Goal: Task Accomplishment & Management: Complete application form

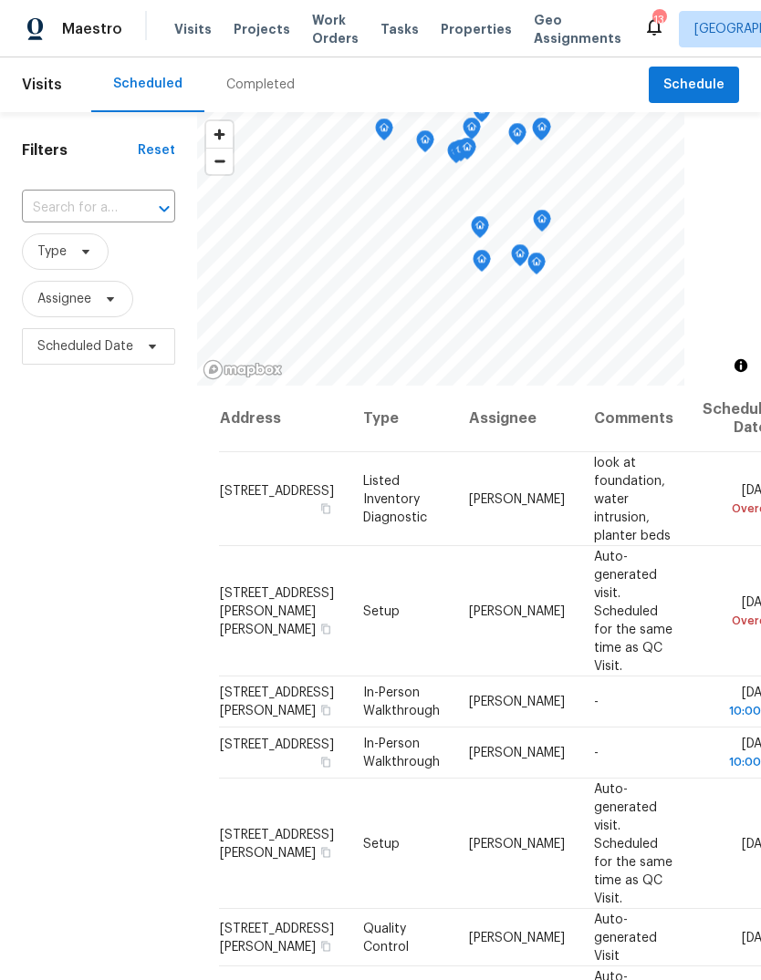
click at [268, 37] on span "Projects" at bounding box center [261, 29] width 57 height 18
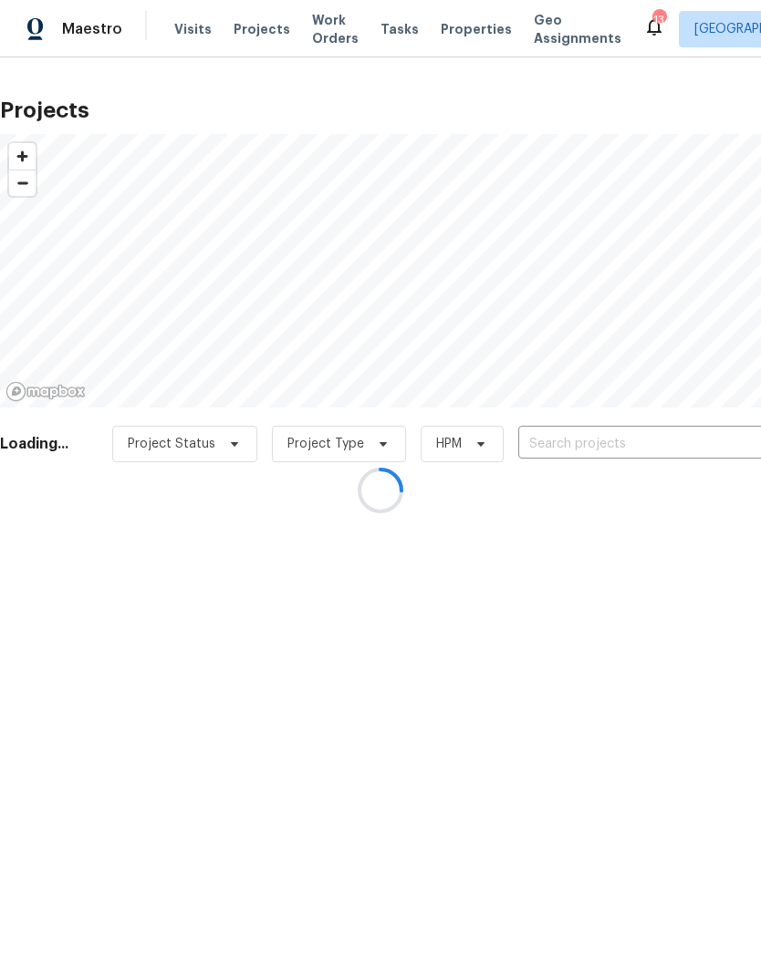
click at [265, 36] on div at bounding box center [380, 490] width 761 height 980
click at [666, 450] on div at bounding box center [380, 490] width 761 height 980
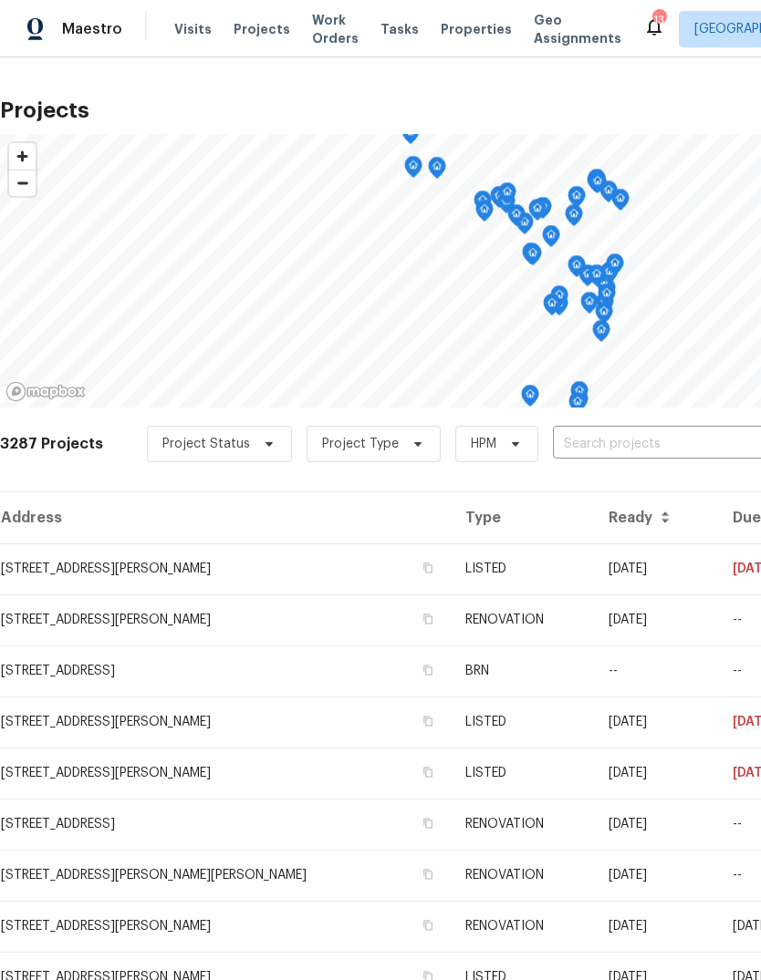
click at [694, 456] on input "text" at bounding box center [657, 444] width 209 height 28
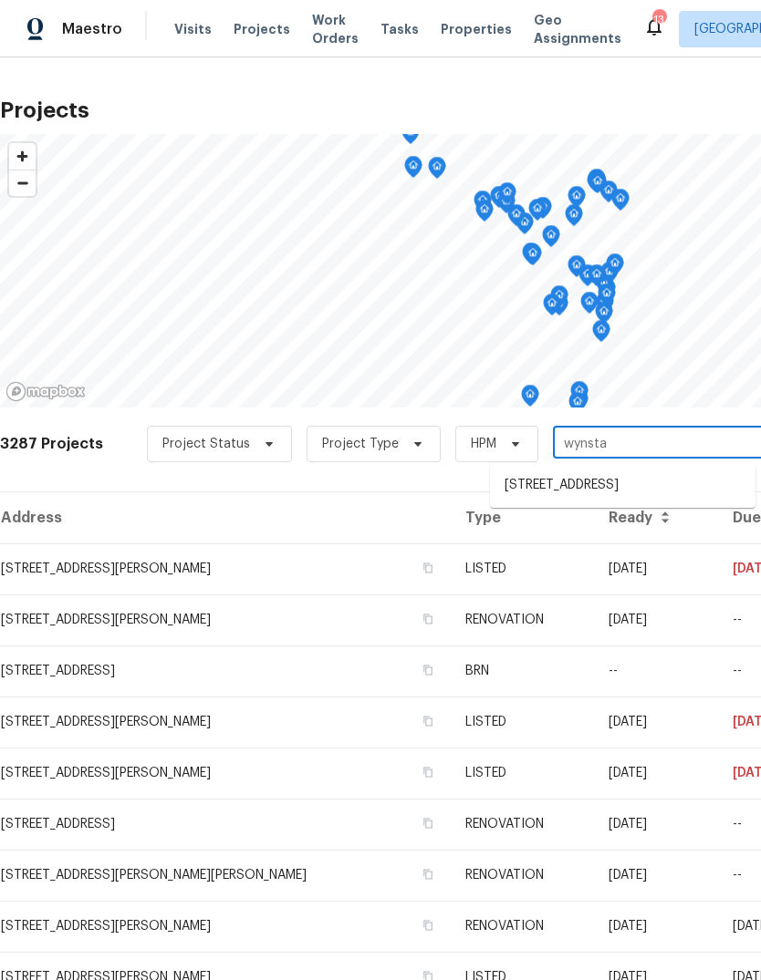
type input "wynstay"
click at [650, 484] on li "109 Wynstay Ave, Valley Park, MO 63088" at bounding box center [622, 486] width 265 height 30
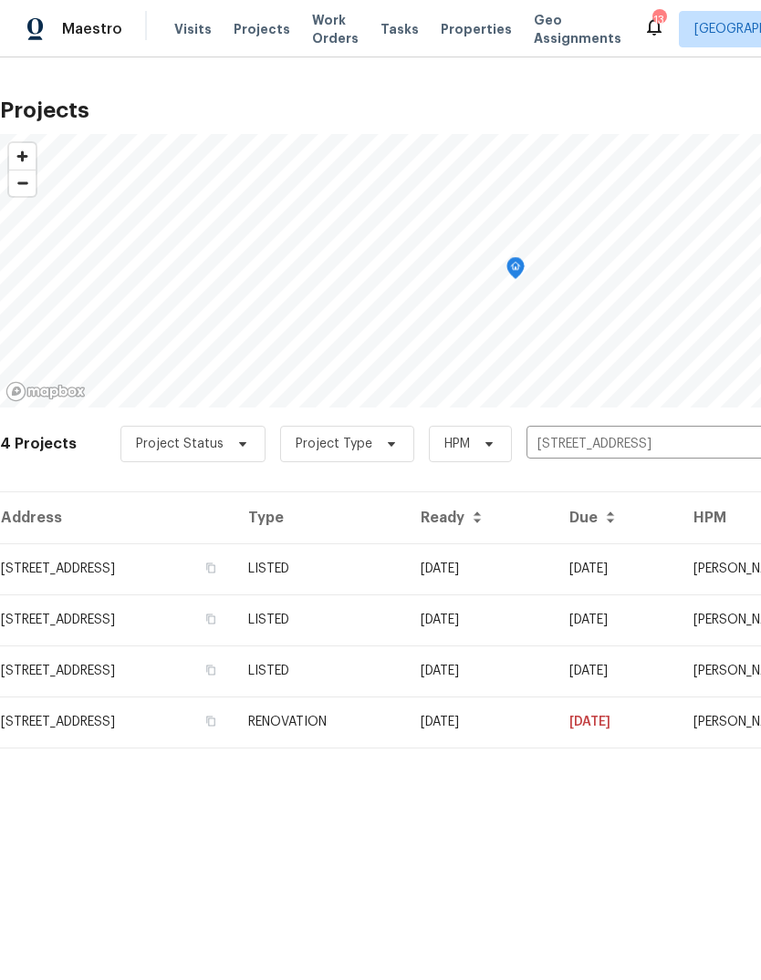
click at [406, 567] on td "LISTED" at bounding box center [319, 568] width 172 height 51
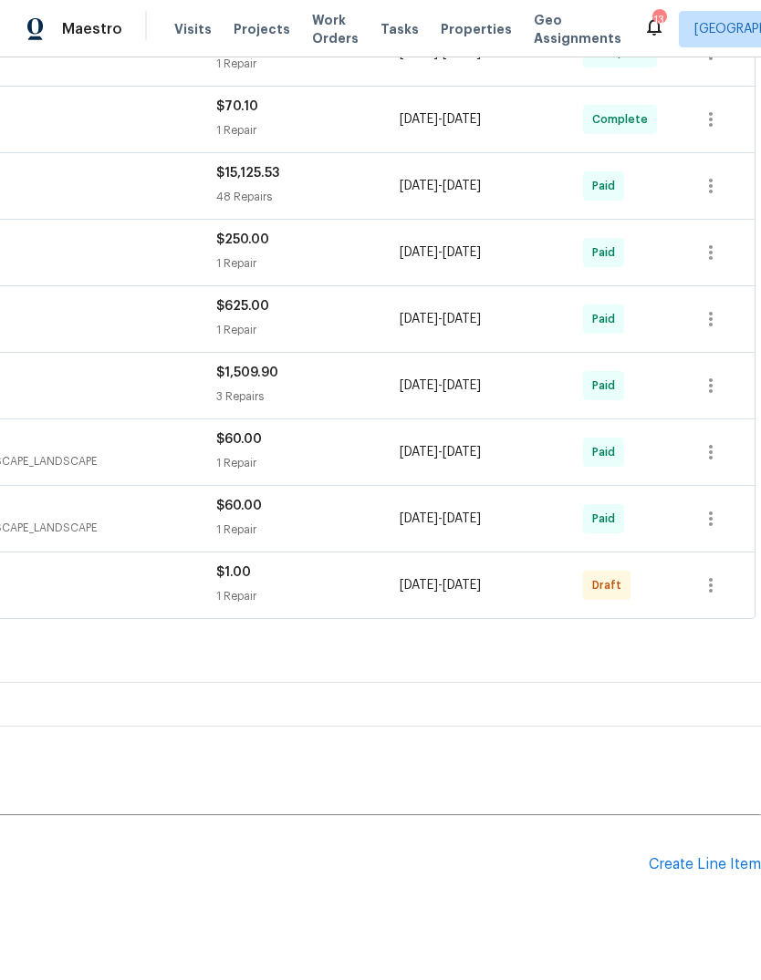
scroll to position [521, 270]
click at [703, 871] on div "Create Line Item" at bounding box center [704, 864] width 112 height 17
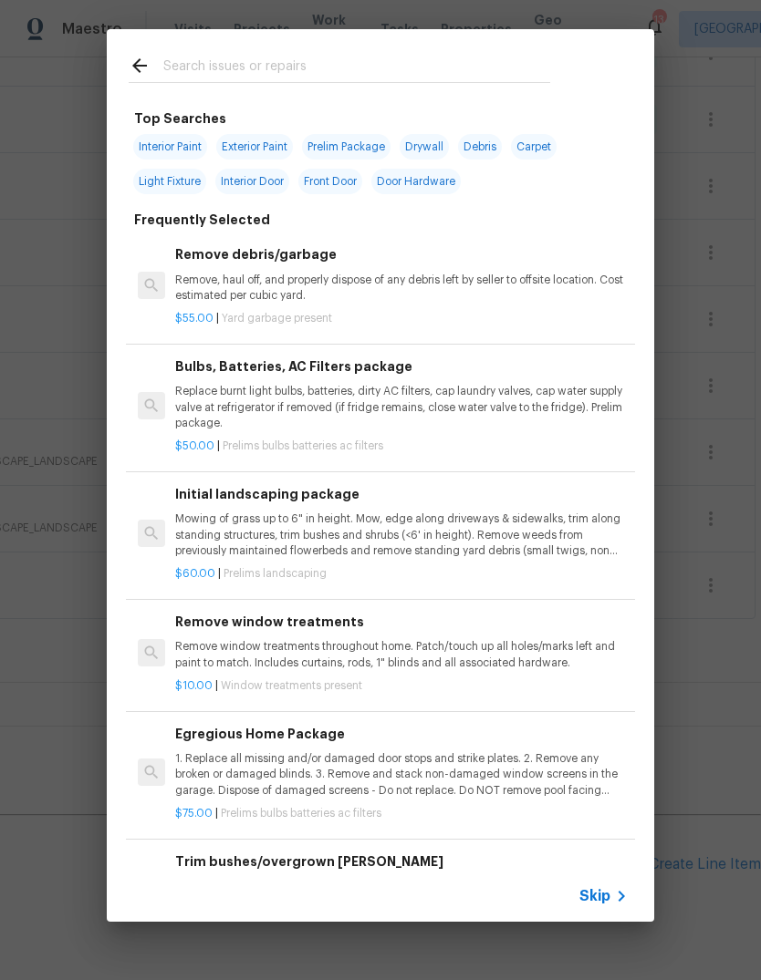
click at [613, 897] on icon at bounding box center [621, 896] width 22 height 22
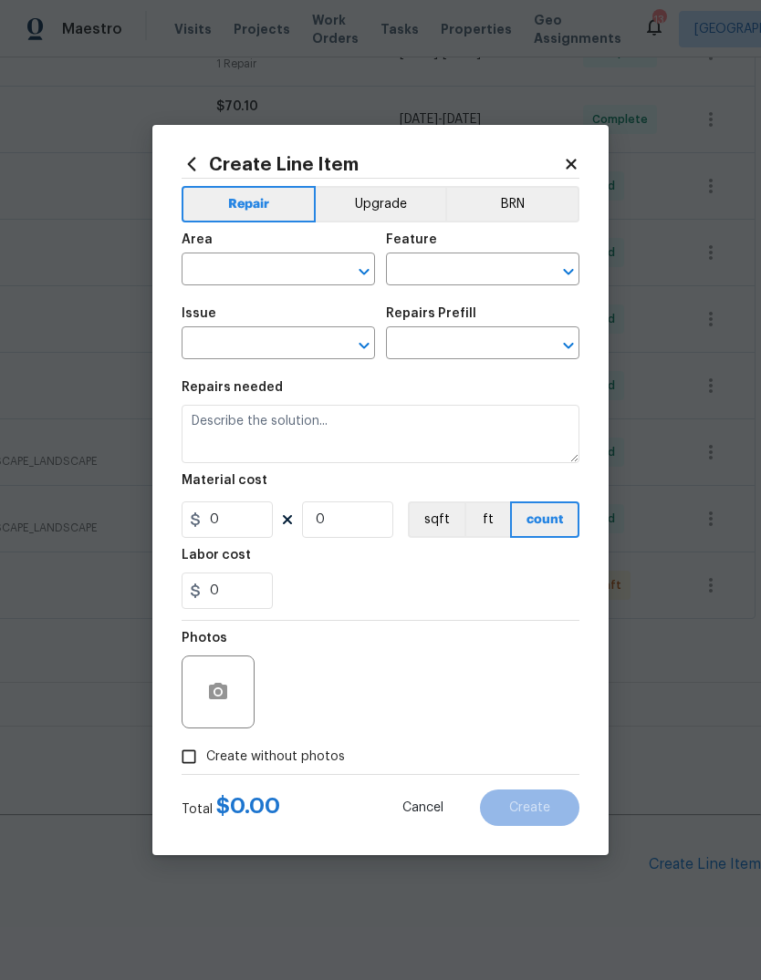
click at [305, 266] on input "text" at bounding box center [252, 271] width 142 height 28
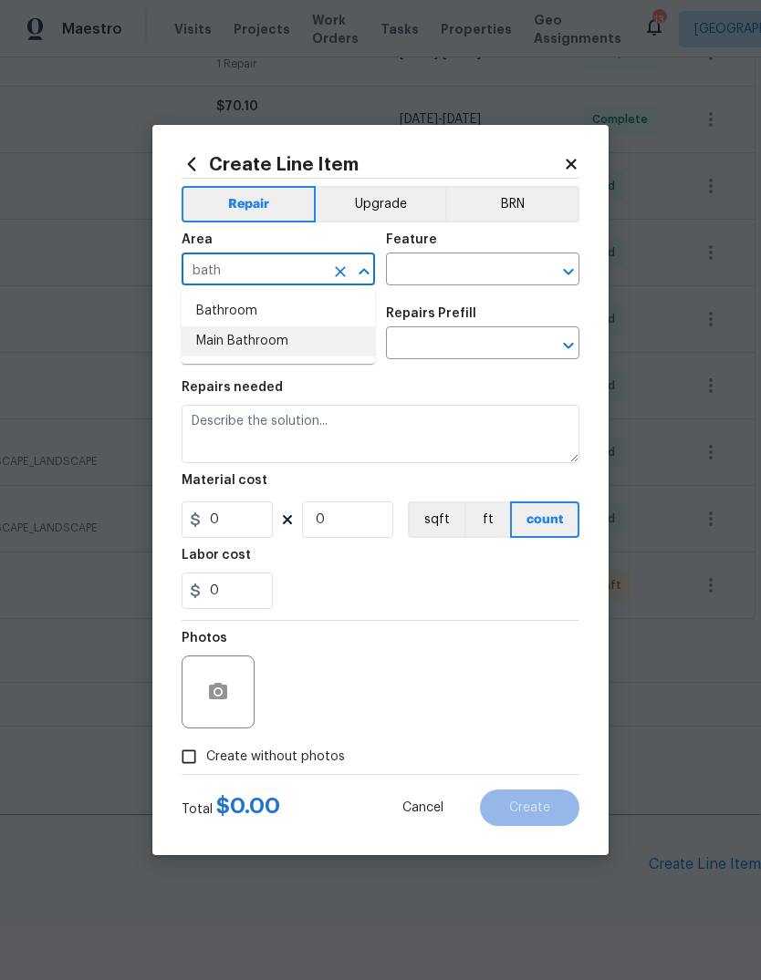
click at [329, 343] on li "Main Bathroom" at bounding box center [277, 341] width 193 height 30
type input "Main Bathroom"
click at [492, 267] on input "text" at bounding box center [457, 271] width 142 height 28
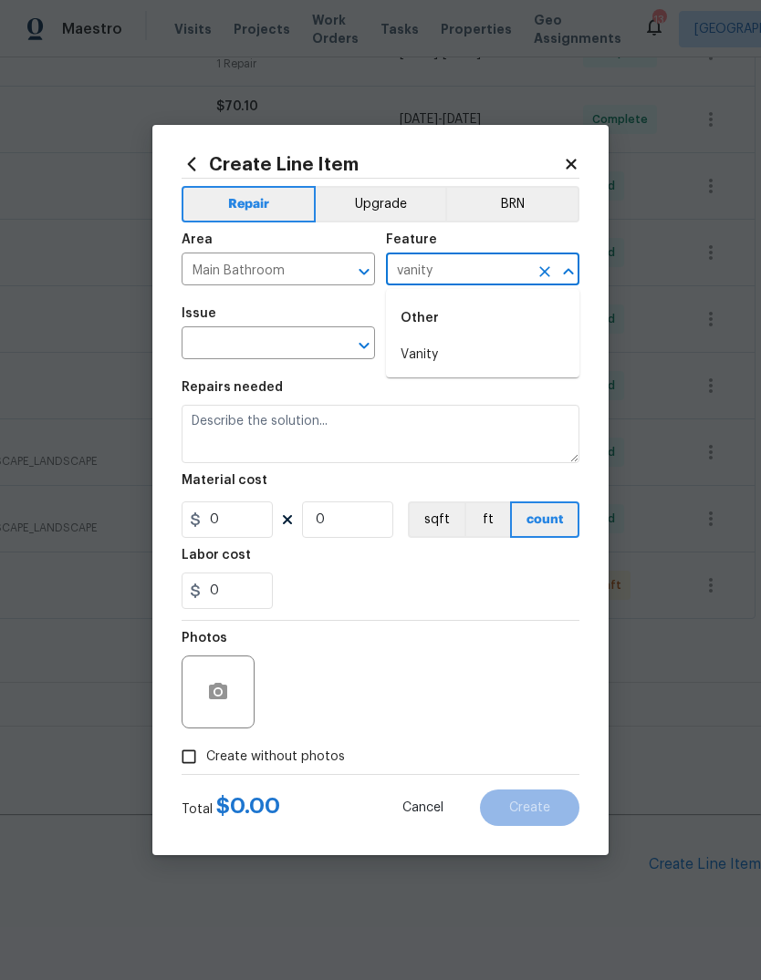
click at [494, 354] on li "Vanity" at bounding box center [482, 355] width 193 height 30
type input "Vanity"
click at [318, 347] on input "text" at bounding box center [252, 345] width 142 height 28
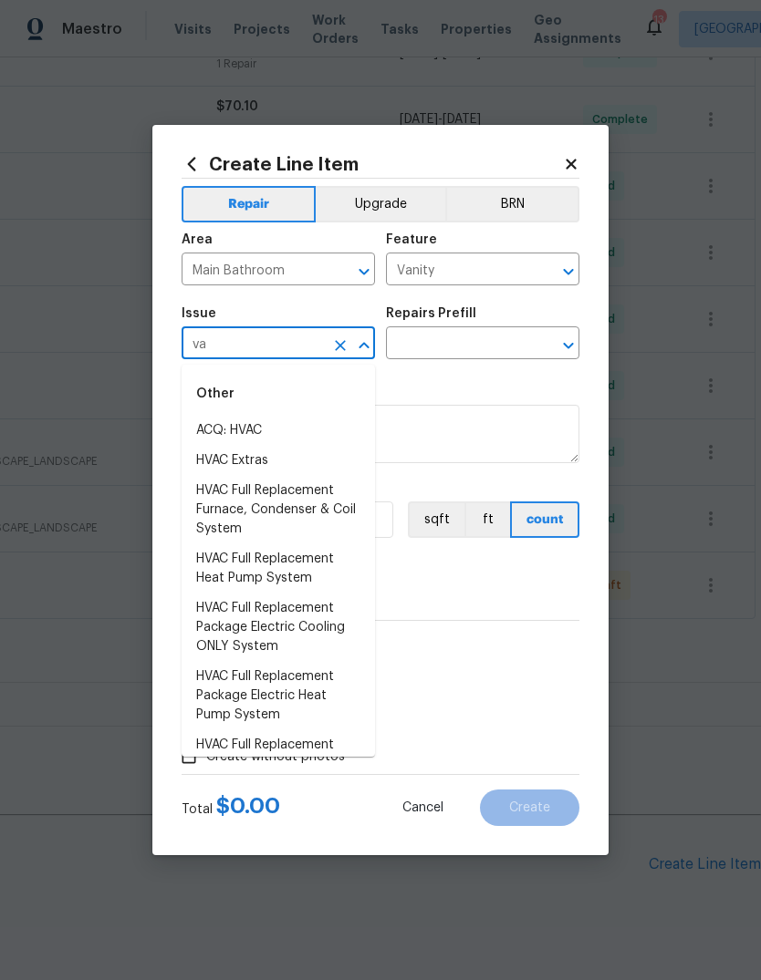
type input "v"
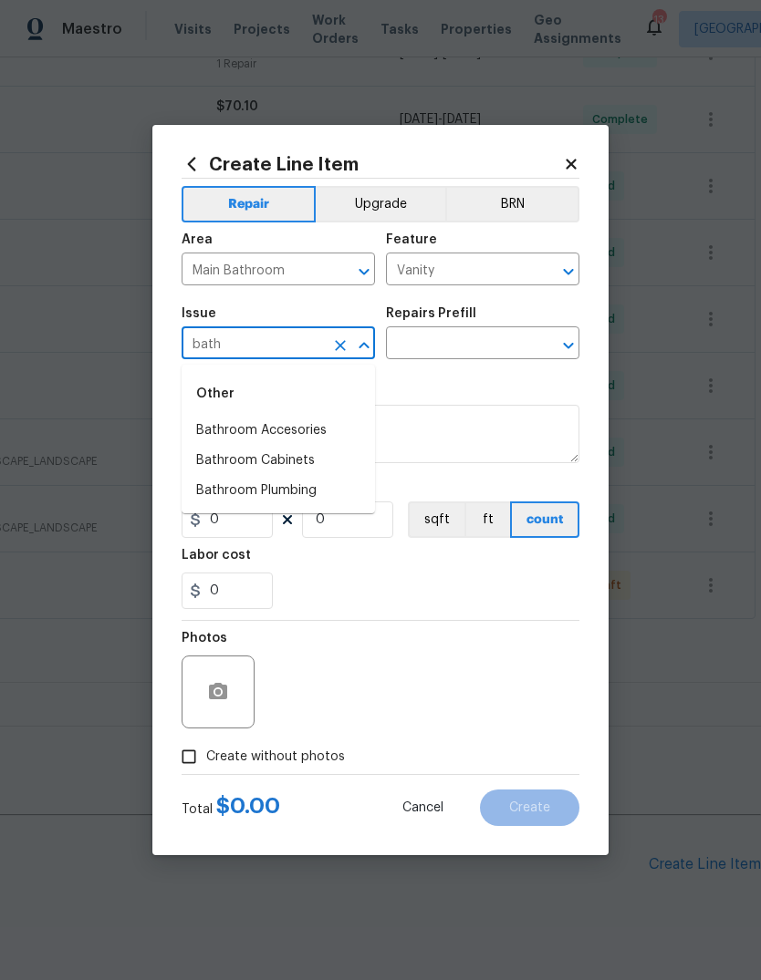
click at [336, 469] on li "Bathroom Cabinets" at bounding box center [277, 461] width 193 height 30
type input "Bathroom Cabinets"
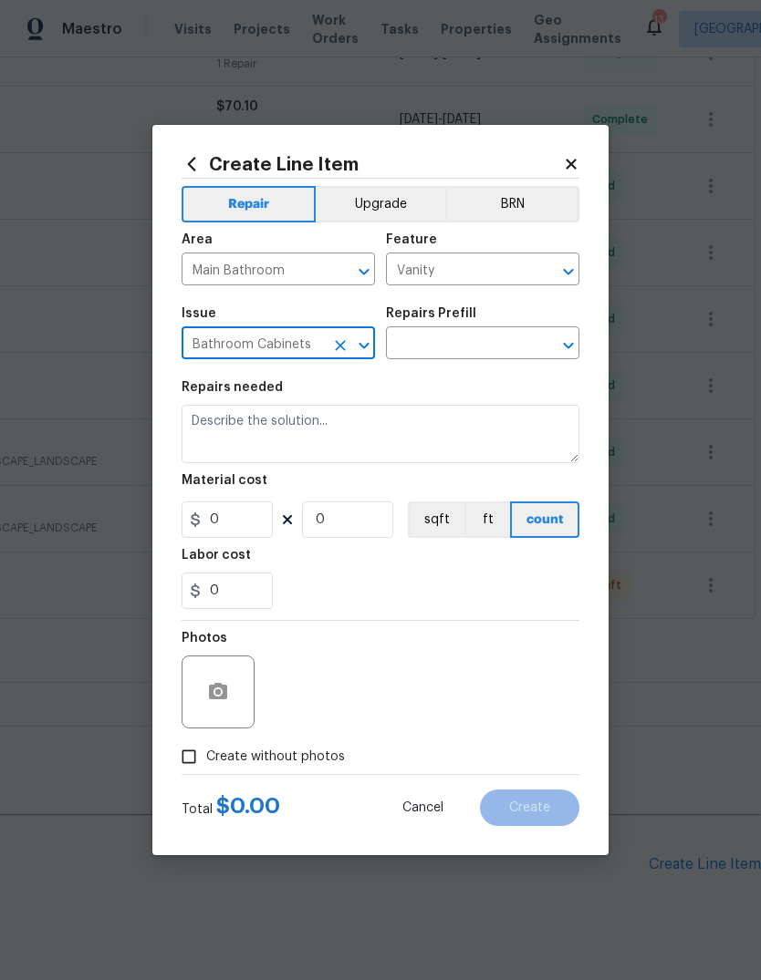
click at [490, 354] on input "text" at bounding box center [457, 345] width 142 height 28
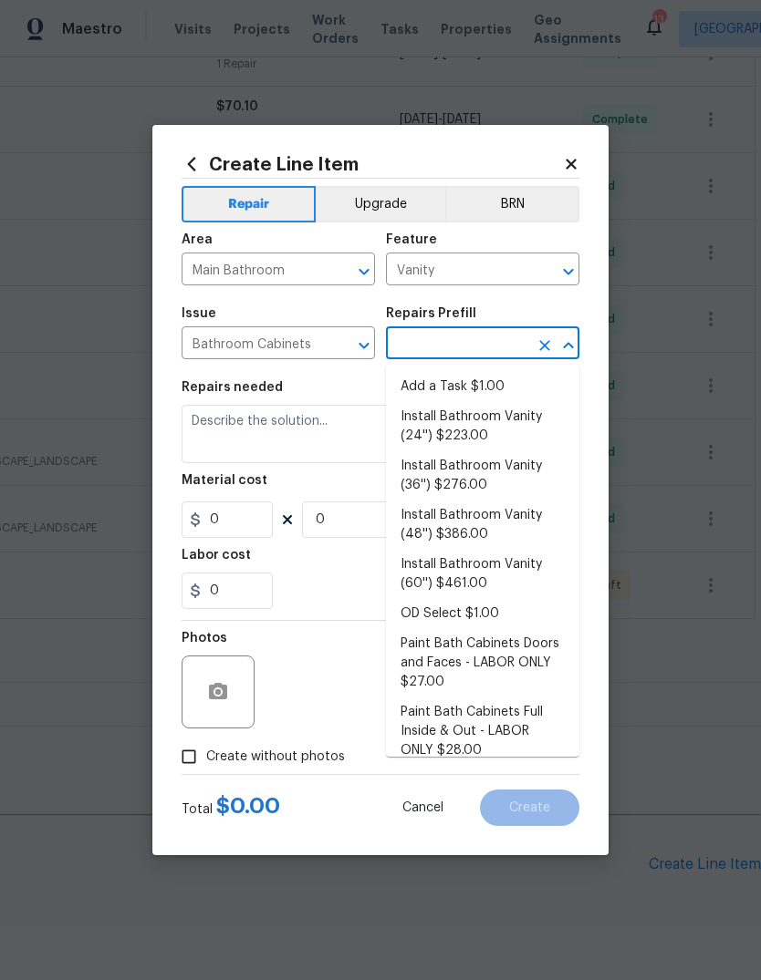
click at [511, 391] on li "Add a Task $1.00" at bounding box center [482, 387] width 193 height 30
type input "Add a Task $1.00"
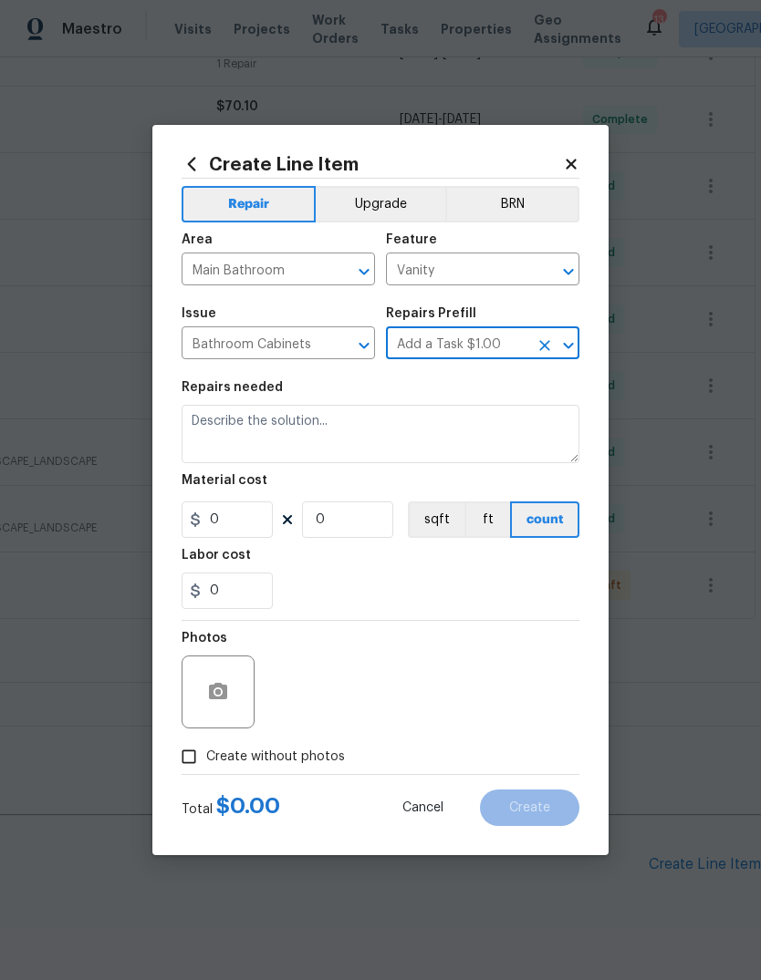
type input "Cabinets"
type textarea "HPM to detail"
type input "1"
type input "Add a Task $1.00"
type input "1"
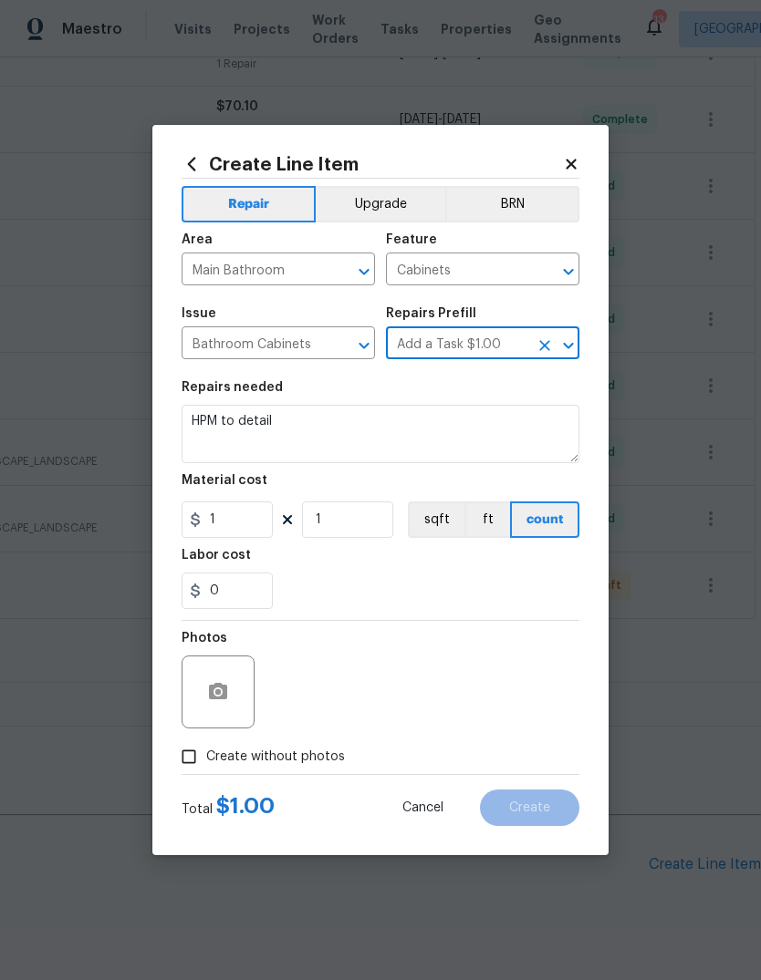
click at [554, 348] on button "Clear" at bounding box center [545, 346] width 26 height 26
click at [523, 345] on input "text" at bounding box center [457, 345] width 142 height 28
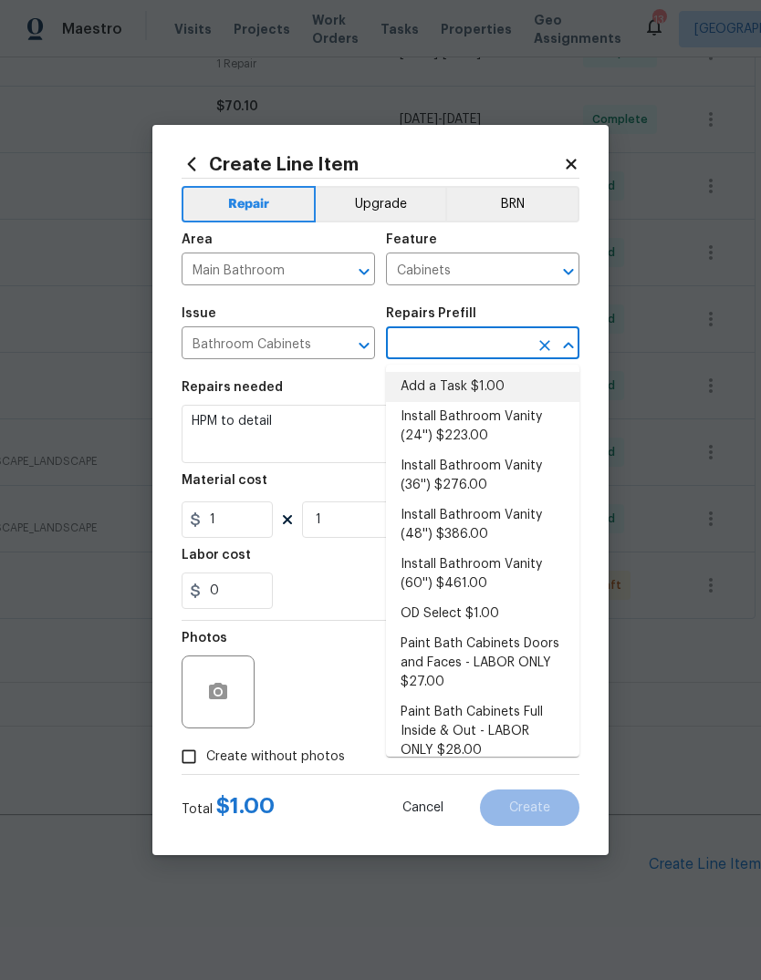
click at [521, 388] on li "Add a Task $1.00" at bounding box center [482, 387] width 193 height 30
type input "Add a Task $1.00"
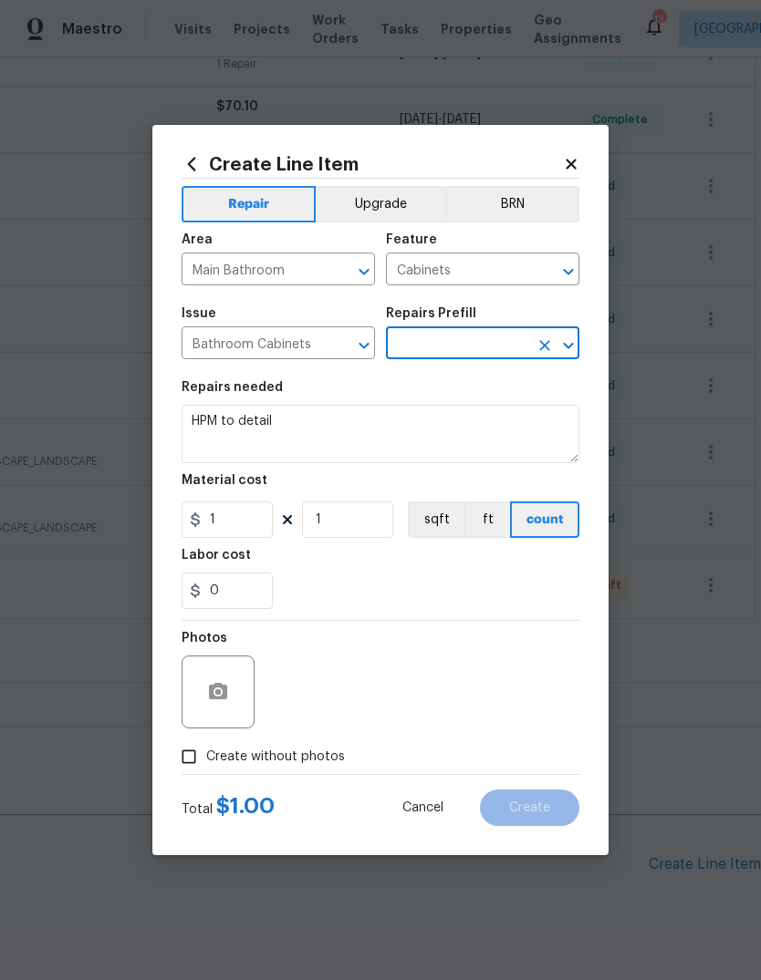
type input "Add a Task $1.00"
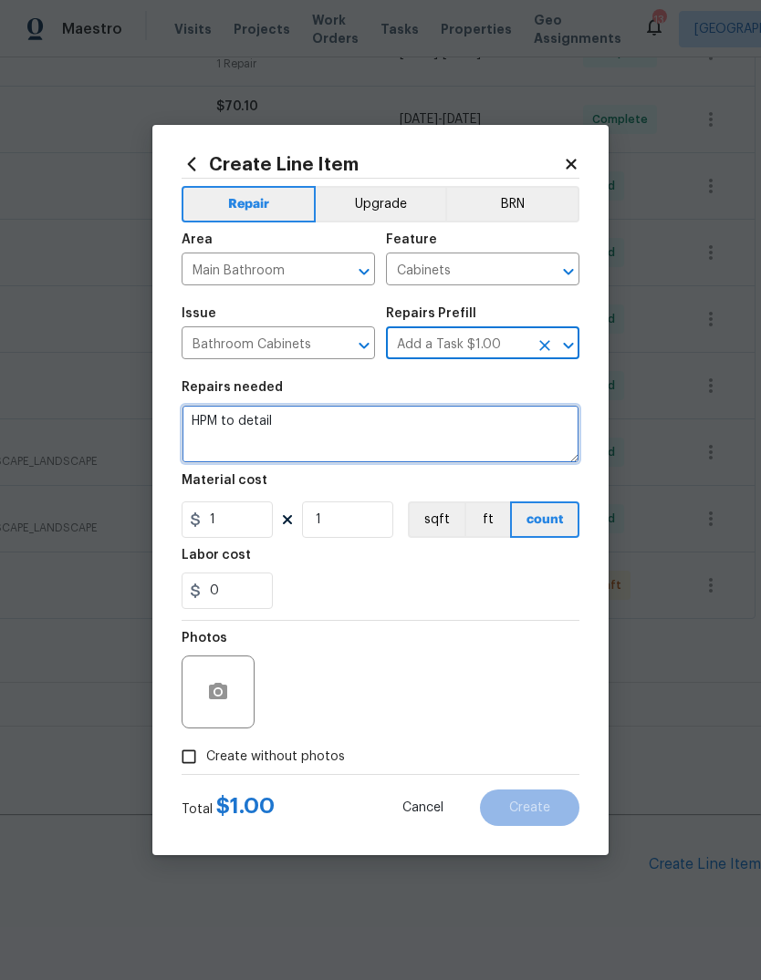
click at [451, 442] on textarea "HPM to detail" at bounding box center [380, 434] width 398 height 58
type textarea "H"
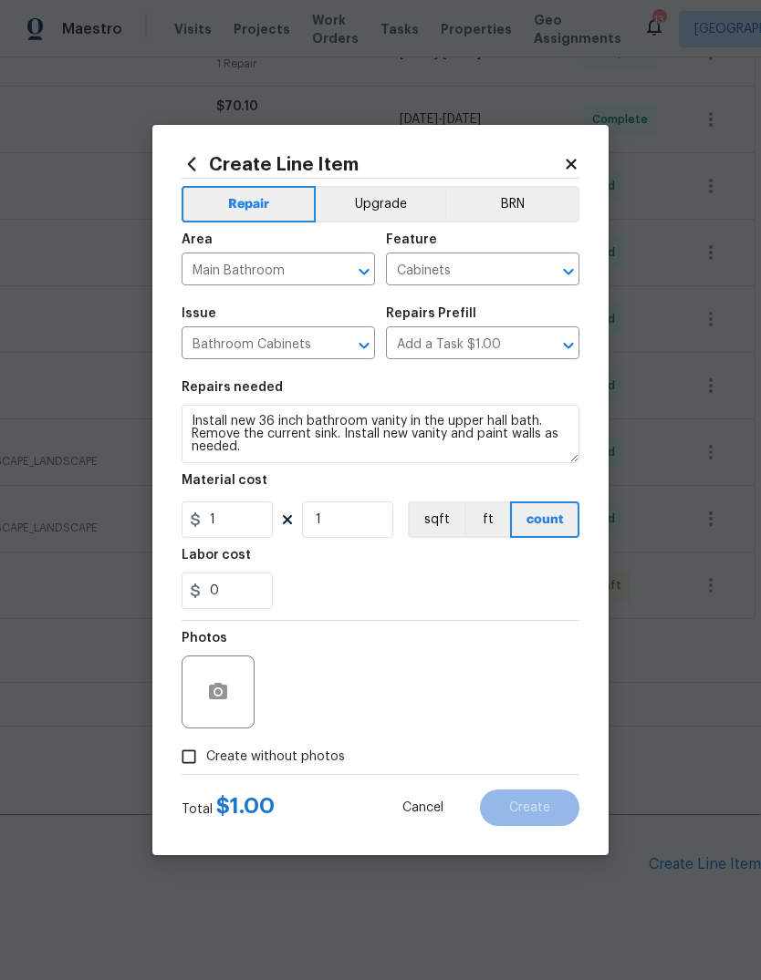
click at [494, 575] on div "0" at bounding box center [380, 591] width 398 height 36
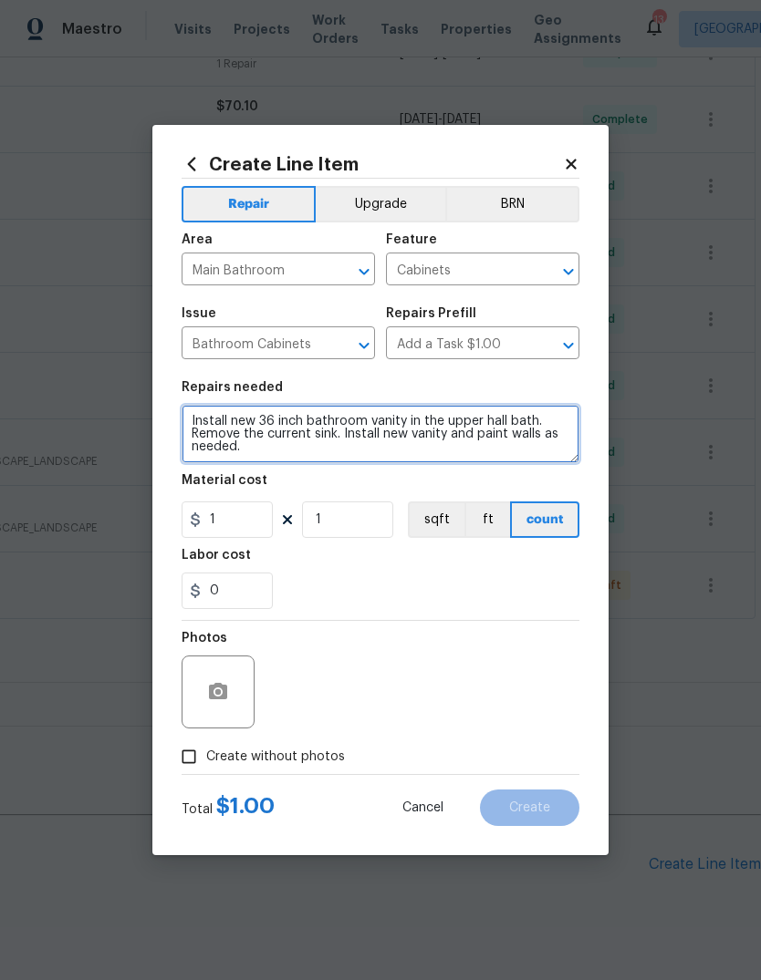
click at [451, 435] on textarea "Install new 36 inch bathroom vanity in the upper hall bath. Remove the current …" at bounding box center [380, 434] width 398 height 58
type textarea "Install new 36 inch bathroom vanity in the upper hall bath. Remove the current …"
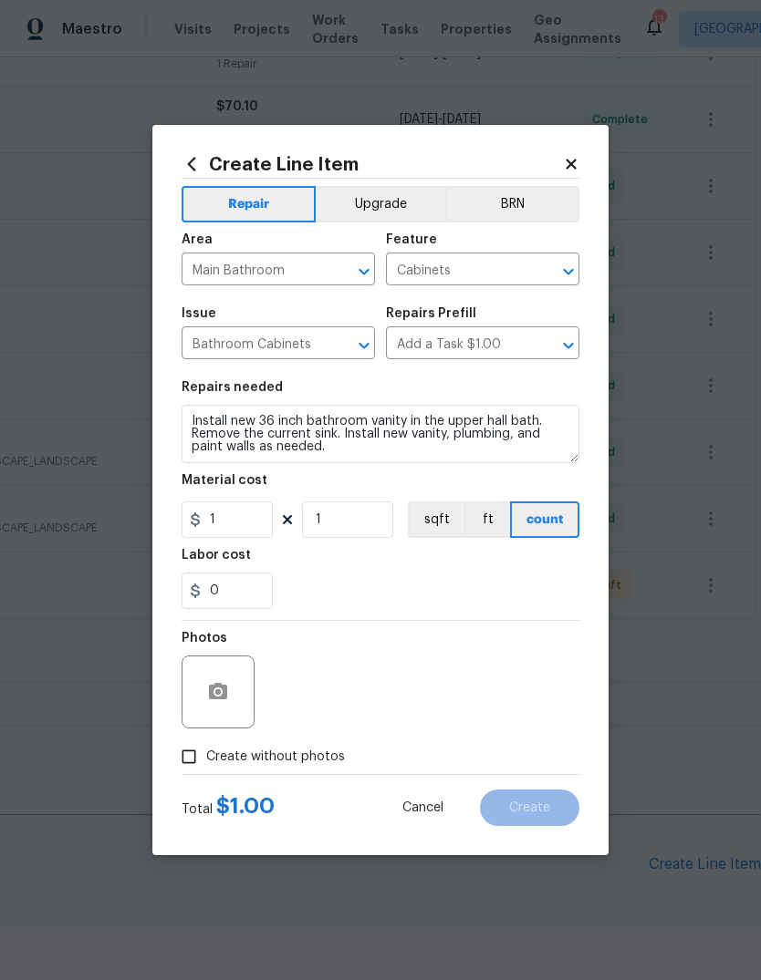
click at [515, 582] on div "0" at bounding box center [380, 591] width 398 height 36
click at [258, 526] on input "1" at bounding box center [226, 520] width 91 height 36
click at [542, 582] on div "0" at bounding box center [380, 591] width 398 height 36
type input "650"
click at [235, 689] on button "button" at bounding box center [218, 692] width 44 height 44
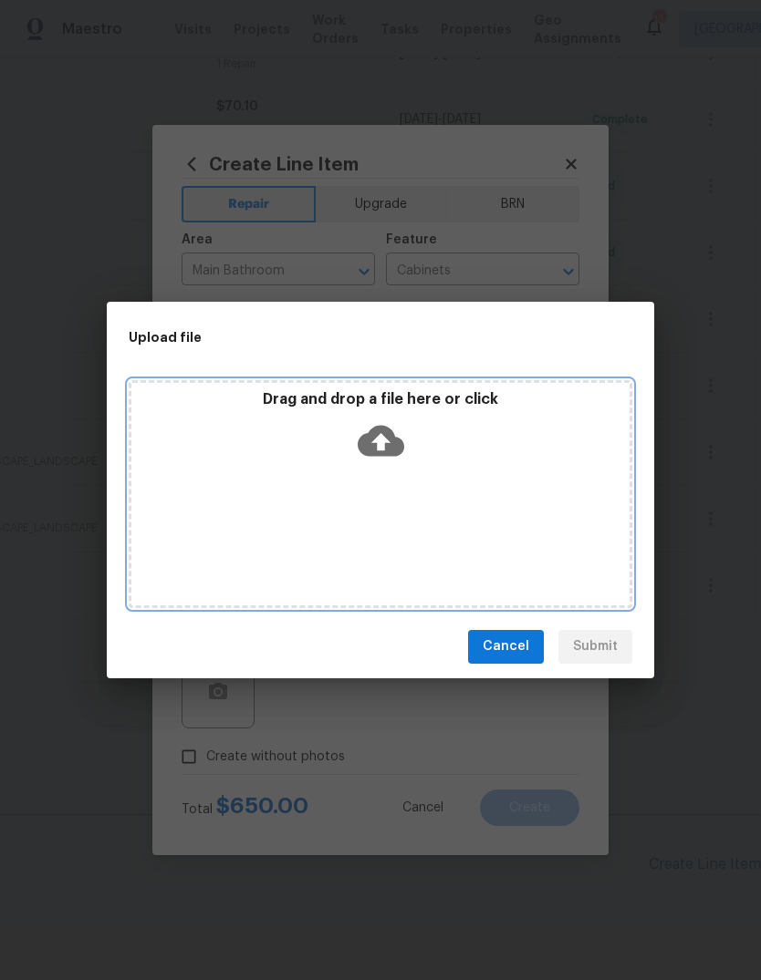
click at [393, 456] on icon at bounding box center [380, 440] width 47 height 31
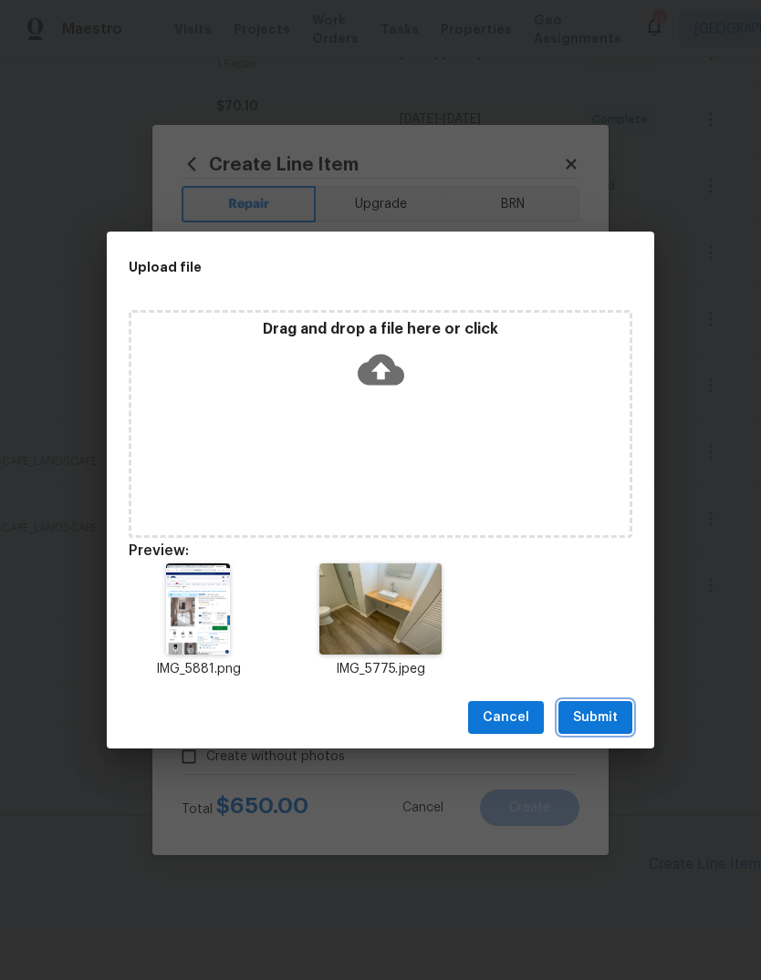
click at [607, 715] on span "Submit" at bounding box center [595, 718] width 45 height 23
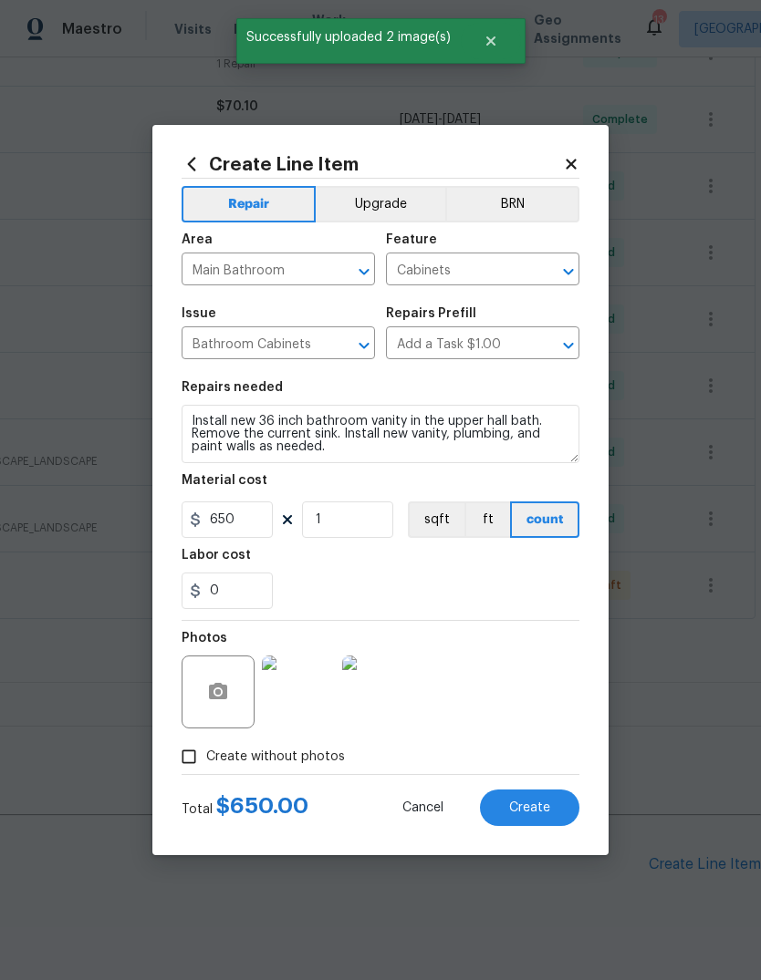
click at [309, 690] on img at bounding box center [298, 692] width 73 height 73
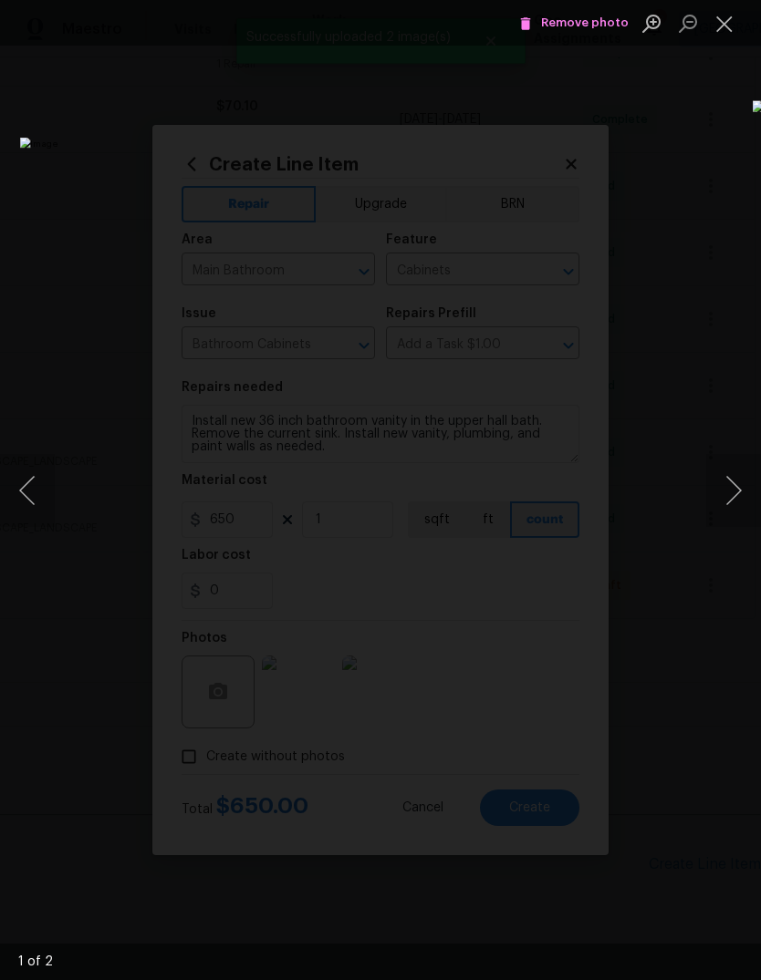
click at [737, 495] on button "Next image" at bounding box center [733, 490] width 55 height 73
click at [730, 32] on button "Close lightbox" at bounding box center [724, 23] width 36 height 32
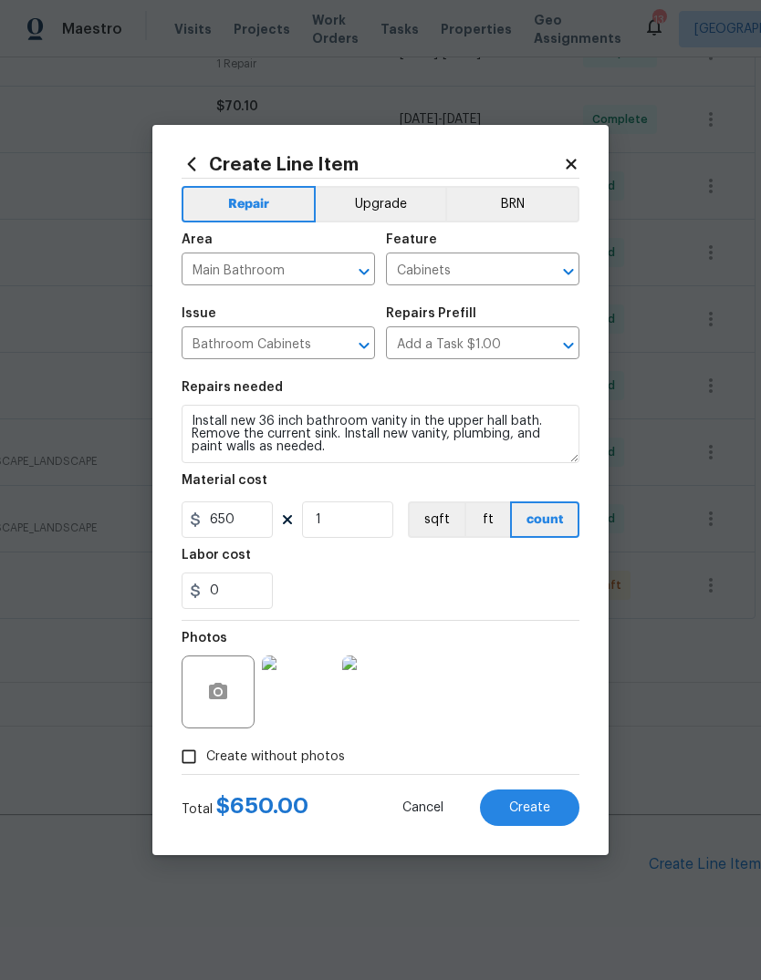
click at [551, 805] on button "Create" at bounding box center [529, 808] width 99 height 36
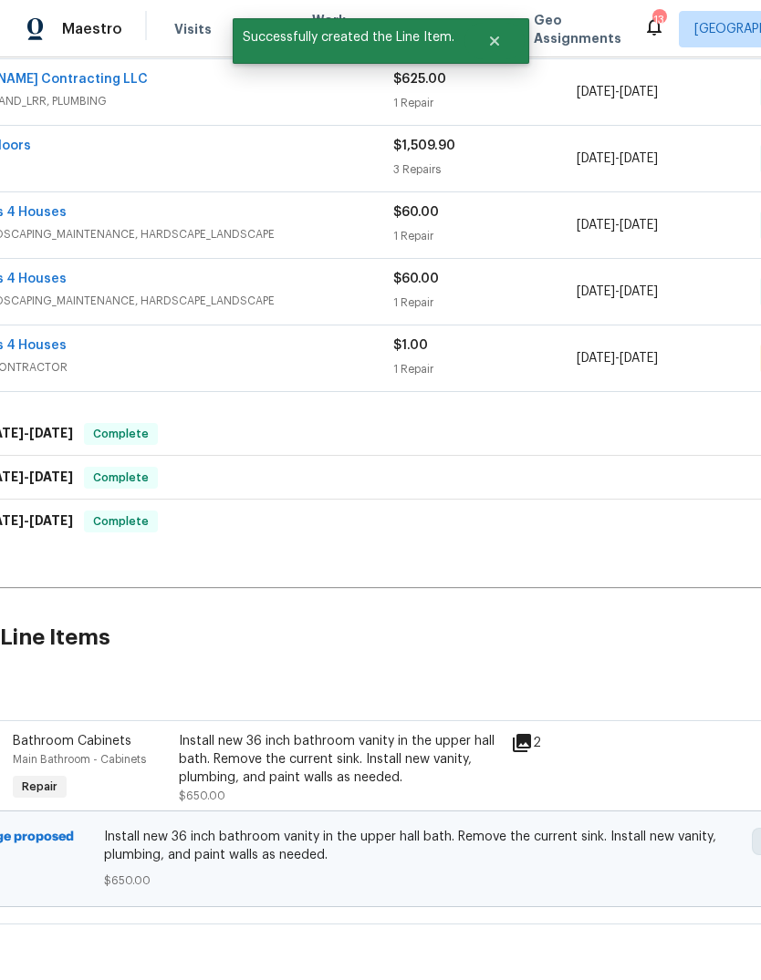
scroll to position [748, 87]
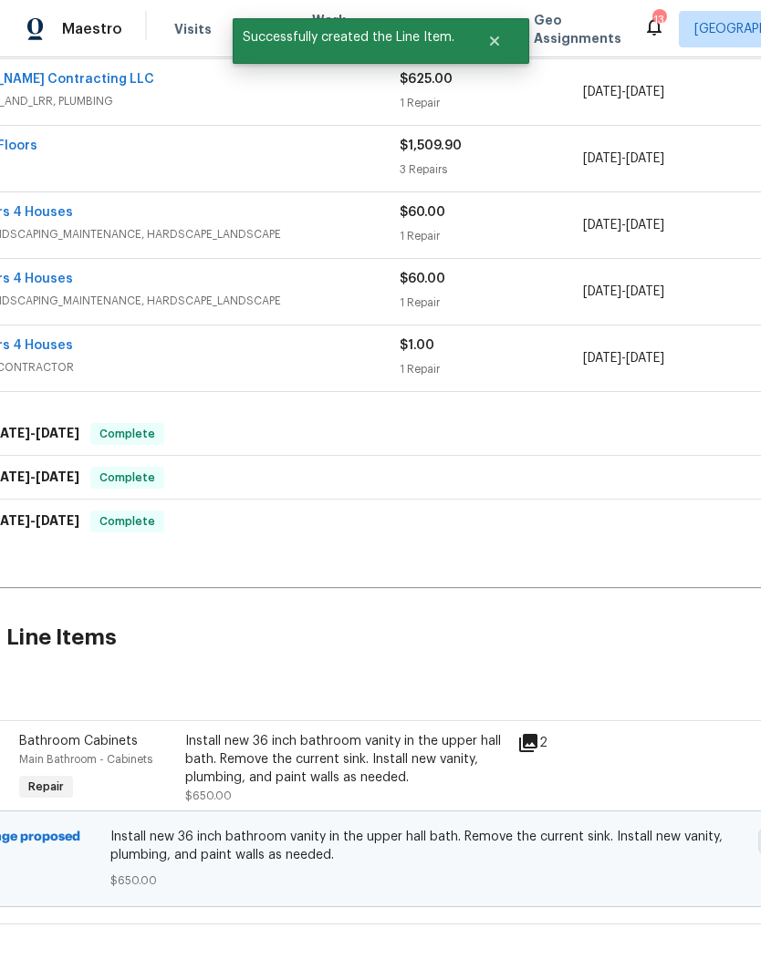
click at [346, 760] on div "Install new 36 inch bathroom vanity in the upper hall bath. Remove the current …" at bounding box center [345, 759] width 321 height 55
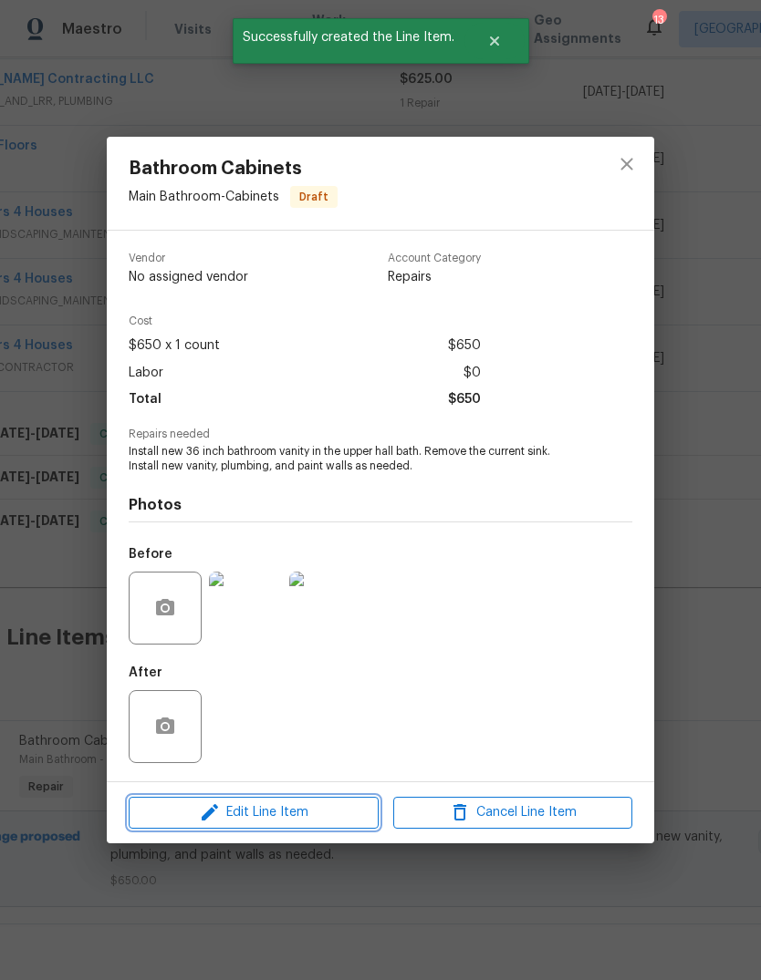
click at [318, 828] on button "Edit Line Item" at bounding box center [254, 813] width 250 height 32
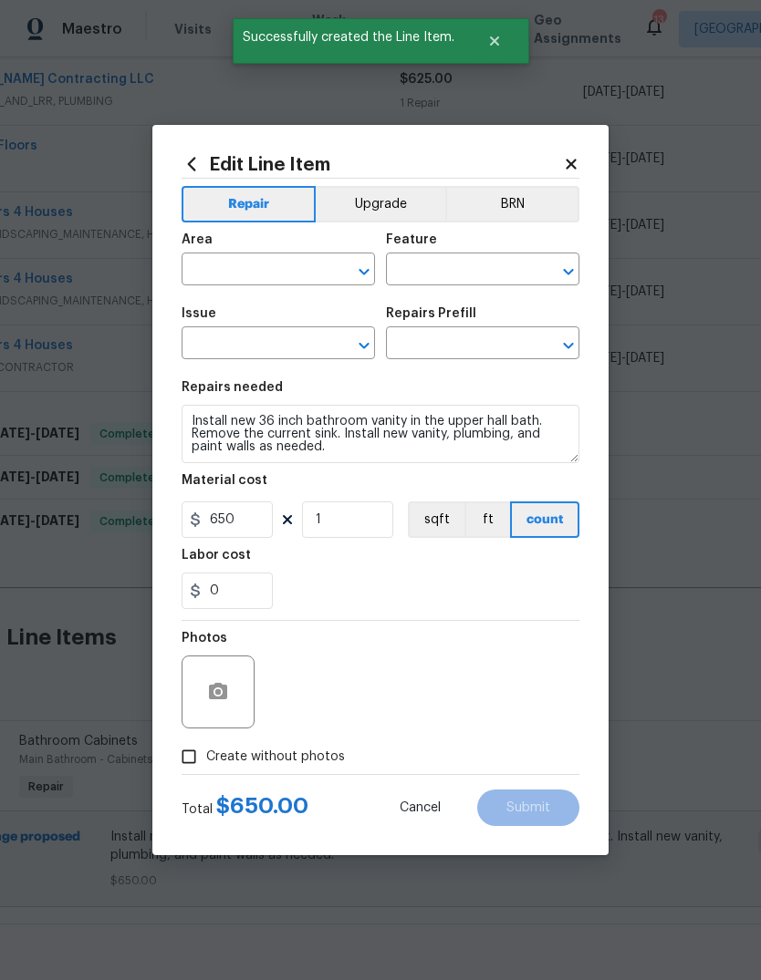
type input "Main Bathroom"
type input "Cabinets"
type input "Bathroom Cabinets"
type input "Add a Task $1.00"
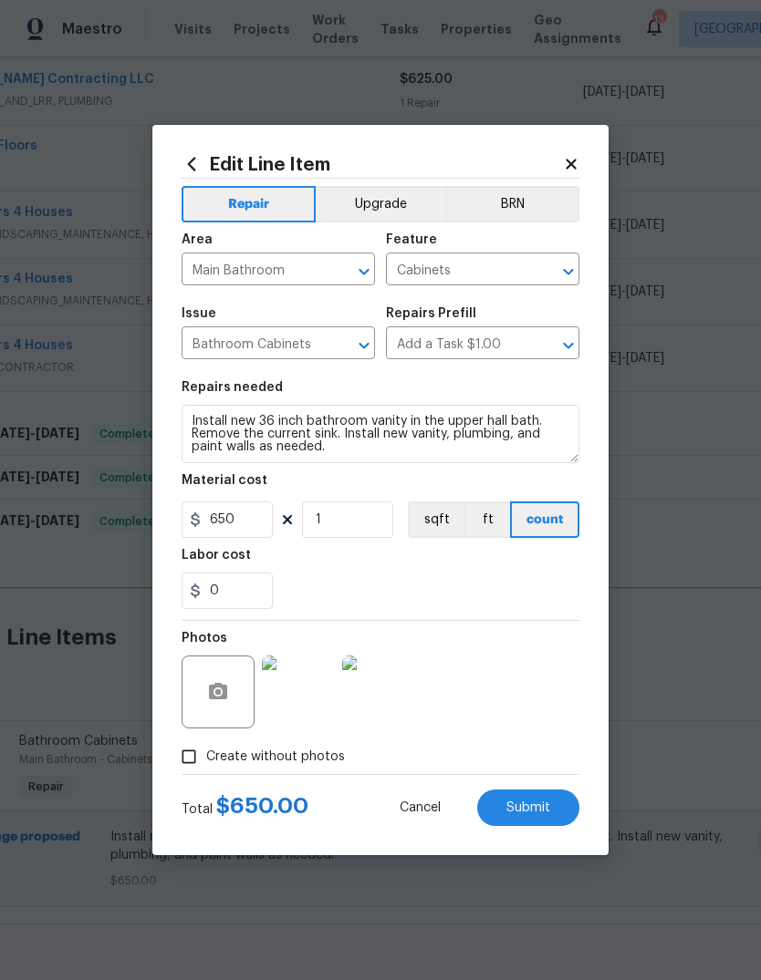
click at [415, 214] on button "Upgrade" at bounding box center [381, 204] width 130 height 36
click at [550, 812] on button "Submit" at bounding box center [528, 808] width 102 height 36
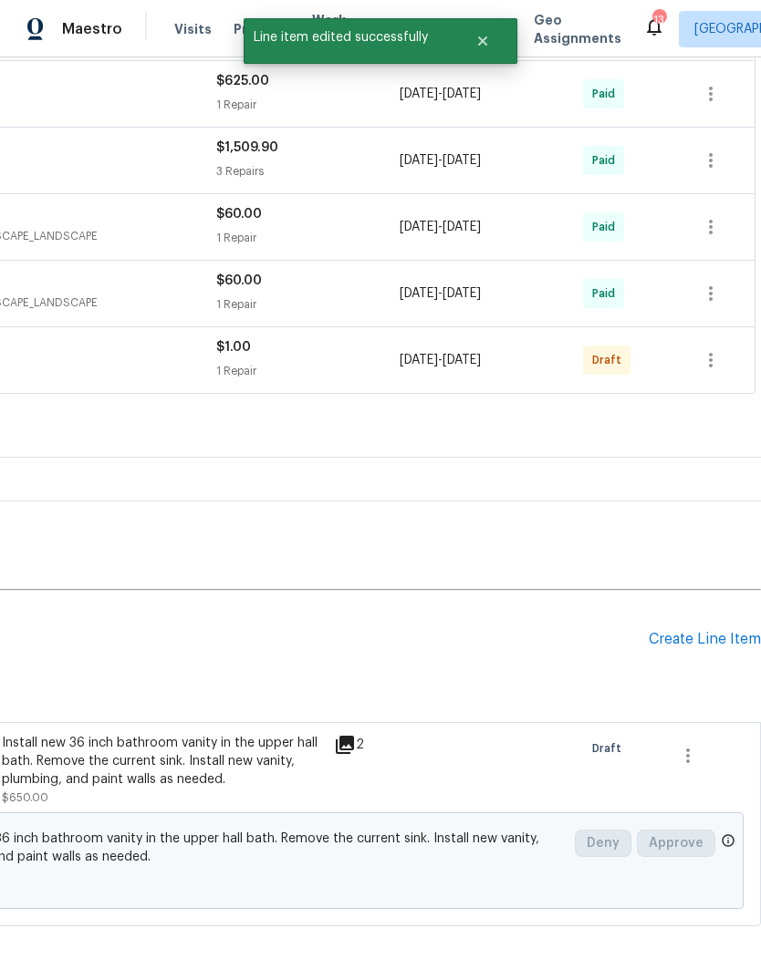
scroll to position [746, 270]
click at [711, 643] on div "Create Line Item" at bounding box center [704, 639] width 112 height 17
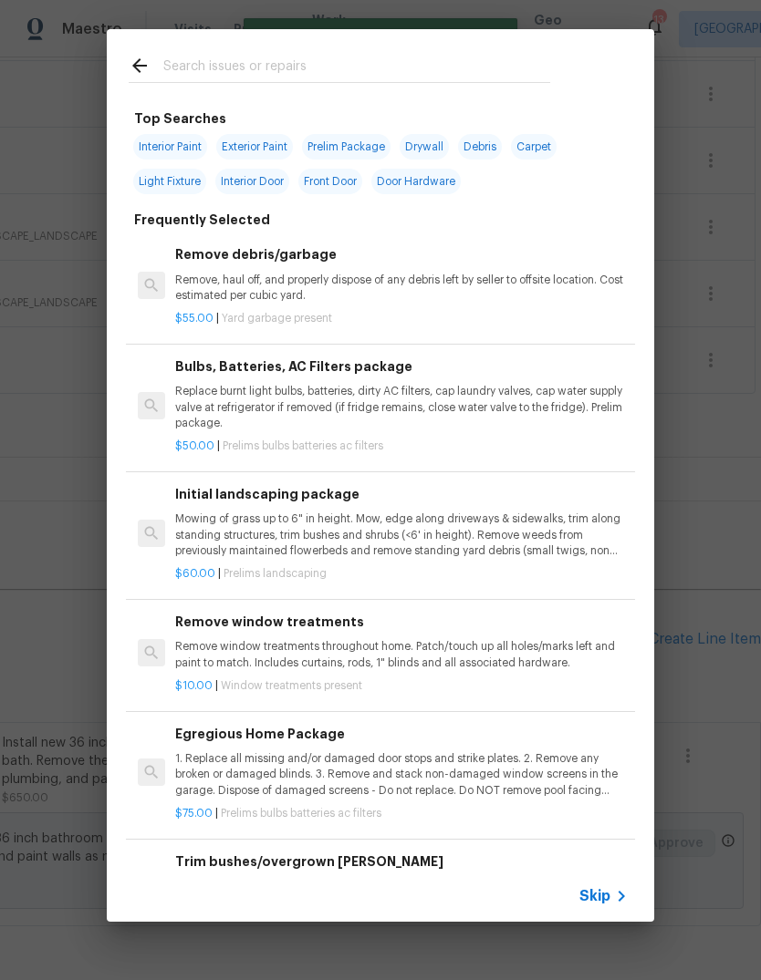
click at [614, 902] on icon at bounding box center [621, 896] width 22 height 22
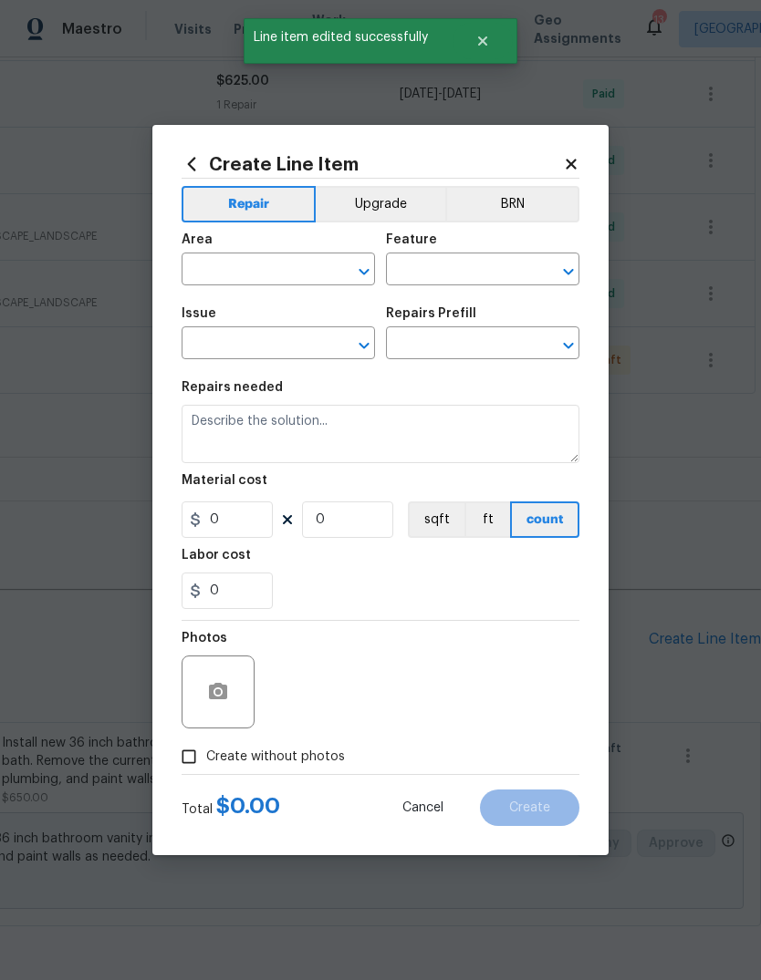
click at [318, 266] on input "text" at bounding box center [252, 271] width 142 height 28
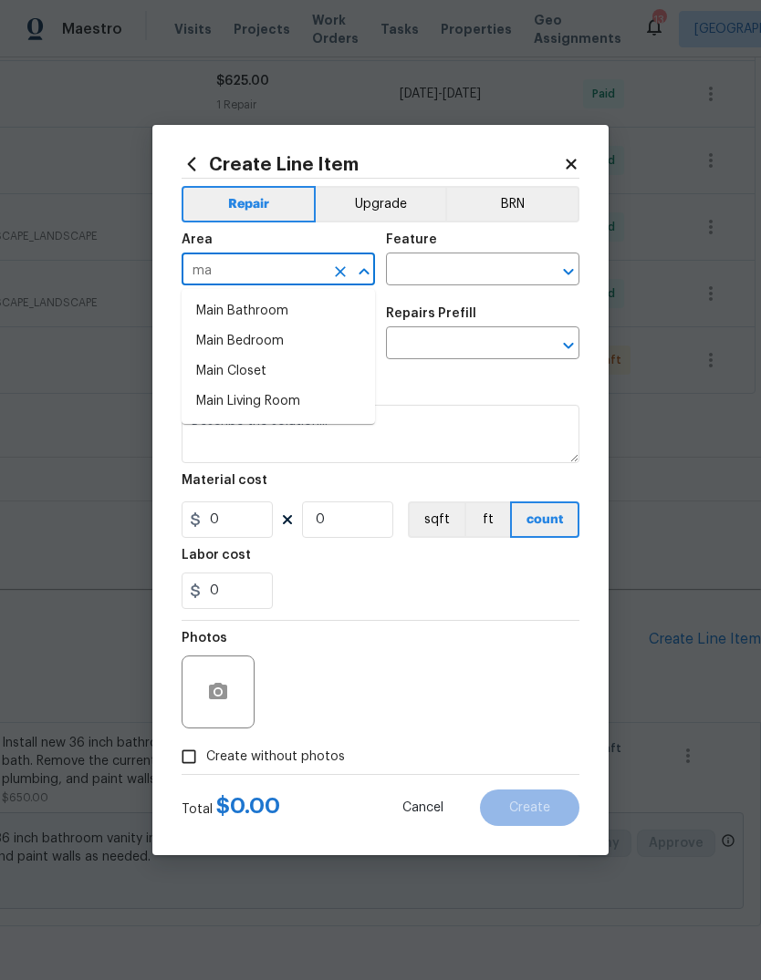
click at [321, 319] on li "Main Bathroom" at bounding box center [277, 311] width 193 height 30
type input "Main Bathroom"
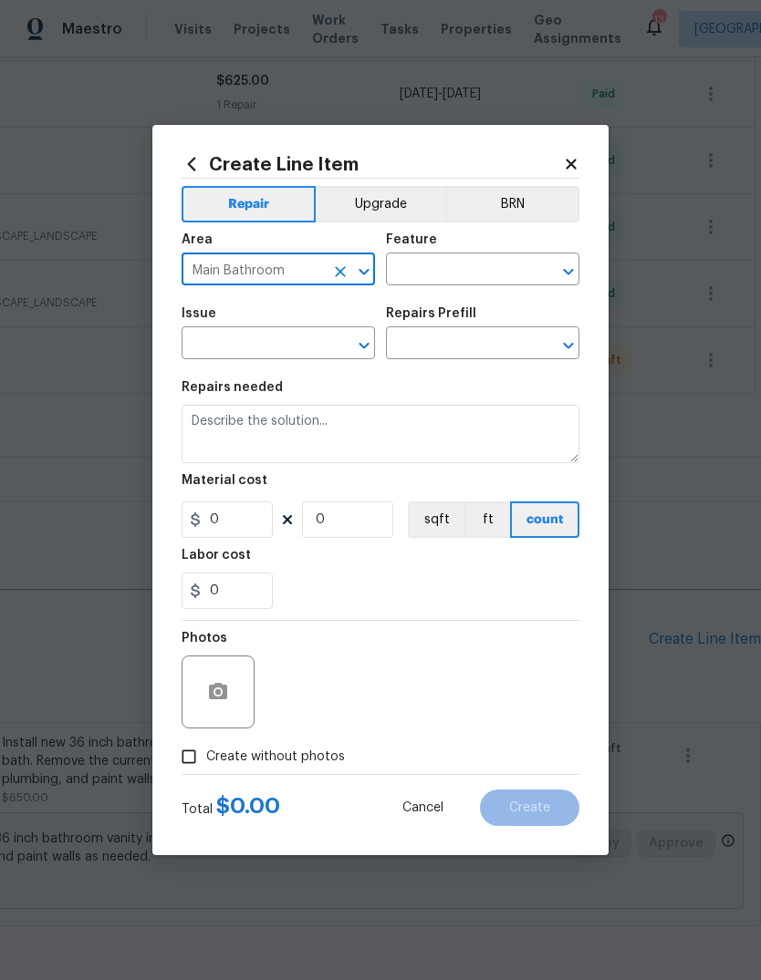
click at [493, 275] on input "text" at bounding box center [457, 271] width 142 height 28
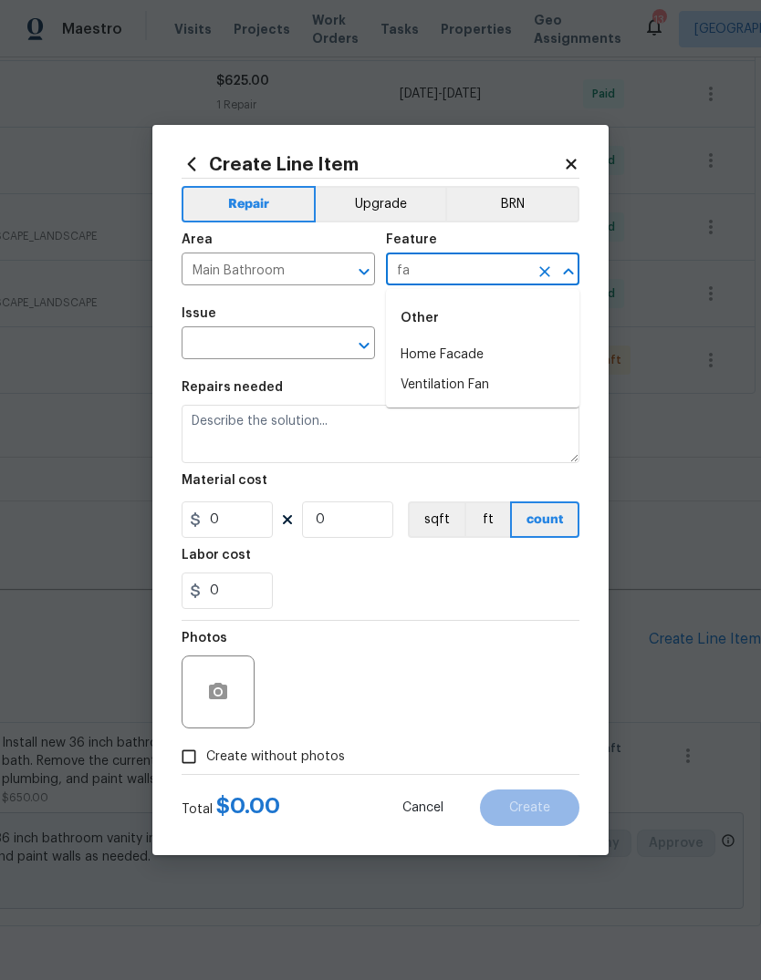
type input "f"
click at [518, 390] on li "Plumbing" at bounding box center [482, 385] width 193 height 30
type input "Plumbing"
click at [308, 343] on input "text" at bounding box center [252, 345] width 142 height 28
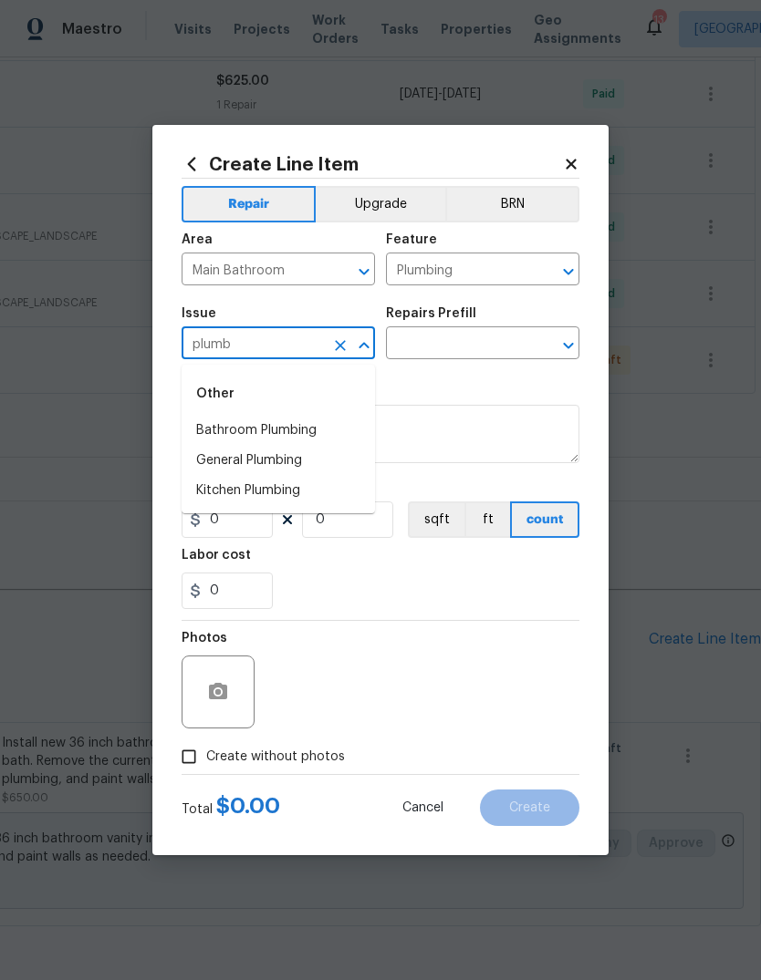
click at [350, 434] on li "Bathroom Plumbing" at bounding box center [277, 431] width 193 height 30
type input "Bathroom Plumbing"
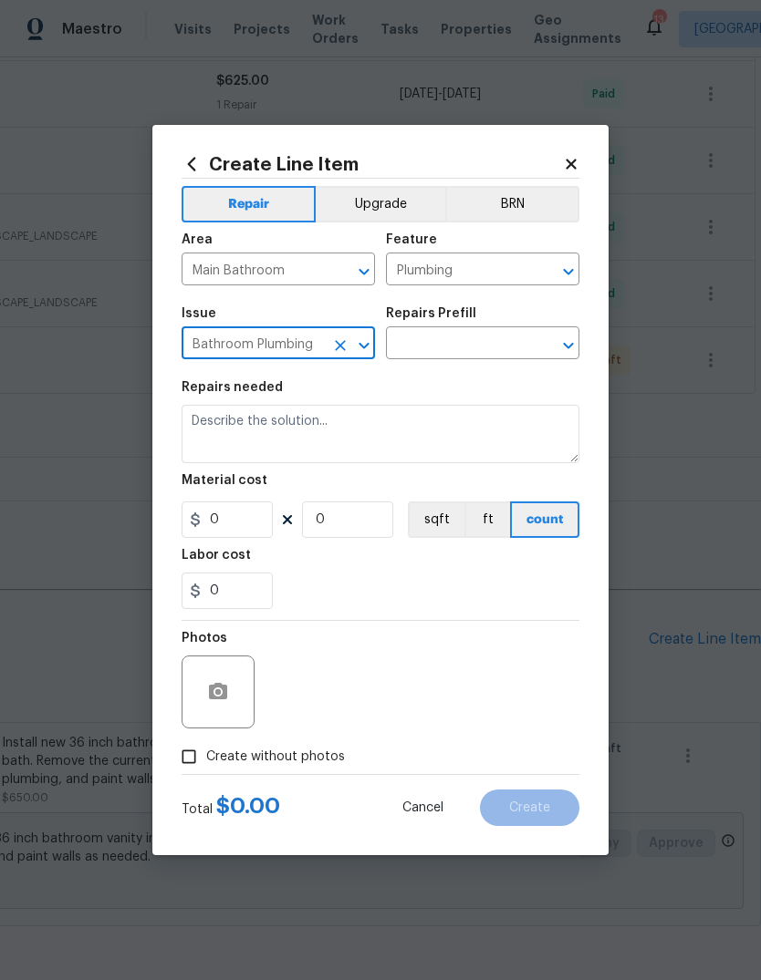
click at [496, 343] on input "text" at bounding box center [457, 345] width 142 height 28
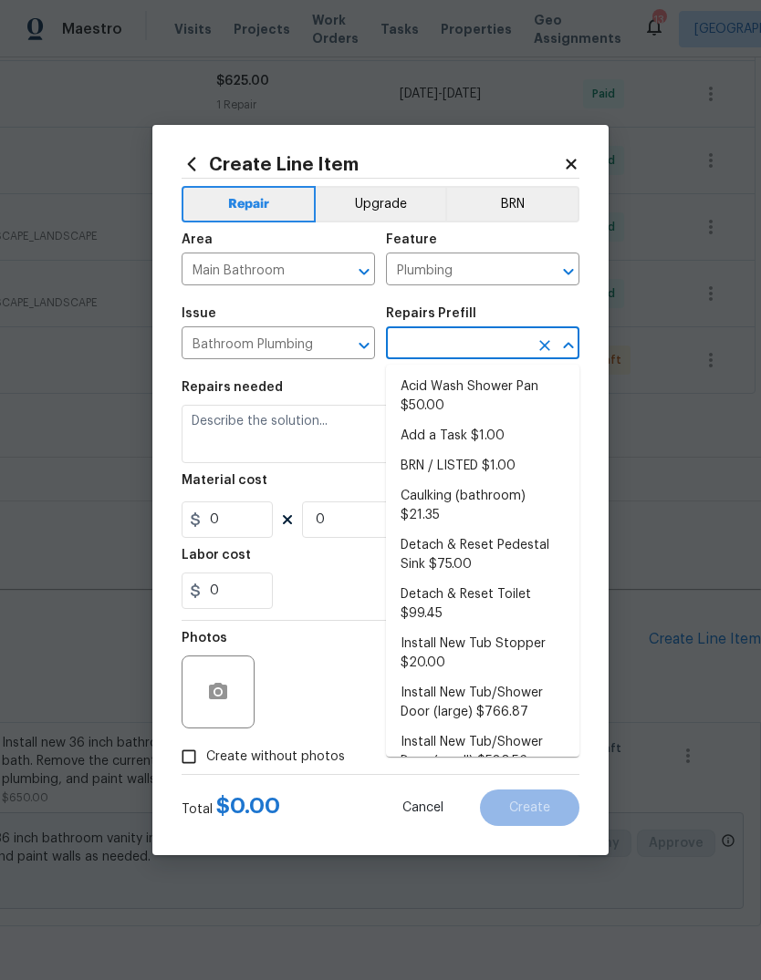
click at [523, 390] on li "Acid Wash Shower Pan $50.00" at bounding box center [482, 396] width 193 height 49
type input "Acid Wash Shower Pan $50.00"
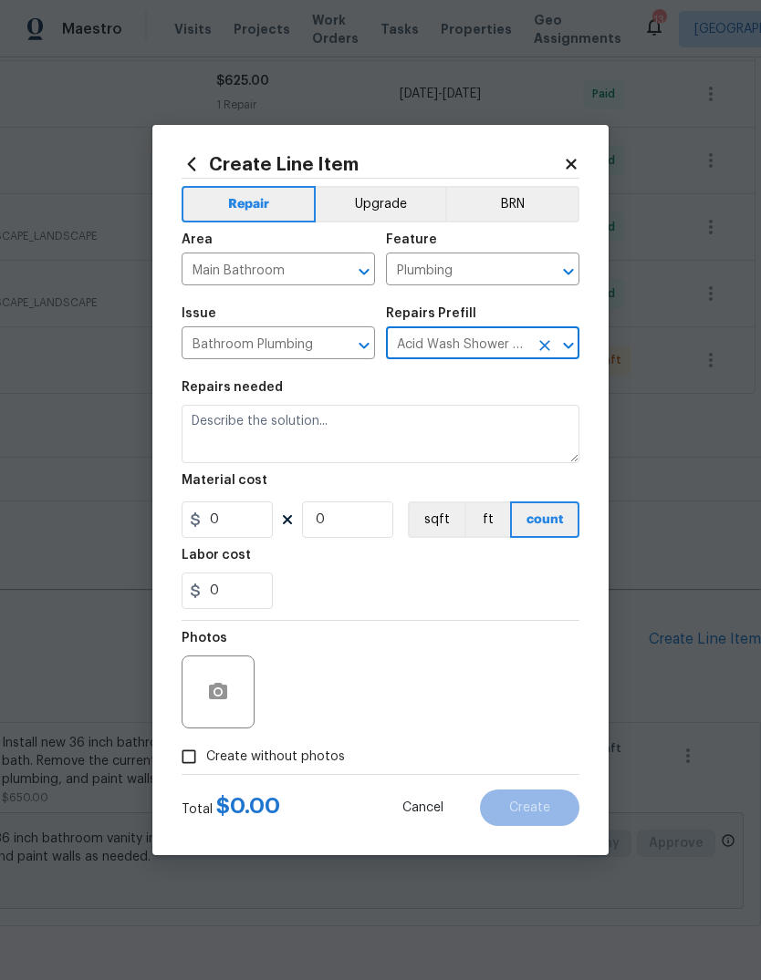
type textarea "Prep and acid wash/deep clean the shower pan."
type input "1"
type input "Acid Wash Shower Pan $50.00"
type input "50"
click at [558, 346] on icon "Open" at bounding box center [568, 346] width 22 height 22
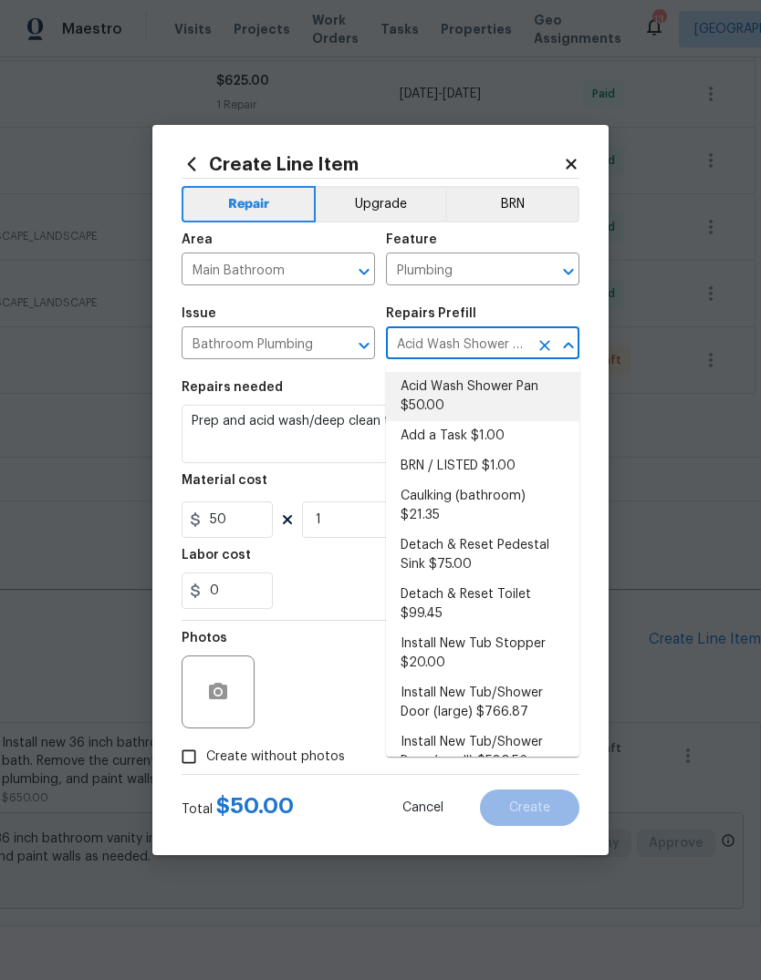
click at [512, 349] on input "Acid Wash Shower Pan $50.00" at bounding box center [457, 345] width 142 height 28
click at [537, 439] on li "Add a Task $1.00" at bounding box center [482, 436] width 193 height 30
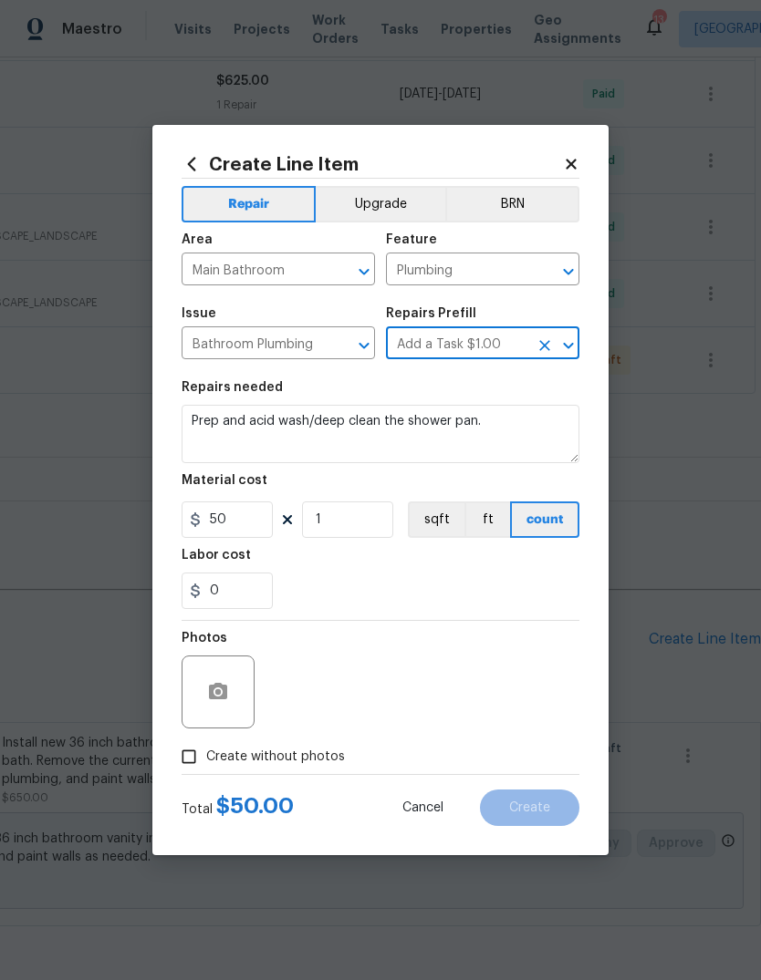
type input "Acid Wash Shower Pan $50.00"
type textarea "HPM to detail"
type input "Add a Task $1.00"
type input "1"
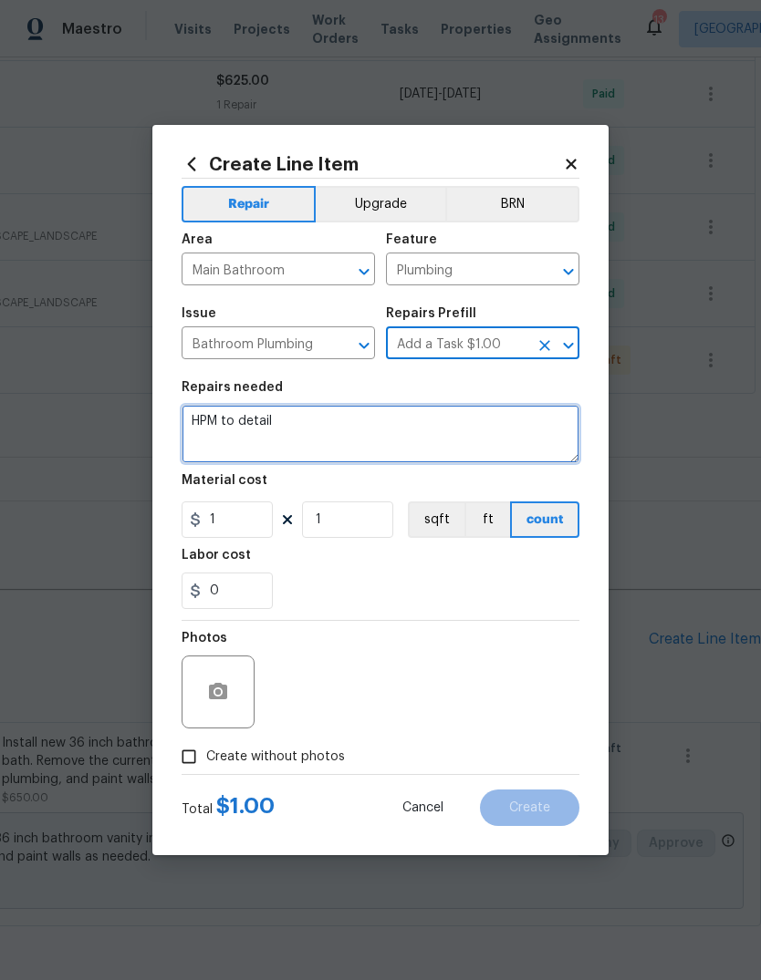
click at [515, 432] on textarea "HPM to detail" at bounding box center [380, 434] width 398 height 58
type textarea "H"
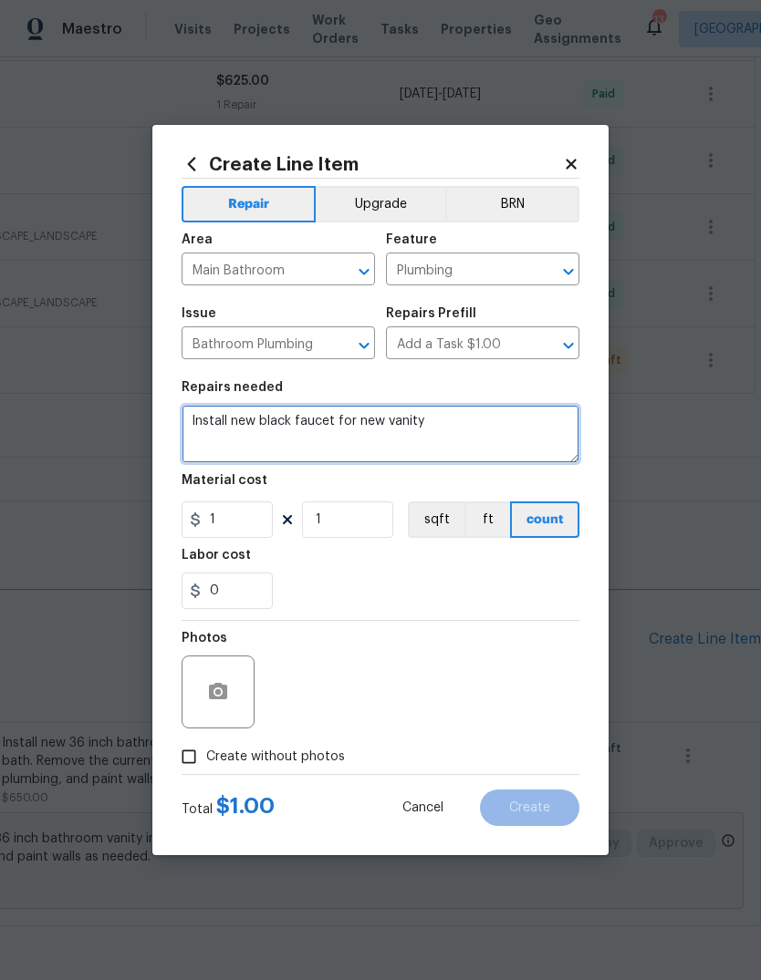
type textarea "Install new black faucet for new vanity"
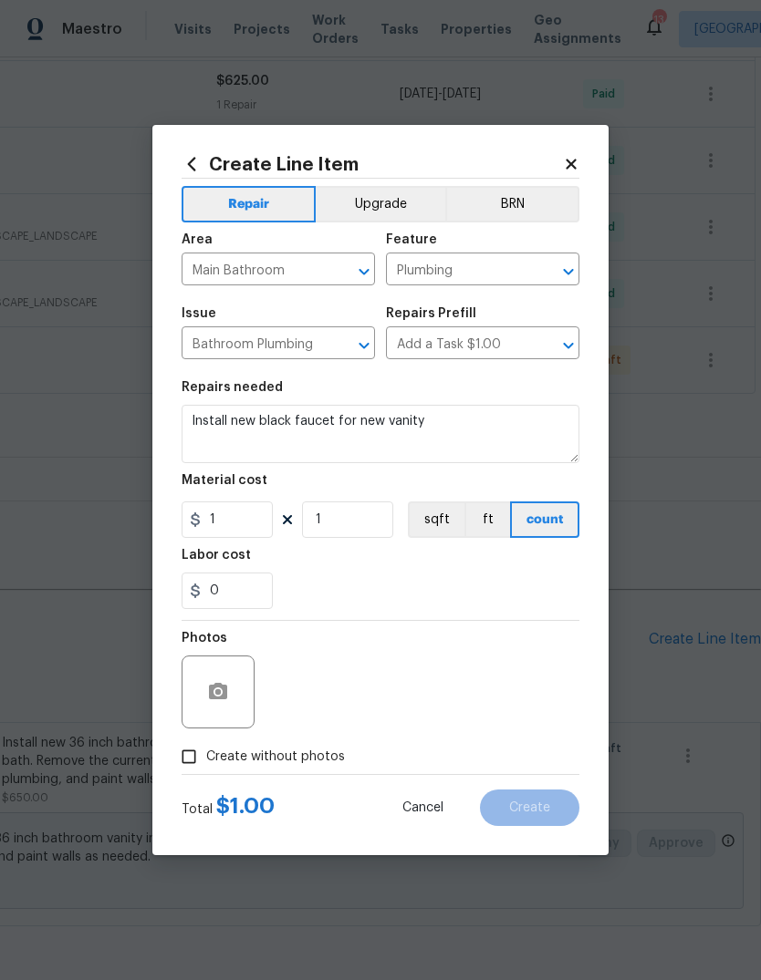
click at [502, 573] on div "Labor cost" at bounding box center [380, 561] width 398 height 24
click at [270, 520] on input "1" at bounding box center [226, 520] width 91 height 36
click at [538, 576] on div "0" at bounding box center [380, 591] width 398 height 36
click at [405, 207] on button "Upgrade" at bounding box center [381, 204] width 130 height 36
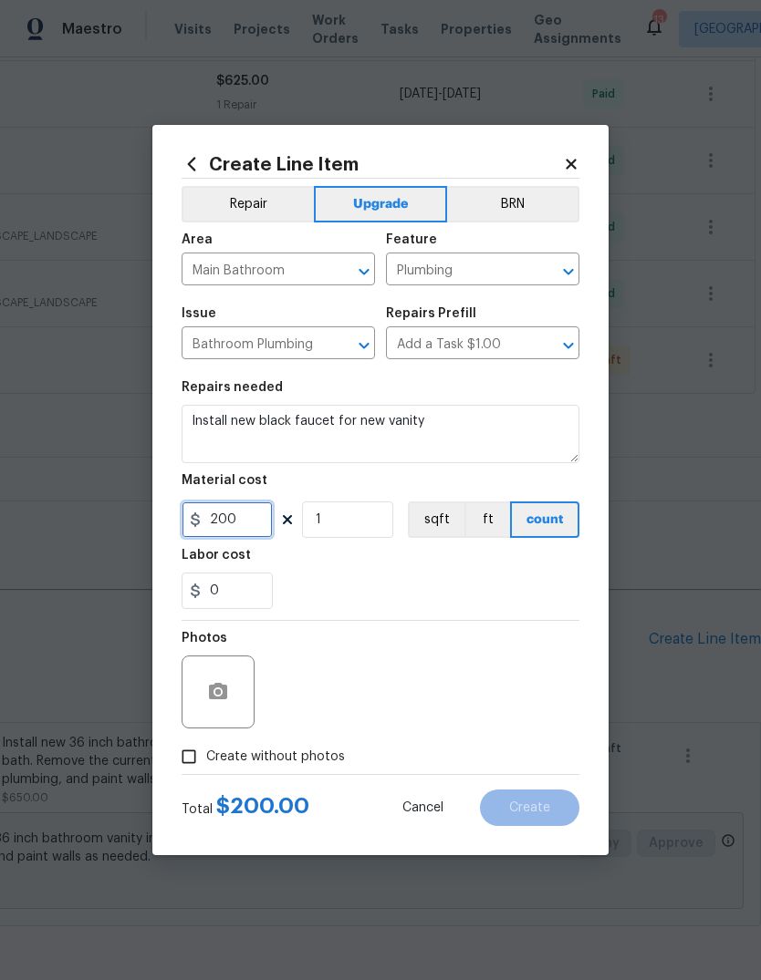
click at [266, 522] on input "200" at bounding box center [226, 520] width 91 height 36
type input "175"
click at [518, 584] on div "0" at bounding box center [380, 591] width 398 height 36
click at [226, 690] on icon "button" at bounding box center [218, 691] width 18 height 16
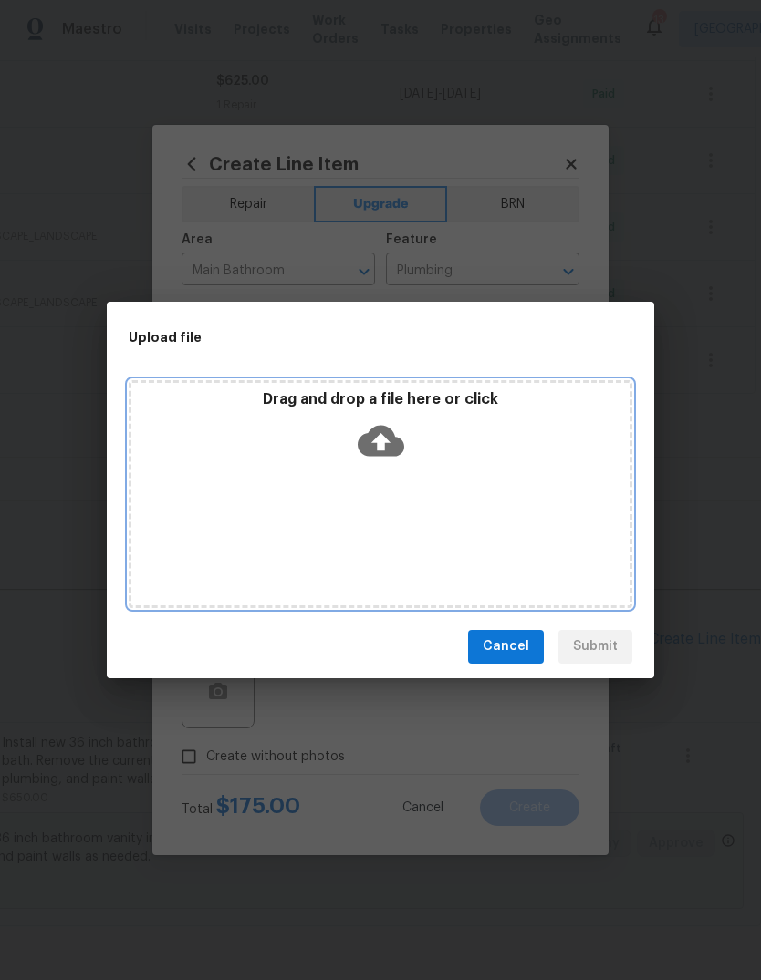
click at [392, 448] on icon at bounding box center [380, 440] width 47 height 31
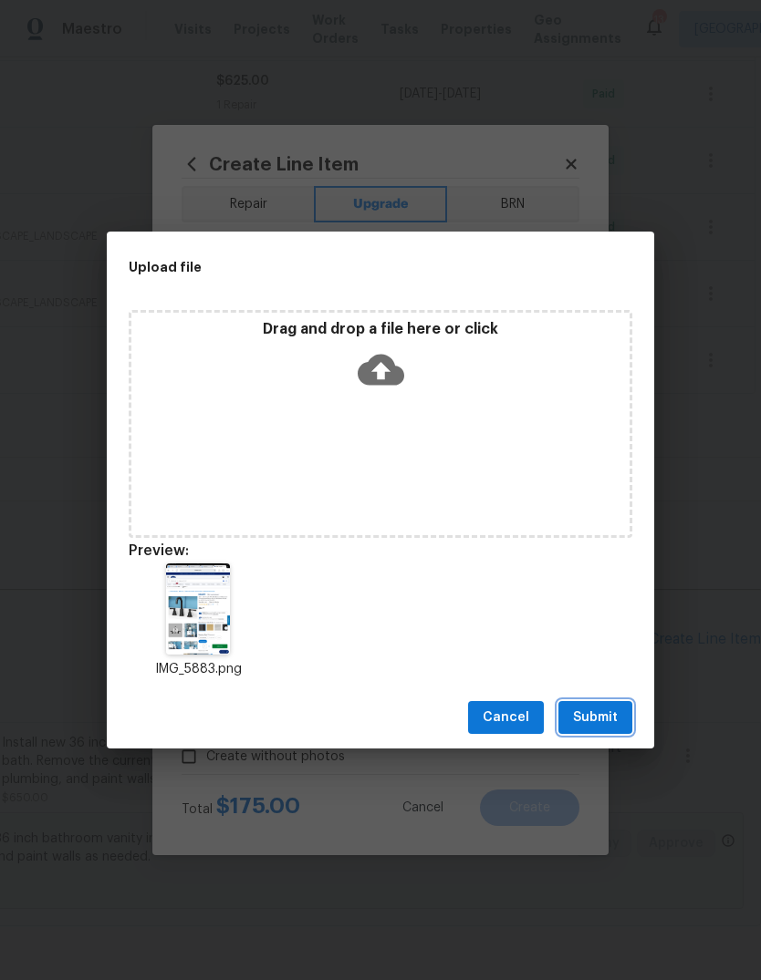
click at [613, 714] on span "Submit" at bounding box center [595, 718] width 45 height 23
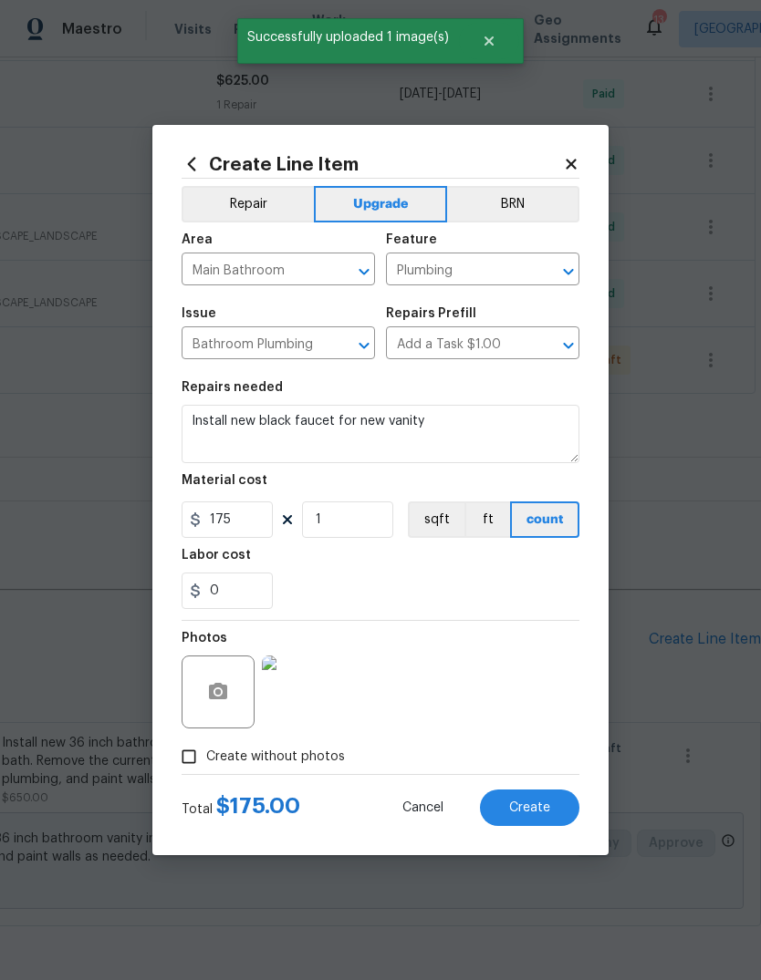
click at [545, 813] on span "Create" at bounding box center [529, 809] width 41 height 14
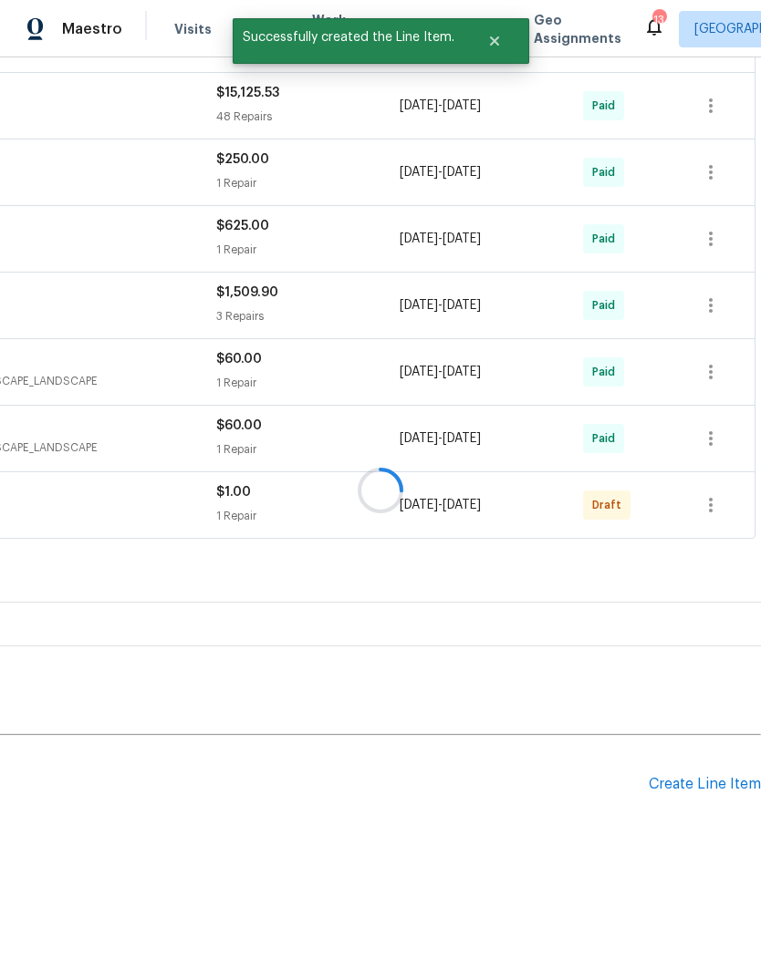
scroll to position [532, 270]
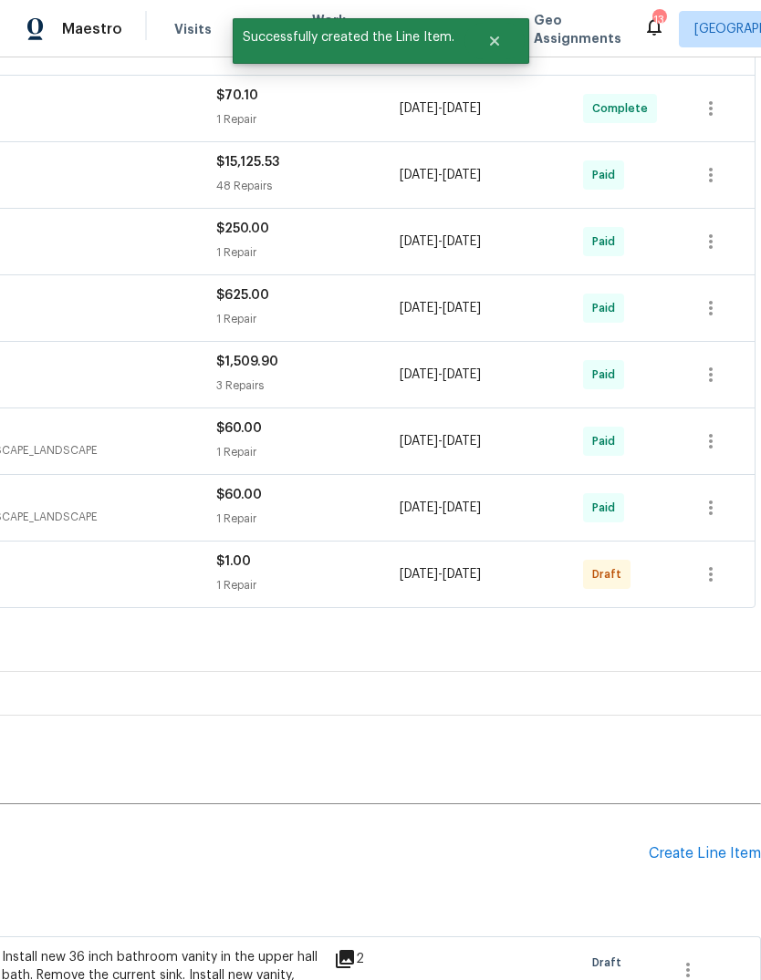
click at [727, 854] on div "Create Line Item" at bounding box center [704, 853] width 112 height 17
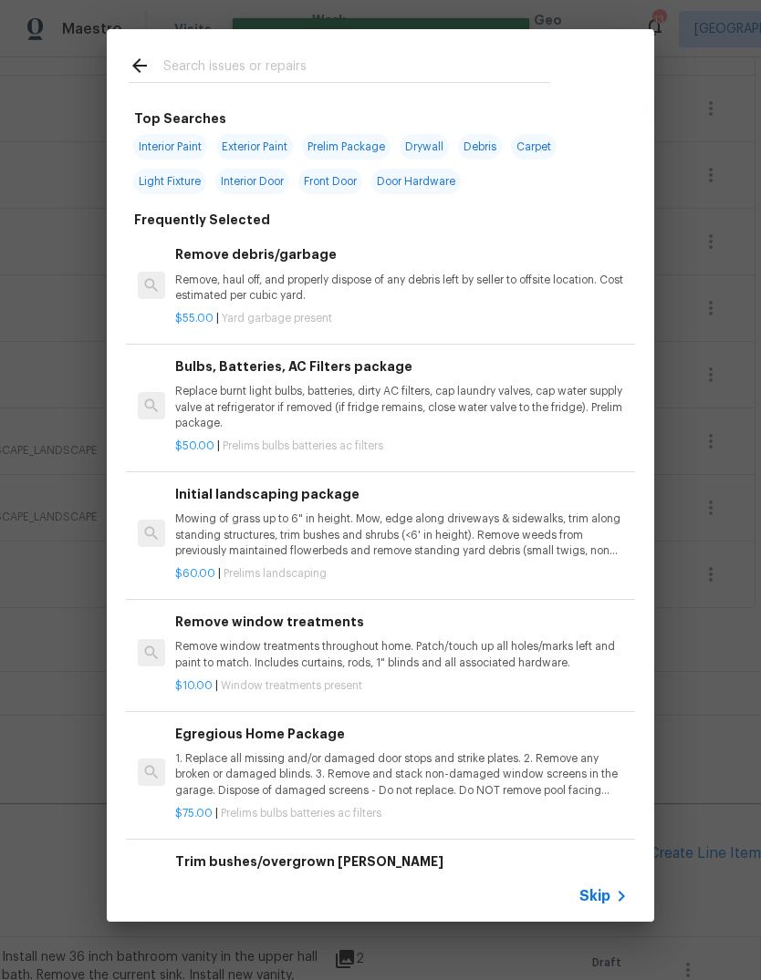
click at [607, 900] on span "Skip" at bounding box center [594, 896] width 31 height 18
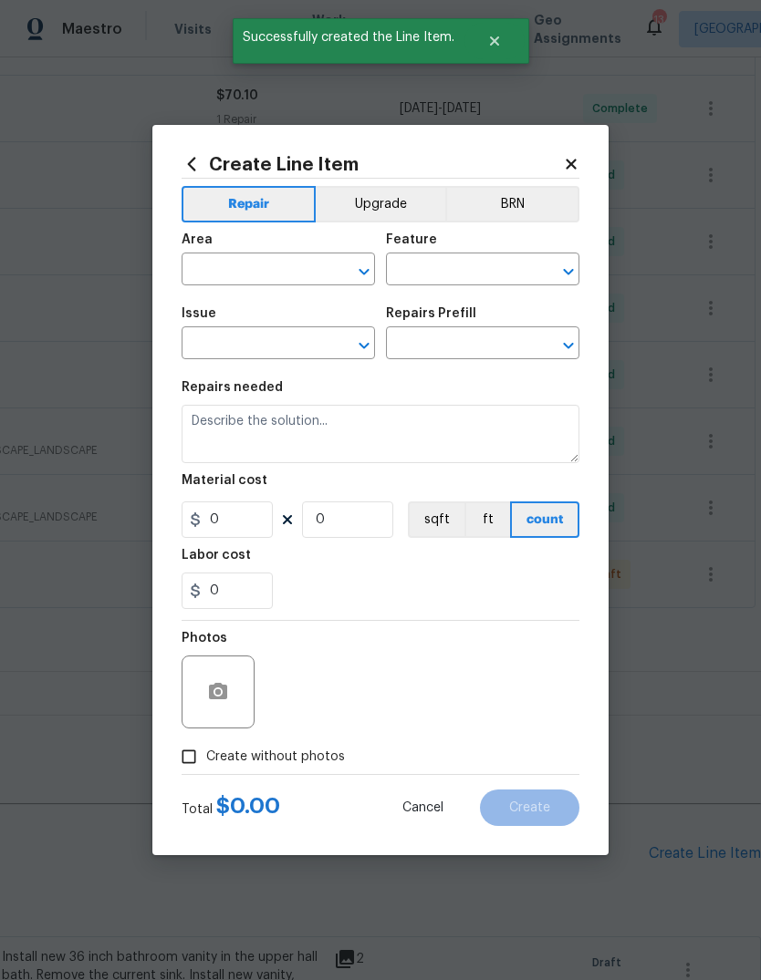
click at [295, 269] on input "text" at bounding box center [252, 271] width 142 height 28
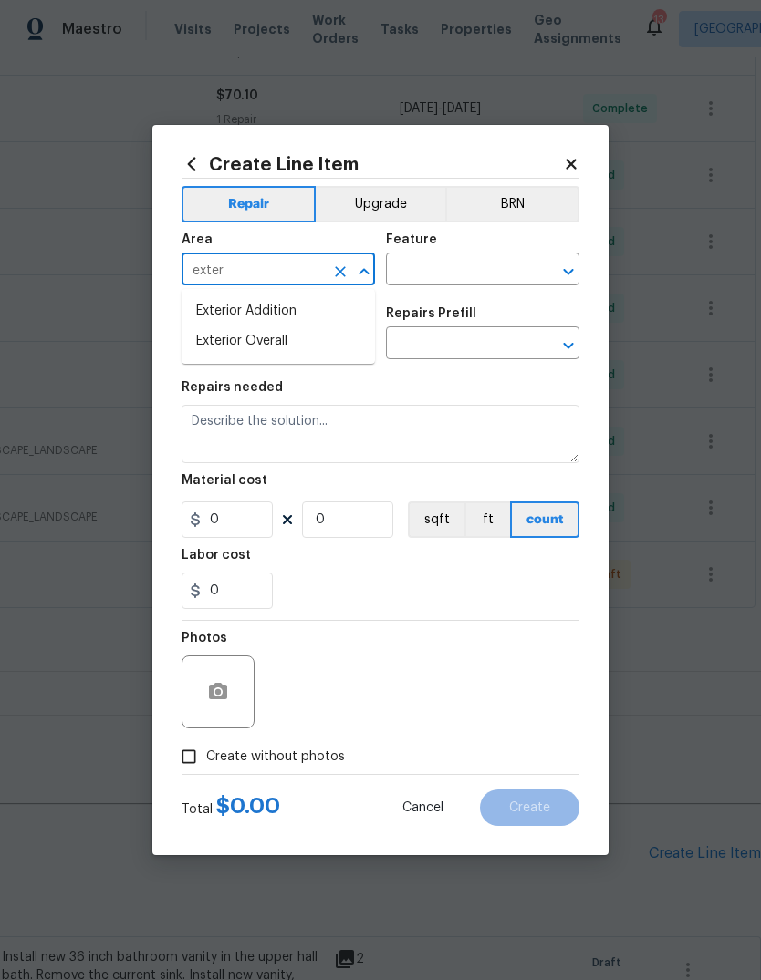
click at [340, 346] on li "Exterior Overall" at bounding box center [277, 341] width 193 height 30
type input "Exterior Overall"
click at [470, 277] on input "text" at bounding box center [457, 271] width 142 height 28
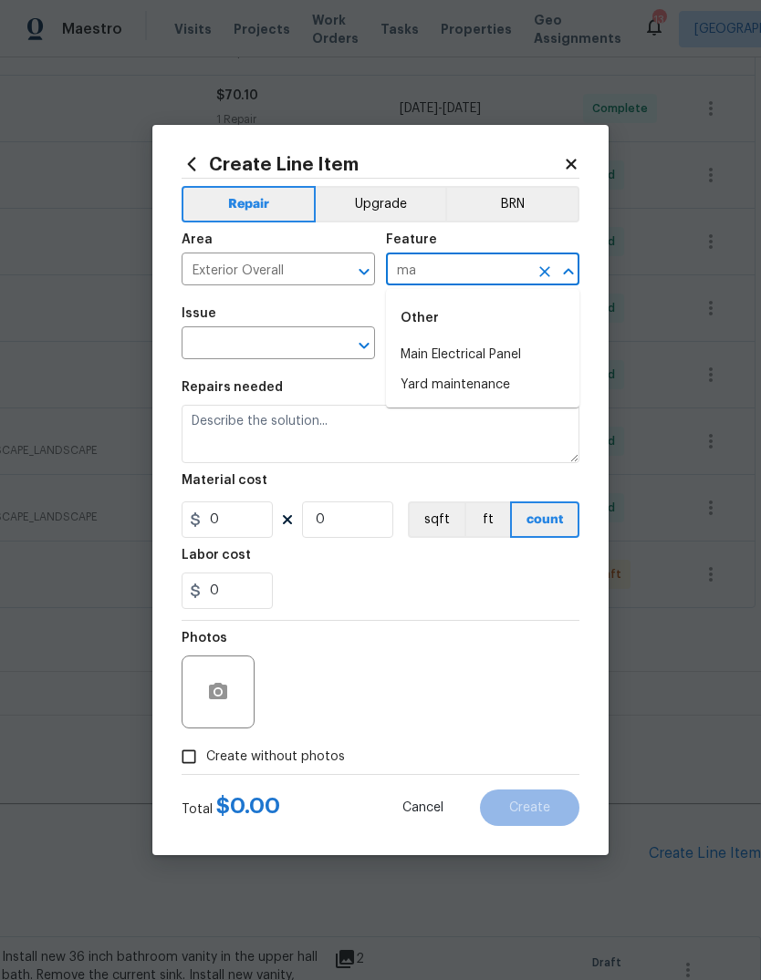
type input "m"
type input "e"
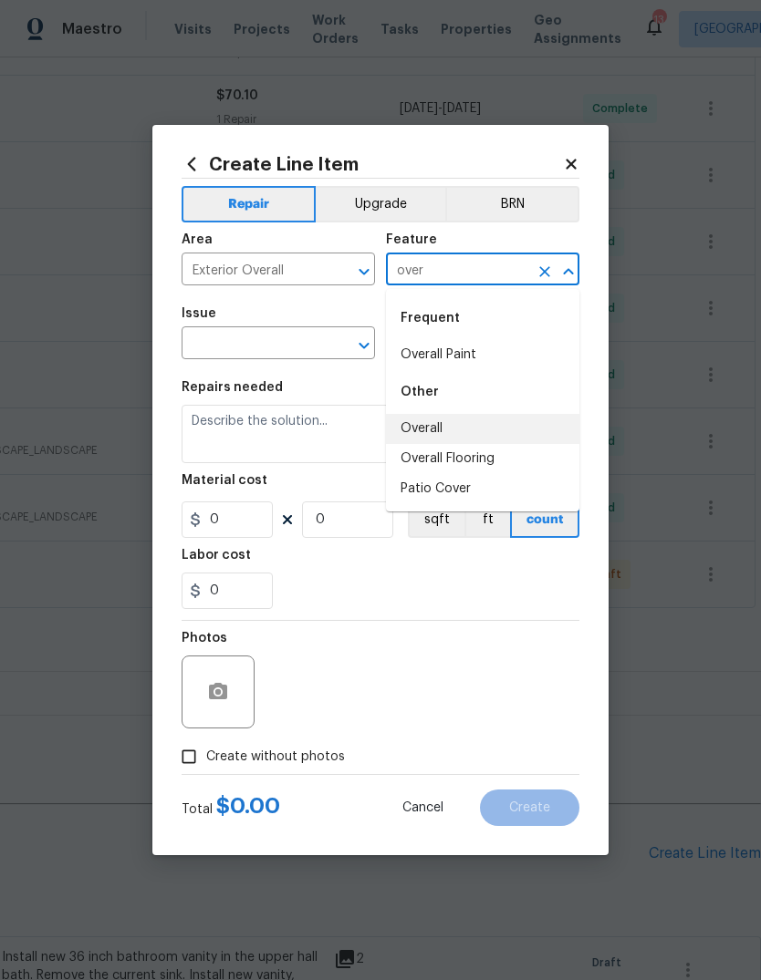
click at [472, 432] on li "Overall" at bounding box center [482, 429] width 193 height 30
type input "Overall"
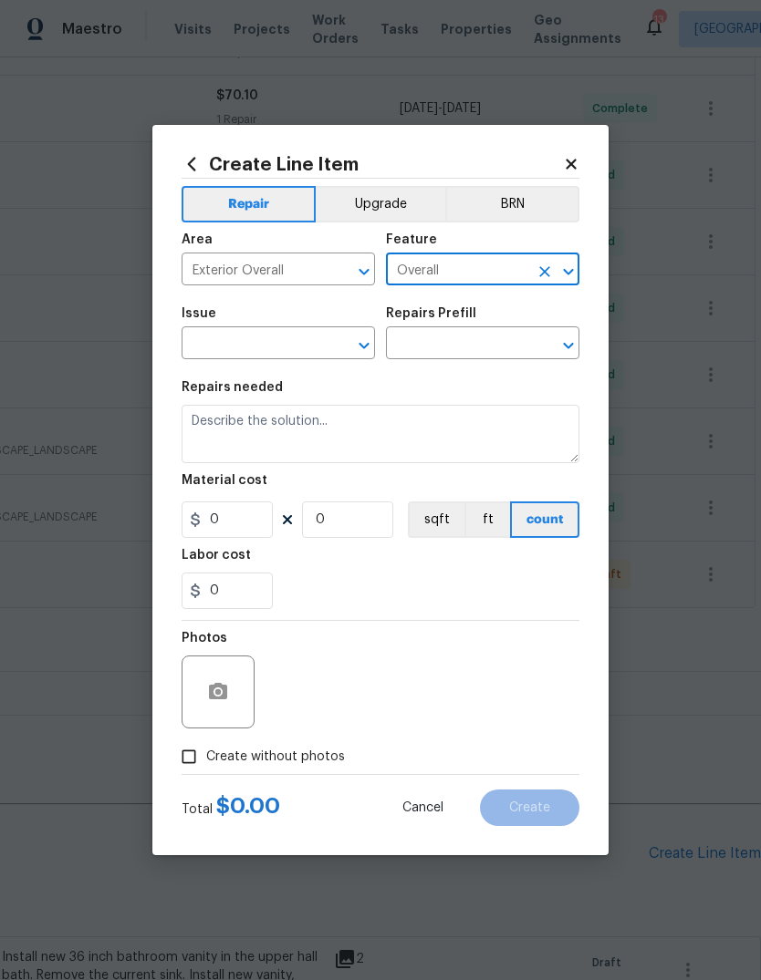
click at [326, 349] on div "​" at bounding box center [277, 345] width 193 height 28
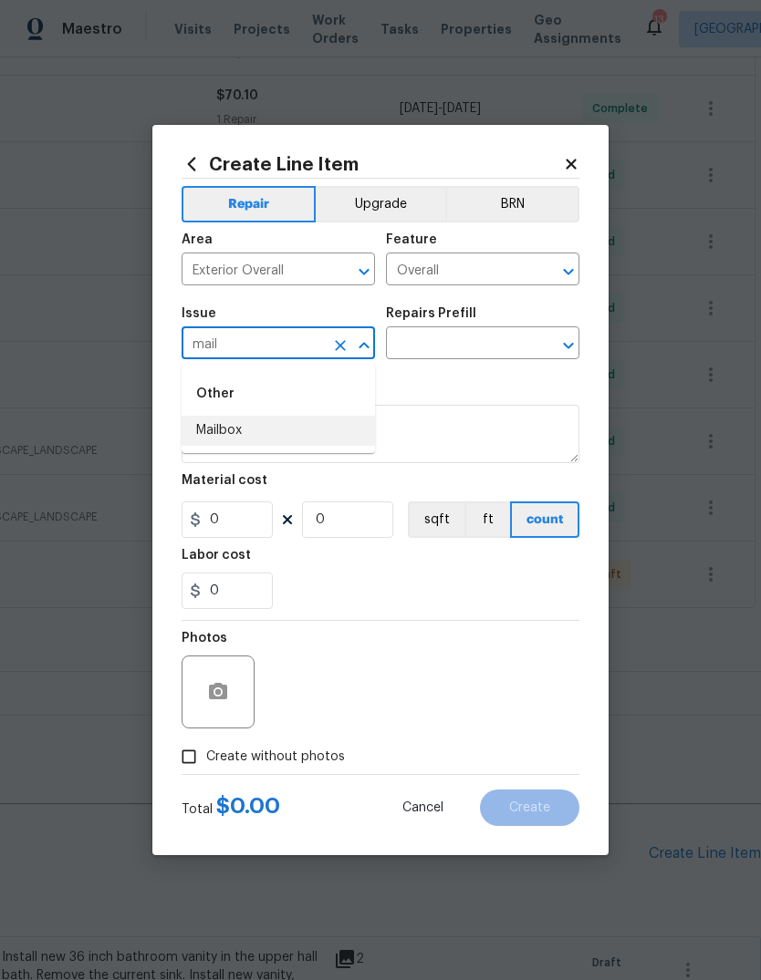
click at [317, 438] on li "Mailbox" at bounding box center [277, 431] width 193 height 30
type input "Mailbox"
click at [510, 343] on input "text" at bounding box center [457, 345] width 142 height 28
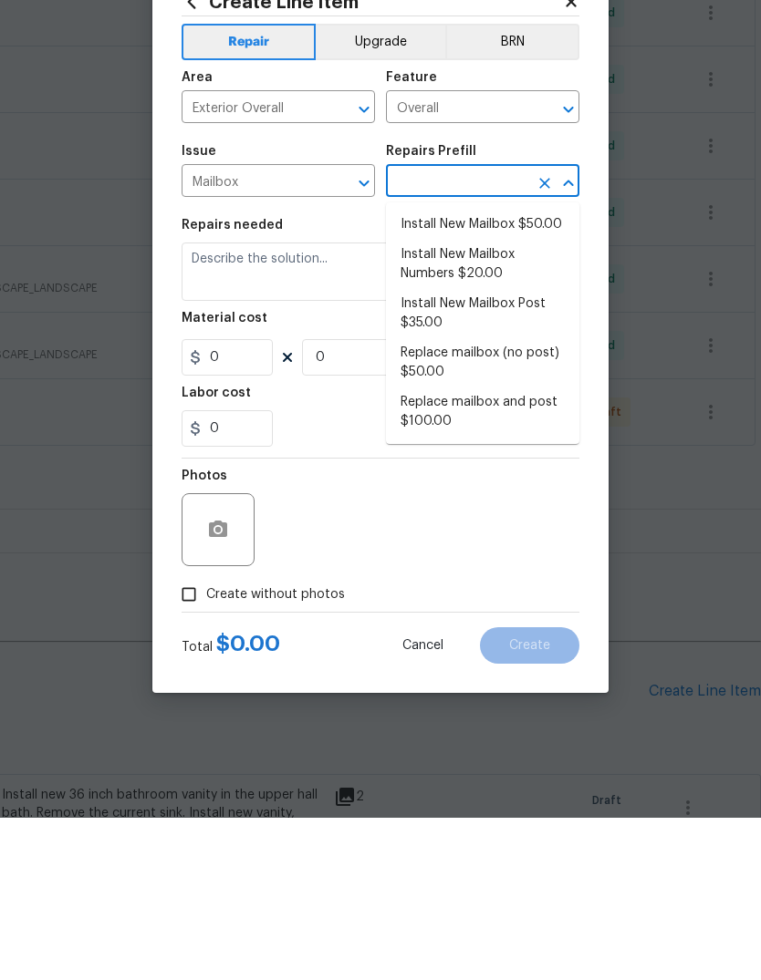
click at [501, 402] on li "Install New Mailbox Numbers $20.00" at bounding box center [482, 426] width 193 height 49
type input "Install New Mailbox Numbers $20.00"
type textarea "Remove the existing mailbox numbers (if present) and replace with new. Ensure t…"
type input "1"
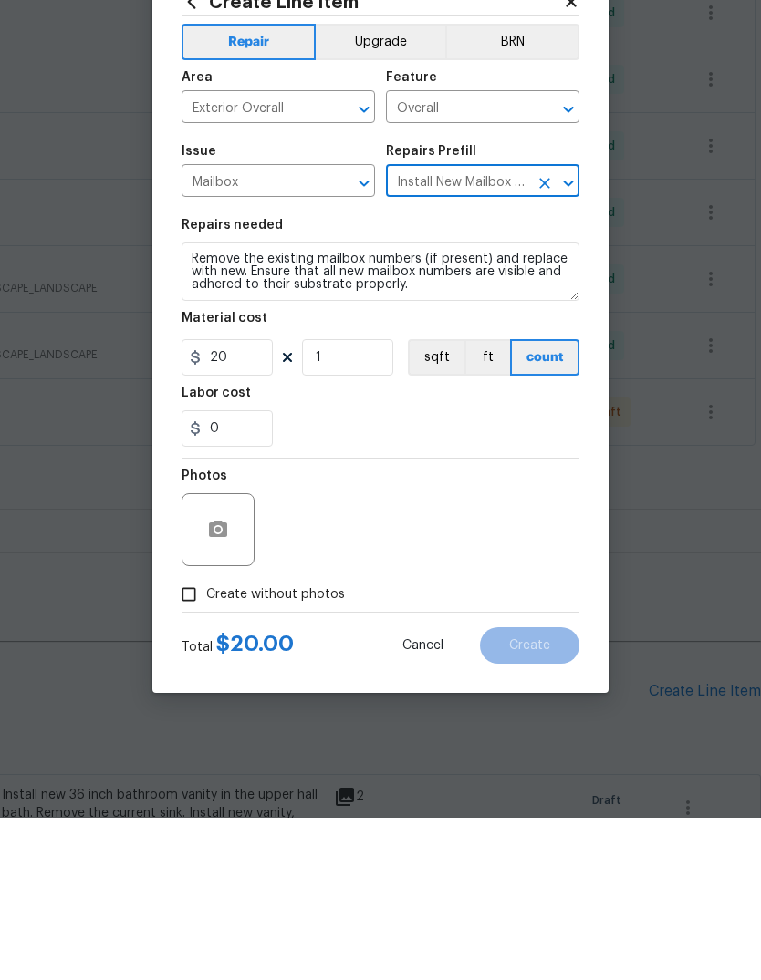
type input "20"
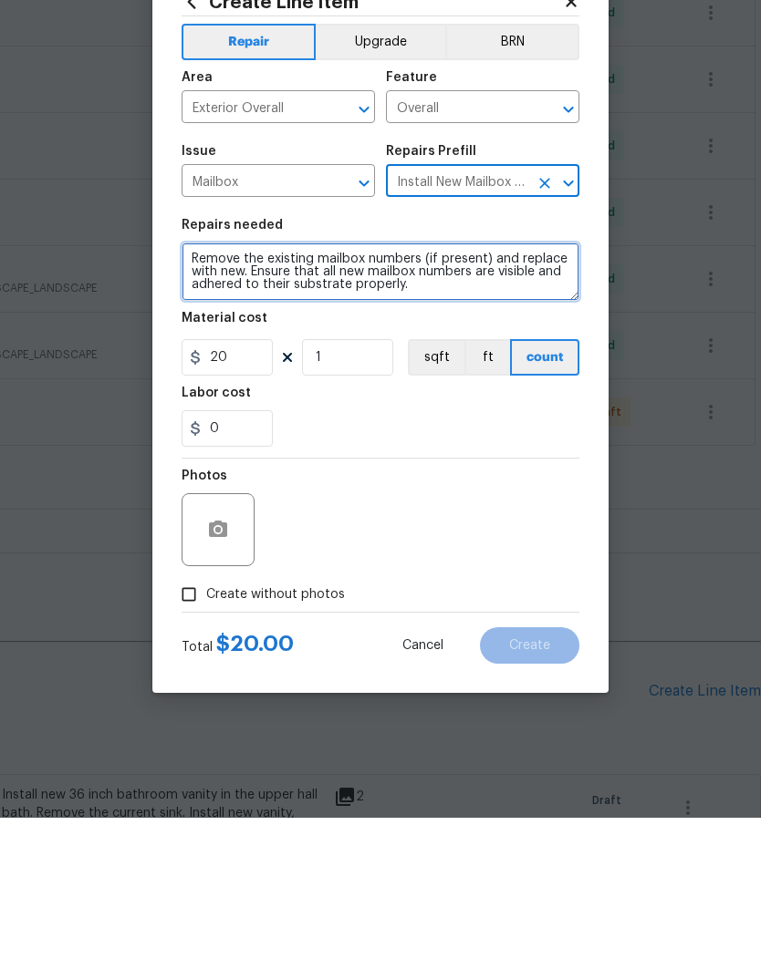
click at [199, 405] on textarea "Remove the existing mailbox numbers (if present) and replace with new. Ensure t…" at bounding box center [380, 434] width 398 height 58
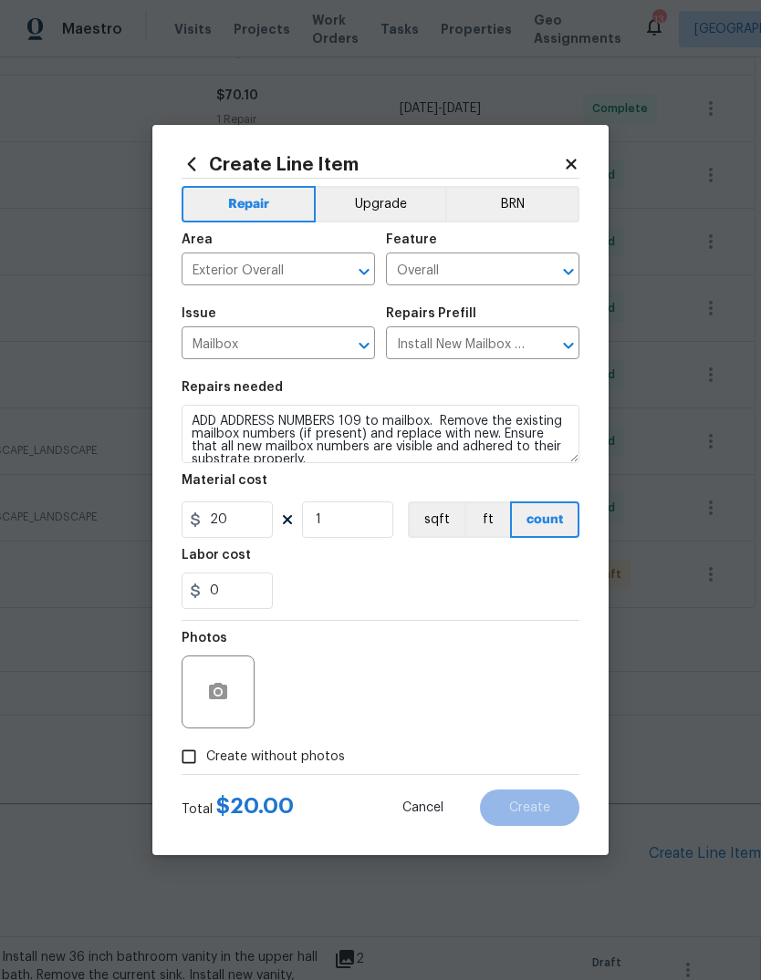
click at [484, 582] on div "0" at bounding box center [380, 591] width 398 height 36
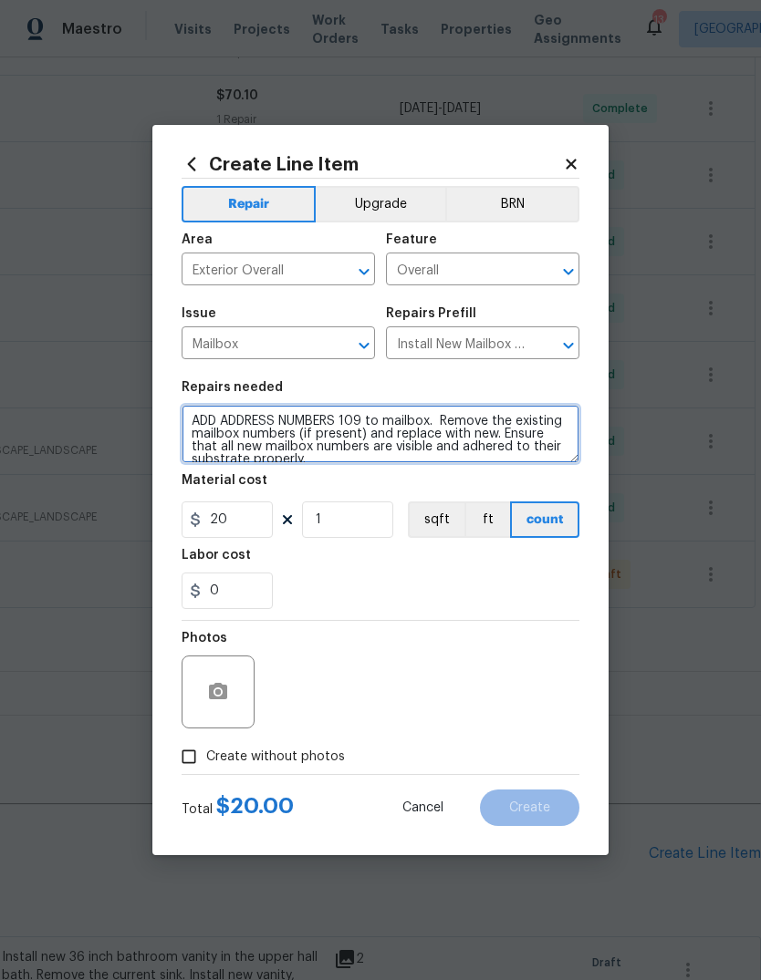
click at [438, 422] on textarea "ADD ADDRESS NUMBERS 109 to mailbox. Remove the existing mailbox numbers (if pre…" at bounding box center [380, 434] width 398 height 58
type textarea "ADD ADDRESS NUMBERS 109 TO MAILBOX. Remove the existing mailbox numbers (if pre…"
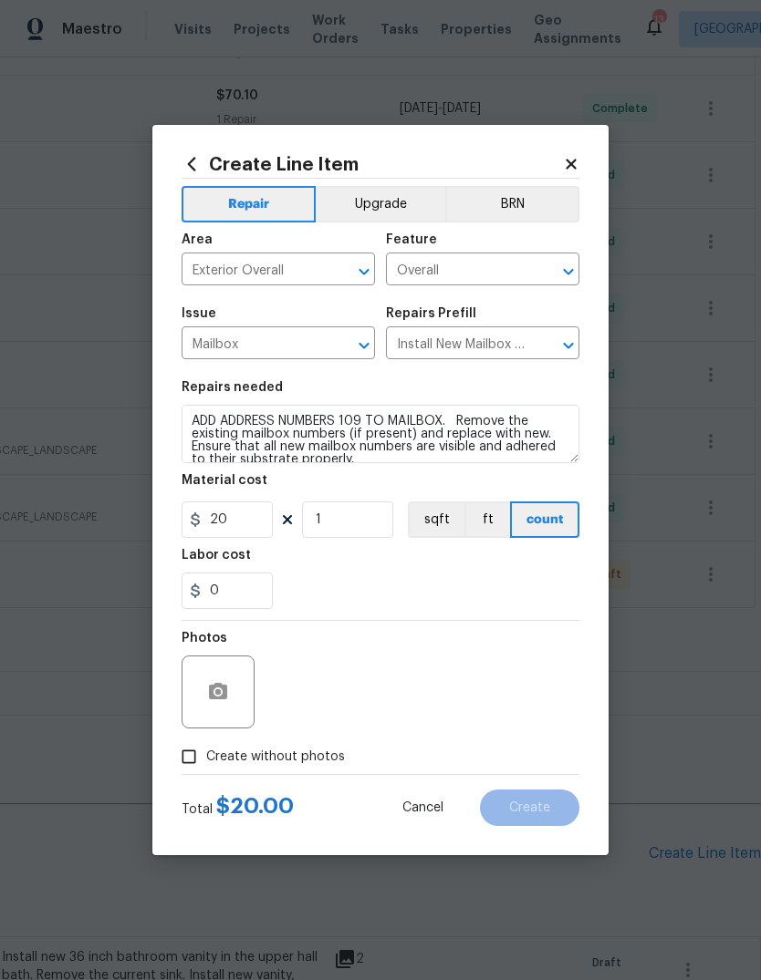
click at [515, 585] on div "0" at bounding box center [380, 591] width 398 height 36
click at [223, 698] on icon "button" at bounding box center [218, 691] width 18 height 16
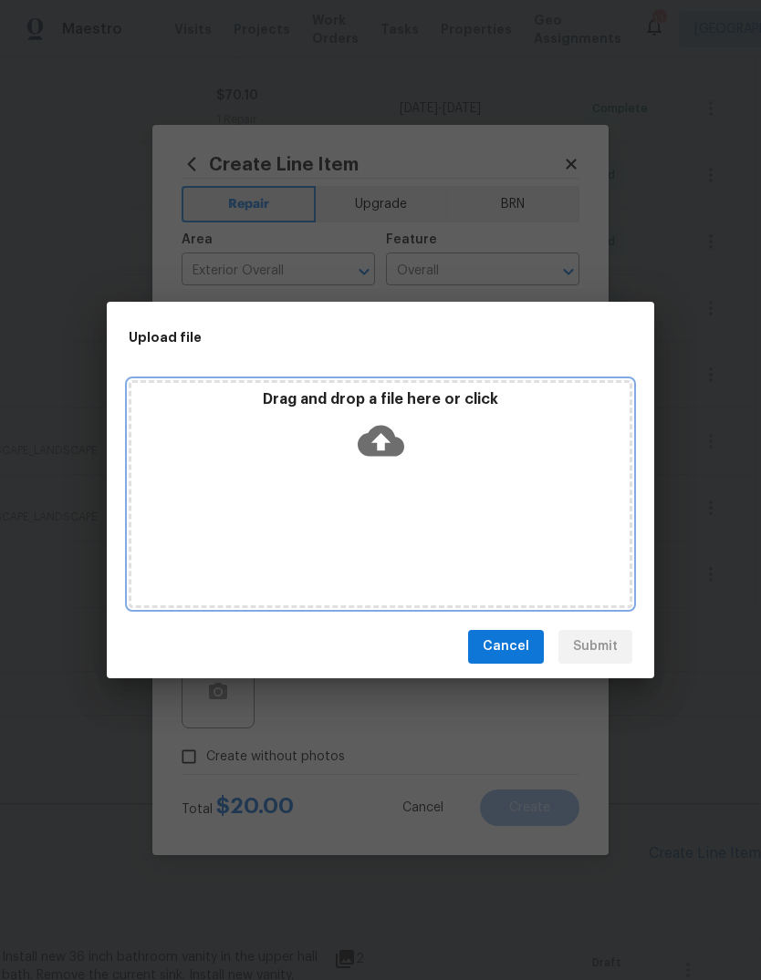
click at [388, 442] on icon at bounding box center [380, 441] width 47 height 47
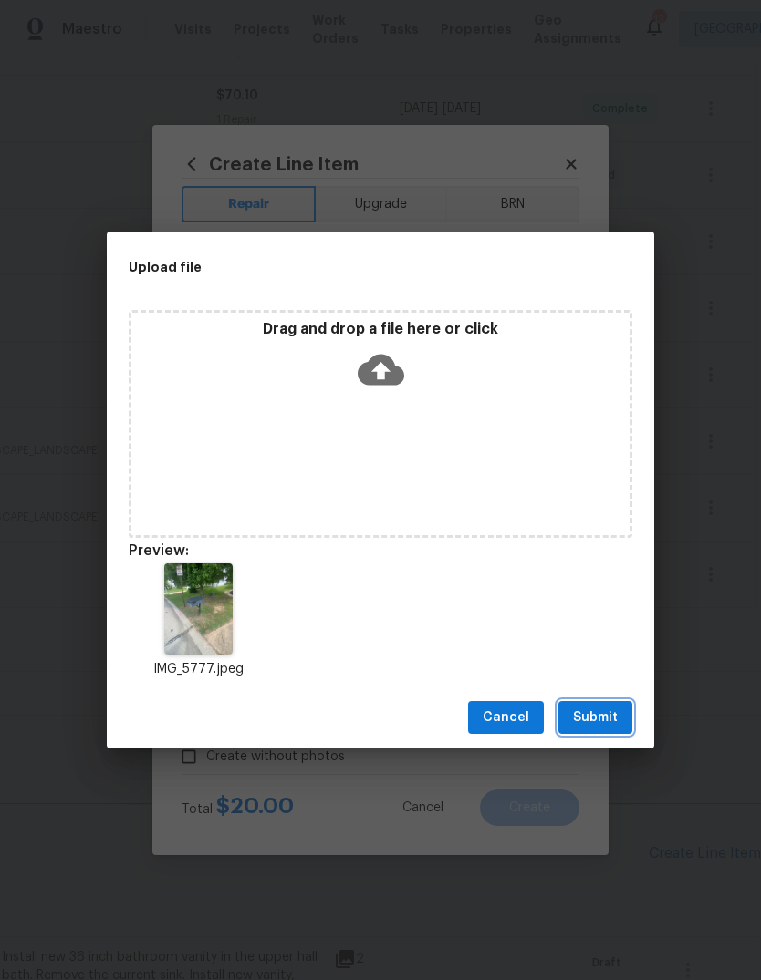
click at [606, 719] on span "Submit" at bounding box center [595, 718] width 45 height 23
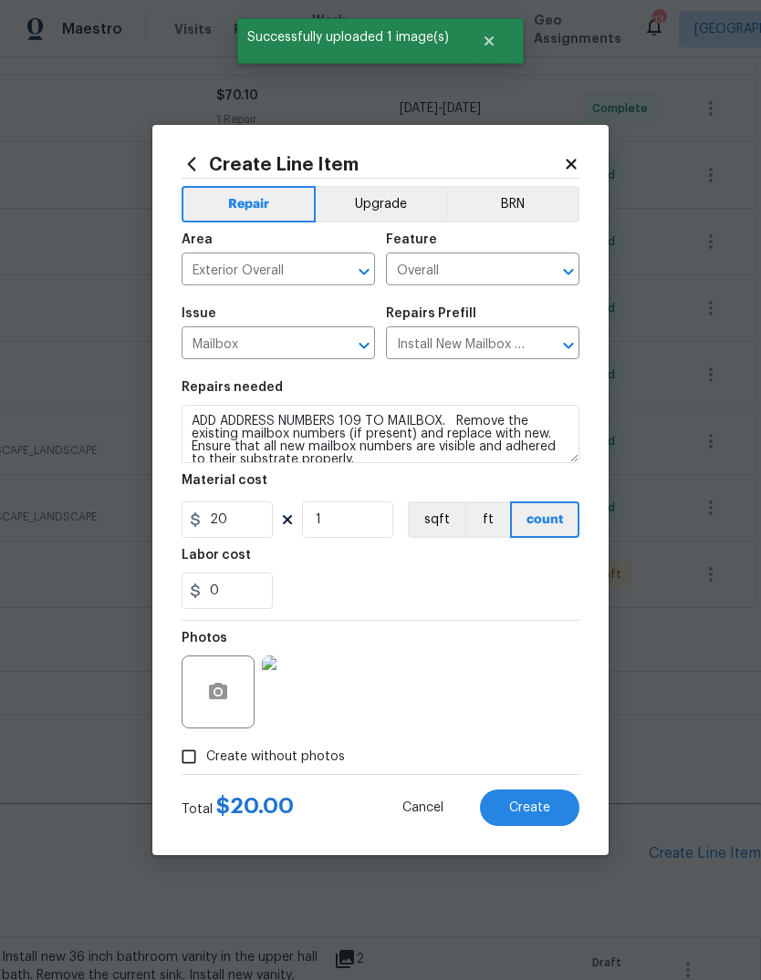
click at [546, 811] on span "Create" at bounding box center [529, 809] width 41 height 14
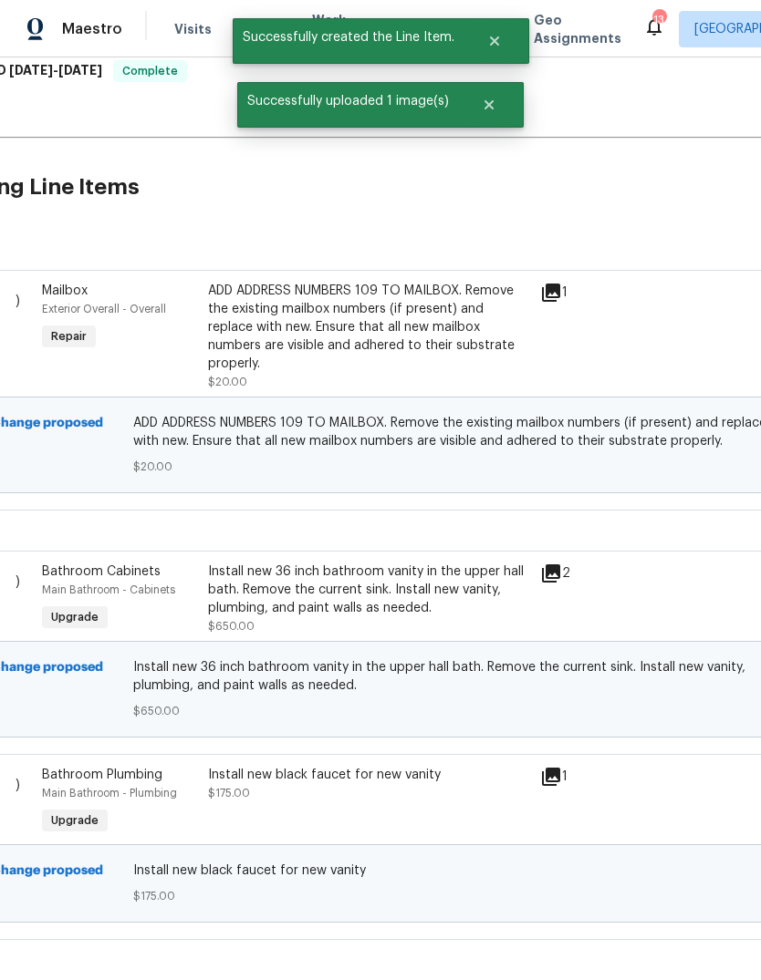
scroll to position [1197, 64]
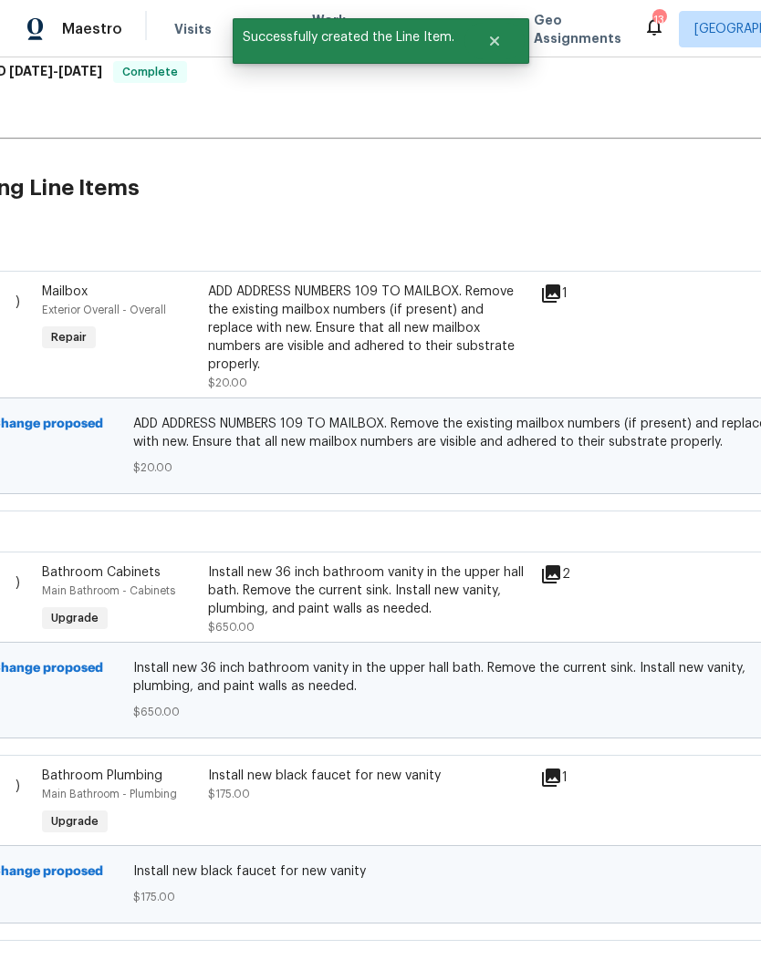
click at [555, 767] on icon at bounding box center [551, 778] width 22 height 22
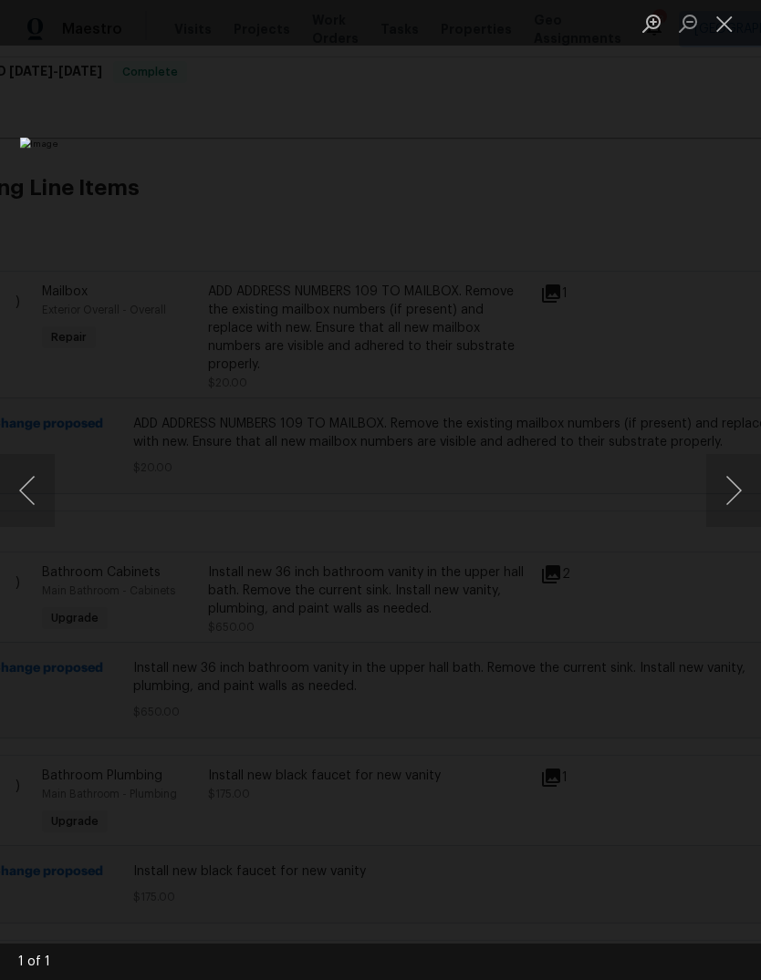
click at [715, 32] on button "Close lightbox" at bounding box center [724, 23] width 36 height 32
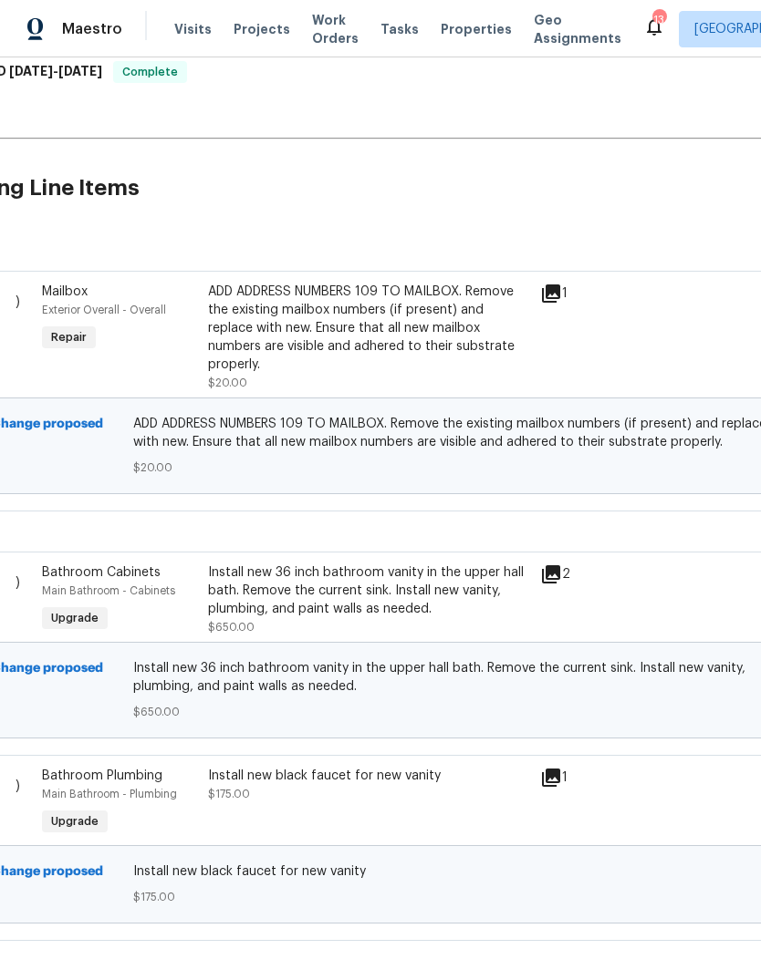
click at [560, 293] on icon at bounding box center [551, 294] width 18 height 18
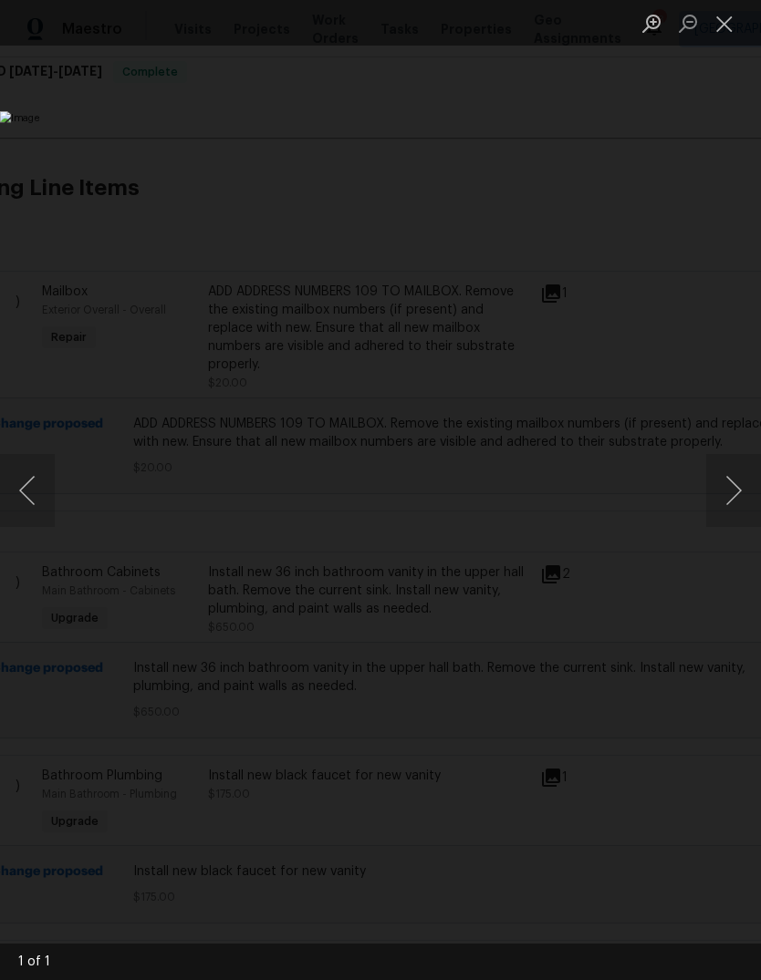
click at [731, 26] on button "Close lightbox" at bounding box center [724, 23] width 36 height 32
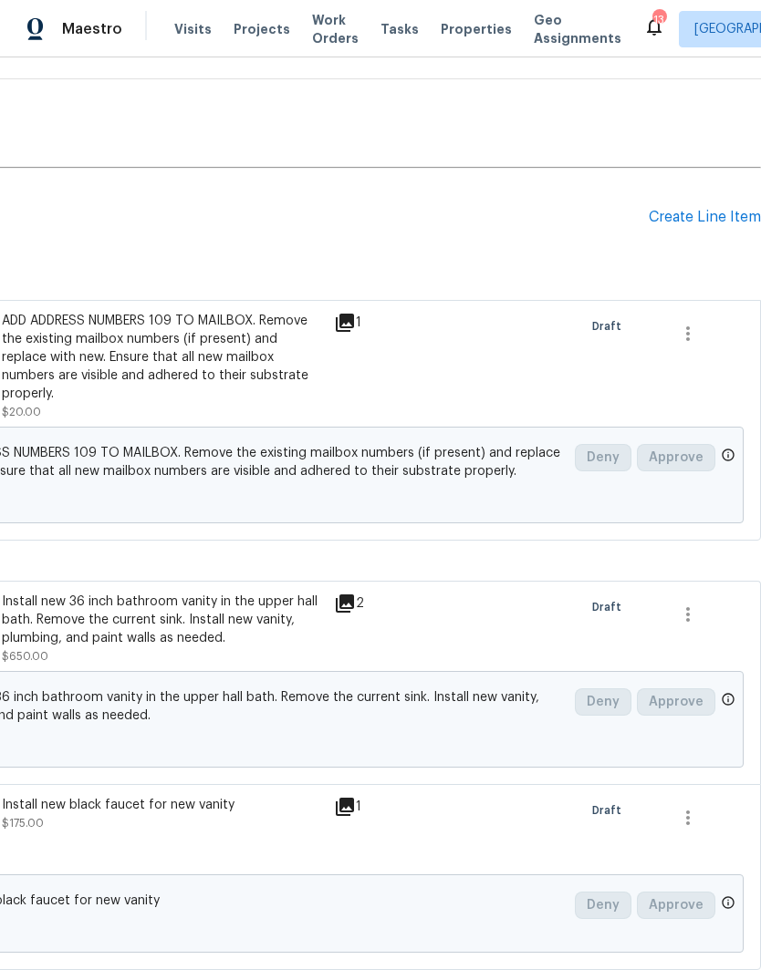
scroll to position [1167, 270]
click at [725, 218] on div "Create Line Item" at bounding box center [704, 218] width 112 height 17
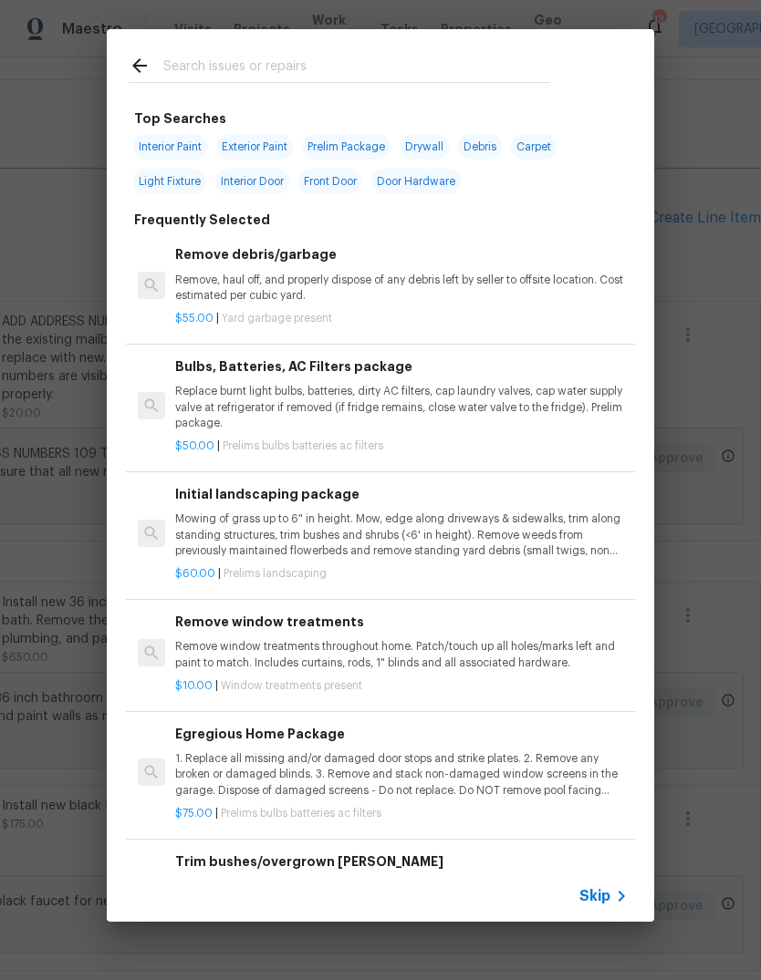
click at [610, 893] on icon at bounding box center [621, 896] width 22 height 22
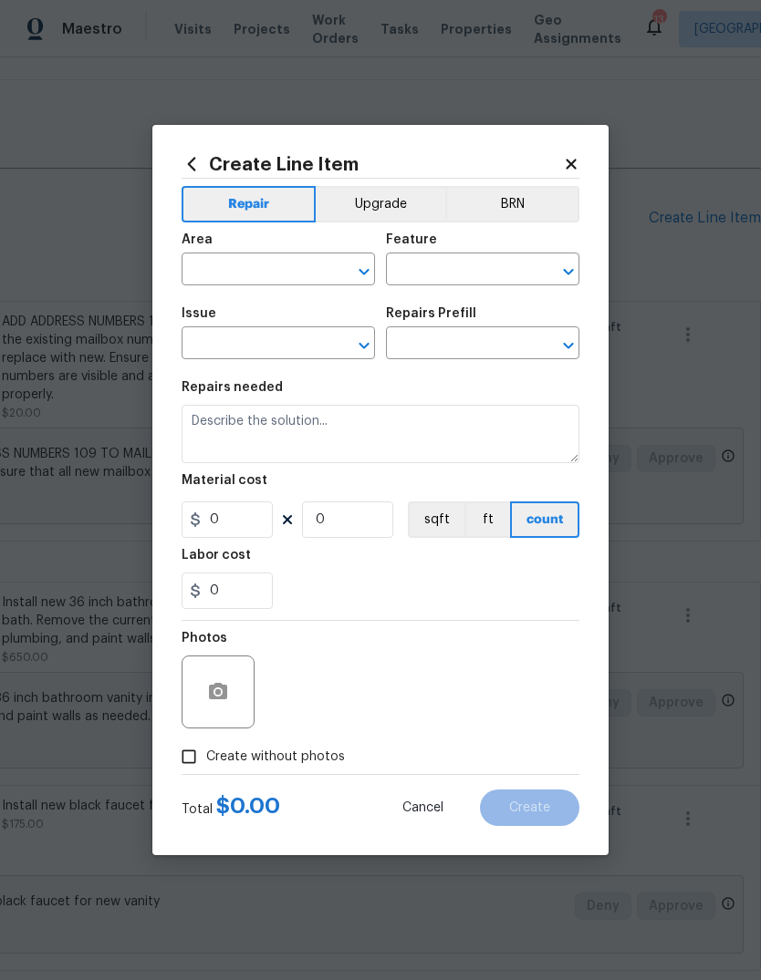
click at [298, 272] on input "text" at bounding box center [252, 271] width 142 height 28
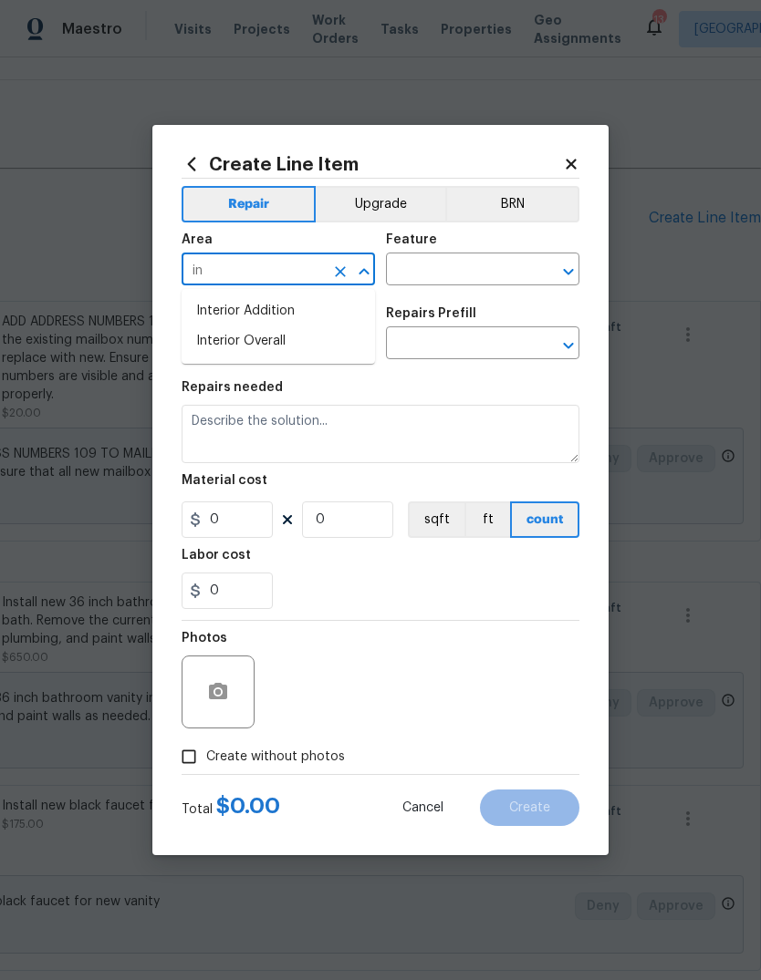
type input "i"
click at [312, 347] on li "Main Bathroom" at bounding box center [277, 341] width 193 height 30
type input "Main Bathroom"
click at [506, 274] on input "text" at bounding box center [457, 271] width 142 height 28
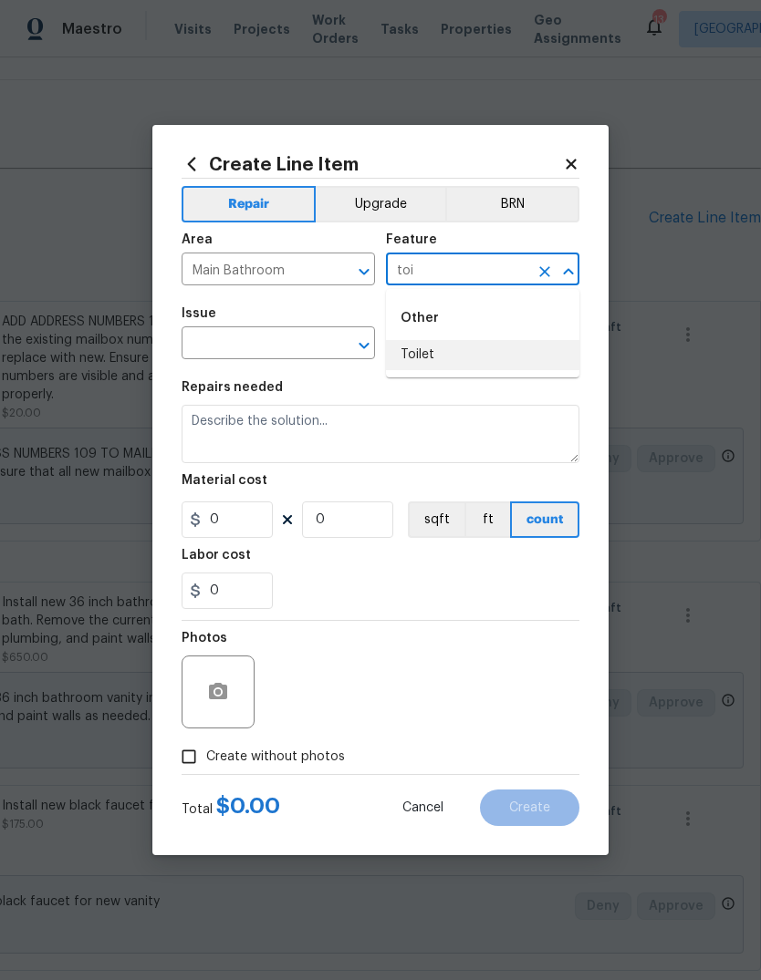
click at [527, 368] on li "Toilet" at bounding box center [482, 355] width 193 height 30
type input "Toilet"
click at [309, 344] on input "text" at bounding box center [252, 345] width 142 height 28
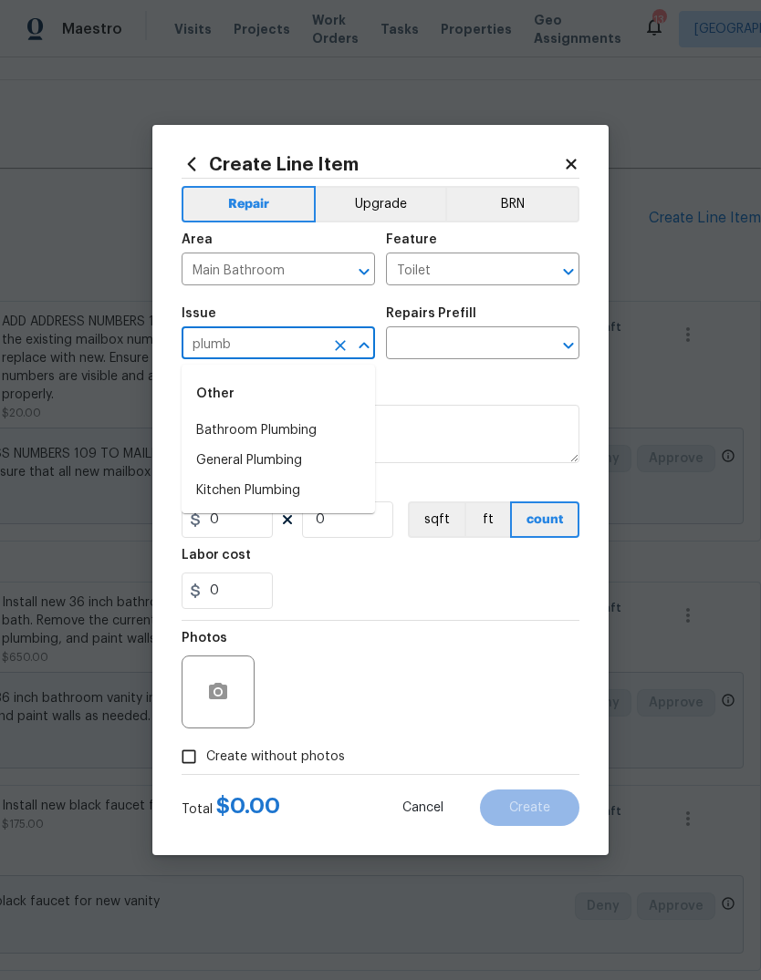
click at [360, 429] on li "Bathroom Plumbing" at bounding box center [277, 431] width 193 height 30
type input "Bathroom Plumbing"
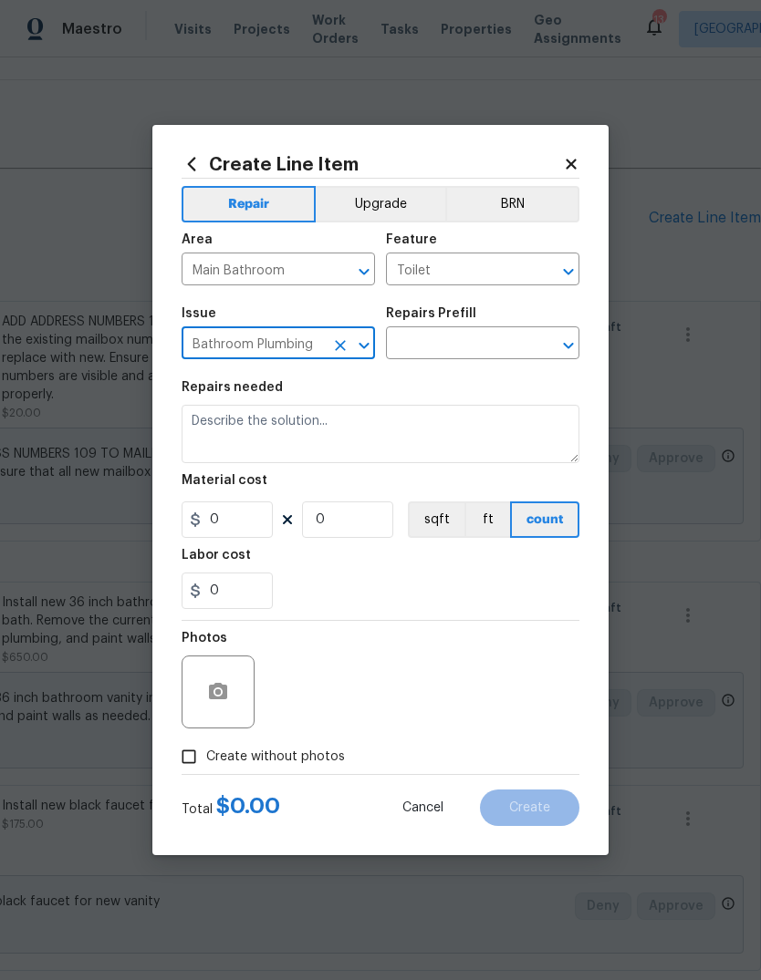
click at [502, 349] on input "text" at bounding box center [457, 345] width 142 height 28
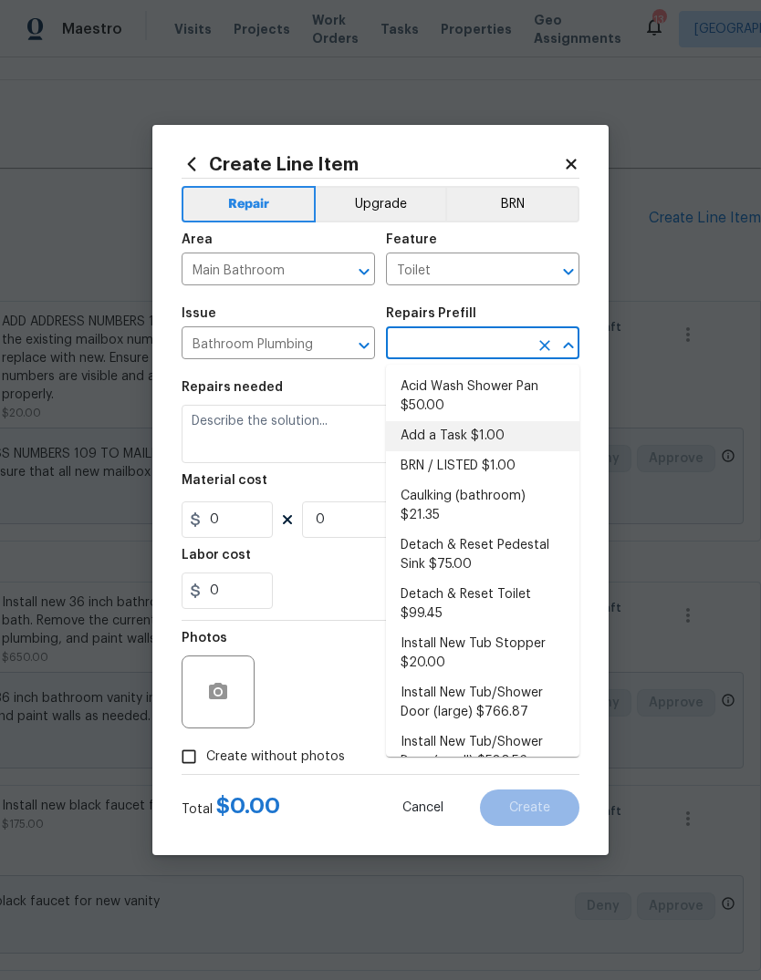
click at [535, 432] on li "Add a Task $1.00" at bounding box center [482, 436] width 193 height 30
type input "Add a Task $1.00"
type input "Plumbing"
type textarea "HPM to detail"
type input "1"
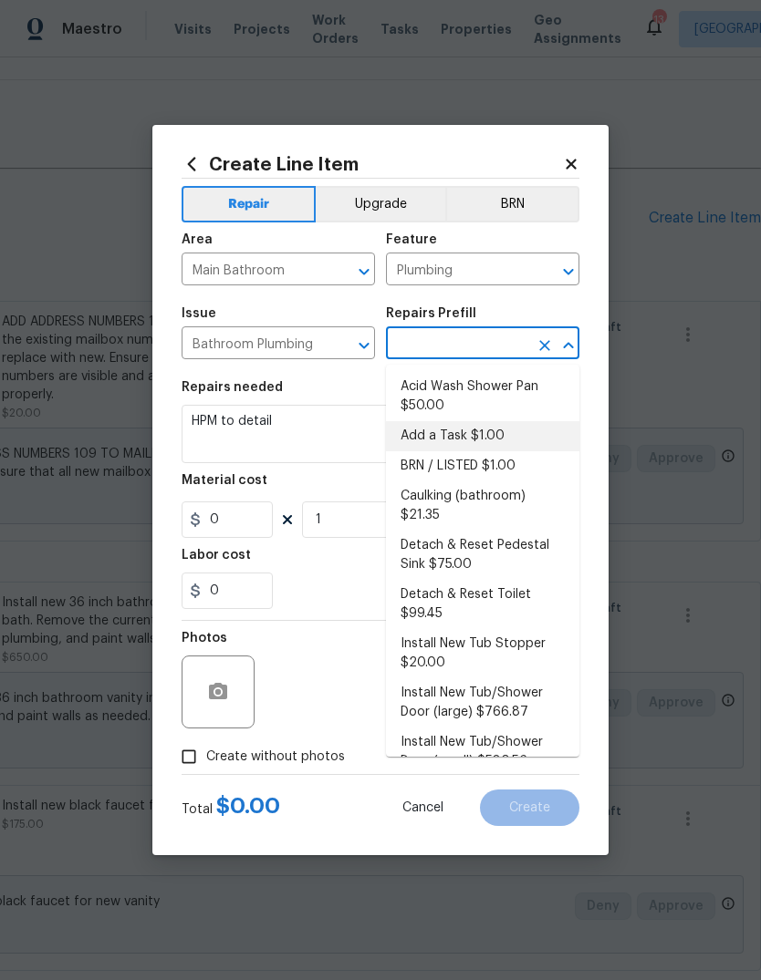
type input "Add a Task $1.00"
type input "1"
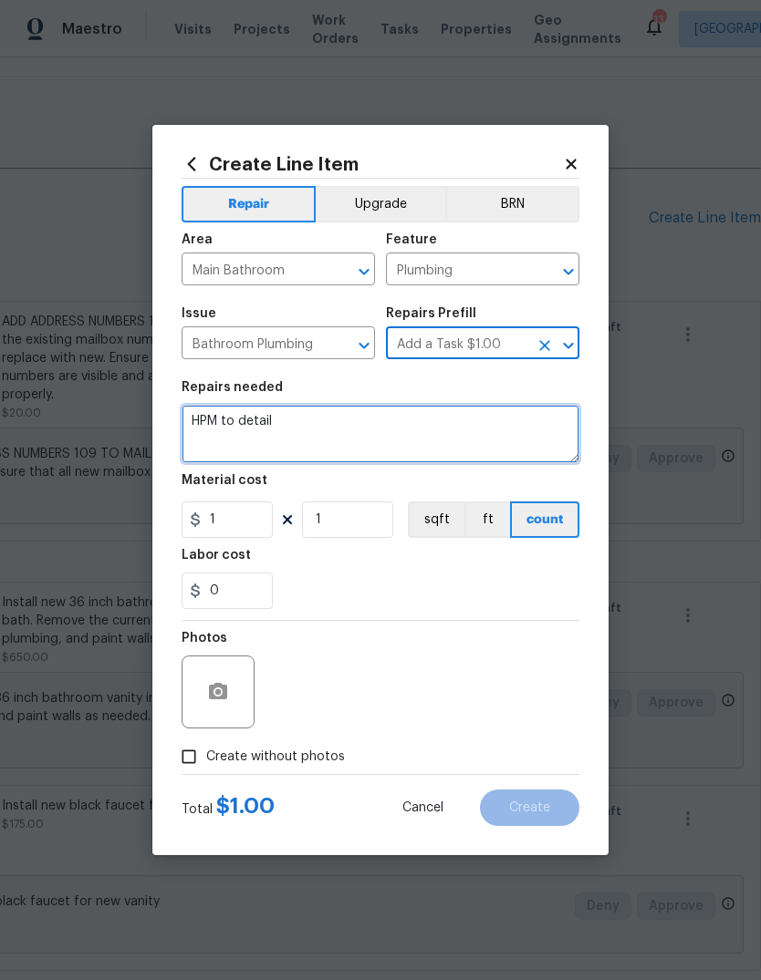
click at [476, 435] on textarea "HPM to detail" at bounding box center [380, 434] width 398 height 58
type textarea "H"
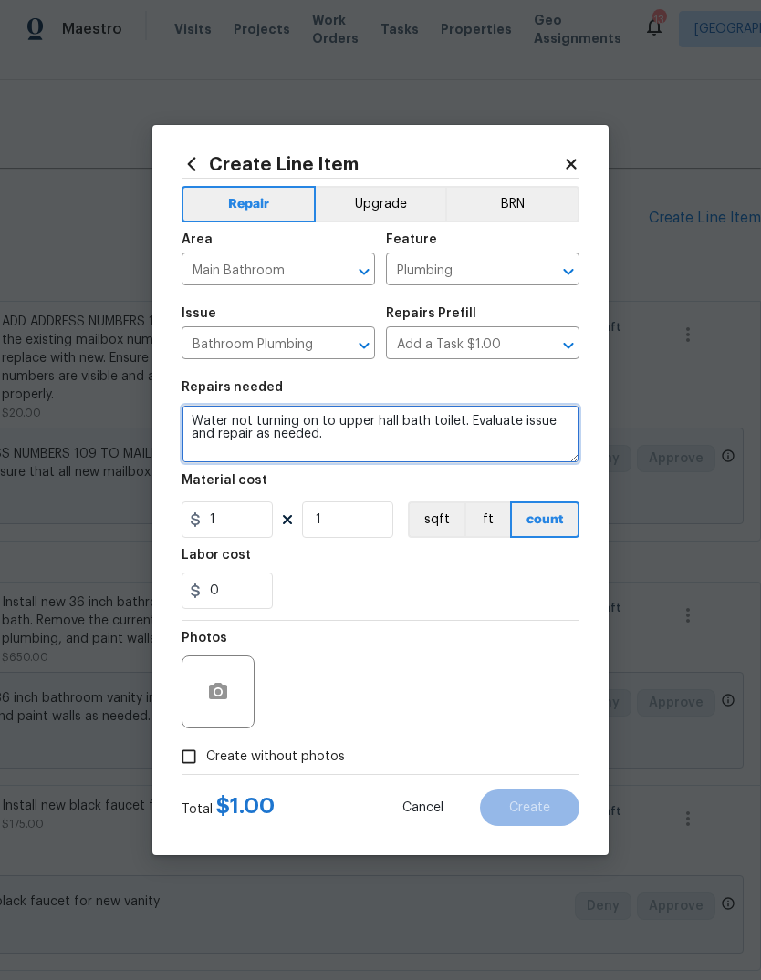
type textarea "Water not turning on to upper hall bath toilet. Evaluate issue and repair as ne…"
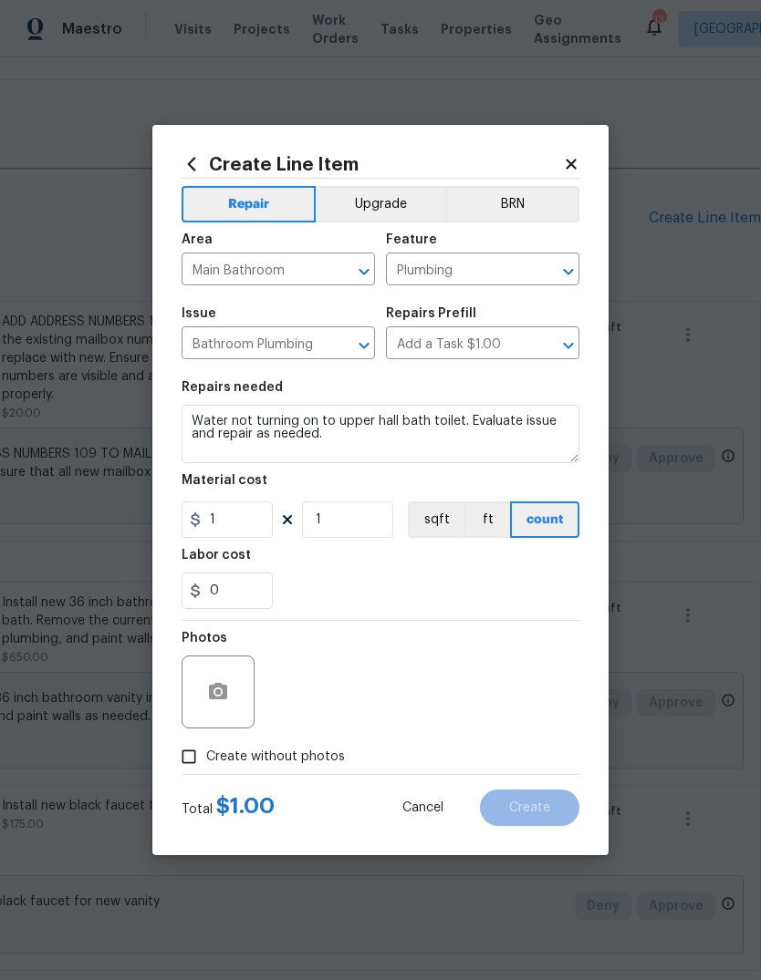
click at [431, 589] on div "0" at bounding box center [380, 591] width 398 height 36
click at [259, 599] on input "0" at bounding box center [226, 591] width 91 height 36
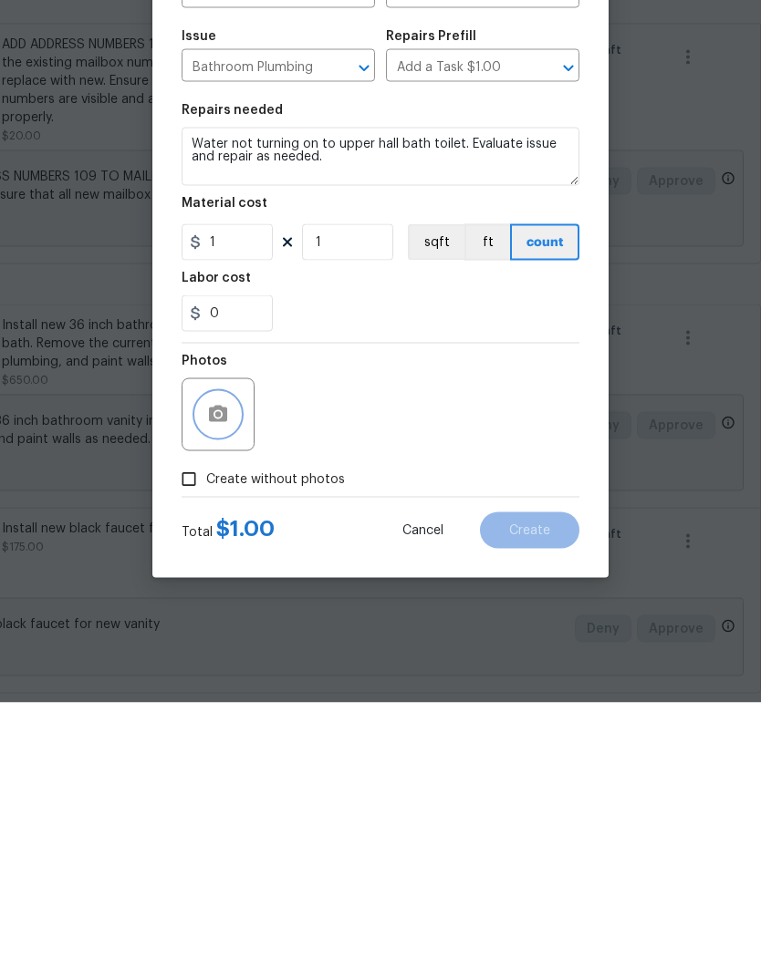
click at [235, 670] on button "button" at bounding box center [218, 692] width 44 height 44
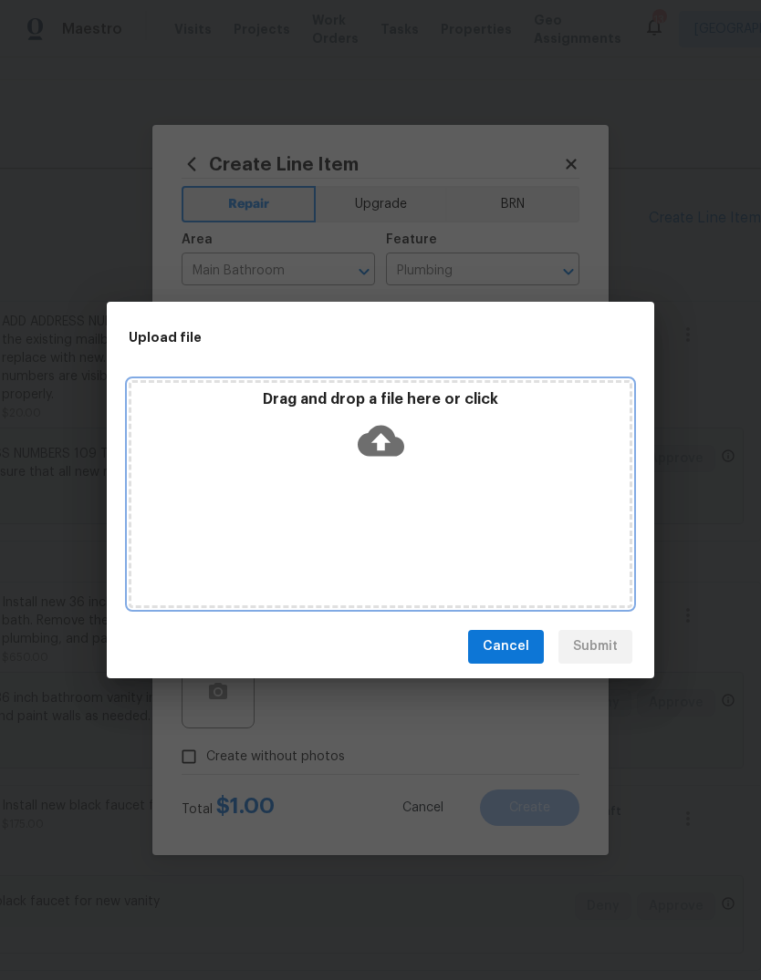
click at [399, 450] on icon at bounding box center [380, 440] width 47 height 31
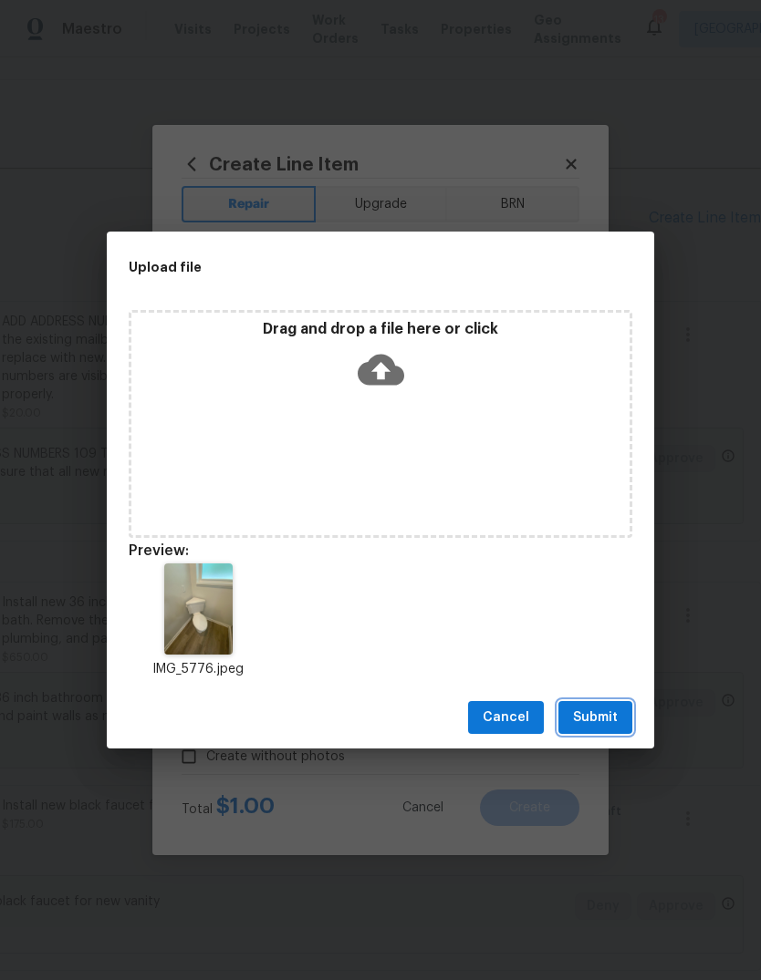
click at [606, 713] on span "Submit" at bounding box center [595, 718] width 45 height 23
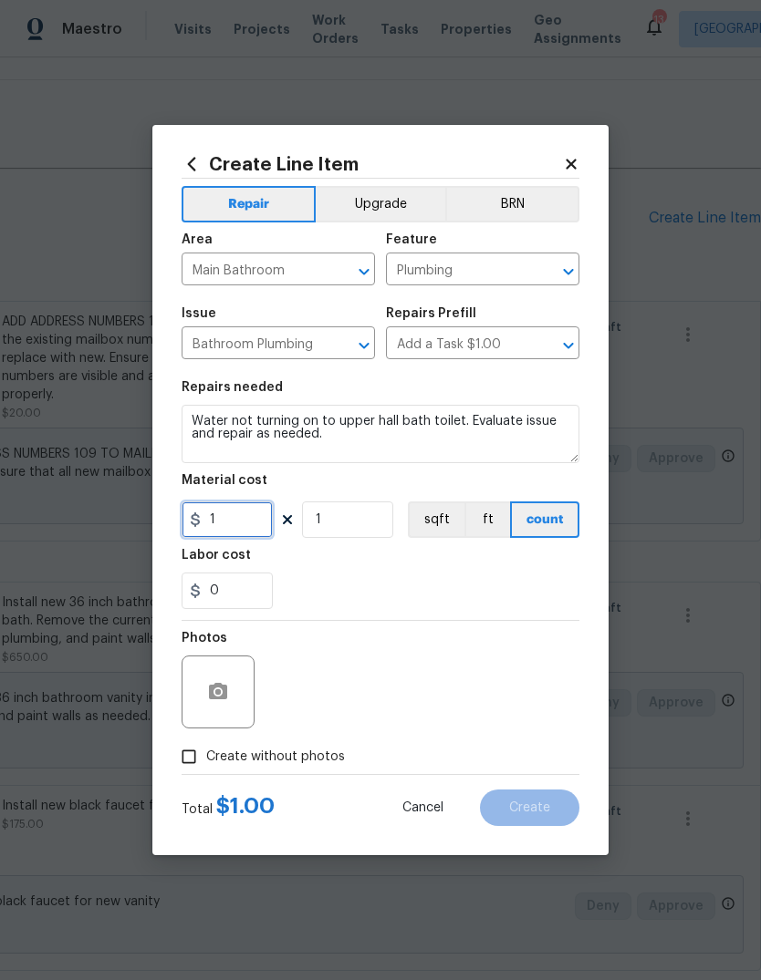
click at [264, 504] on input "1" at bounding box center [226, 520] width 91 height 36
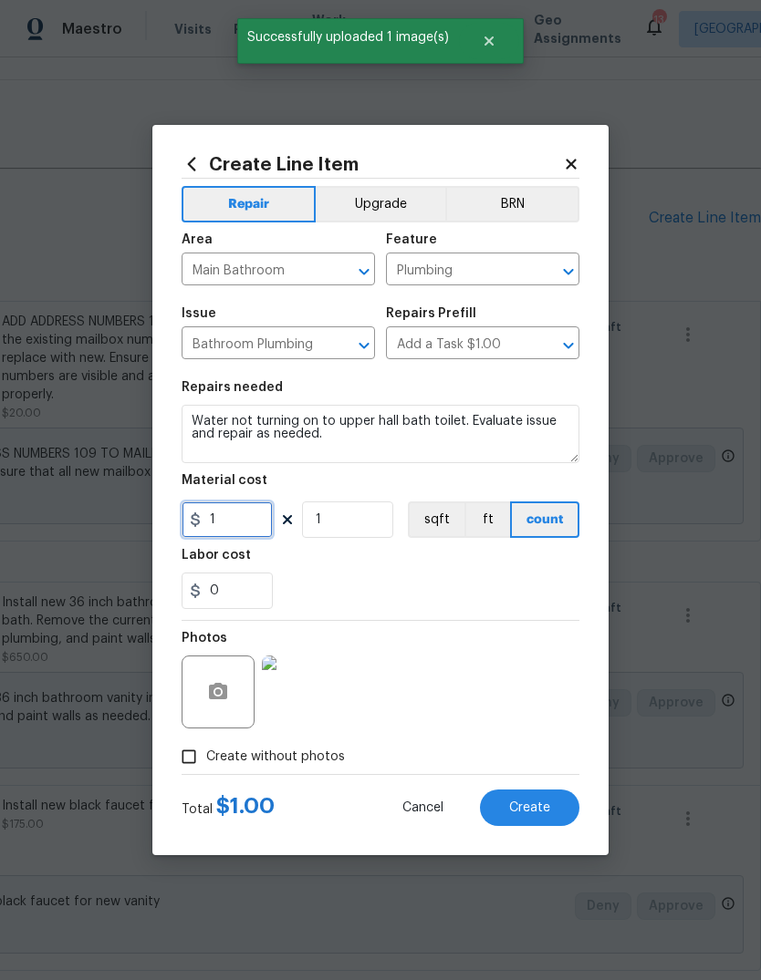
click at [255, 523] on input "1" at bounding box center [226, 520] width 91 height 36
type input "75"
click at [474, 590] on div "0" at bounding box center [380, 591] width 398 height 36
click at [540, 818] on button "Create" at bounding box center [529, 808] width 99 height 36
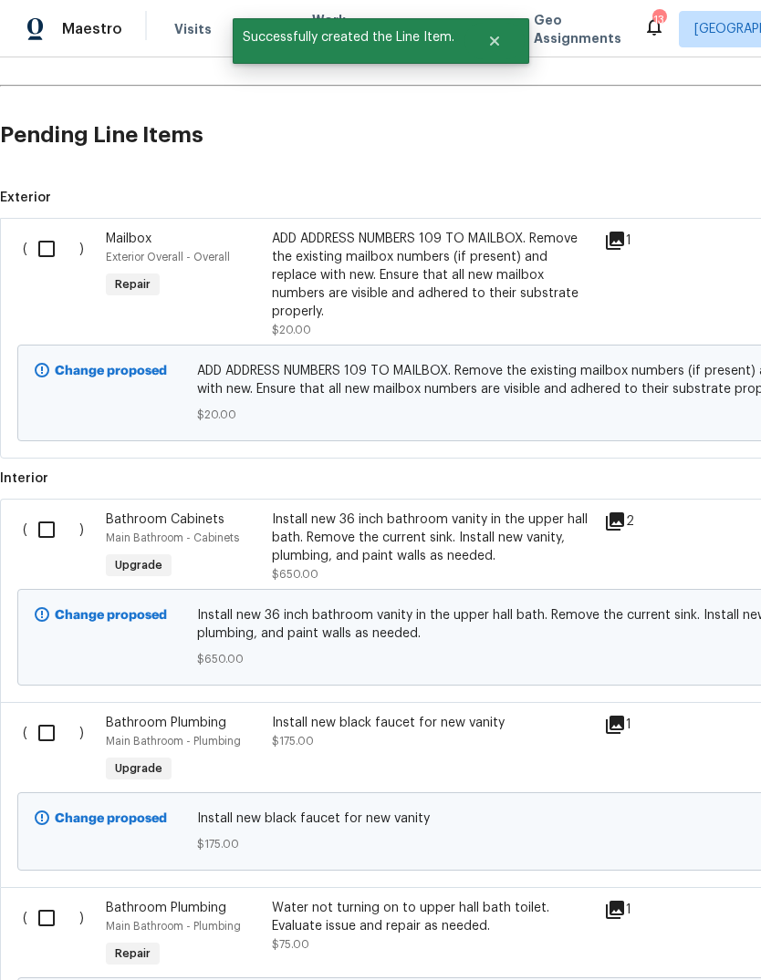
scroll to position [1258, 0]
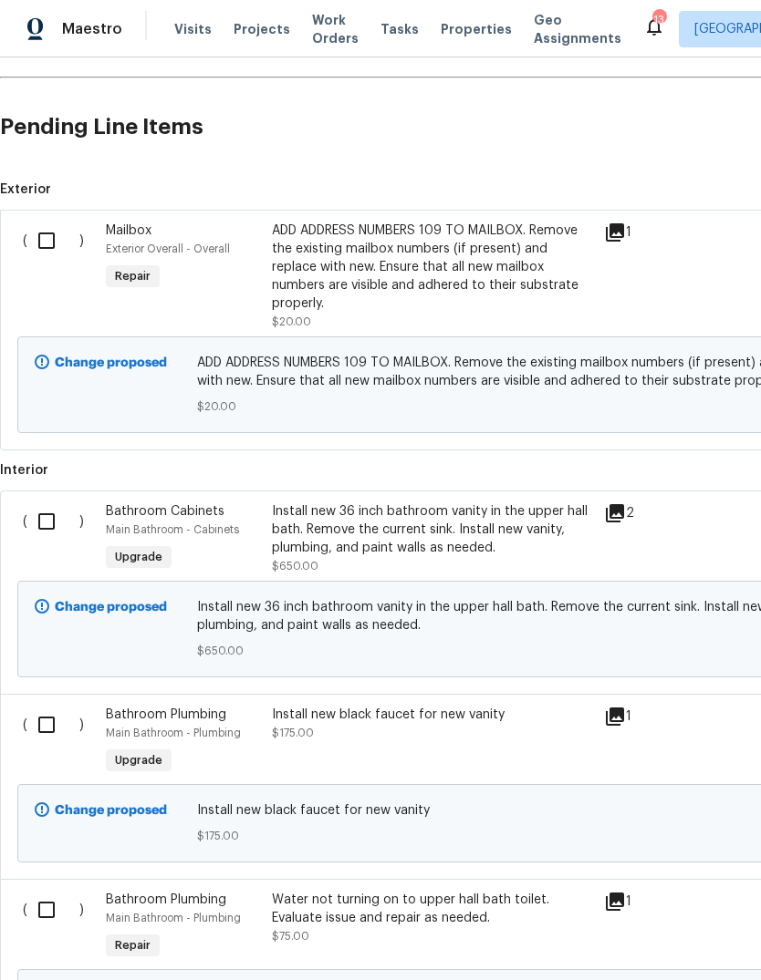
click at [59, 222] on input "checkbox" at bounding box center [53, 241] width 52 height 38
checkbox input "true"
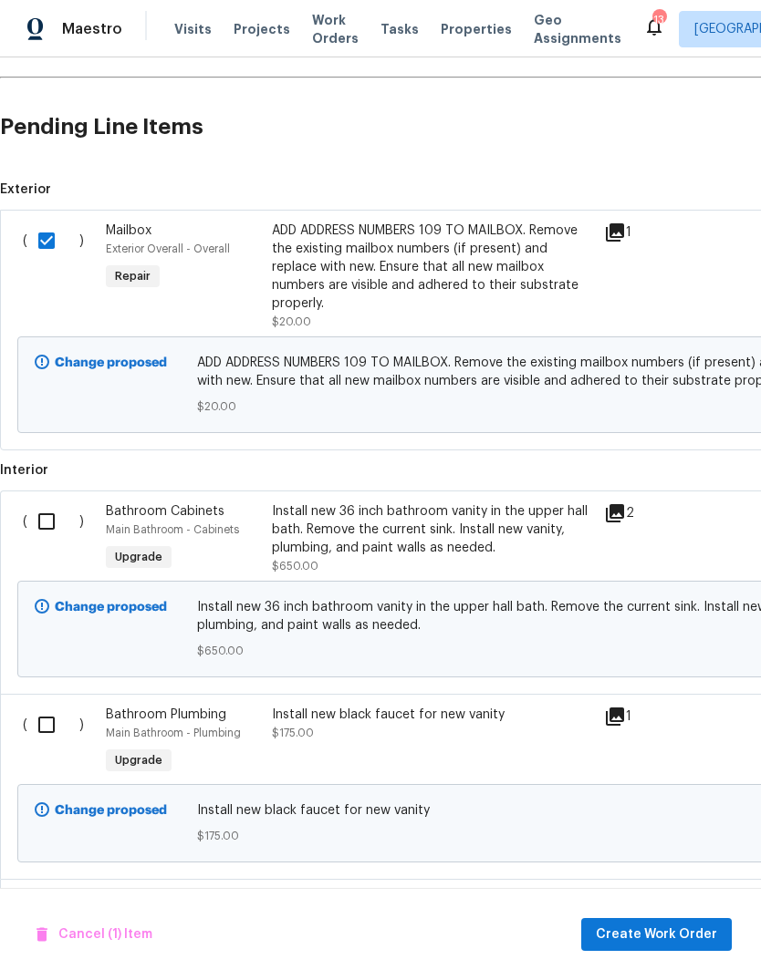
click at [51, 502] on input "checkbox" at bounding box center [53, 521] width 52 height 38
checkbox input "true"
click at [45, 706] on input "checkbox" at bounding box center [53, 725] width 52 height 38
checkbox input "true"
click at [61, 891] on input "checkbox" at bounding box center [53, 910] width 52 height 38
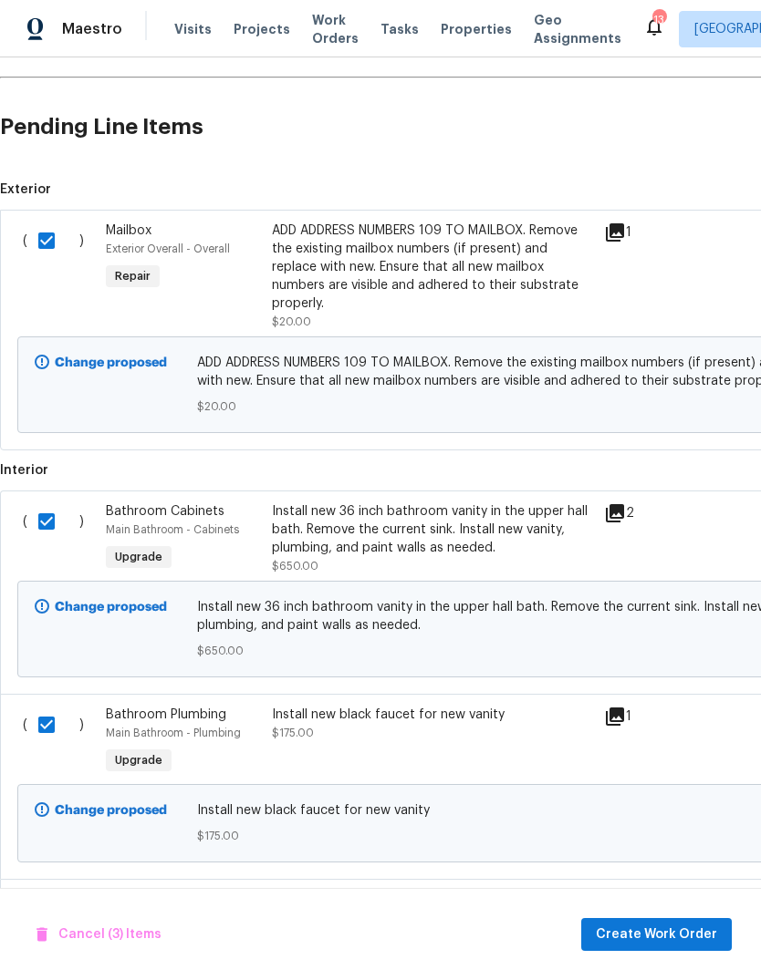
checkbox input "true"
click at [701, 930] on span "Create Work Order" at bounding box center [655, 935] width 121 height 23
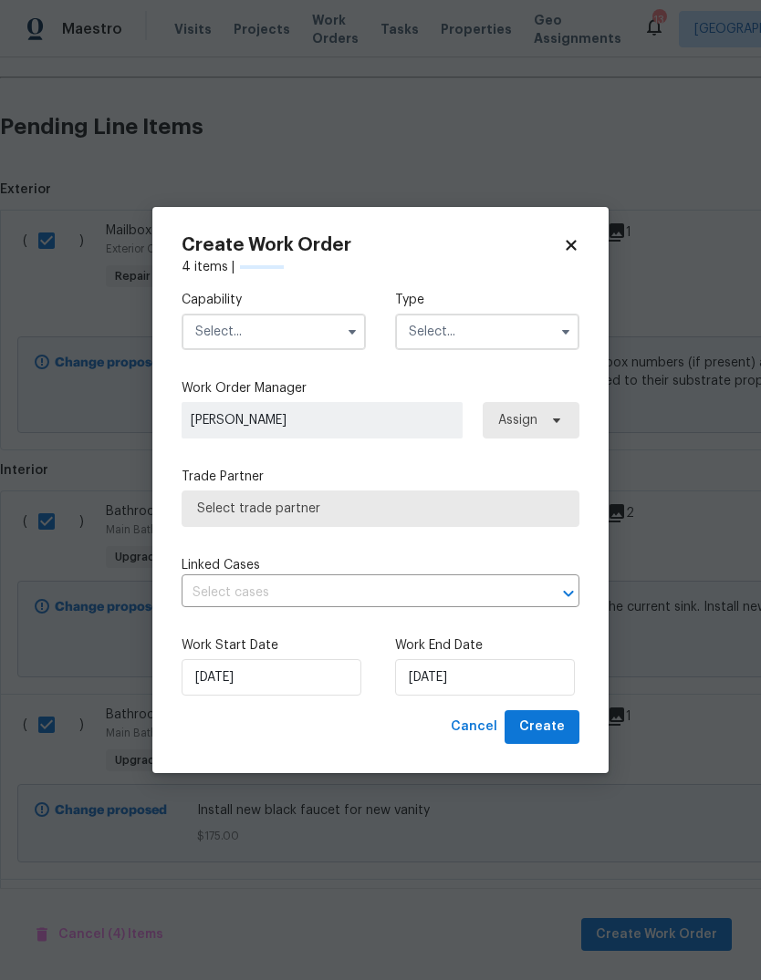
checkbox input "false"
click at [318, 328] on input "text" at bounding box center [273, 332] width 184 height 36
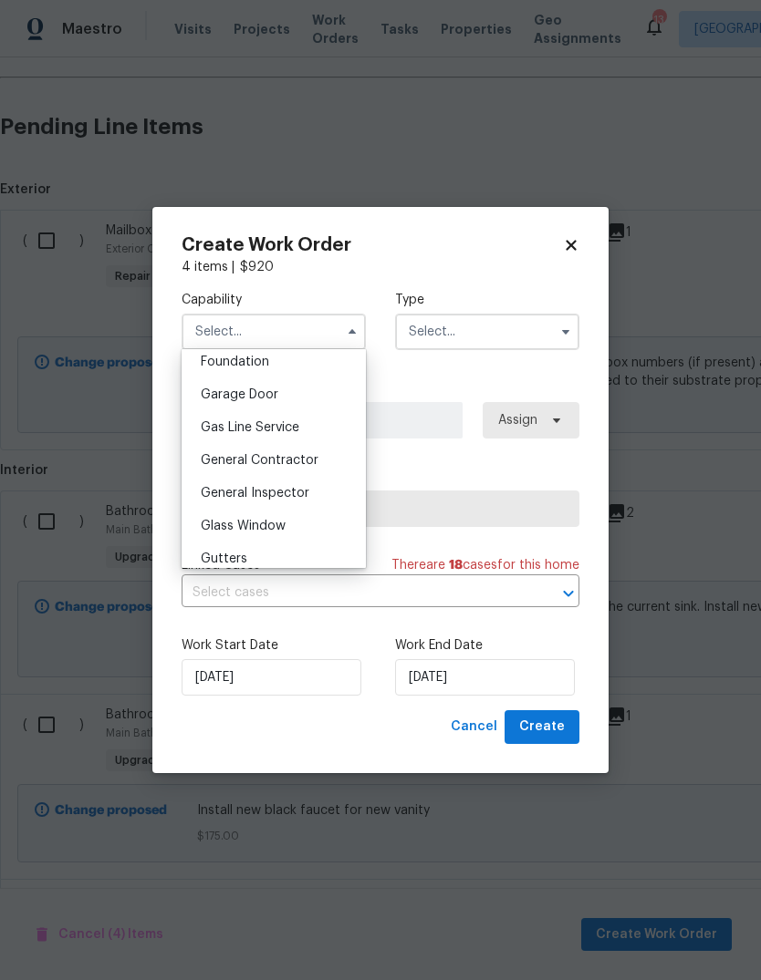
scroll to position [803, 0]
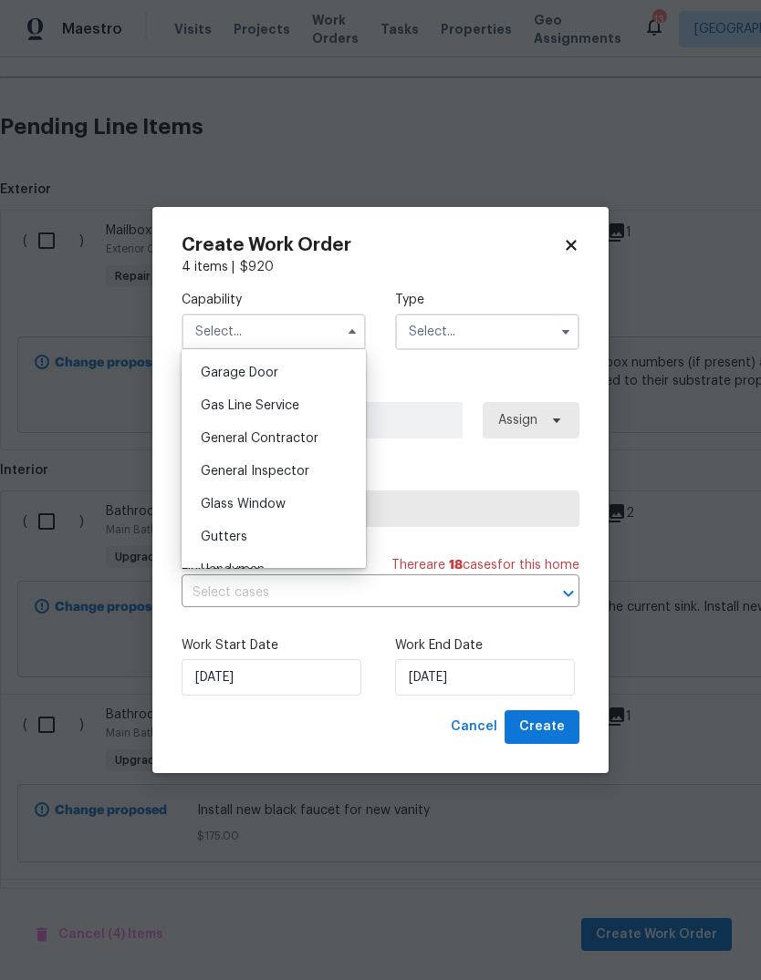
click at [326, 436] on div "General Contractor" at bounding box center [273, 438] width 175 height 33
type input "General Contractor"
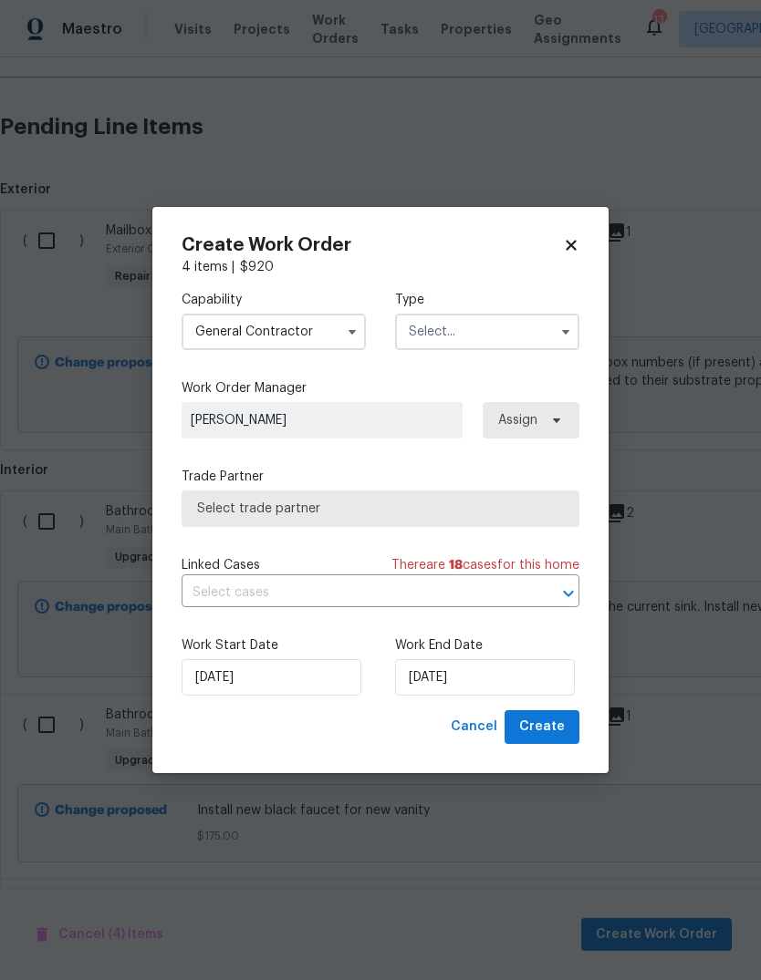
click at [509, 321] on input "text" at bounding box center [487, 332] width 184 height 36
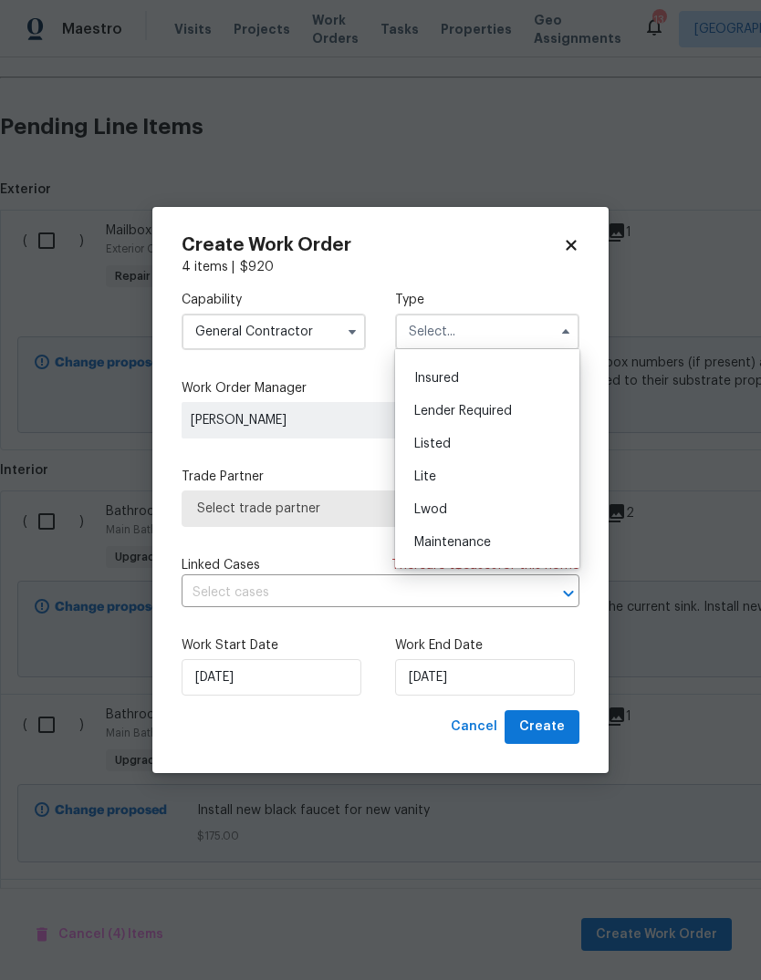
scroll to position [115, 0]
click at [520, 444] on div "Listed" at bounding box center [486, 452] width 175 height 33
type input "Listed"
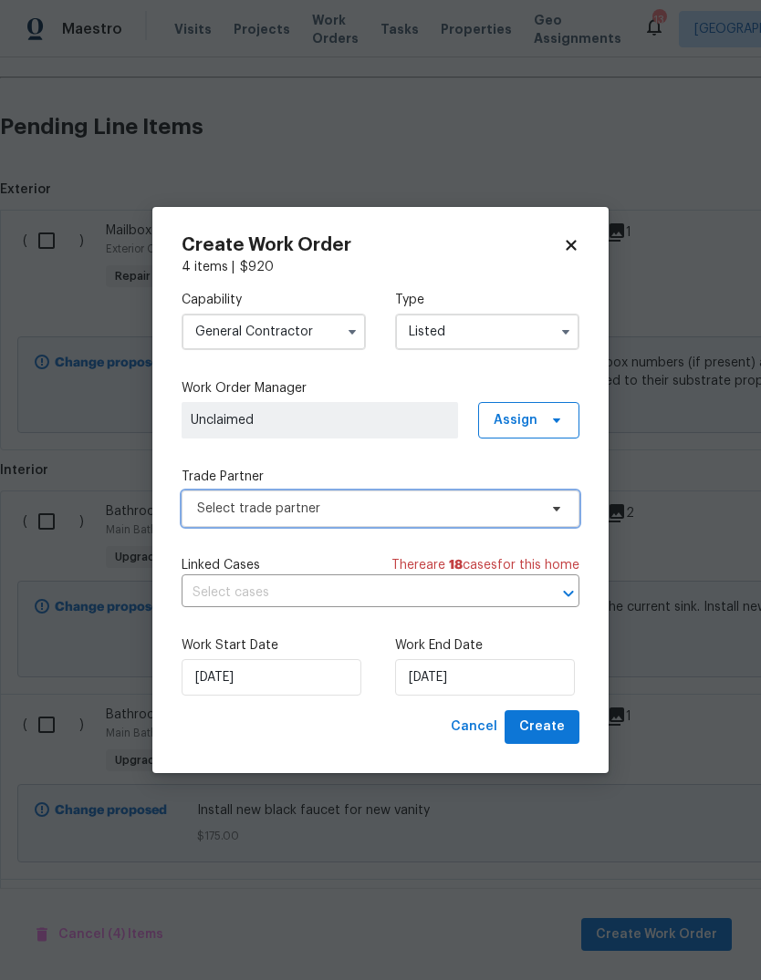
click at [439, 510] on span "Select trade partner" at bounding box center [367, 509] width 340 height 18
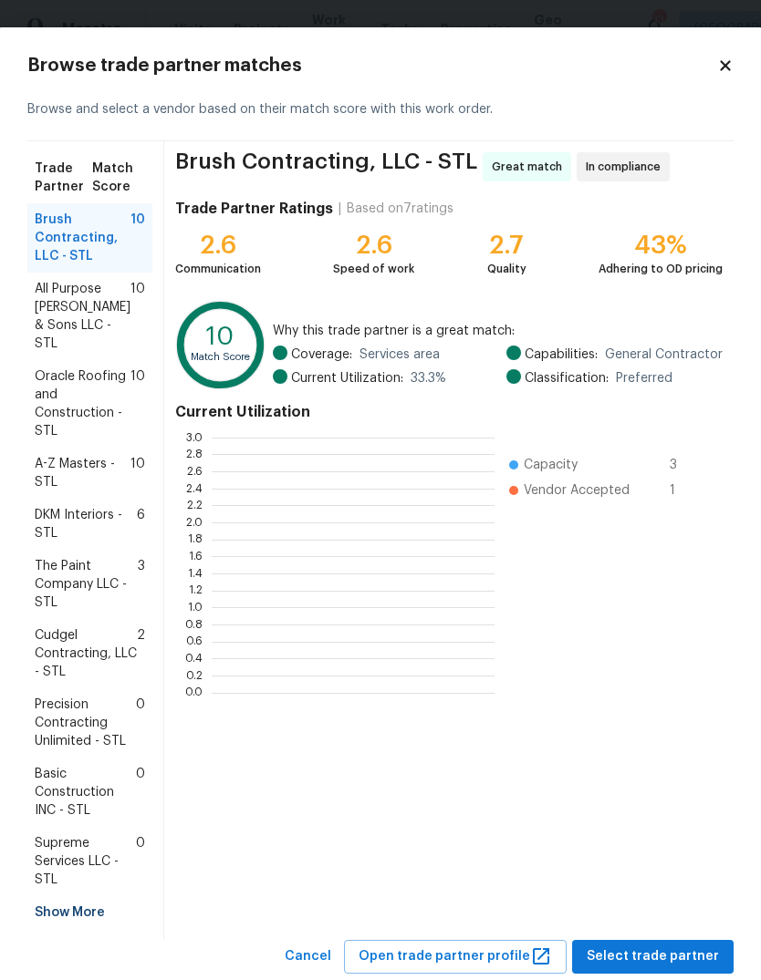
scroll to position [255, 283]
click at [88, 896] on div "Show More" at bounding box center [89, 912] width 125 height 33
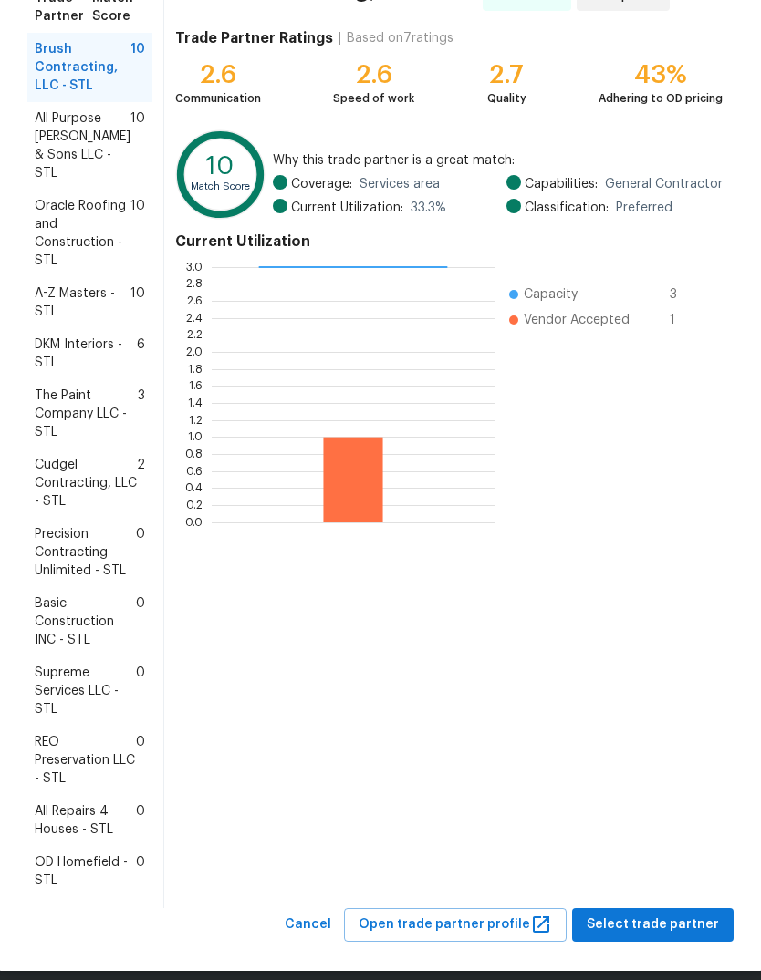
scroll to position [170, 0]
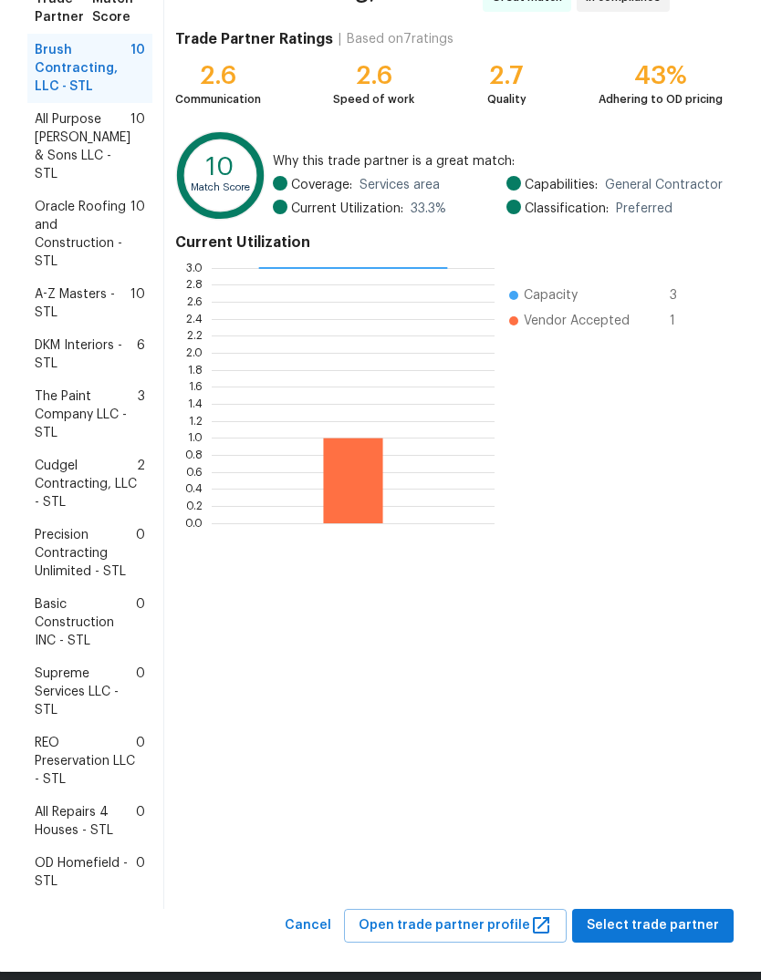
click at [100, 803] on span "All Repairs 4 Houses - STL" at bounding box center [85, 821] width 101 height 36
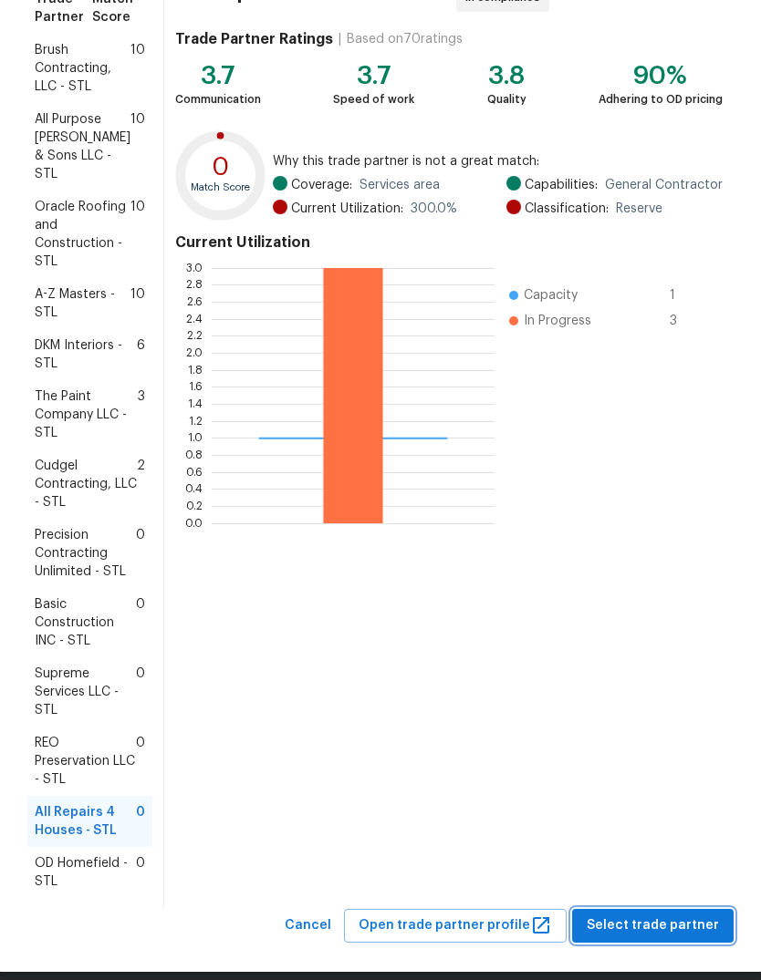
click at [675, 915] on span "Select trade partner" at bounding box center [652, 926] width 132 height 23
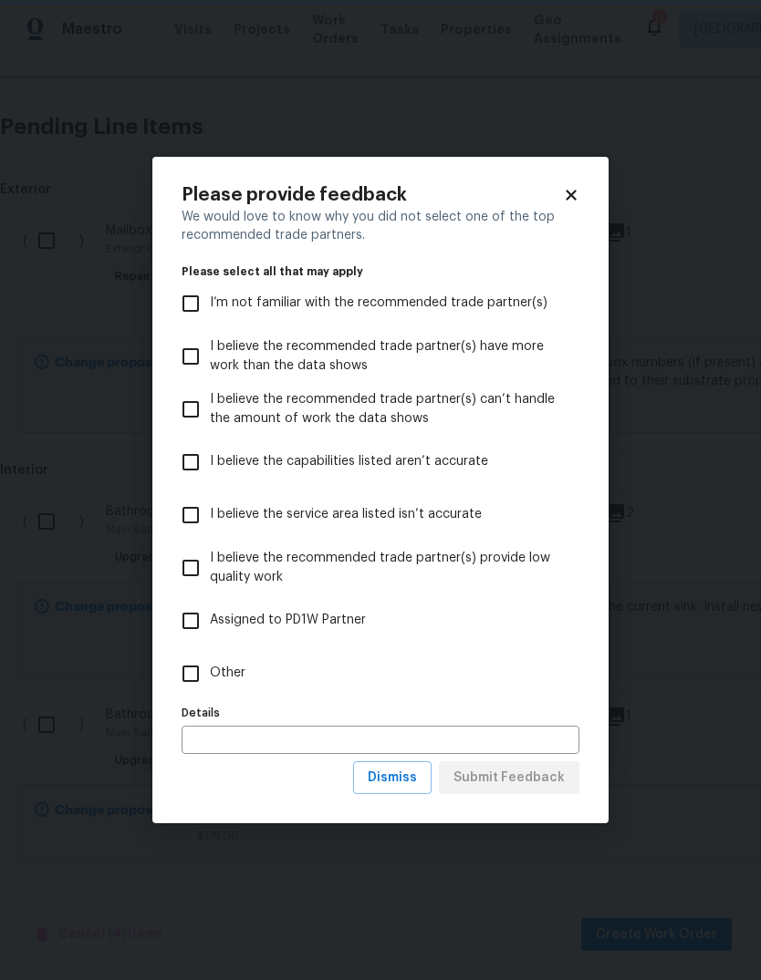
scroll to position [0, 0]
click at [250, 671] on label "Other" at bounding box center [367, 673] width 393 height 53
click at [210, 671] on input "Other" at bounding box center [190, 674] width 38 height 38
checkbox input "true"
click at [530, 791] on button "Submit Feedback" at bounding box center [509, 778] width 140 height 34
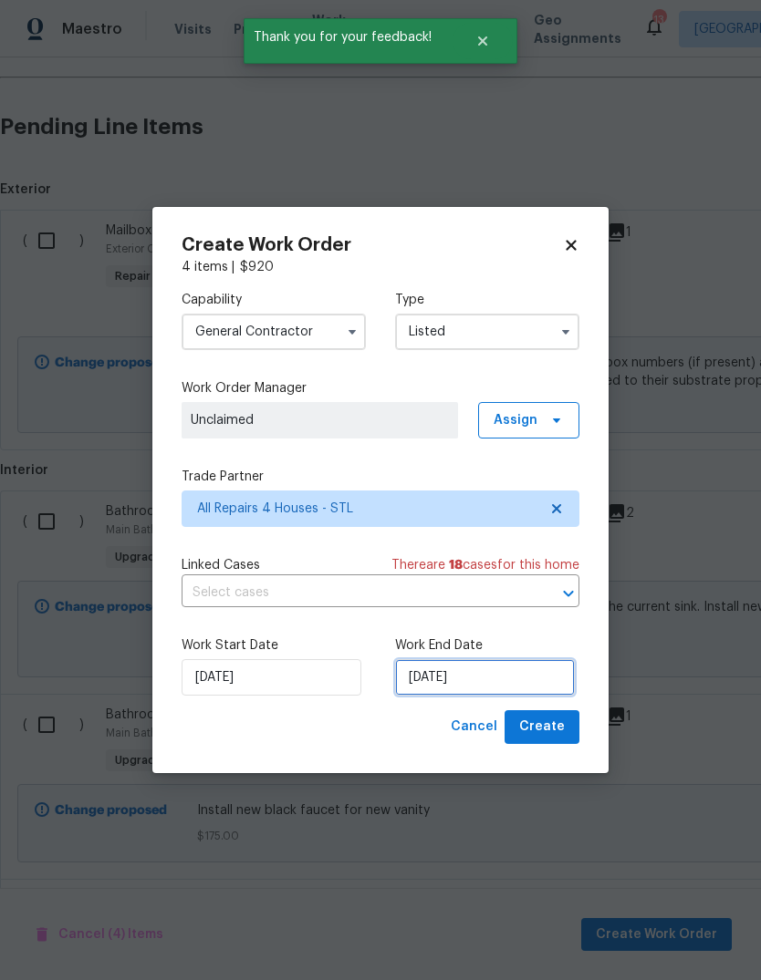
click at [558, 676] on input "8/15/2025" at bounding box center [485, 677] width 180 height 36
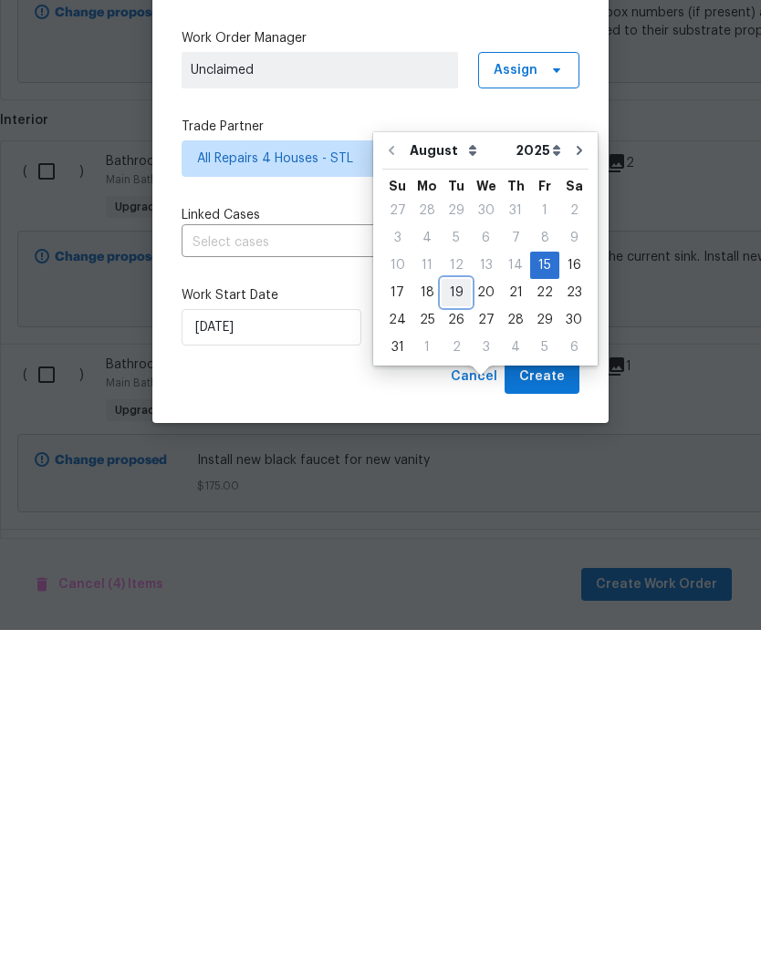
click at [453, 630] on div "19" at bounding box center [455, 643] width 29 height 26
type input "[DATE]"
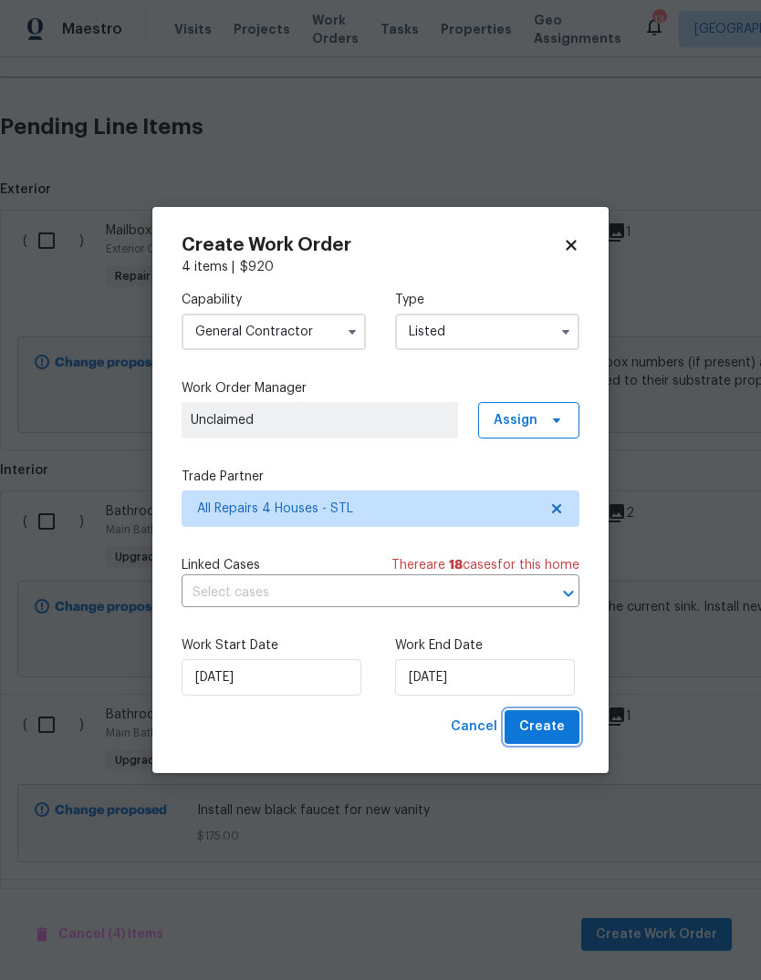
click at [561, 729] on span "Create" at bounding box center [542, 727] width 46 height 23
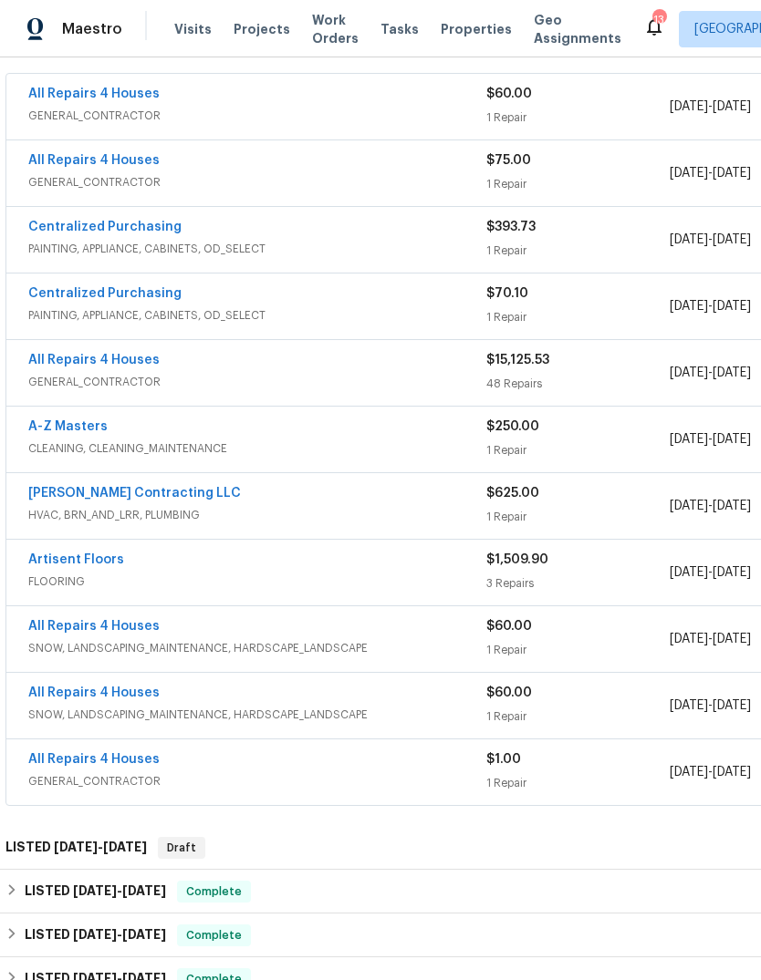
scroll to position [383, 0]
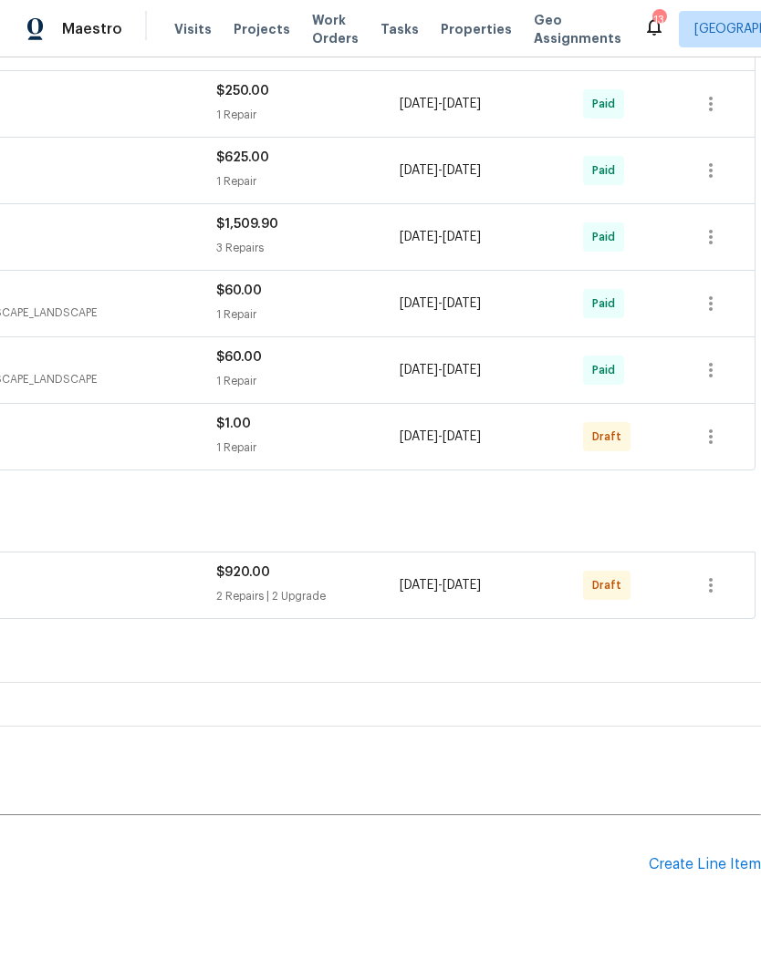
scroll to position [669, 270]
click at [719, 587] on icon "button" at bounding box center [710, 585] width 22 height 22
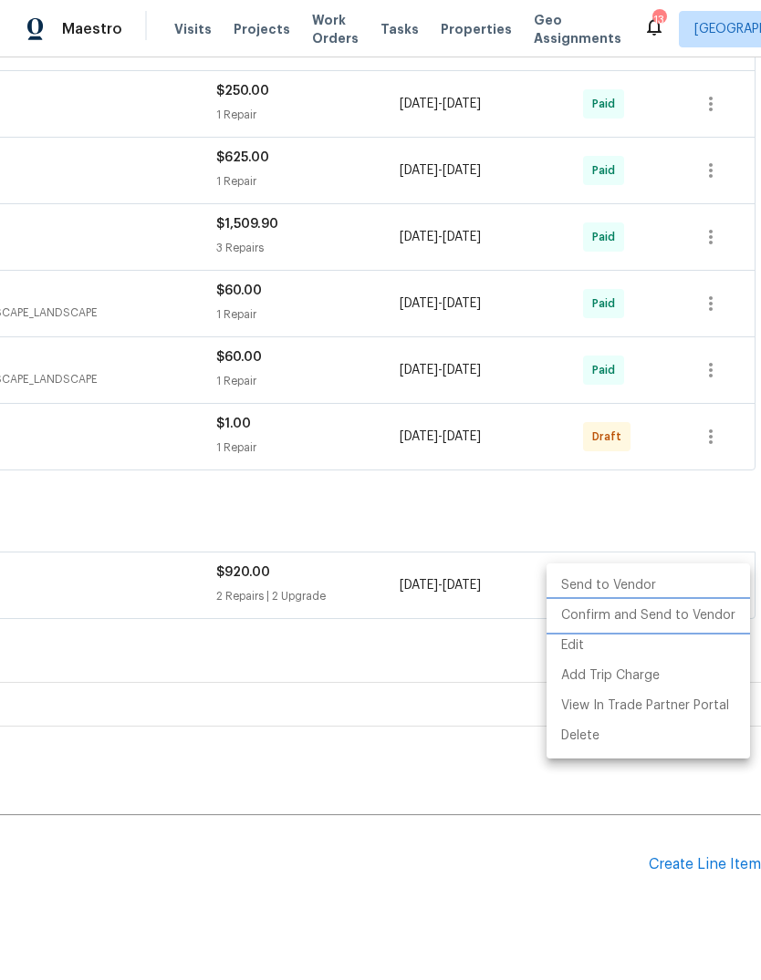
click at [719, 621] on li "Confirm and Send to Vendor" at bounding box center [647, 616] width 203 height 30
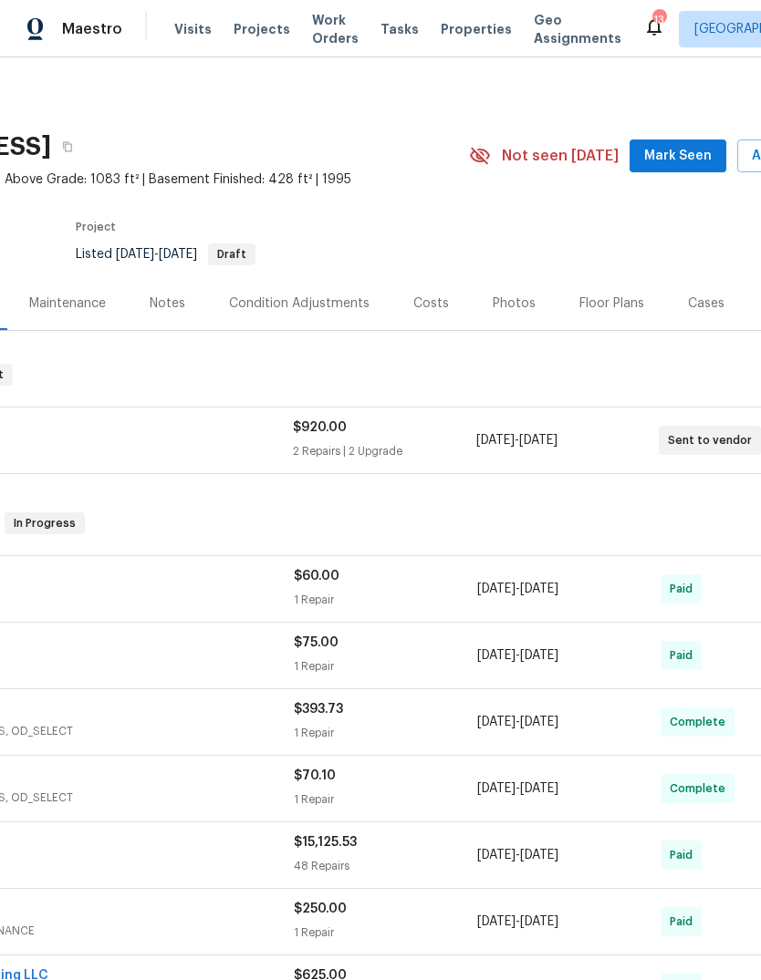
scroll to position [0, 194]
click at [708, 148] on span "Mark Seen" at bounding box center [675, 156] width 67 height 23
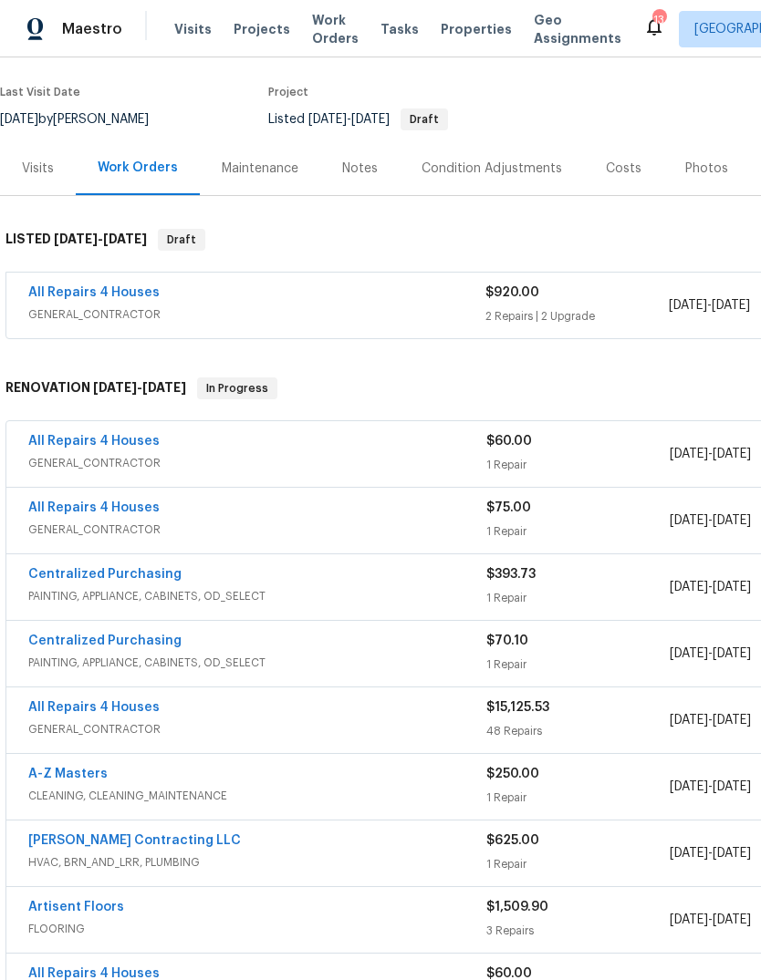
scroll to position [135, 0]
click at [94, 287] on link "All Repairs 4 Houses" at bounding box center [93, 292] width 131 height 13
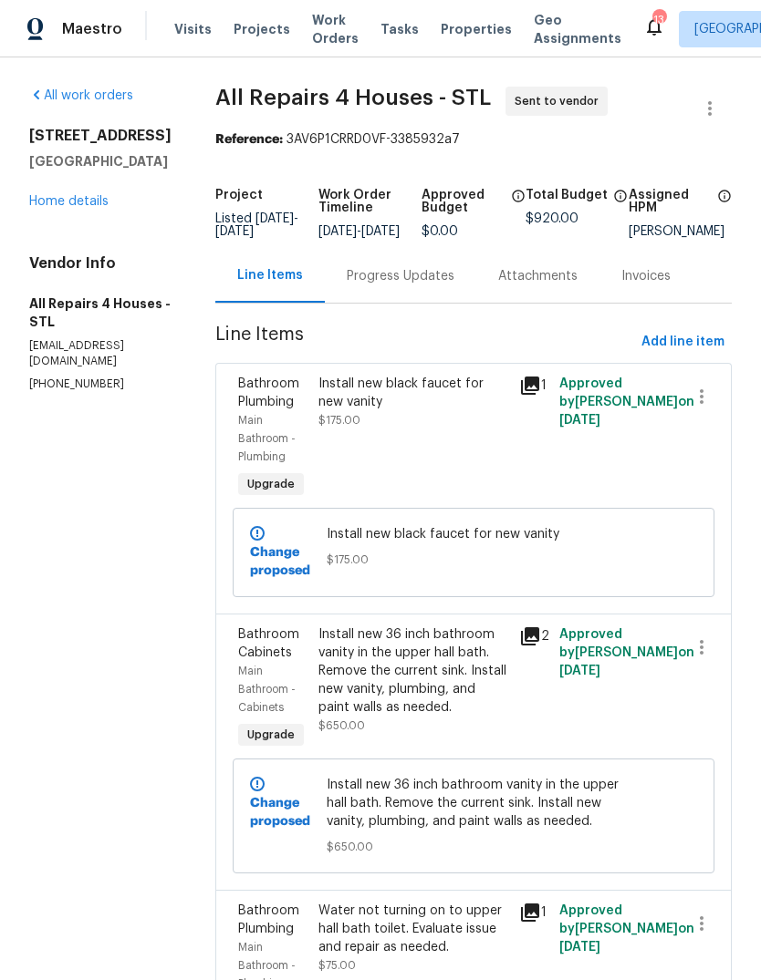
click at [435, 285] on div "Progress Updates" at bounding box center [401, 276] width 108 height 18
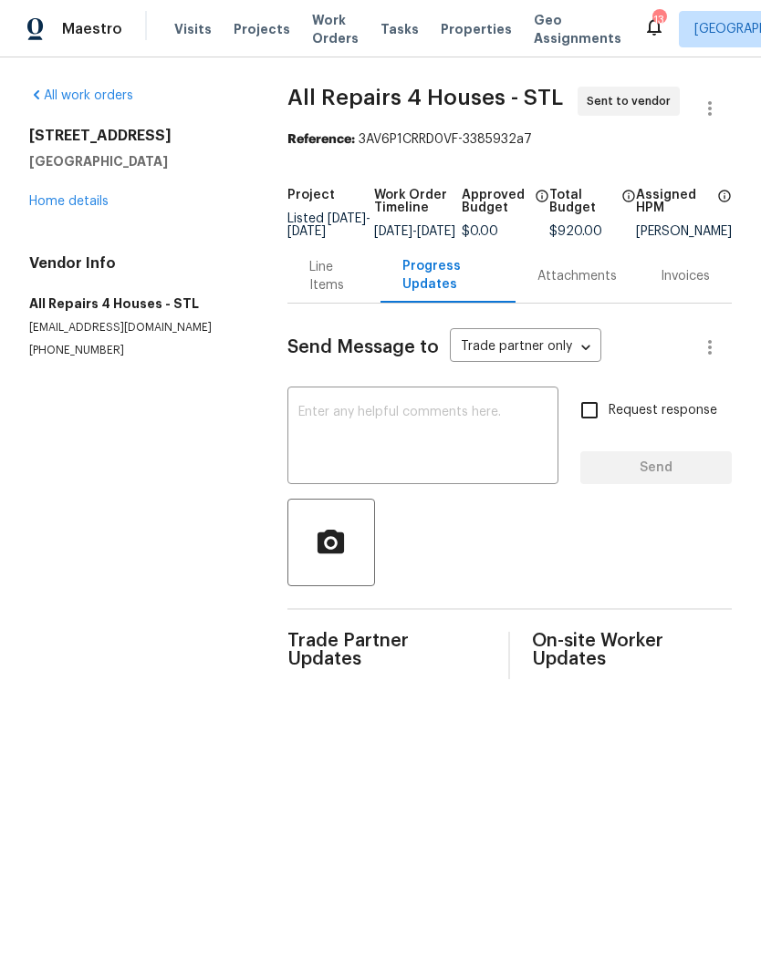
click at [435, 438] on textarea at bounding box center [422, 438] width 249 height 64
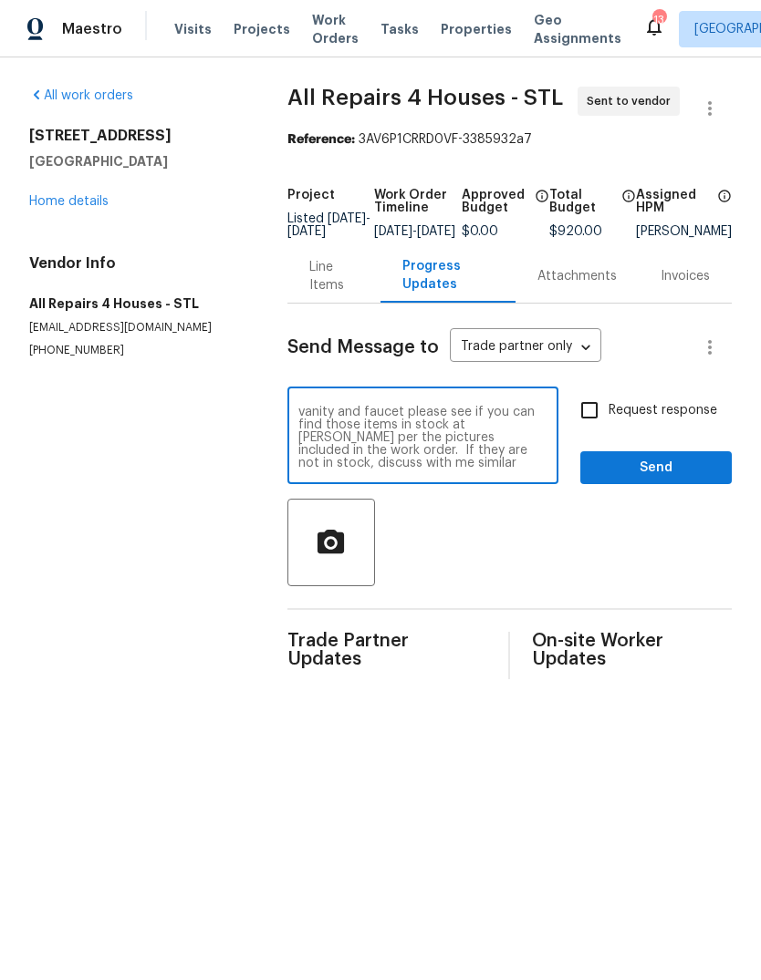
scroll to position [13, 0]
type textarea "New work order sent. For the bathroom vanity and faucet please see if you can f…"
click at [695, 420] on span "Request response" at bounding box center [662, 410] width 109 height 19
click at [608, 421] on input "Request response" at bounding box center [589, 410] width 38 height 38
checkbox input "true"
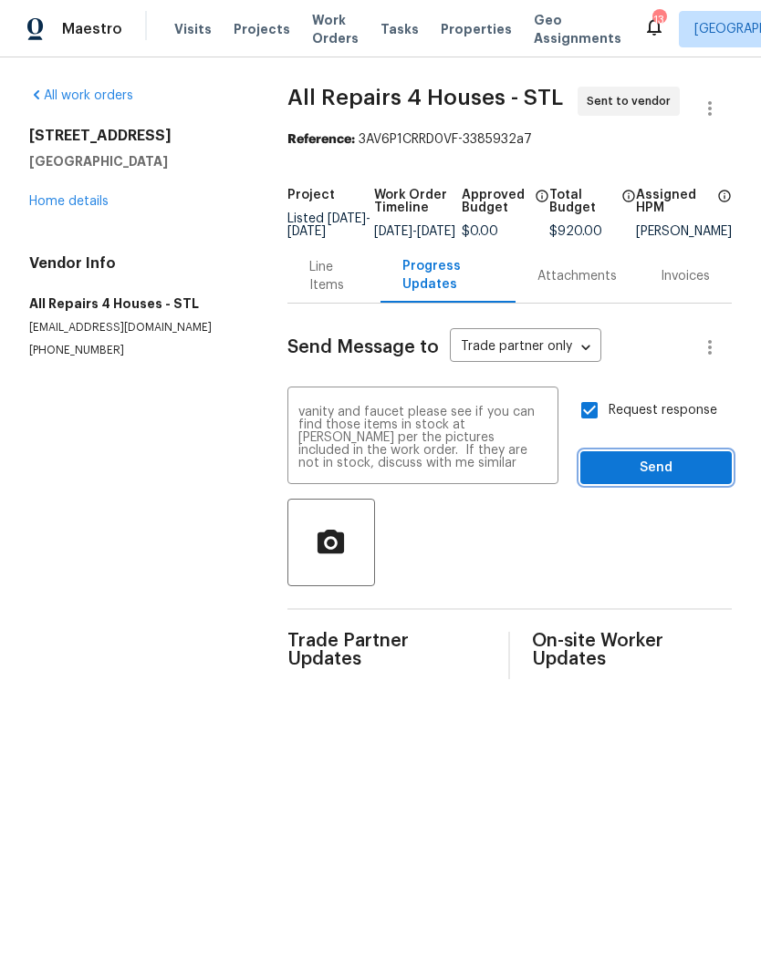
click at [695, 480] on span "Send" at bounding box center [656, 468] width 122 height 23
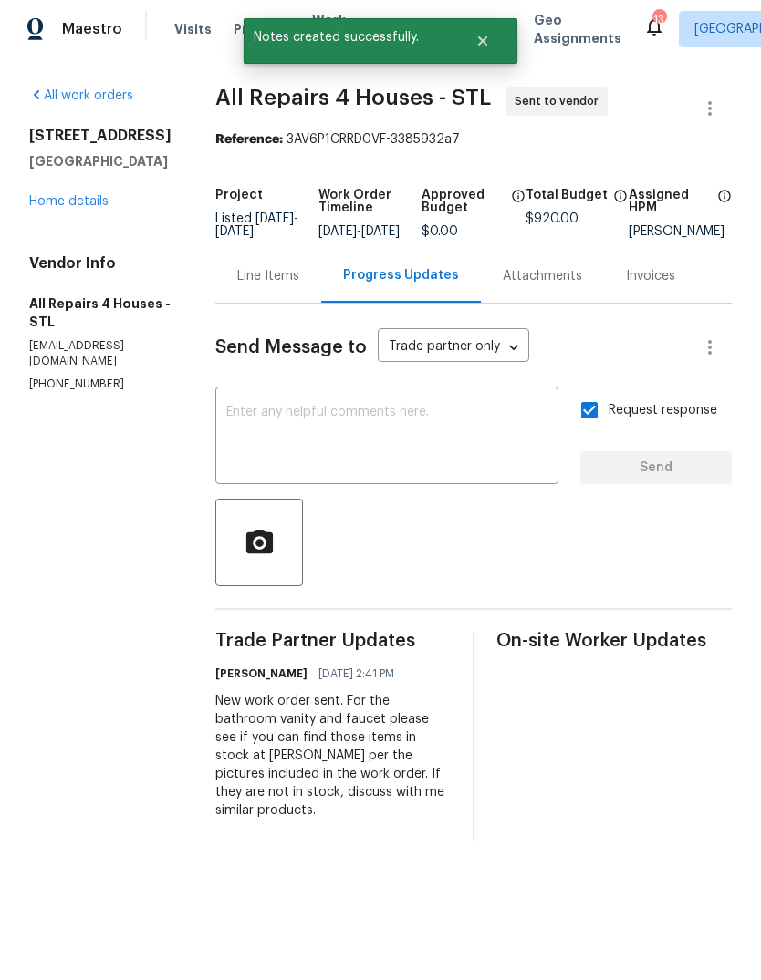
scroll to position [0, 0]
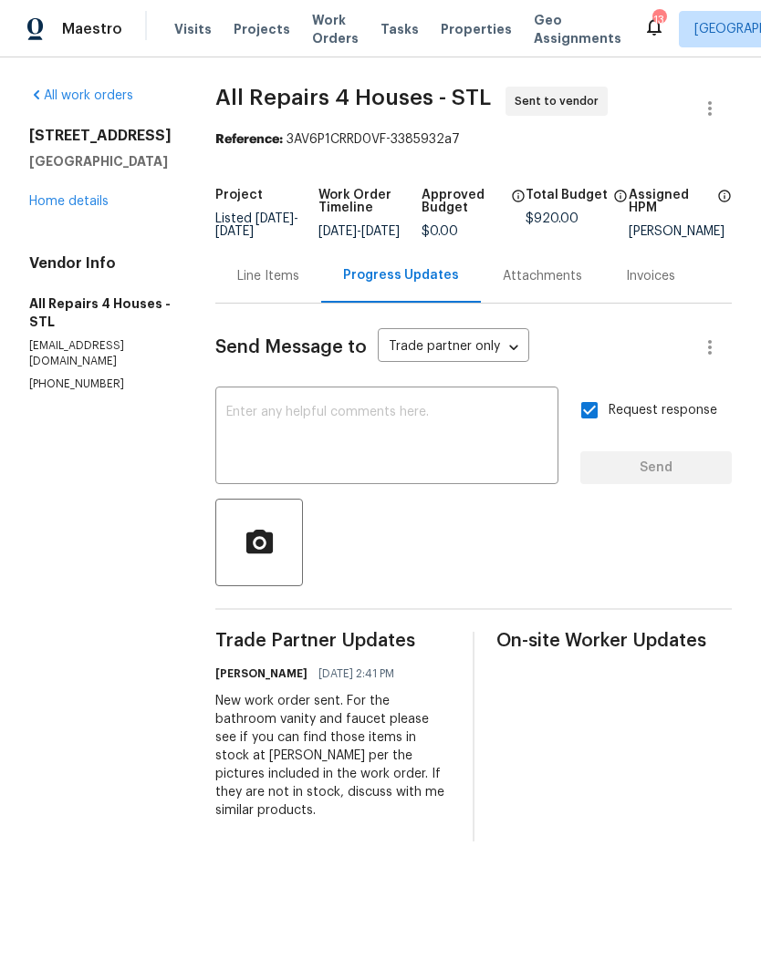
click at [65, 202] on link "Home details" at bounding box center [68, 201] width 79 height 13
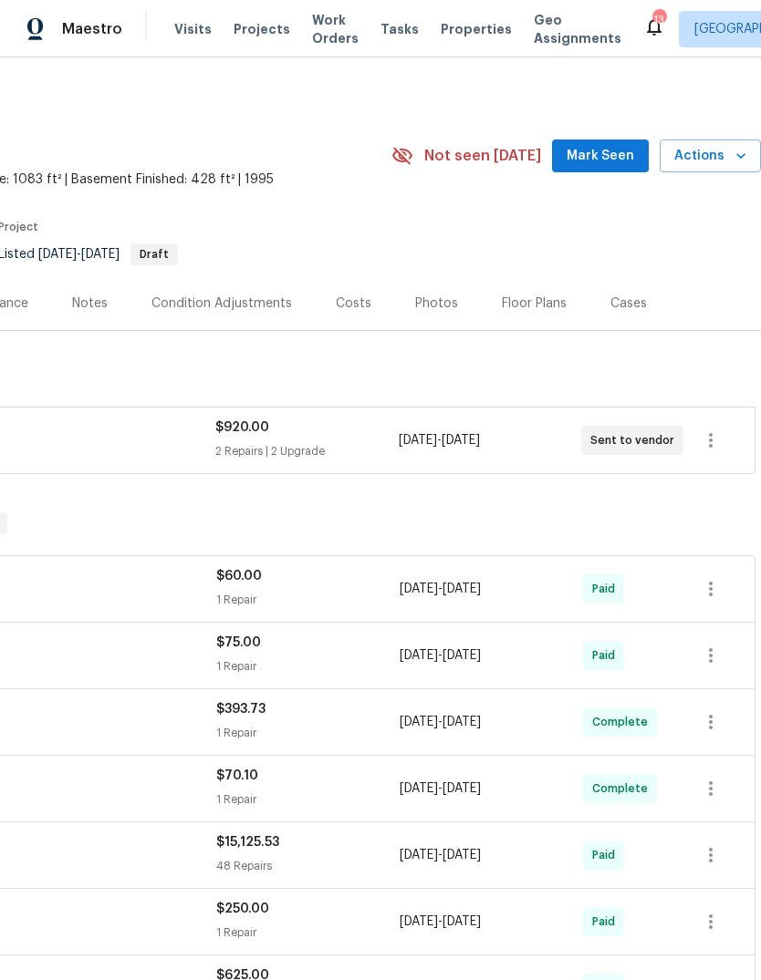
scroll to position [0, 270]
click at [614, 148] on span "Mark Seen" at bounding box center [599, 156] width 67 height 23
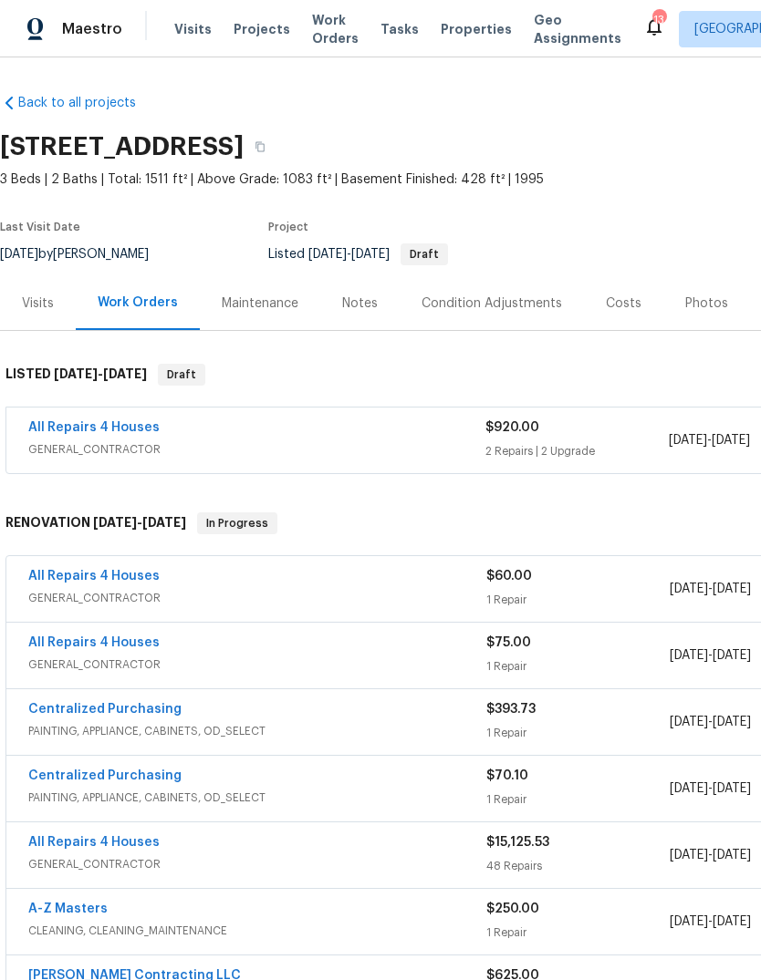
scroll to position [0, 0]
click at [260, 30] on span "Projects" at bounding box center [261, 29] width 57 height 18
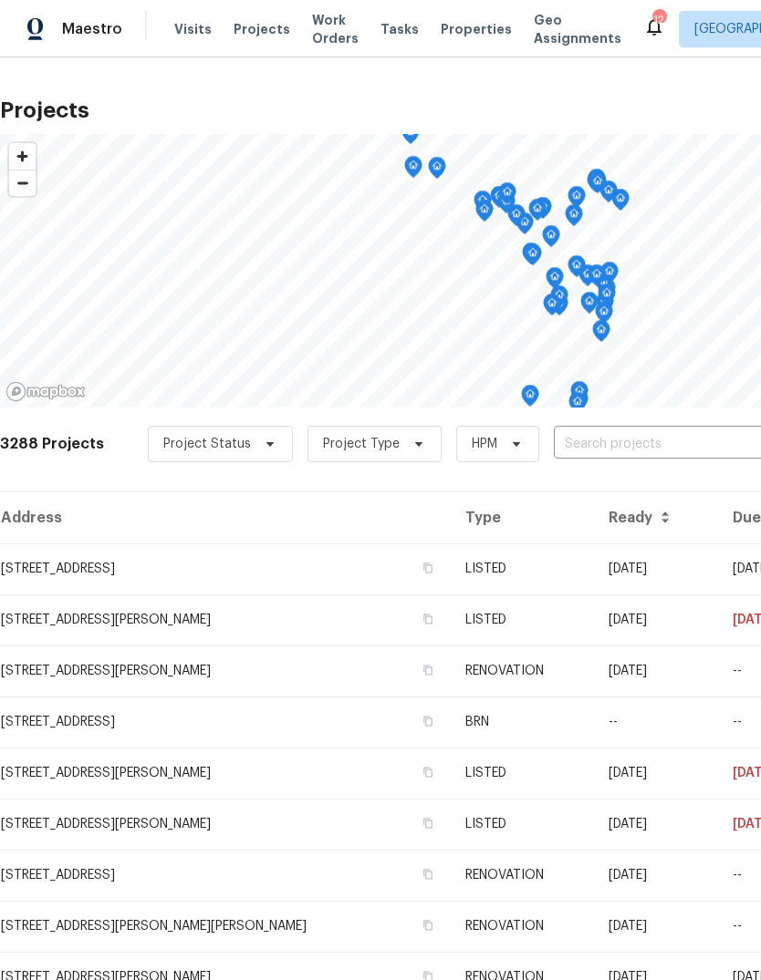
click at [678, 451] on input "text" at bounding box center [658, 444] width 209 height 28
type input "gross"
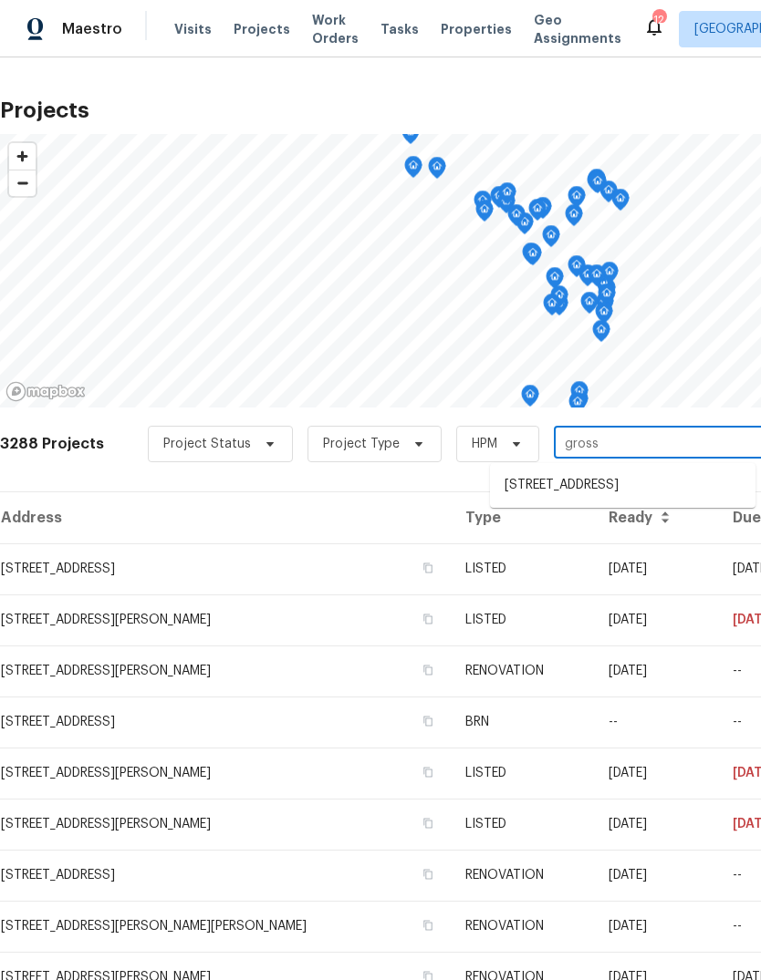
click at [662, 488] on li "2381 Gross Point Ln, Wildwood, MO 63011" at bounding box center [622, 486] width 265 height 30
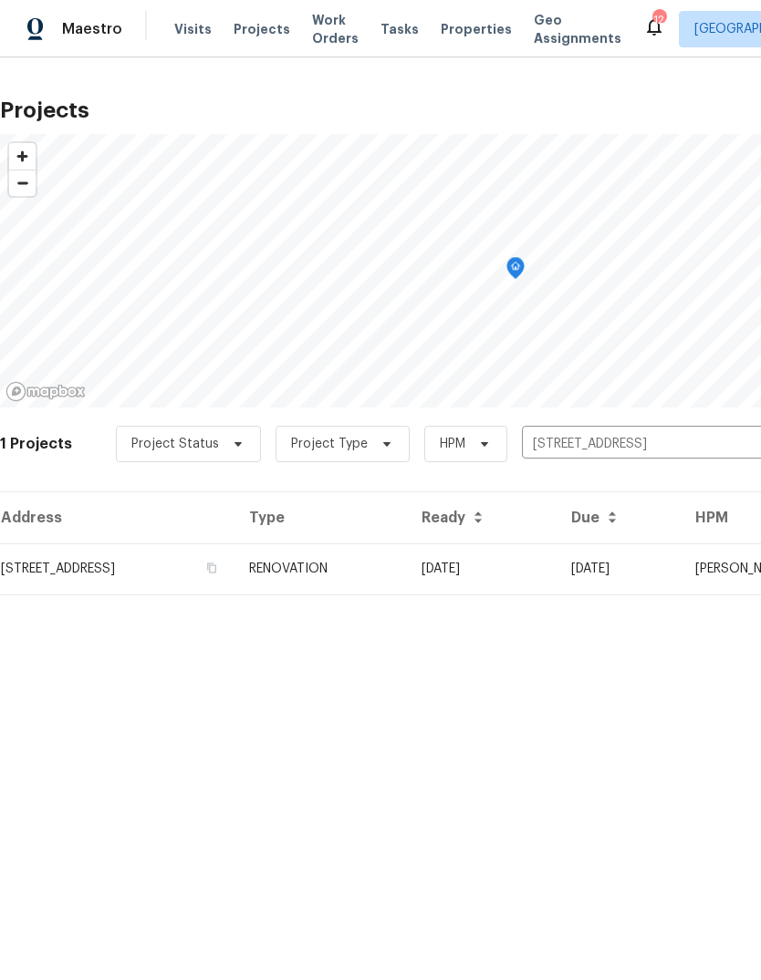
click at [550, 560] on td "[DATE]" at bounding box center [482, 568] width 150 height 51
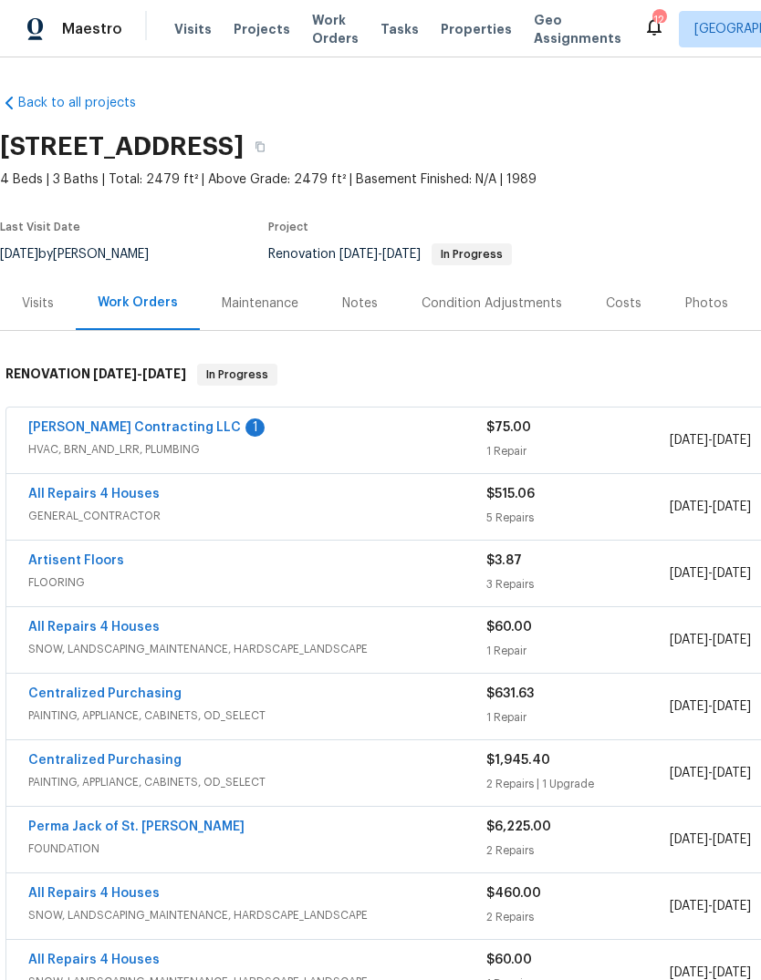
click at [163, 422] on link "Loftin Contracting LLC" at bounding box center [134, 427] width 212 height 13
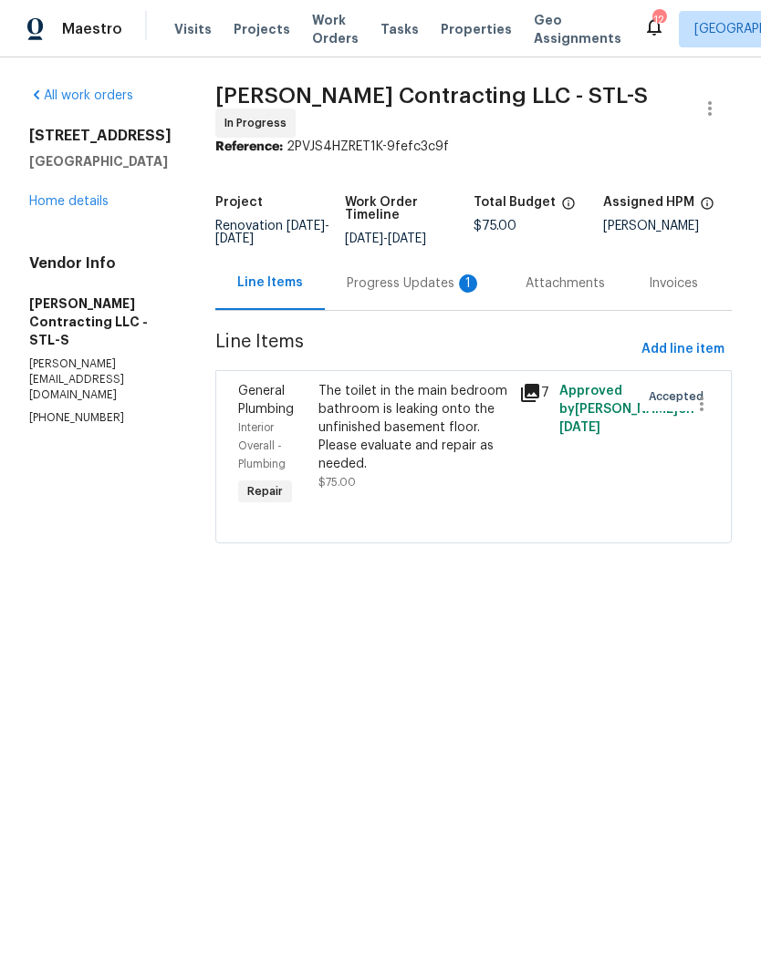
click at [444, 293] on div "Progress Updates 1" at bounding box center [414, 283] width 135 height 18
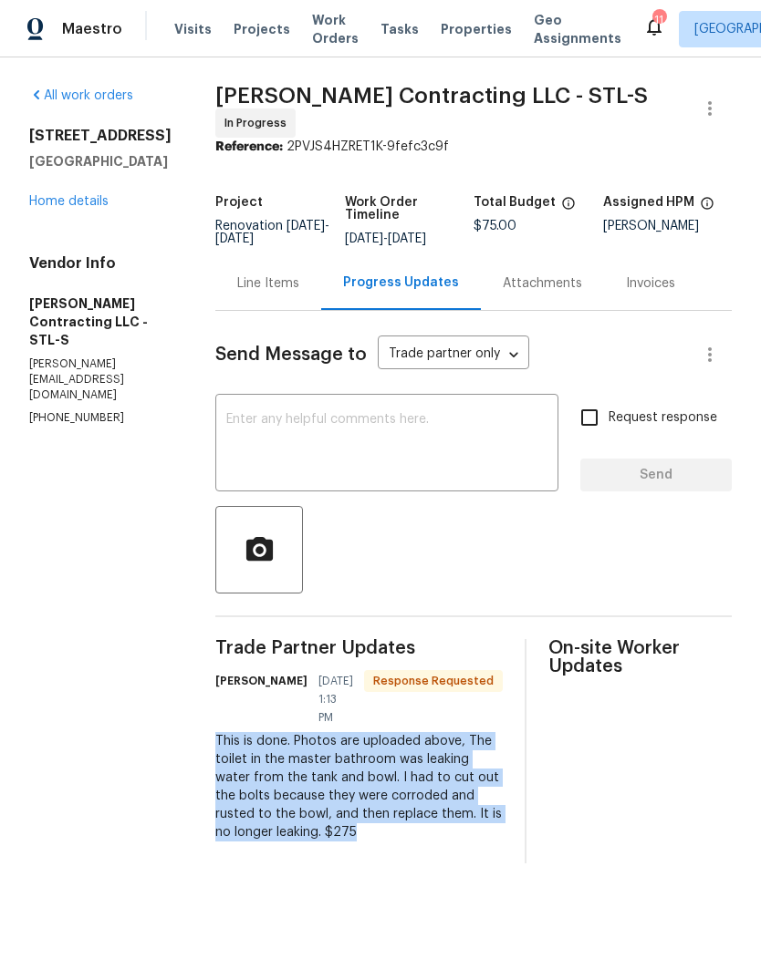
copy div "This is done. Photos are uploaded above, The toilet in the master bathroom was …"
click at [276, 286] on div "Line Items" at bounding box center [268, 283] width 62 height 18
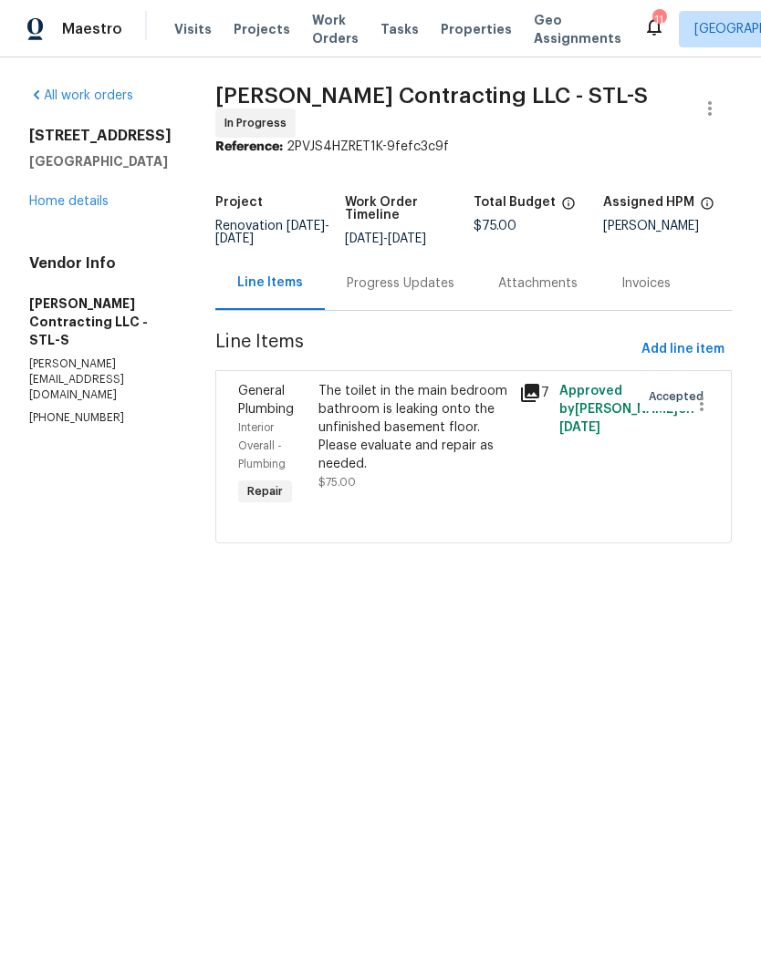
click at [453, 450] on div "The toilet in the main bedroom bathroom is leaking onto the unfinished basement…" at bounding box center [413, 427] width 190 height 91
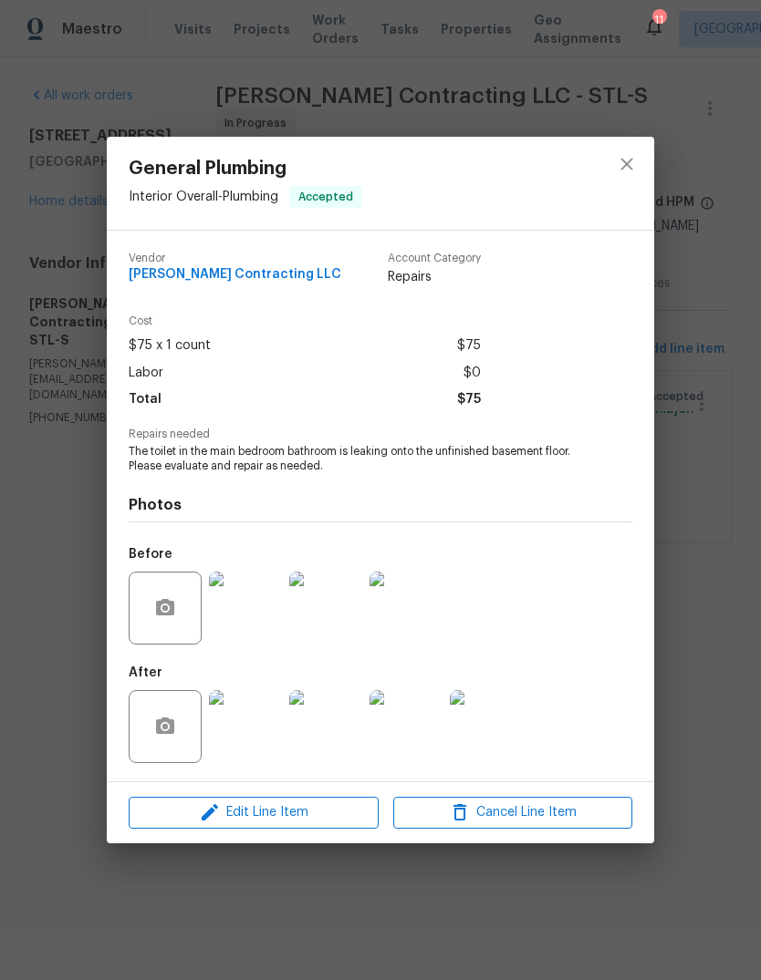
click at [258, 728] on img at bounding box center [245, 726] width 73 height 73
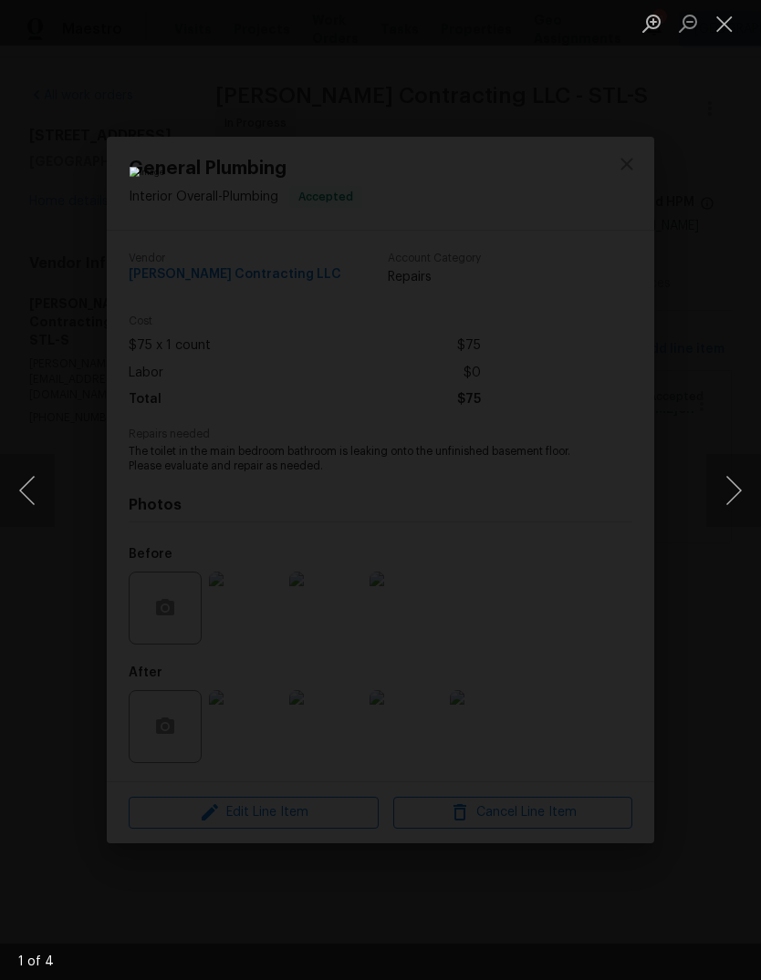
click at [730, 492] on button "Next image" at bounding box center [733, 490] width 55 height 73
click at [724, 484] on button "Next image" at bounding box center [733, 490] width 55 height 73
click at [47, 497] on button "Previous image" at bounding box center [27, 490] width 55 height 73
click at [720, 481] on button "Next image" at bounding box center [733, 490] width 55 height 73
click at [729, 501] on button "Next image" at bounding box center [733, 490] width 55 height 73
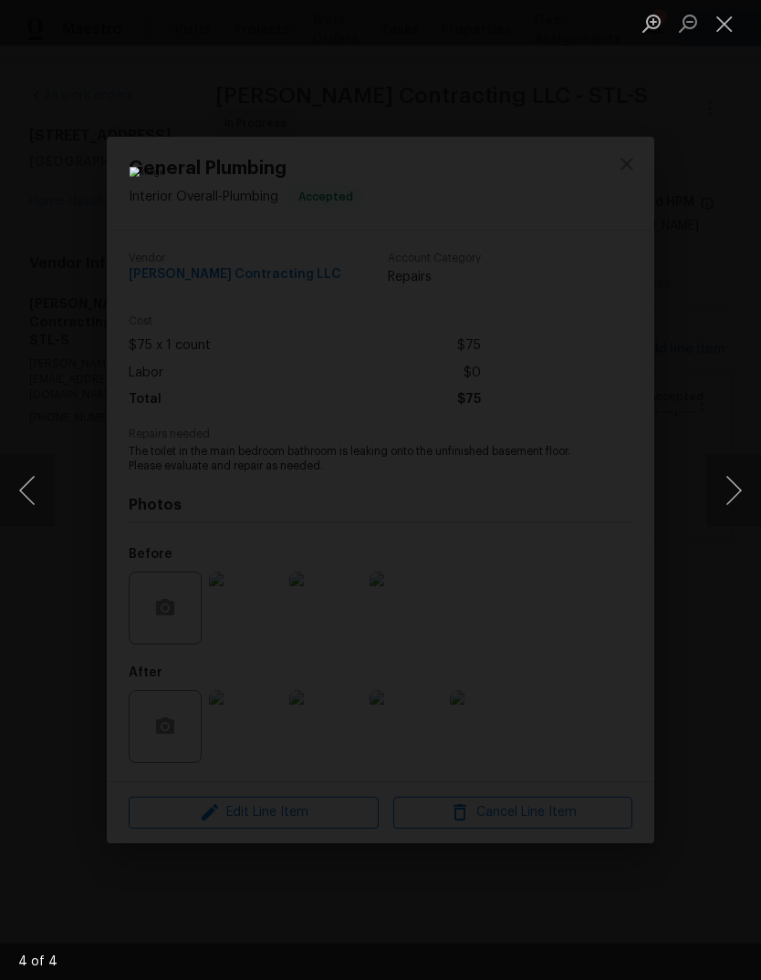
click at [724, 503] on button "Next image" at bounding box center [733, 490] width 55 height 73
click at [720, 26] on button "Close lightbox" at bounding box center [724, 23] width 36 height 32
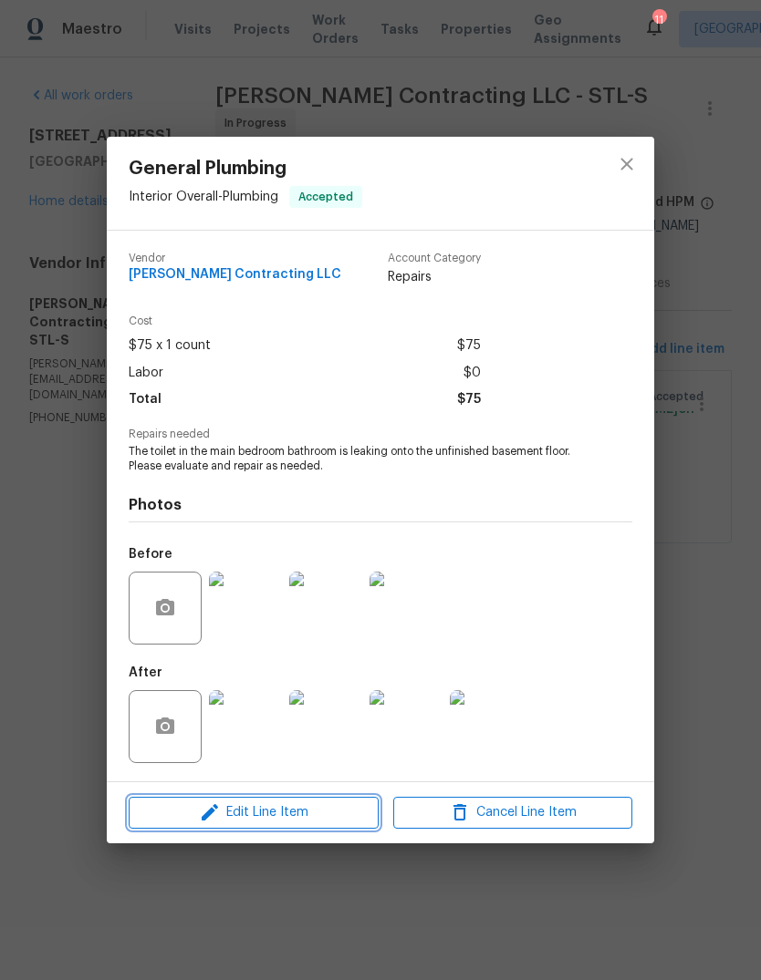
click at [316, 810] on span "Edit Line Item" at bounding box center [253, 813] width 239 height 23
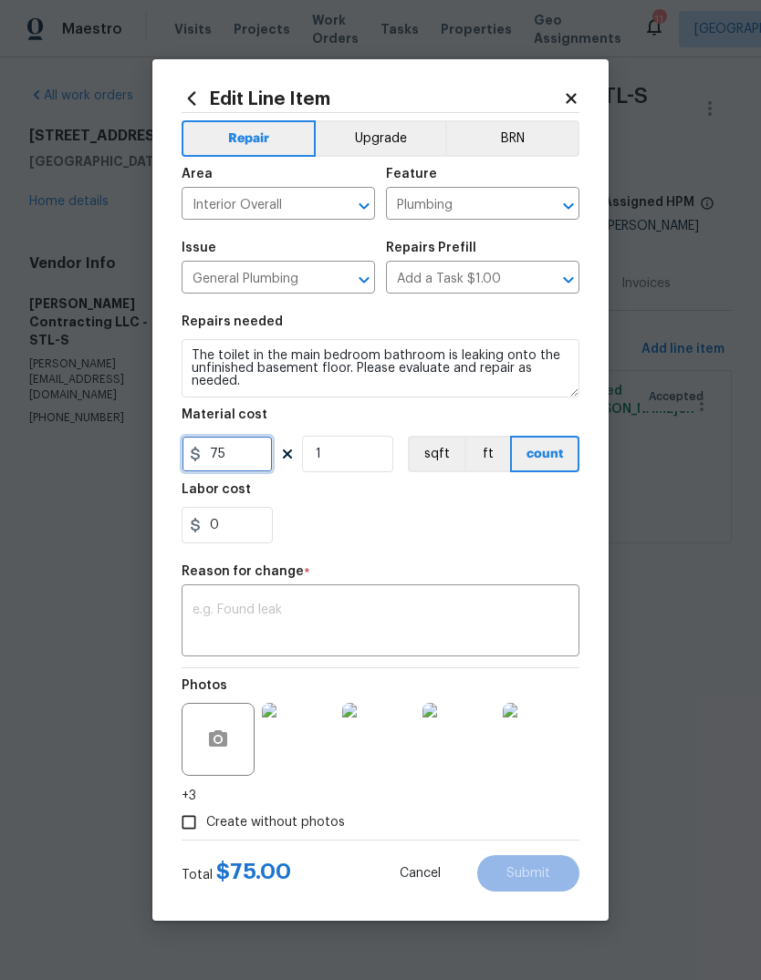
click at [264, 454] on input "75" at bounding box center [226, 454] width 91 height 36
type input "275"
click at [454, 533] on div "0" at bounding box center [380, 525] width 398 height 36
click at [386, 625] on textarea at bounding box center [380, 623] width 376 height 38
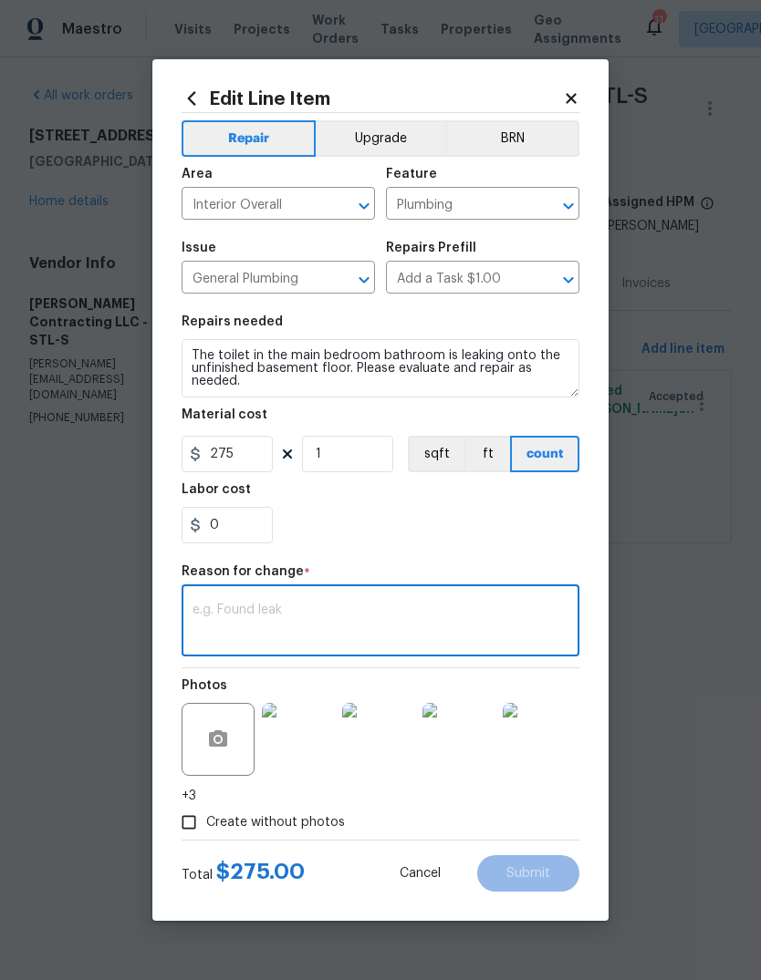
click at [386, 624] on textarea at bounding box center [380, 623] width 376 height 38
click at [295, 615] on textarea at bounding box center [380, 623] width 376 height 38
click at [294, 614] on textarea at bounding box center [380, 623] width 376 height 38
paste textarea "This is done. Photos are uploaded above, The toilet in the master bathroom was …"
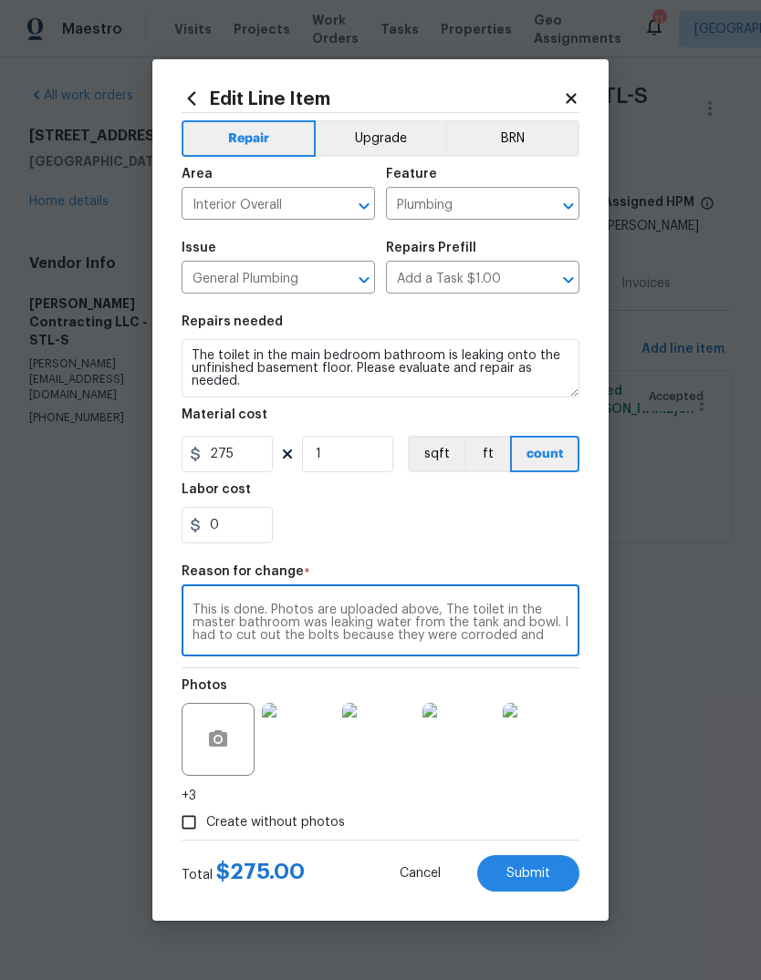
scroll to position [26, 0]
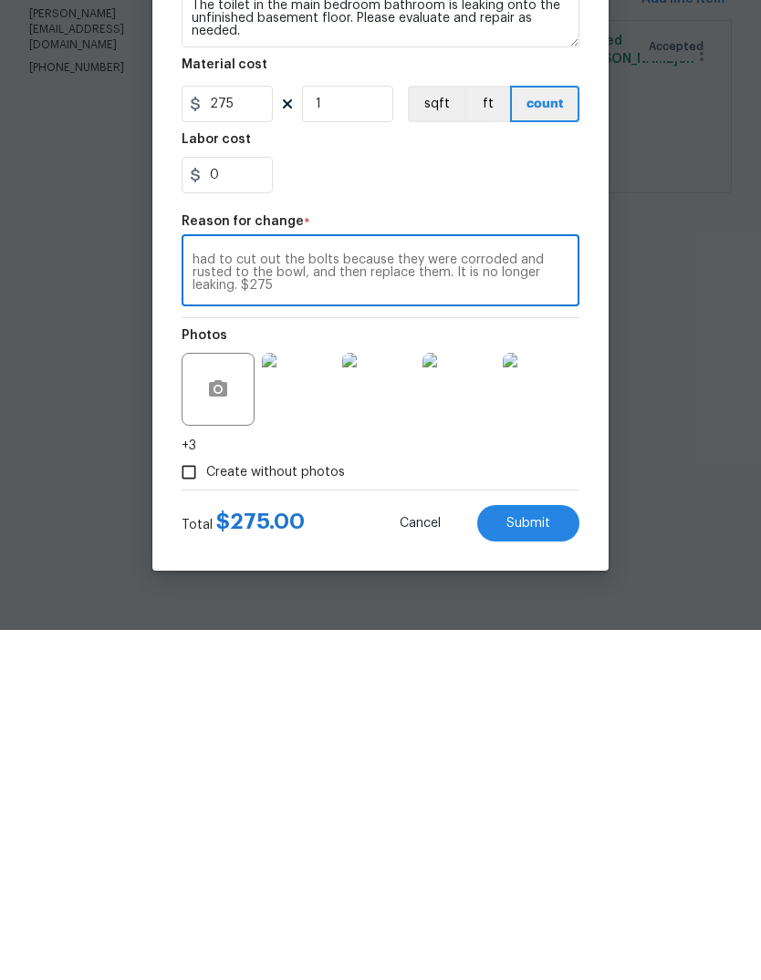
type textarea "This is done. Photos are uploaded above, The toilet in the master bathroom was …"
click at [546, 867] on span "Submit" at bounding box center [528, 874] width 44 height 14
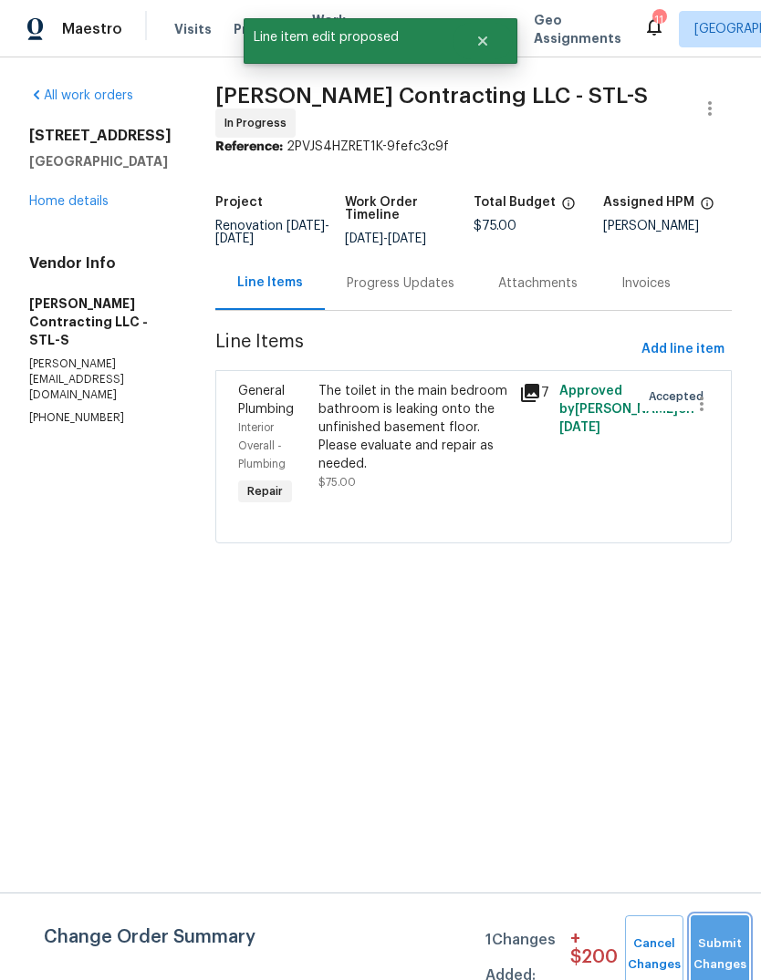
click at [730, 920] on button "Submit Changes" at bounding box center [719, 955] width 58 height 78
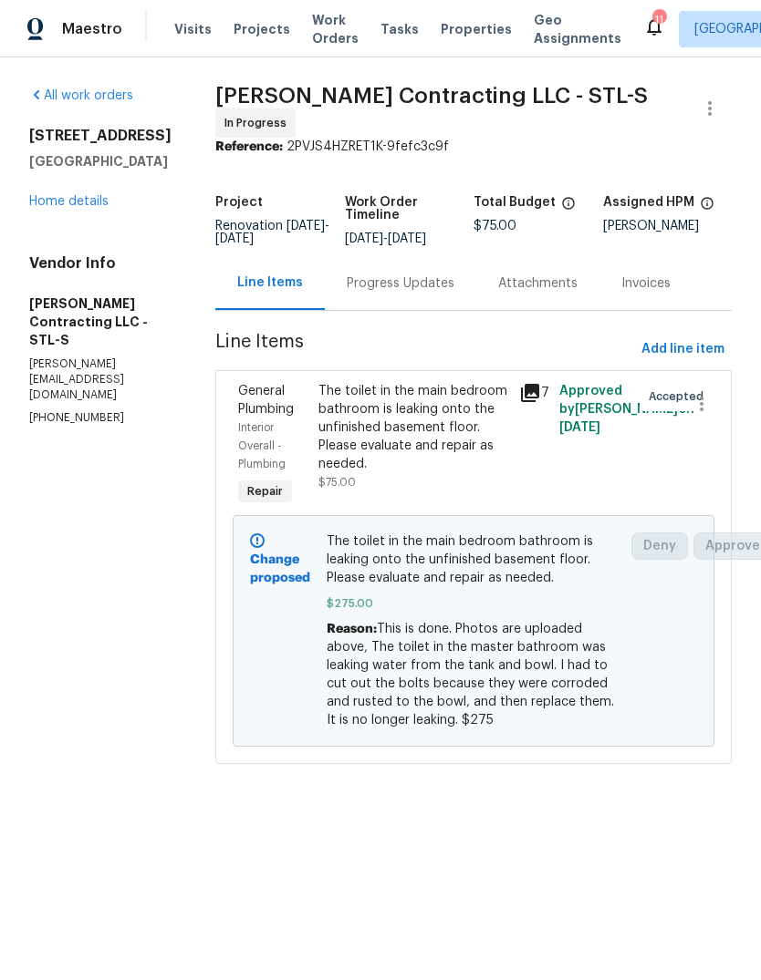
click at [428, 293] on div "Progress Updates" at bounding box center [401, 283] width 108 height 18
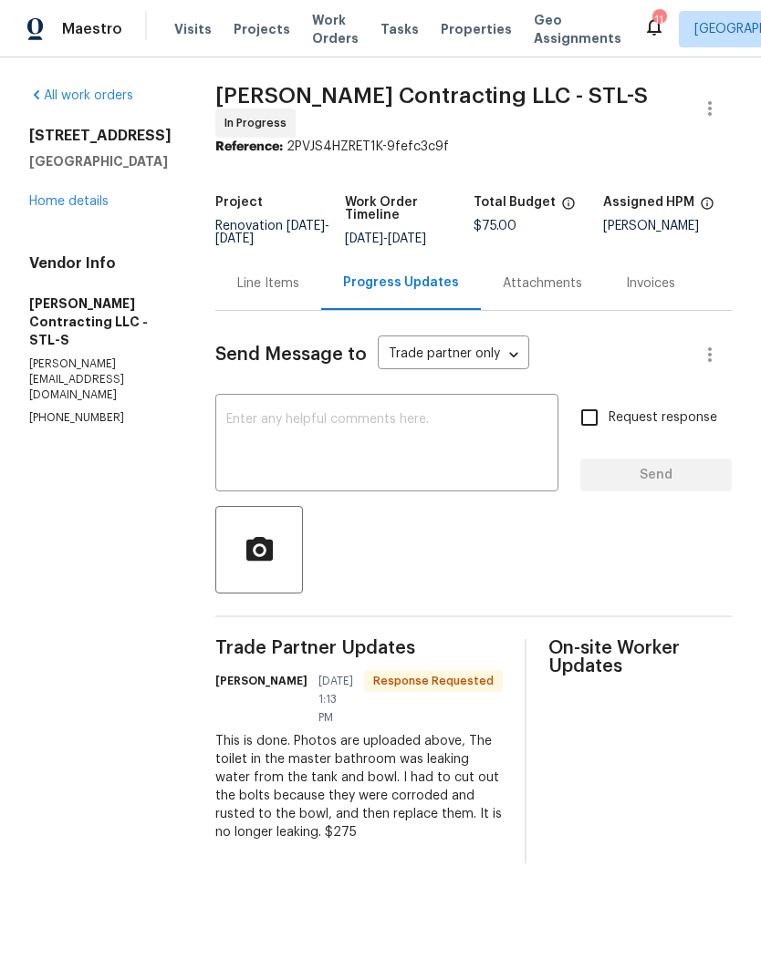
click at [461, 468] on textarea at bounding box center [386, 445] width 321 height 64
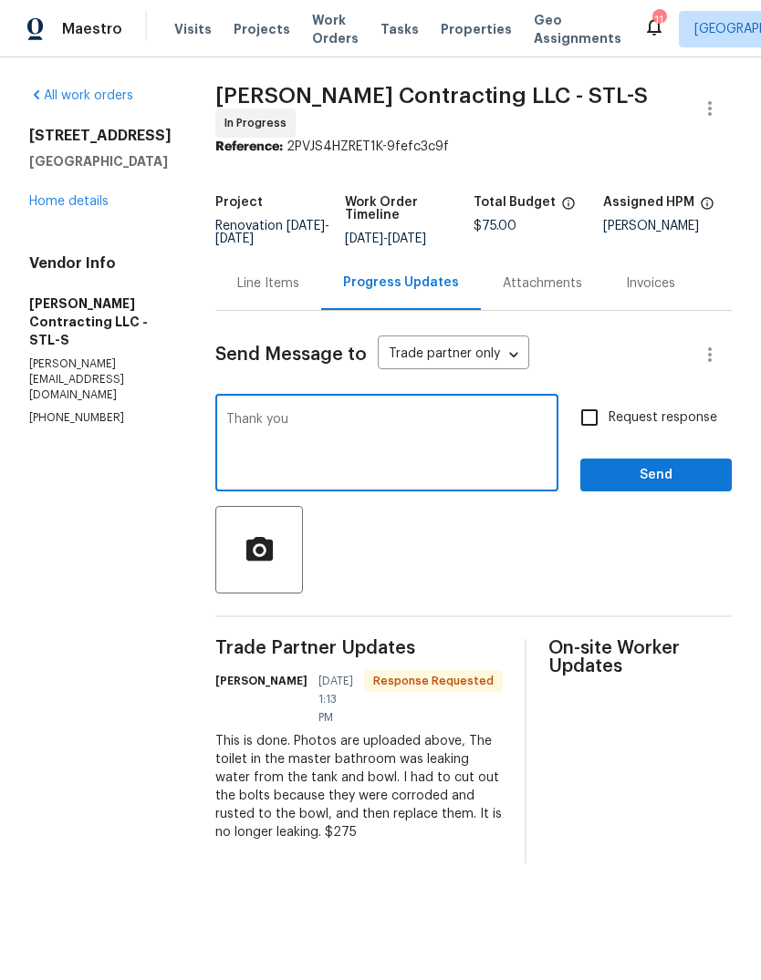
type textarea "Thank you"
click at [682, 486] on span "Send" at bounding box center [656, 475] width 122 height 23
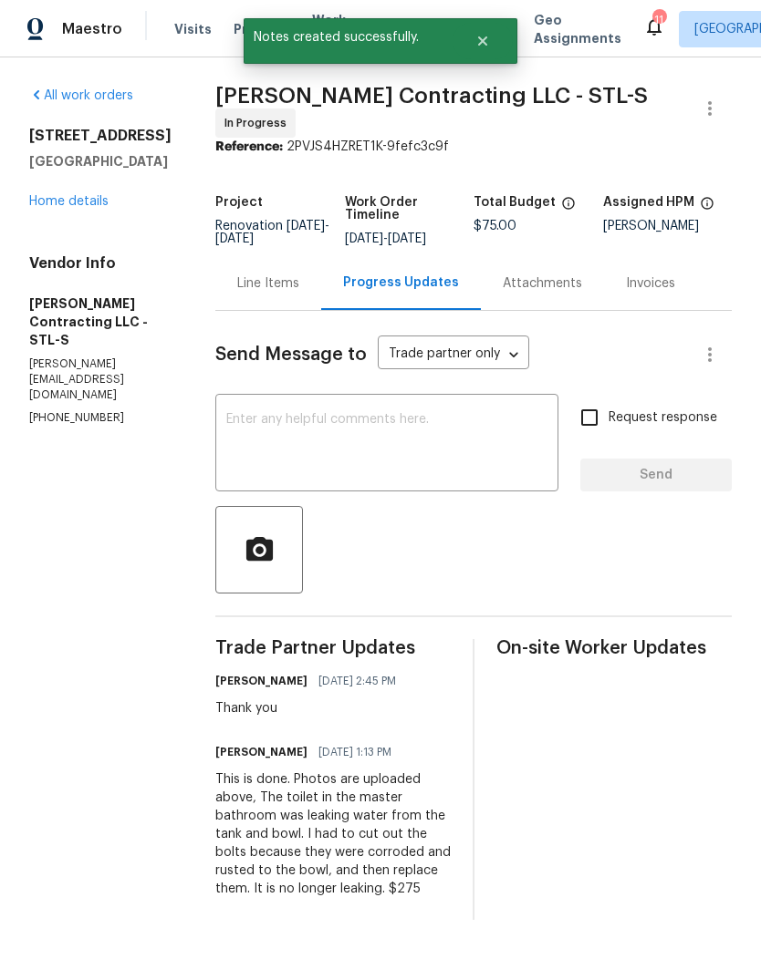
click at [85, 208] on link "Home details" at bounding box center [68, 201] width 79 height 13
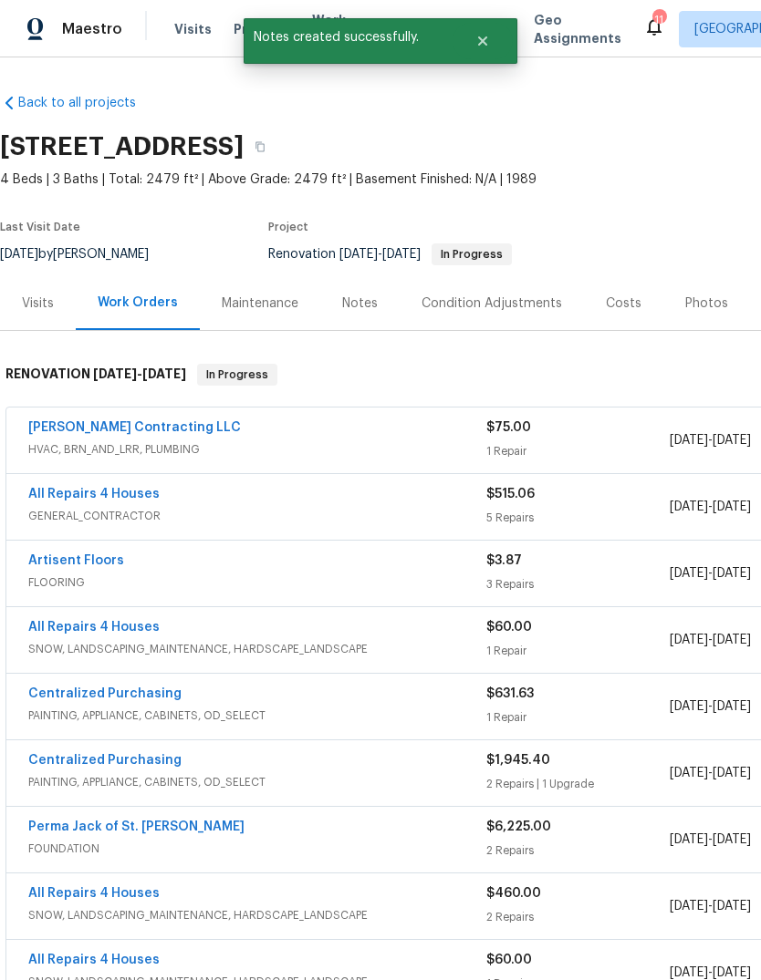
click at [86, 421] on link "[PERSON_NAME] Contracting LLC" at bounding box center [134, 427] width 212 height 13
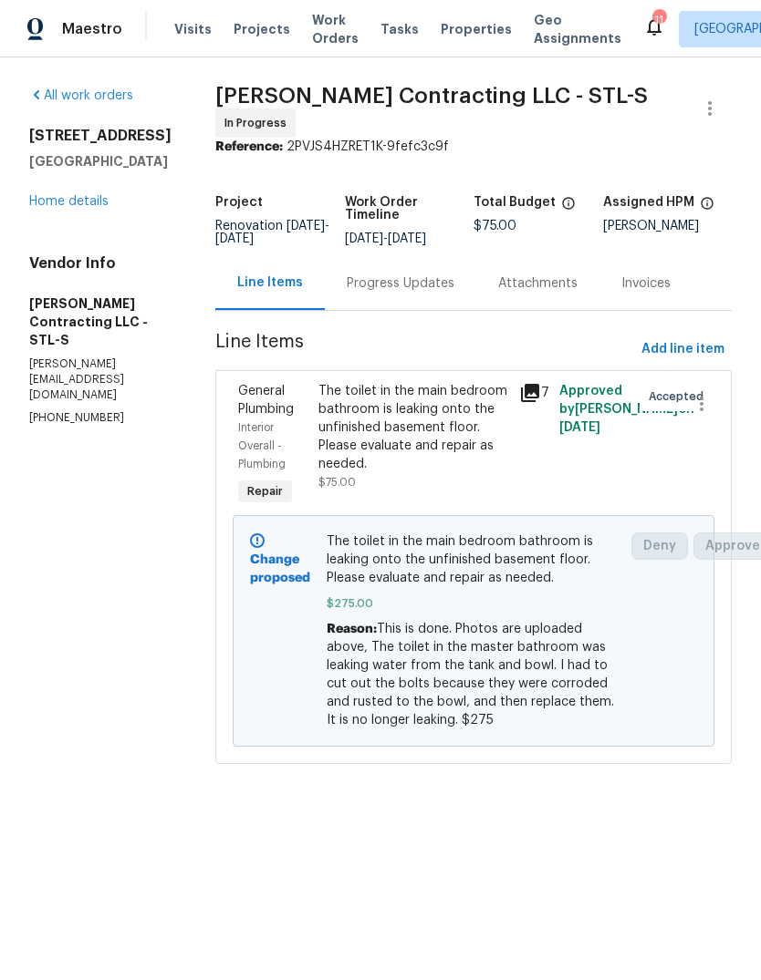
click at [97, 208] on link "Home details" at bounding box center [68, 201] width 79 height 13
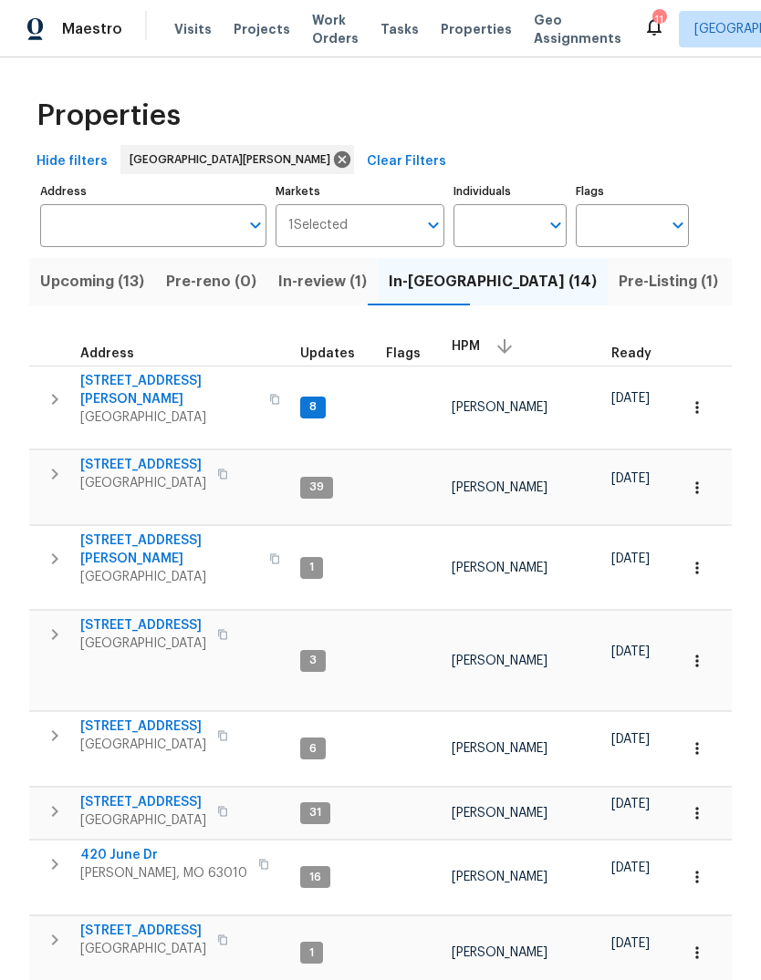
click at [165, 409] on span "[GEOGRAPHIC_DATA]" at bounding box center [169, 418] width 178 height 18
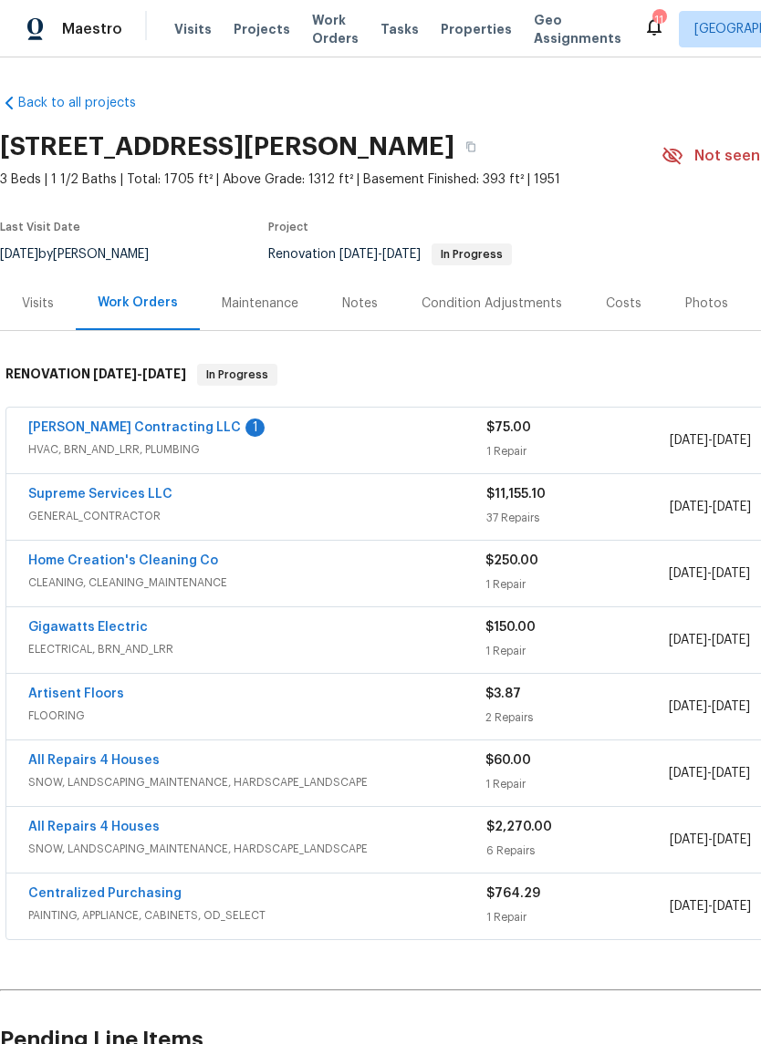
click at [164, 427] on link "[PERSON_NAME] Contracting LLC" at bounding box center [134, 427] width 212 height 13
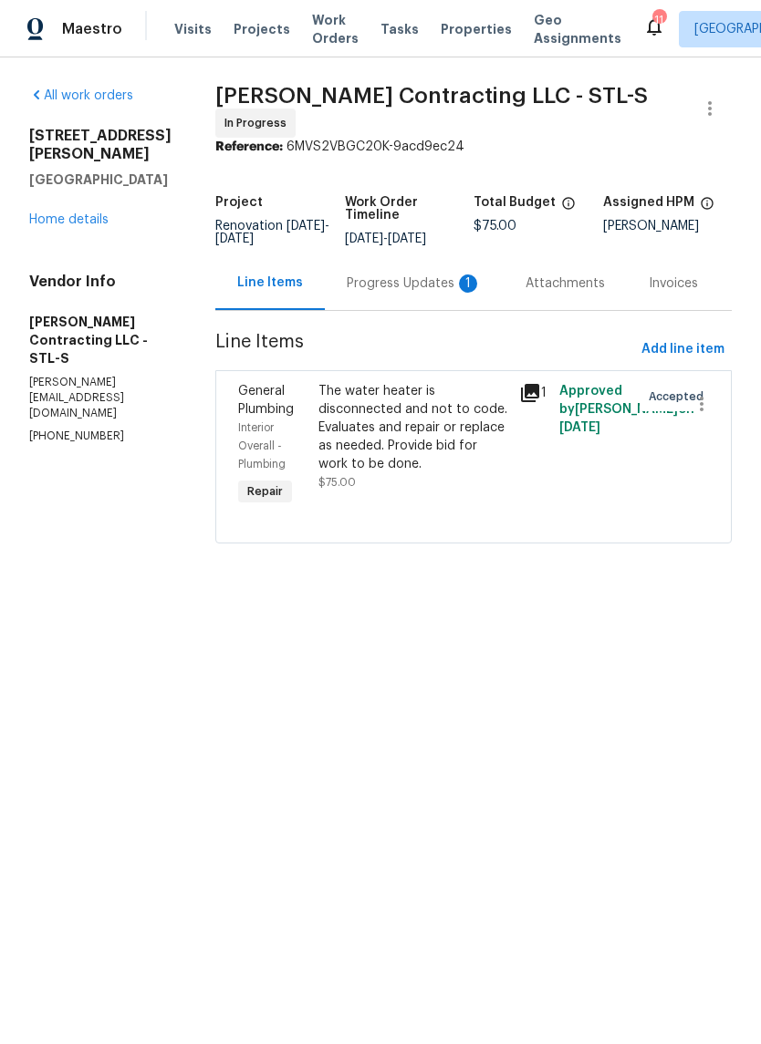
click at [427, 289] on div "Progress Updates 1" at bounding box center [414, 283] width 179 height 54
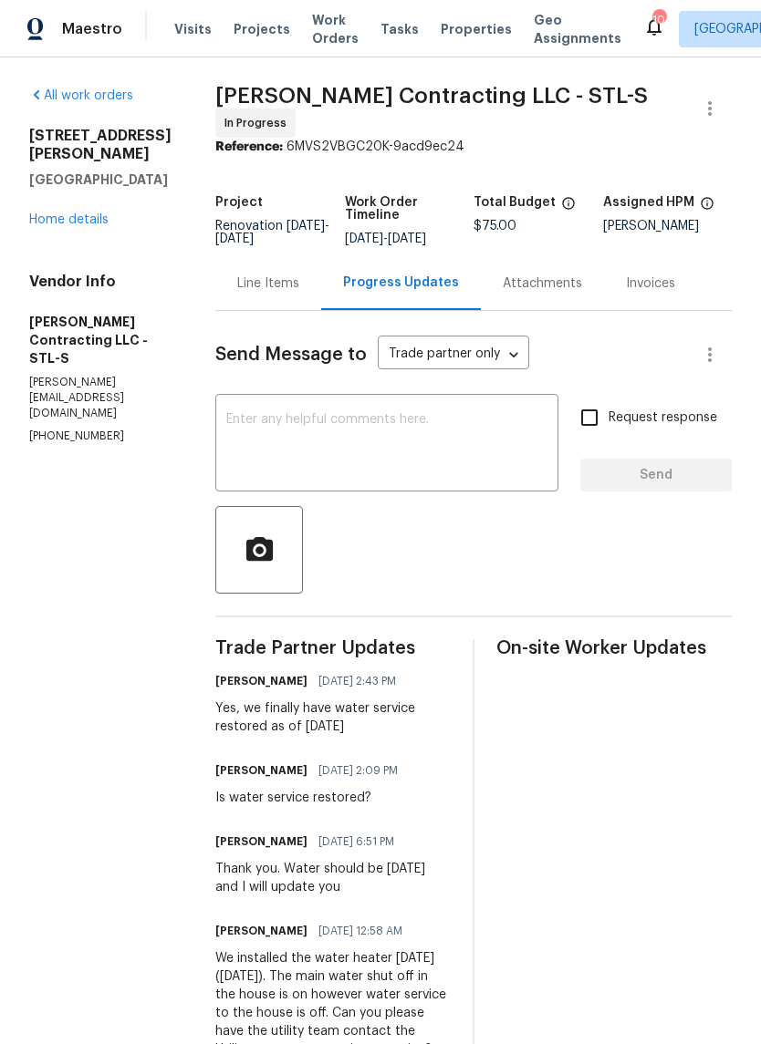
click at [99, 213] on link "Home details" at bounding box center [68, 219] width 79 height 13
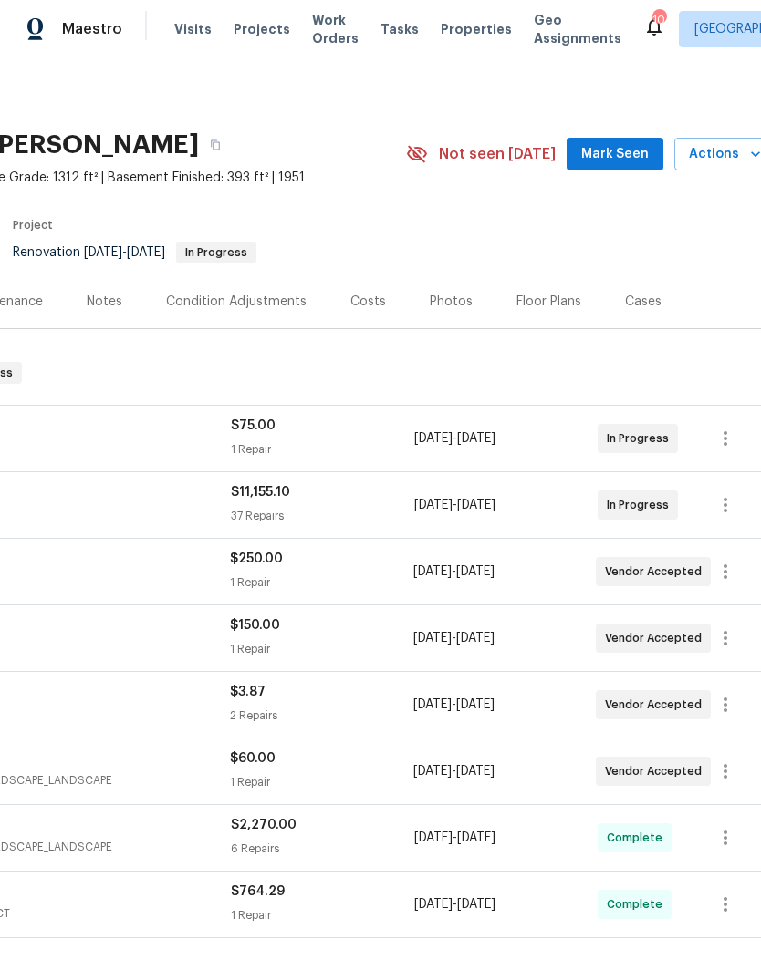
scroll to position [6, 267]
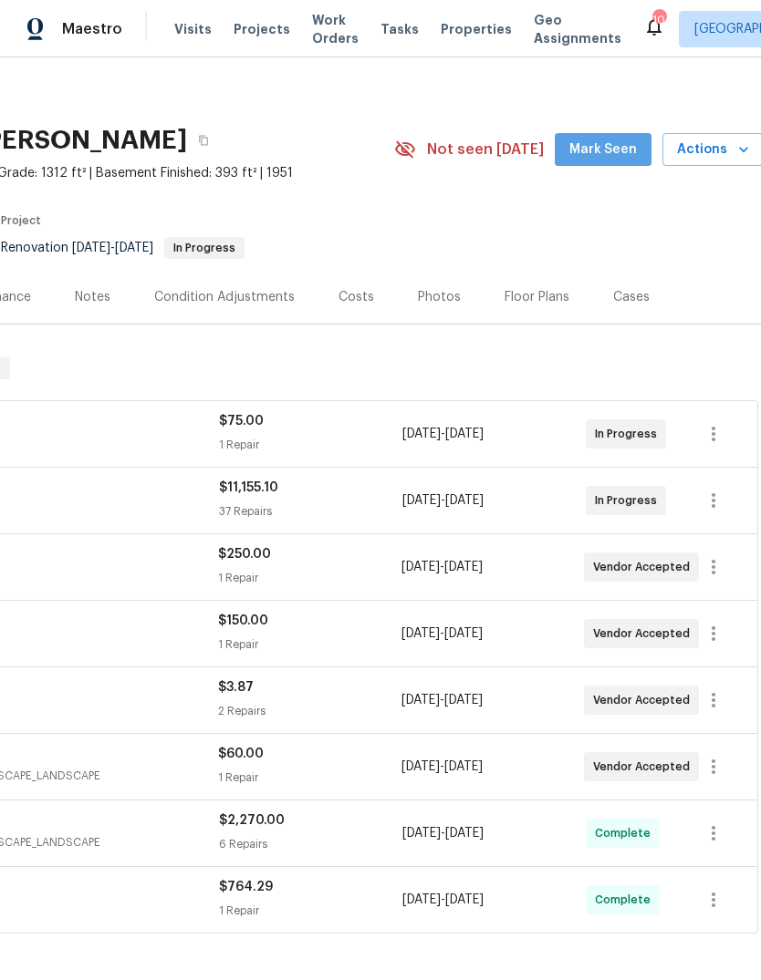
click at [620, 154] on span "Mark Seen" at bounding box center [602, 150] width 67 height 23
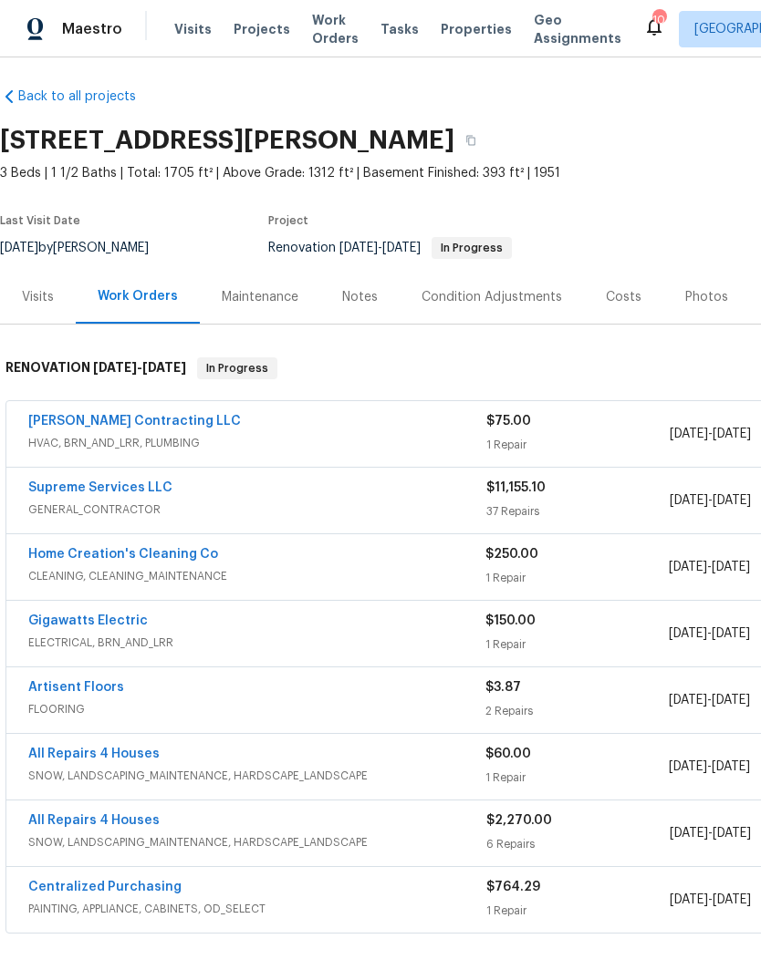
scroll to position [6, 0]
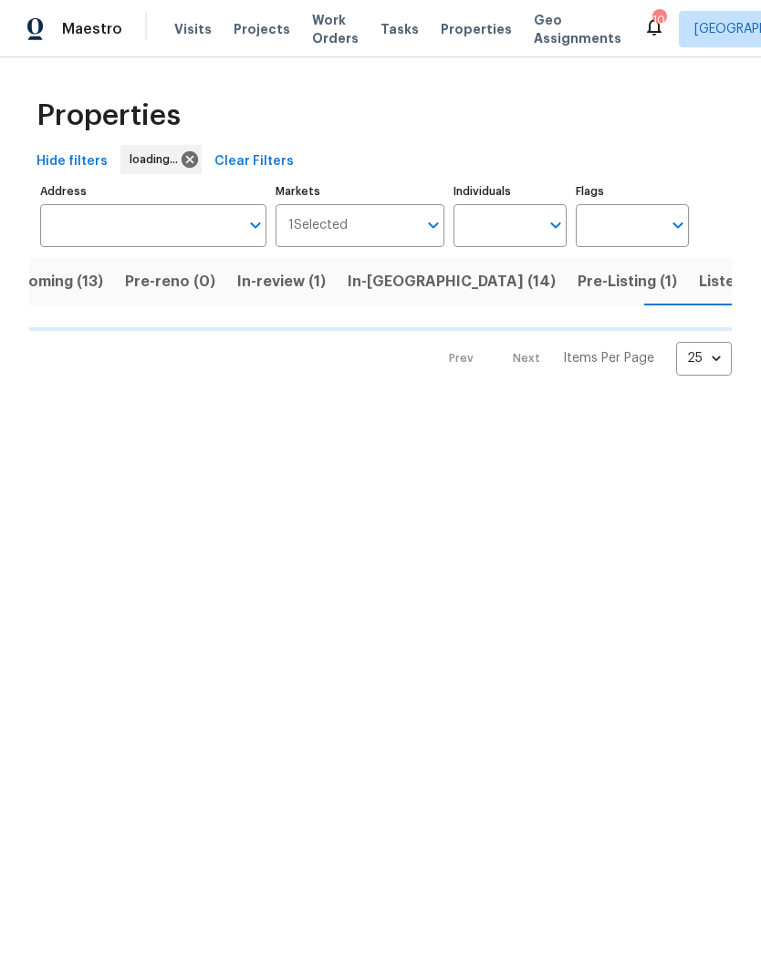
scroll to position [0, 44]
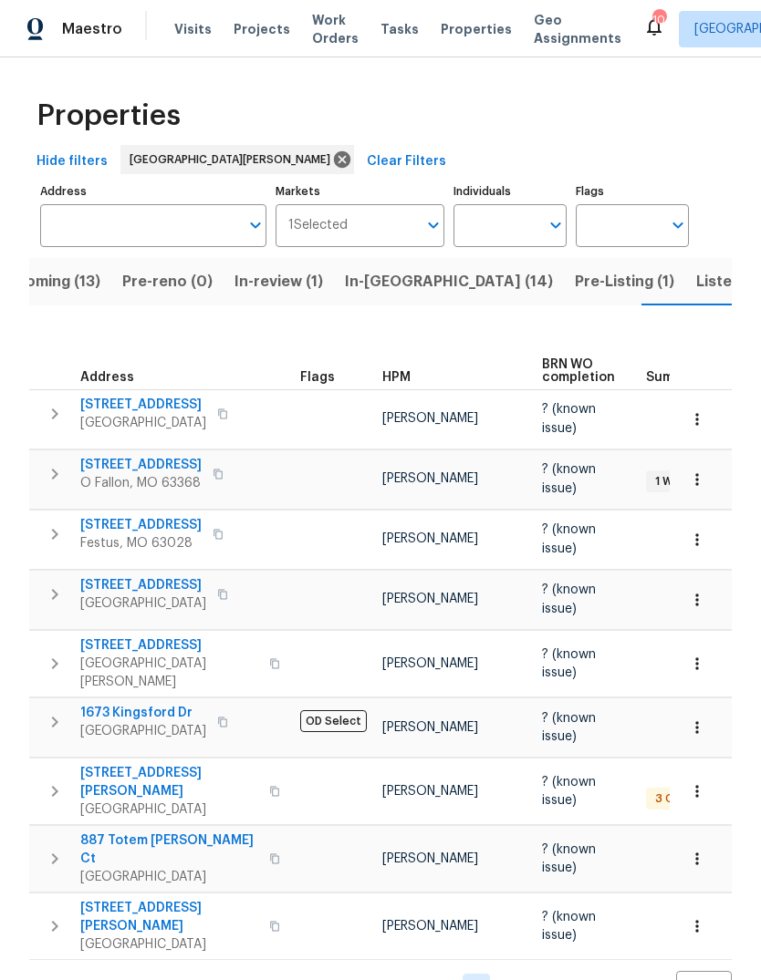
click at [273, 35] on span "Projects" at bounding box center [261, 29] width 57 height 18
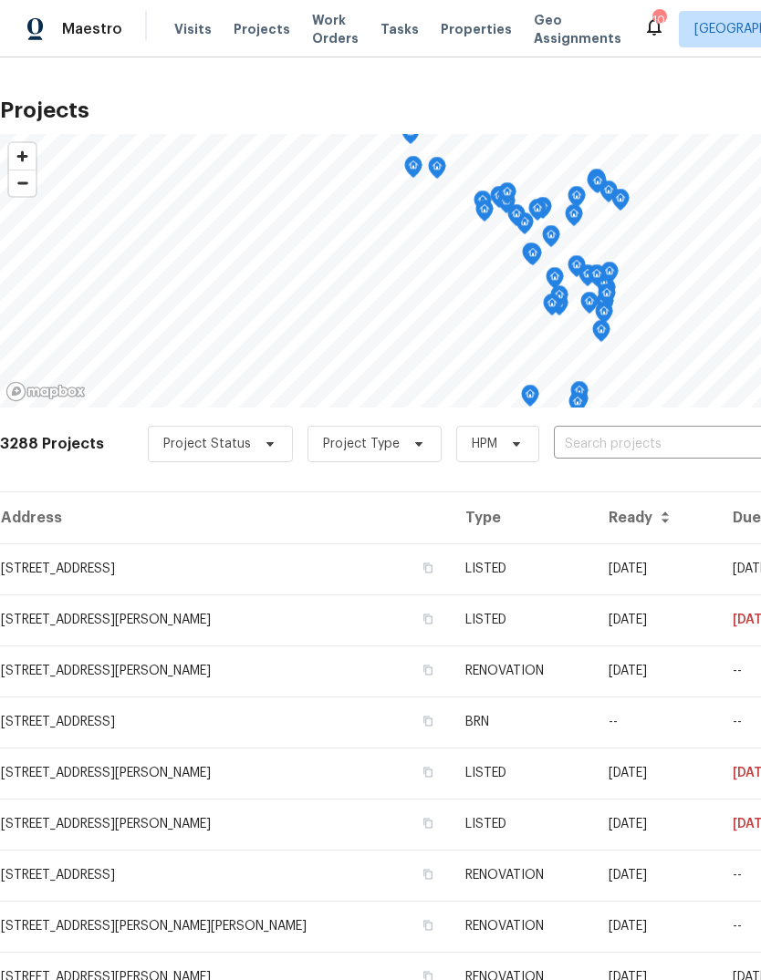
click at [698, 450] on input "text" at bounding box center [658, 444] width 209 height 28
type input "[PERSON_NAME]"
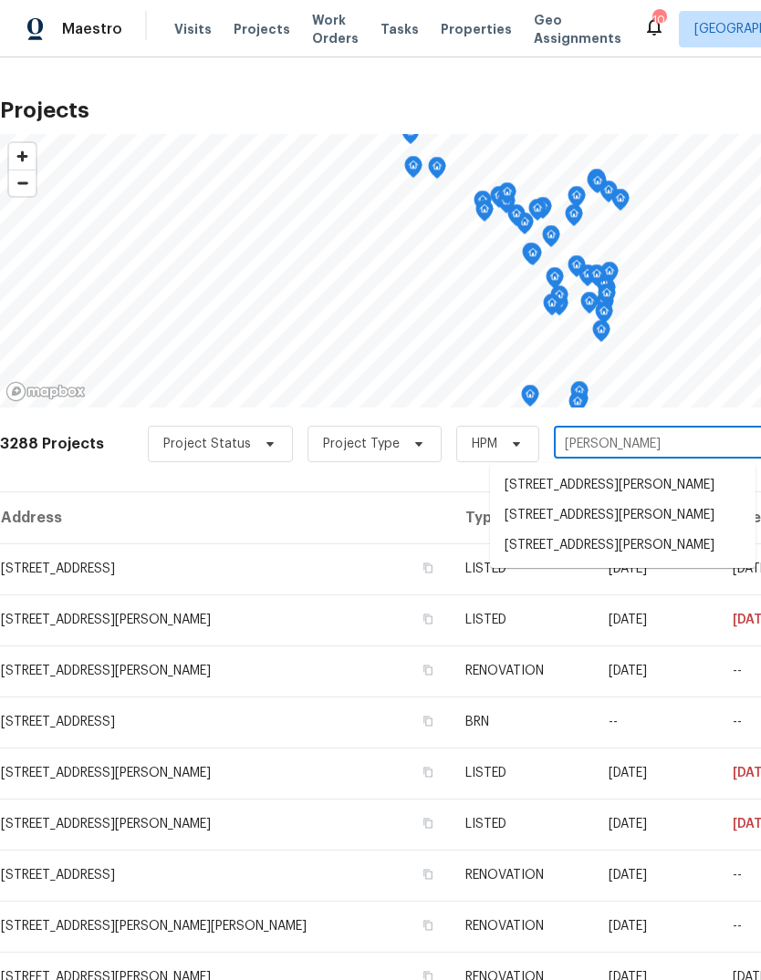
click at [627, 560] on li "[STREET_ADDRESS][PERSON_NAME]" at bounding box center [622, 546] width 265 height 30
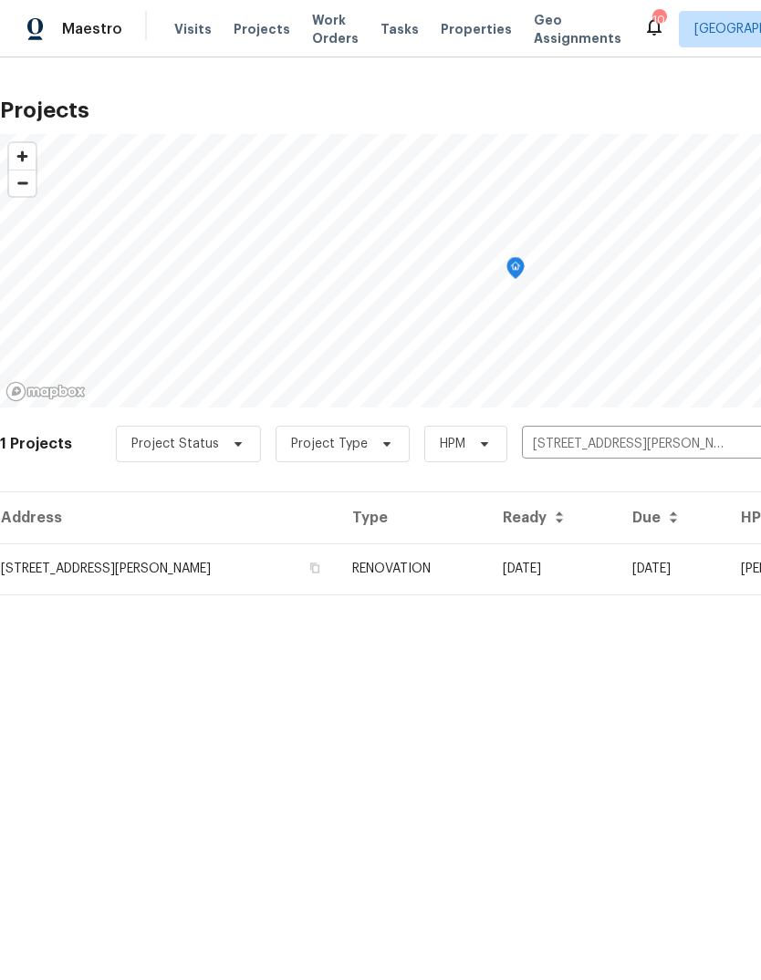
click at [534, 579] on td "[DATE]" at bounding box center [552, 568] width 129 height 51
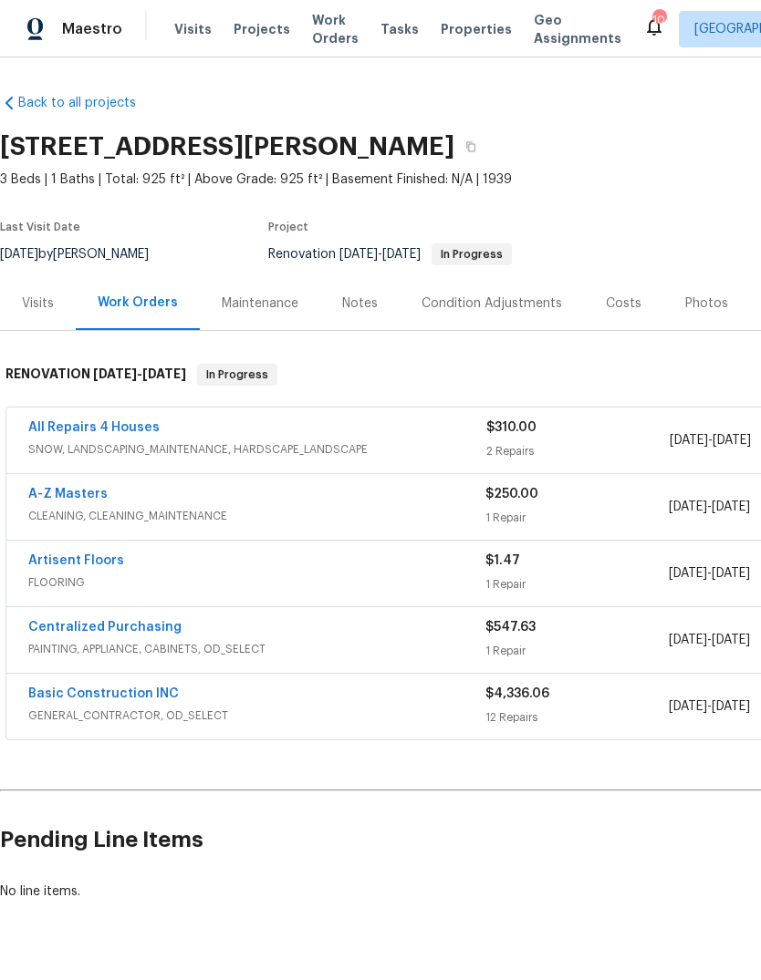
click at [168, 690] on link "Basic Construction INC" at bounding box center [103, 694] width 150 height 13
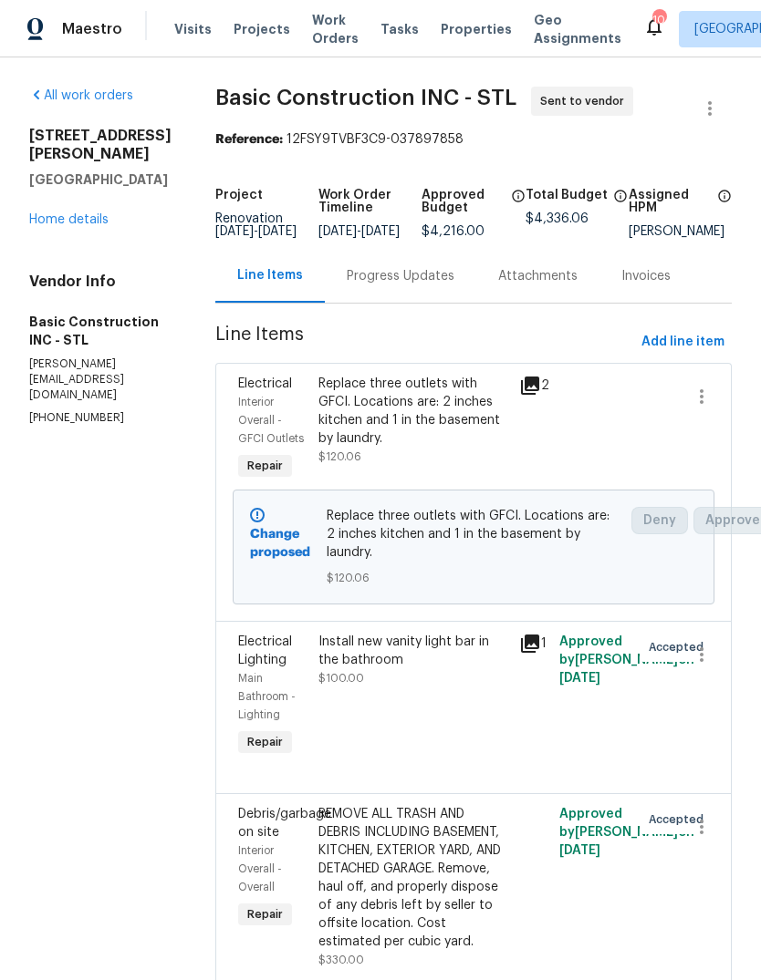
click at [385, 285] on div "Progress Updates" at bounding box center [401, 276] width 108 height 18
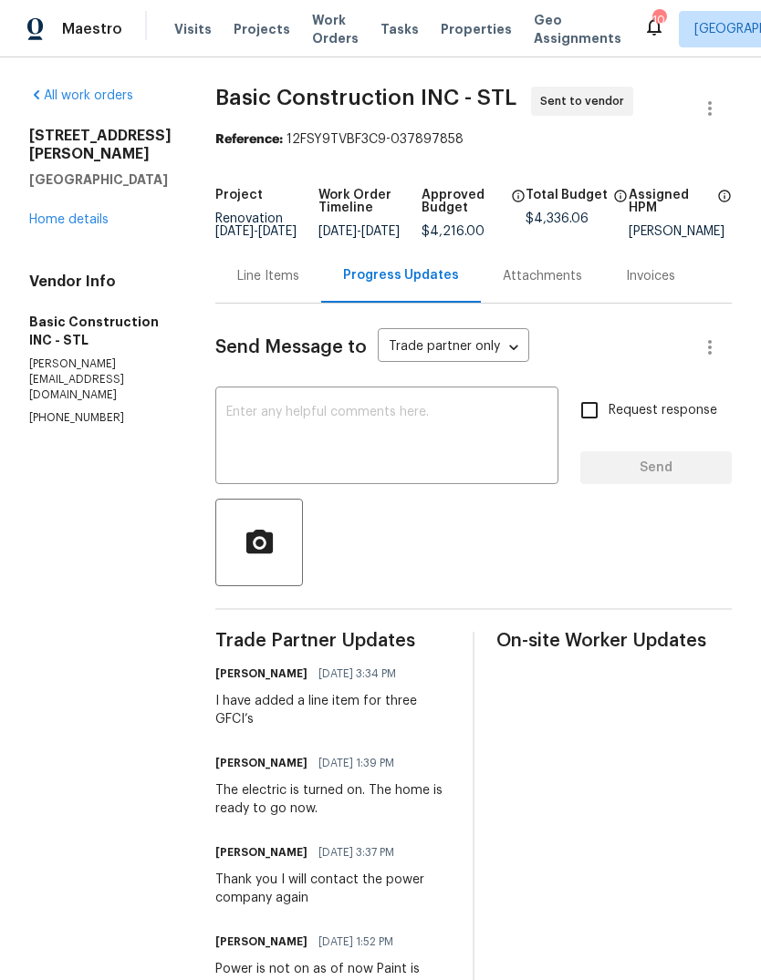
click at [78, 226] on link "Home details" at bounding box center [68, 219] width 79 height 13
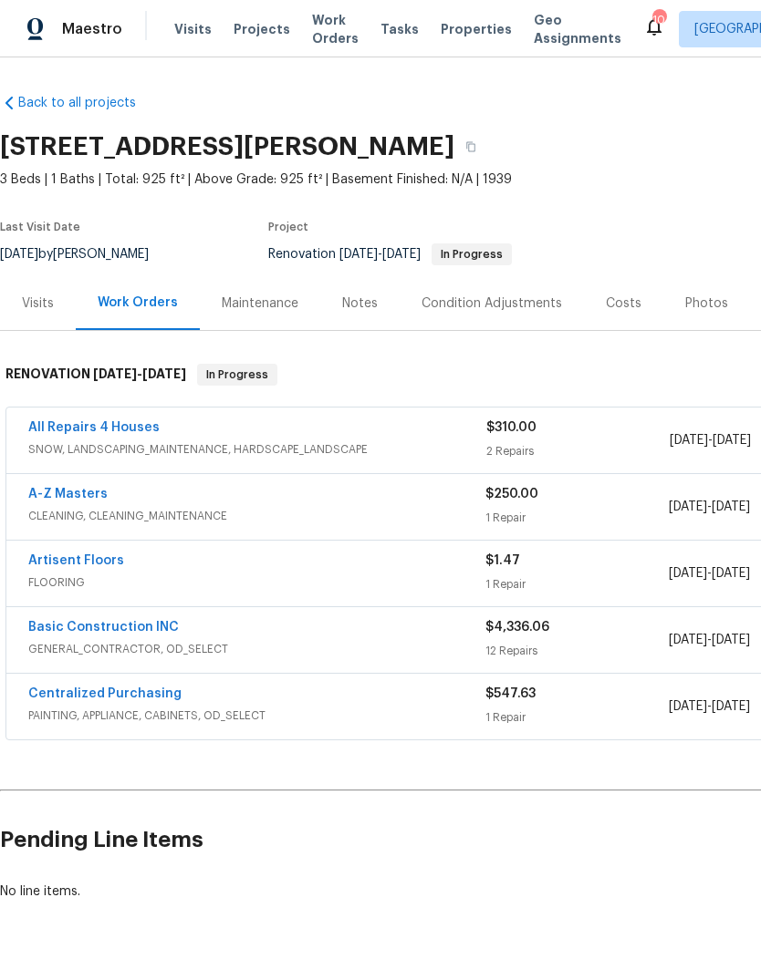
click at [194, 36] on span "Visits" at bounding box center [192, 29] width 37 height 18
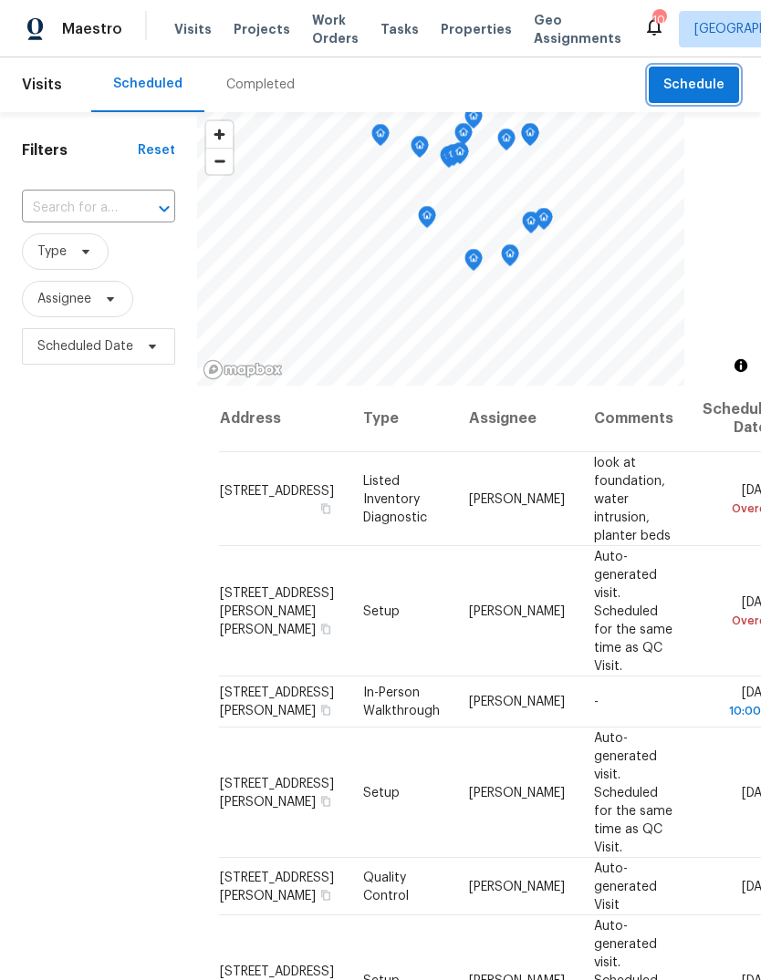
click at [721, 88] on span "Schedule" at bounding box center [693, 85] width 61 height 23
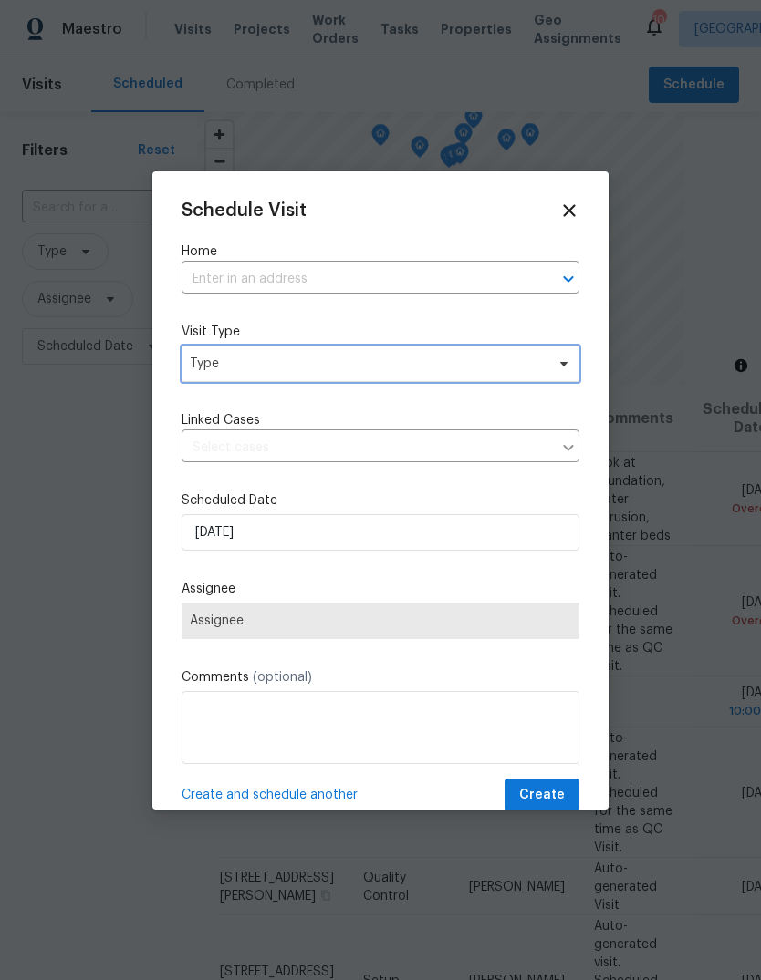
click at [417, 377] on span "Type" at bounding box center [380, 364] width 398 height 36
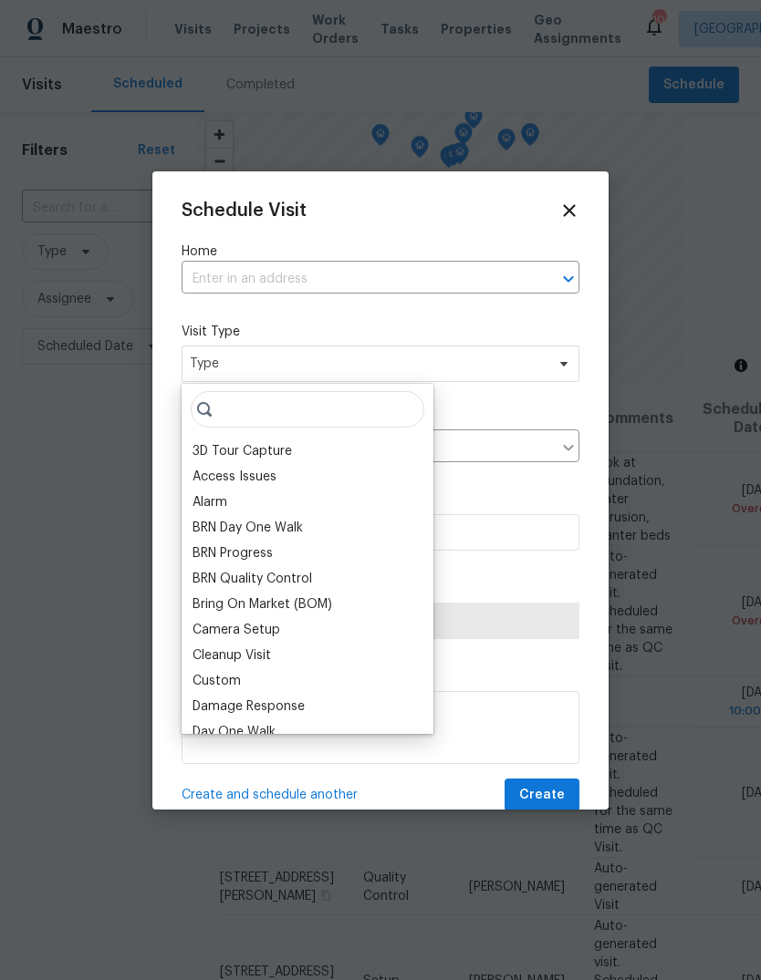
click at [455, 284] on input "text" at bounding box center [354, 279] width 347 height 28
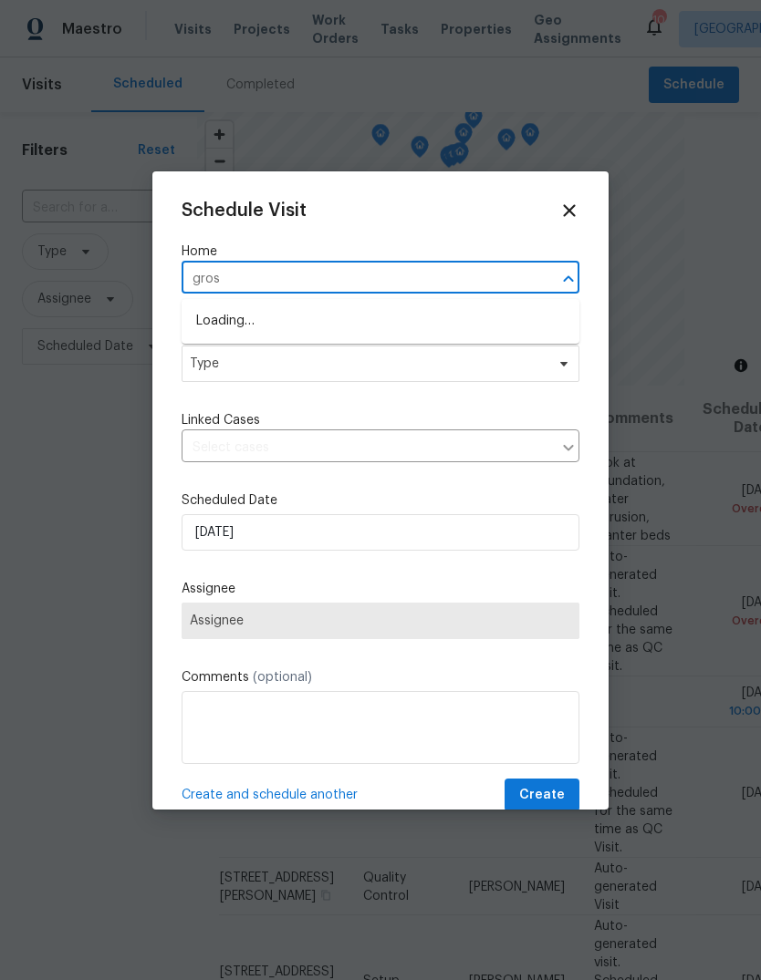
type input "gross"
click at [446, 318] on li "2381 Gross Point Ln, Wildwood, MO 63011" at bounding box center [380, 321] width 398 height 30
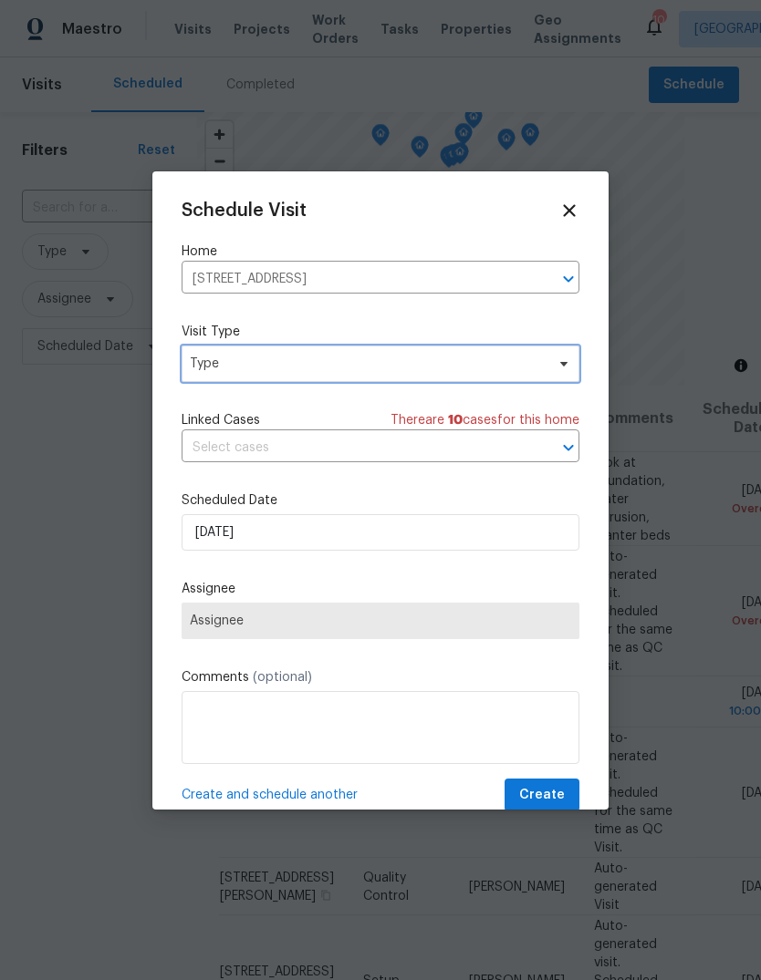
click at [446, 362] on span "Type" at bounding box center [367, 364] width 355 height 18
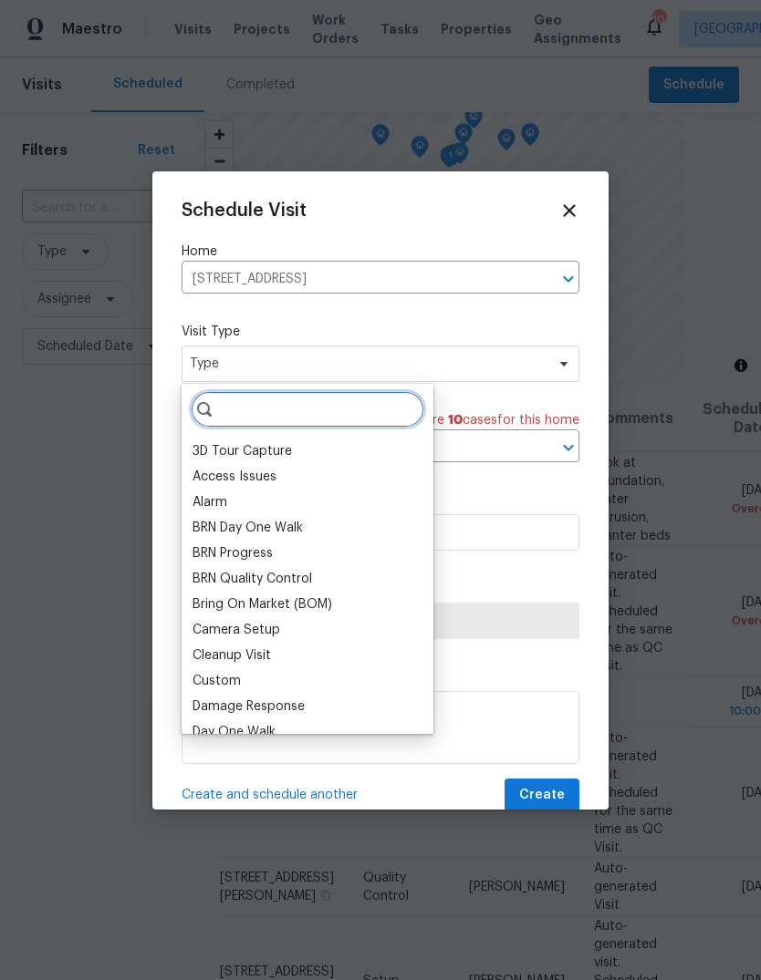
click at [394, 415] on input "search" at bounding box center [307, 409] width 233 height 36
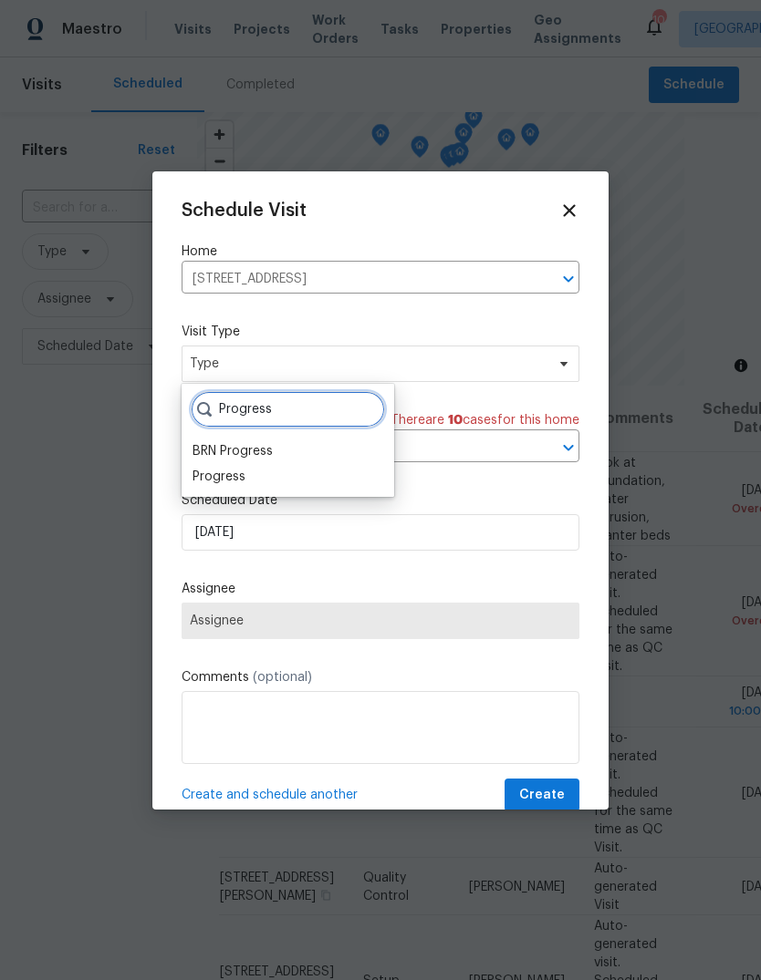
type input "Progress"
click at [314, 478] on div "Progress" at bounding box center [288, 477] width 202 height 26
click at [224, 479] on div "Progress" at bounding box center [218, 477] width 53 height 18
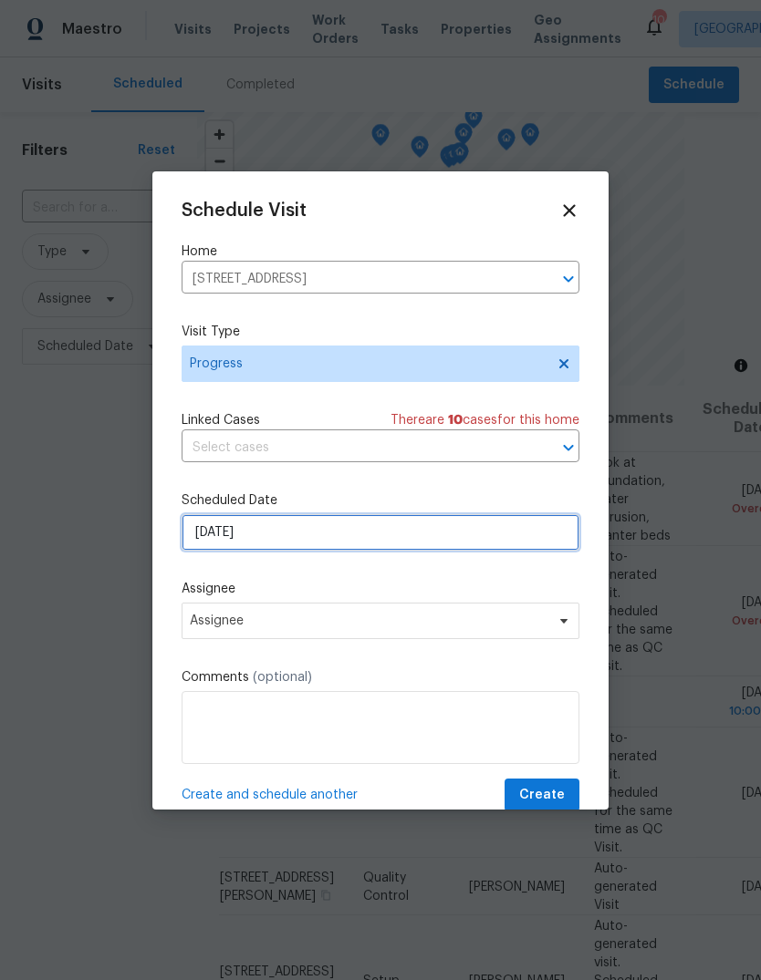
click at [396, 542] on input "8/15/2025" at bounding box center [380, 532] width 398 height 36
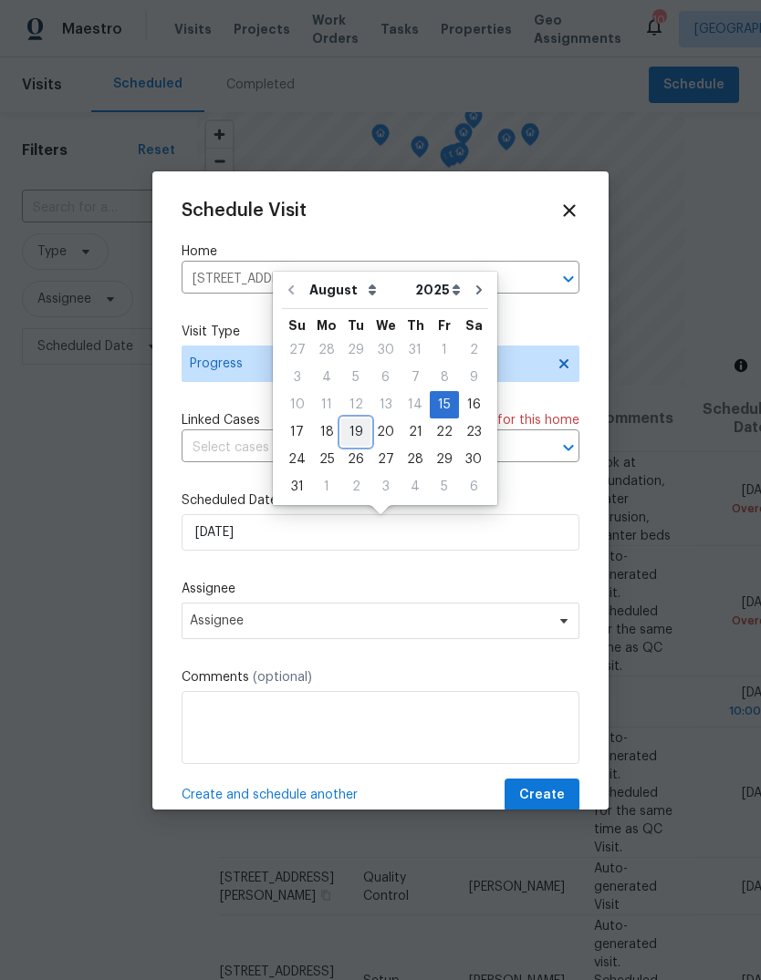
click at [351, 429] on div "19" at bounding box center [355, 432] width 29 height 26
type input "8/19/2025"
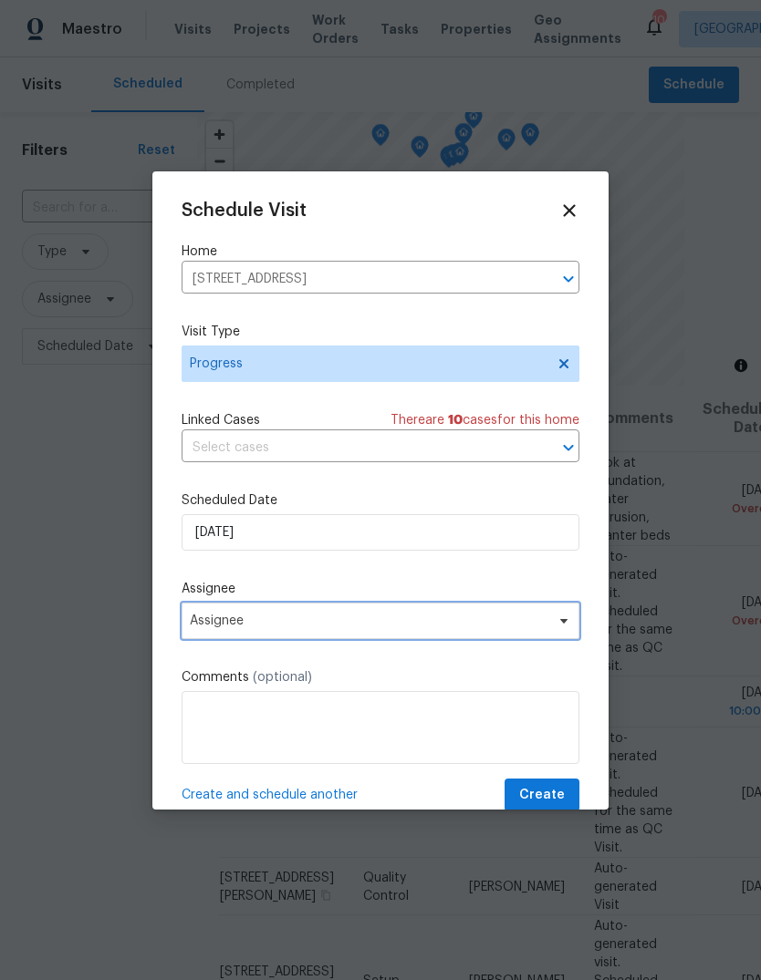
click at [384, 624] on span "Assignee" at bounding box center [368, 621] width 357 height 15
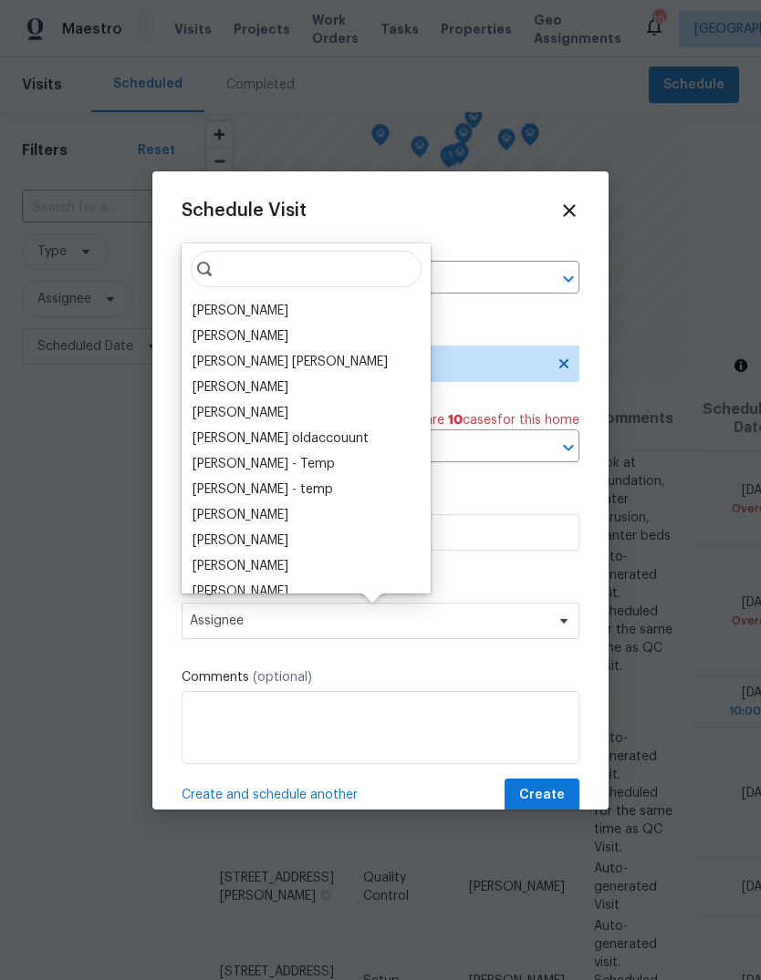
click at [303, 318] on div "[PERSON_NAME]" at bounding box center [306, 311] width 238 height 26
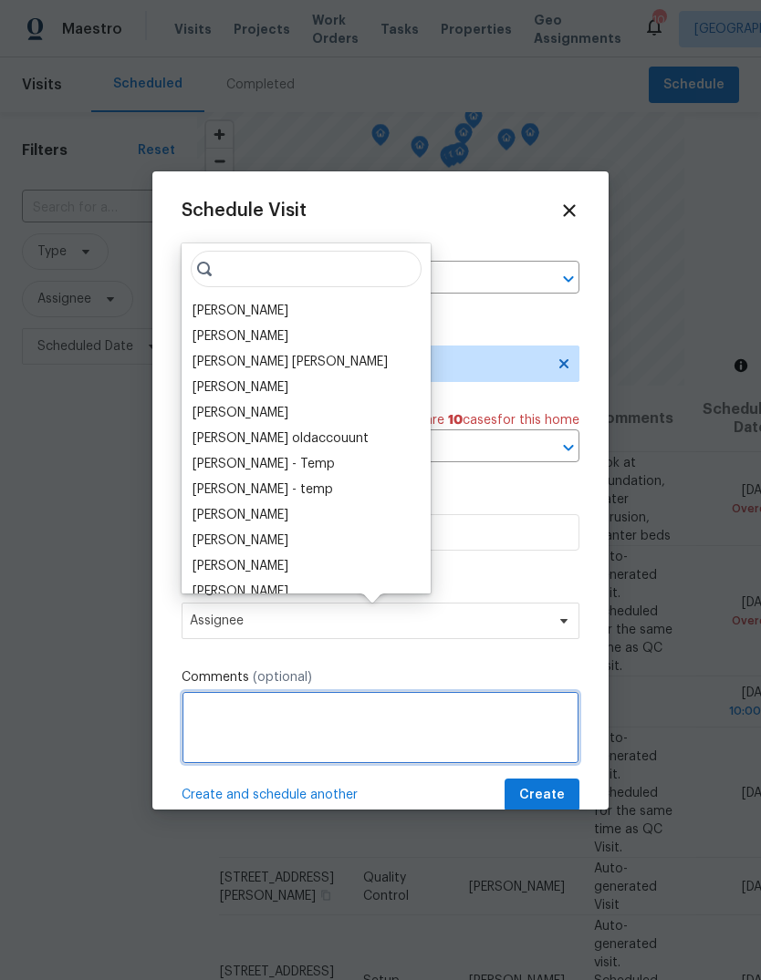
click at [333, 722] on textarea at bounding box center [380, 727] width 398 height 73
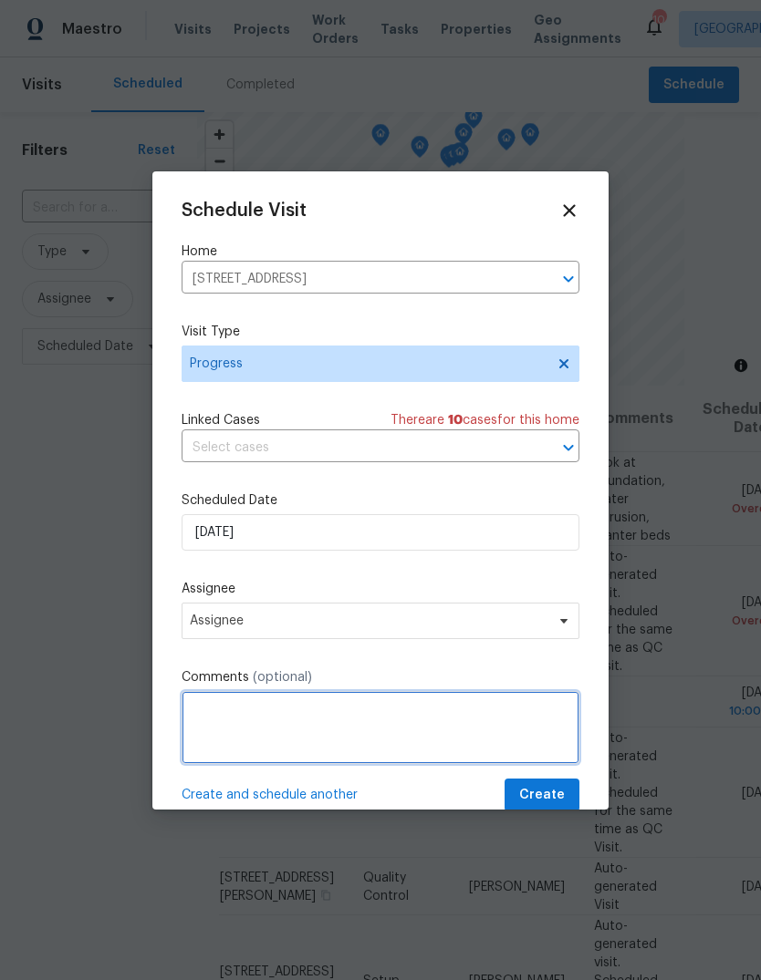
scroll to position [67, 0]
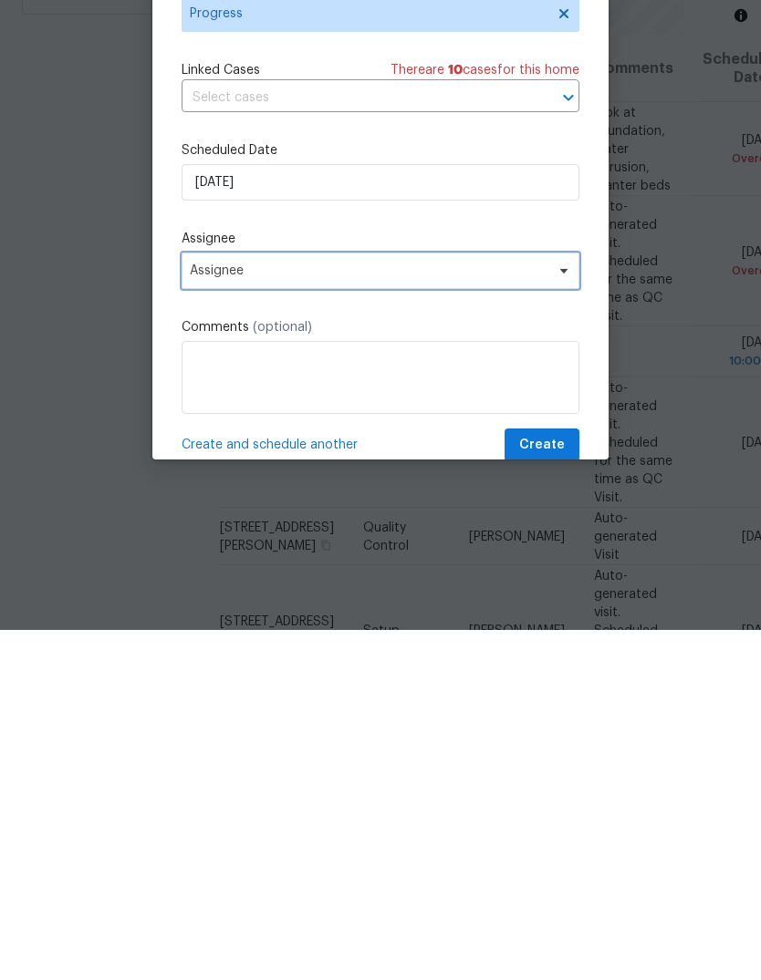
click at [382, 614] on span "Assignee" at bounding box center [368, 621] width 357 height 15
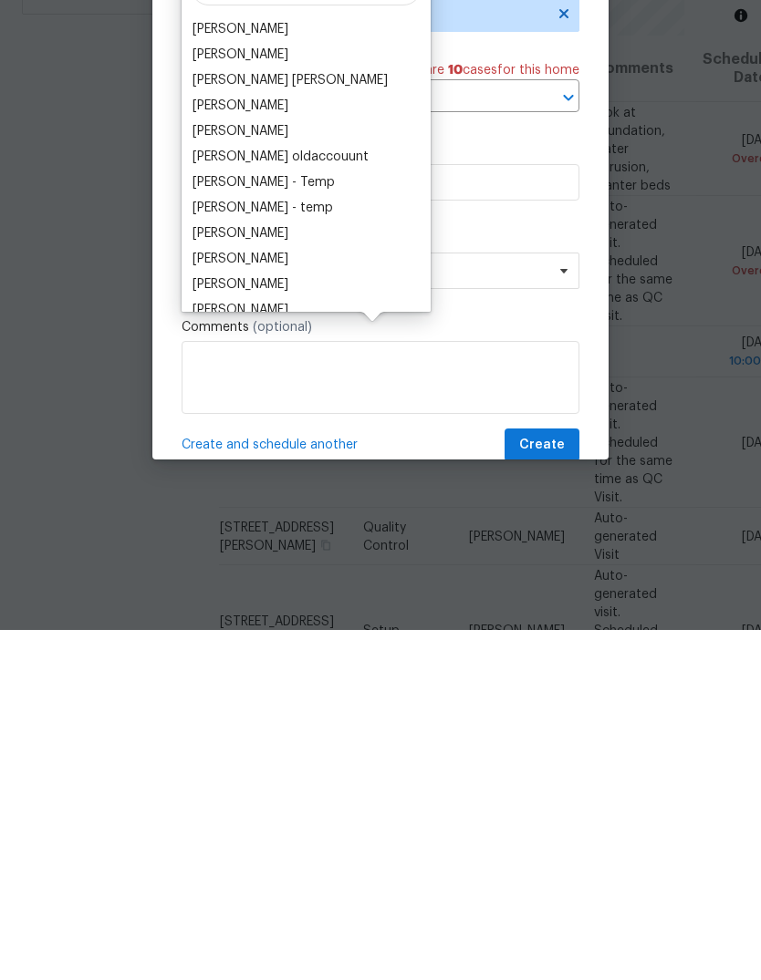
scroll to position [68, 0]
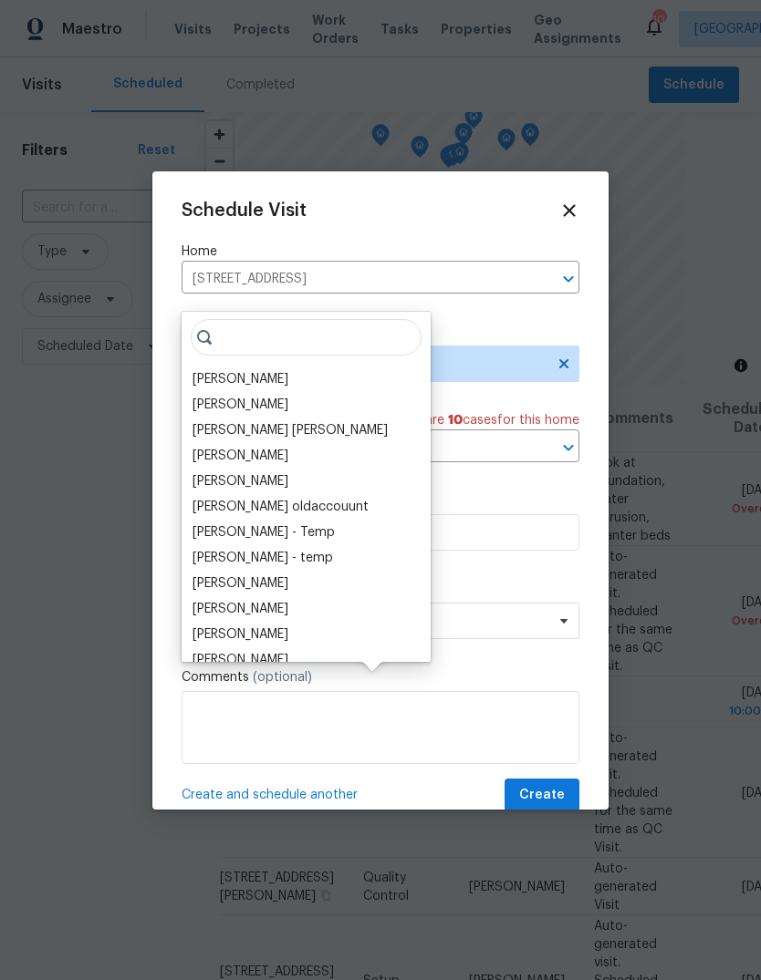
click at [304, 367] on div "[PERSON_NAME]" at bounding box center [306, 380] width 238 height 26
click at [288, 370] on div "[PERSON_NAME]" at bounding box center [240, 379] width 96 height 18
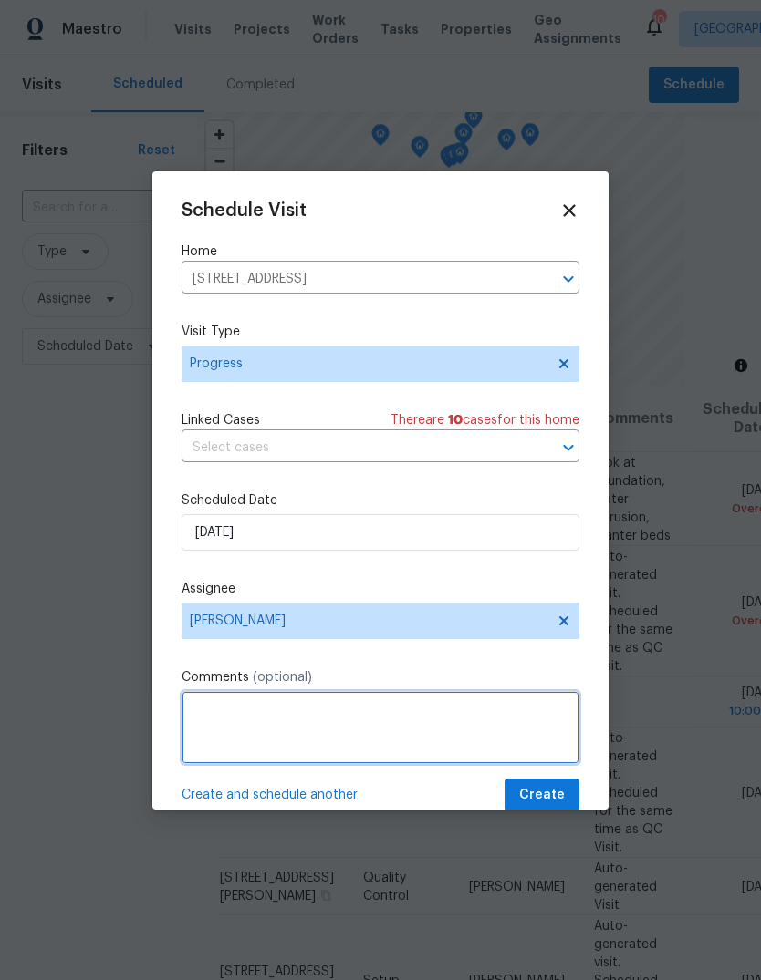
click at [270, 724] on textarea at bounding box center [380, 727] width 398 height 73
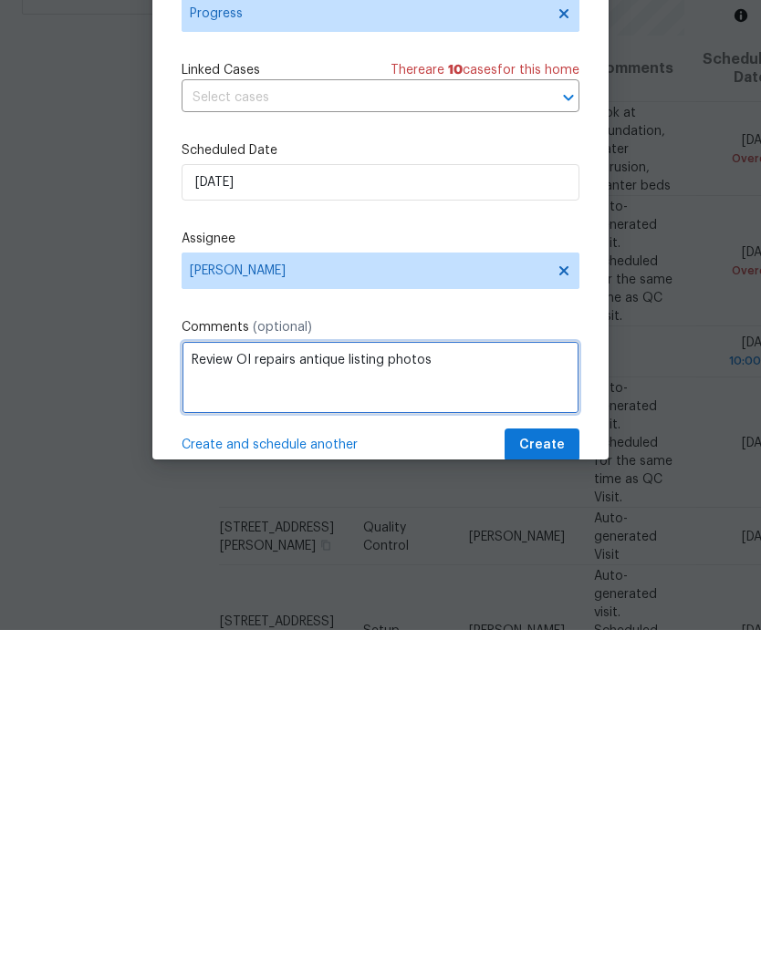
click at [346, 691] on textarea "Review OI repairs antique listing photos" at bounding box center [380, 727] width 398 height 73
click at [530, 691] on textarea "Review OI repairs and take listing photos" at bounding box center [380, 727] width 398 height 73
type textarea "Review OI repairs and take listing photos"
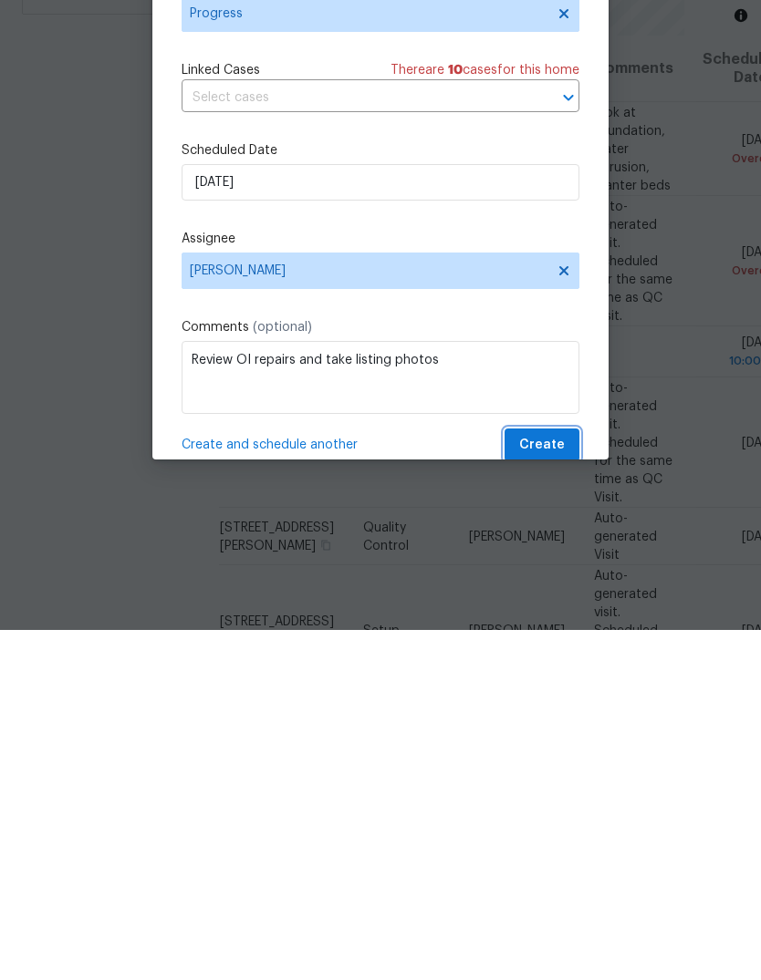
click at [559, 784] on span "Create" at bounding box center [542, 795] width 46 height 23
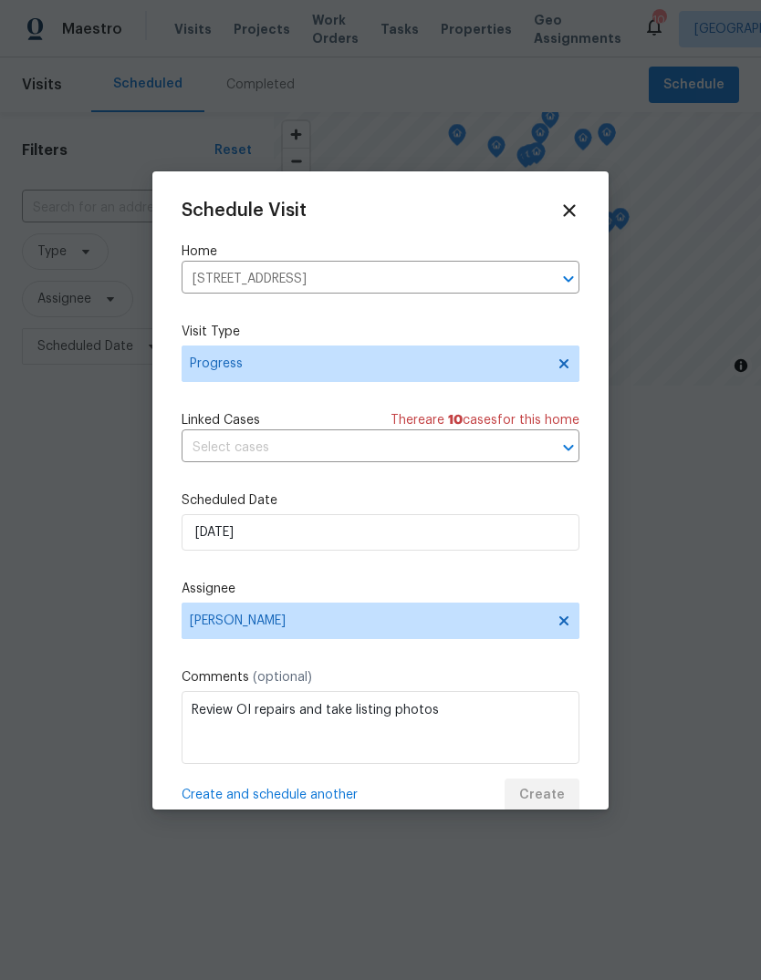
scroll to position [0, 0]
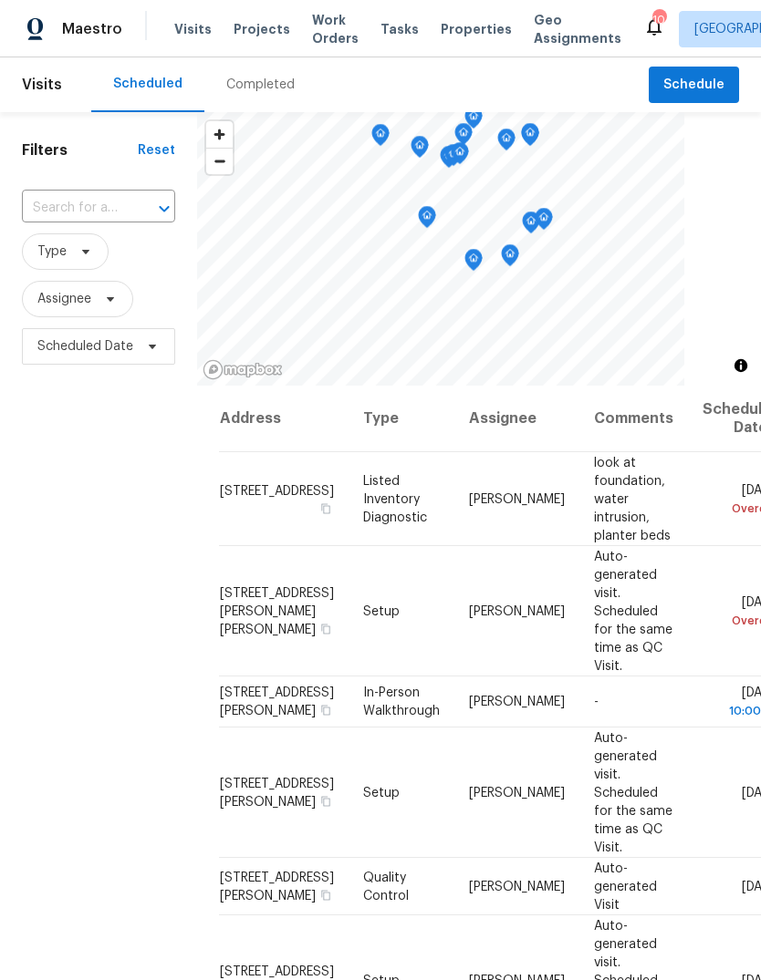
click at [195, 27] on span "Visits" at bounding box center [192, 29] width 37 height 18
click at [726, 81] on button "Schedule" at bounding box center [693, 85] width 90 height 37
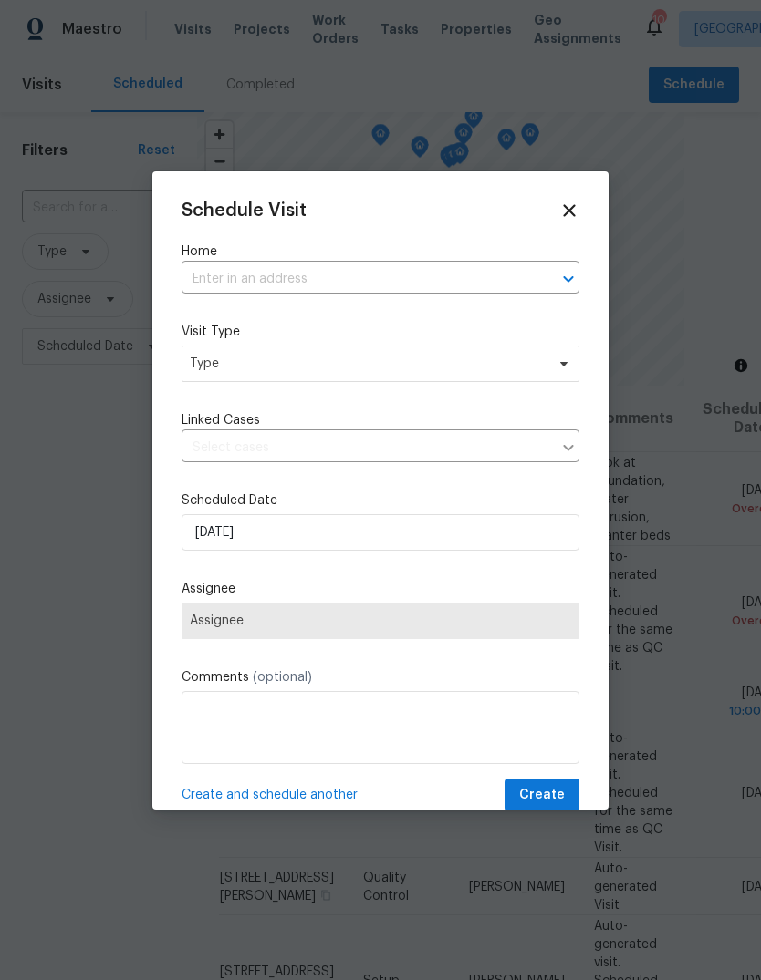
click at [455, 278] on input "text" at bounding box center [354, 279] width 347 height 28
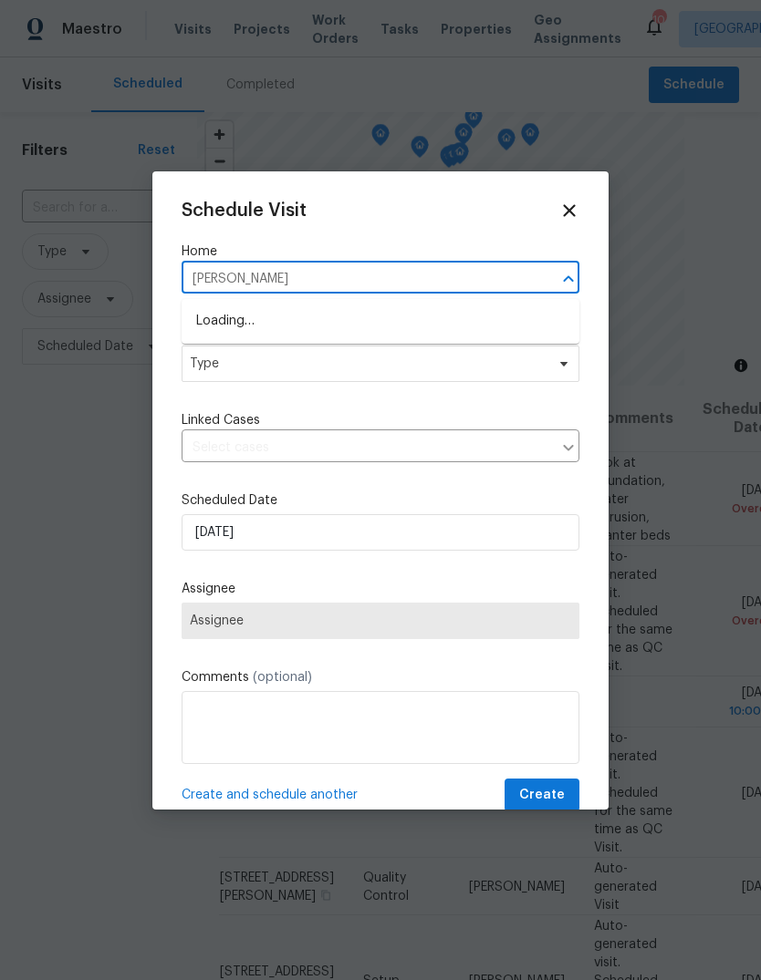
type input "parker"
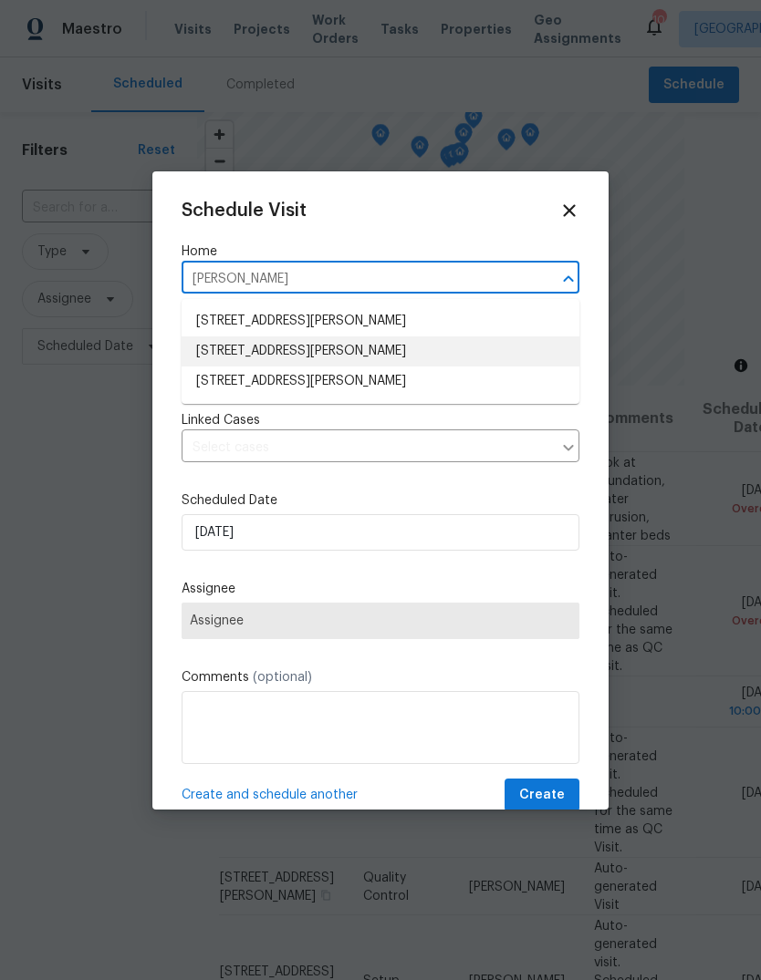
click at [398, 351] on li "[STREET_ADDRESS][PERSON_NAME]" at bounding box center [380, 351] width 398 height 30
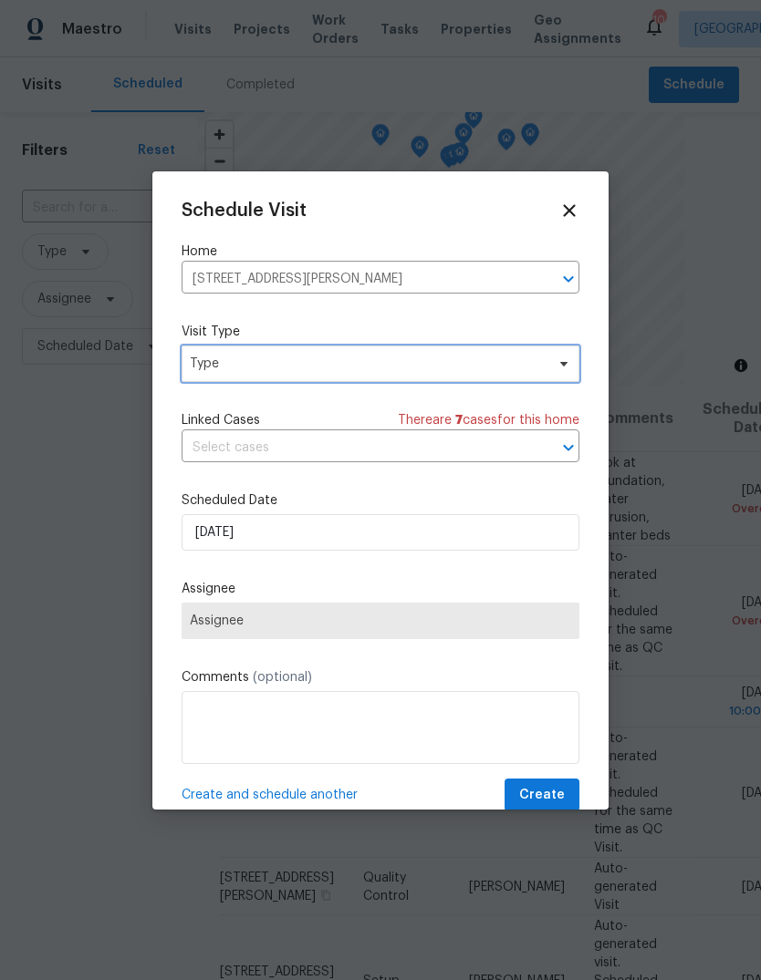
click at [417, 373] on span "Type" at bounding box center [367, 364] width 355 height 18
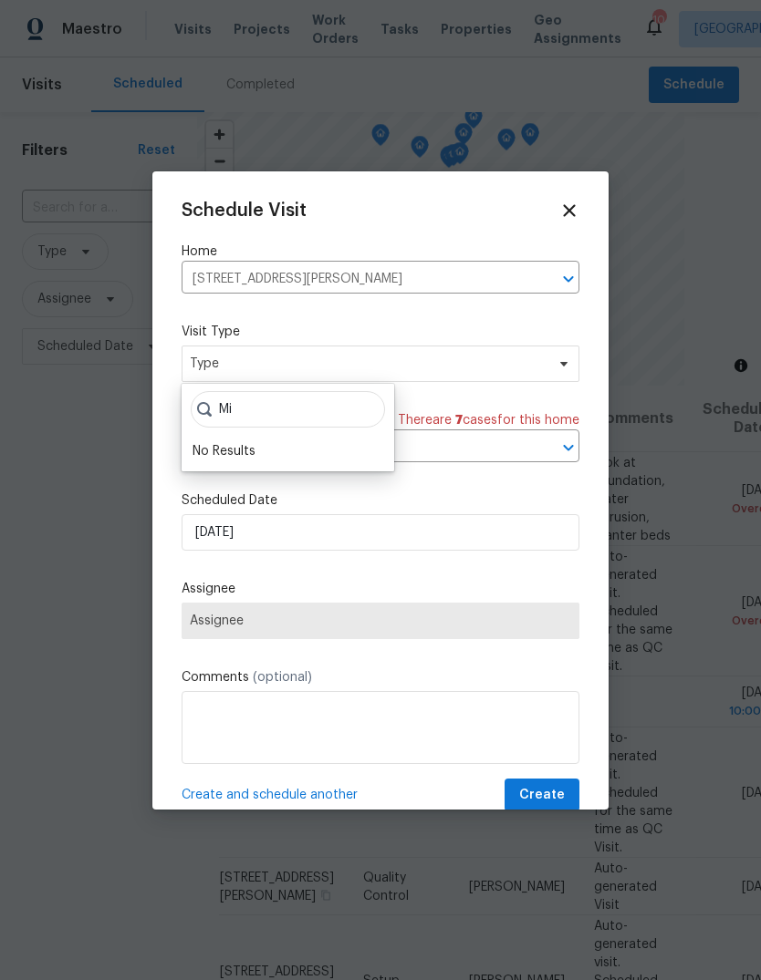
type input "M"
type input "Progress"
click at [315, 481] on div "Progress" at bounding box center [288, 477] width 202 height 26
click at [234, 481] on div "Progress" at bounding box center [218, 477] width 53 height 18
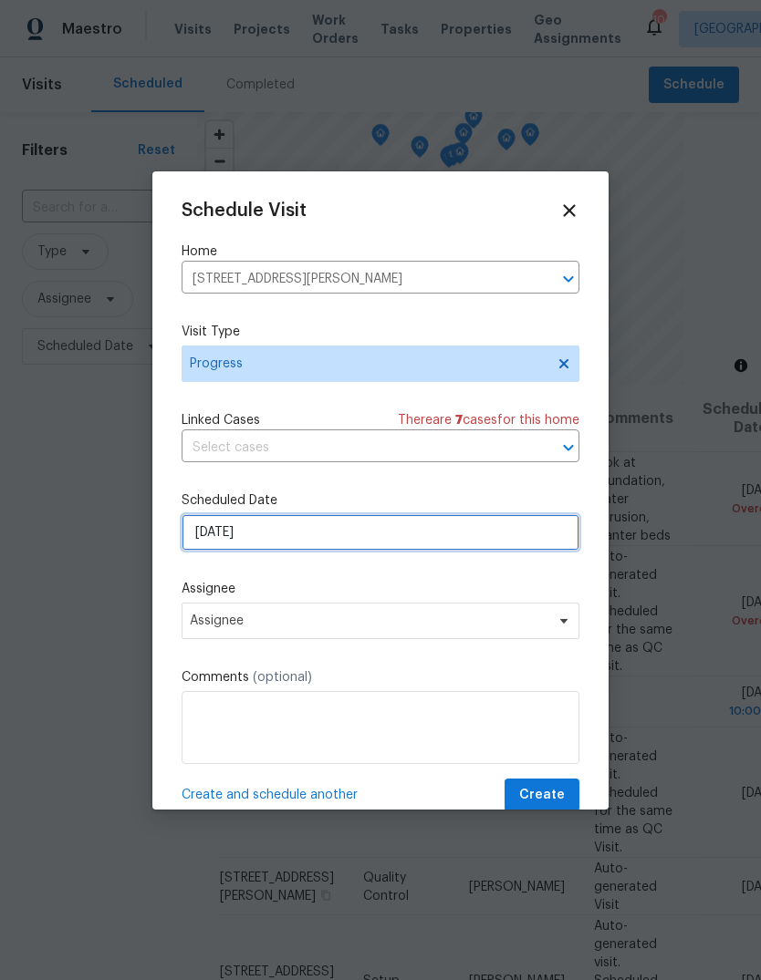
click at [399, 543] on input "8/15/2025" at bounding box center [380, 532] width 398 height 36
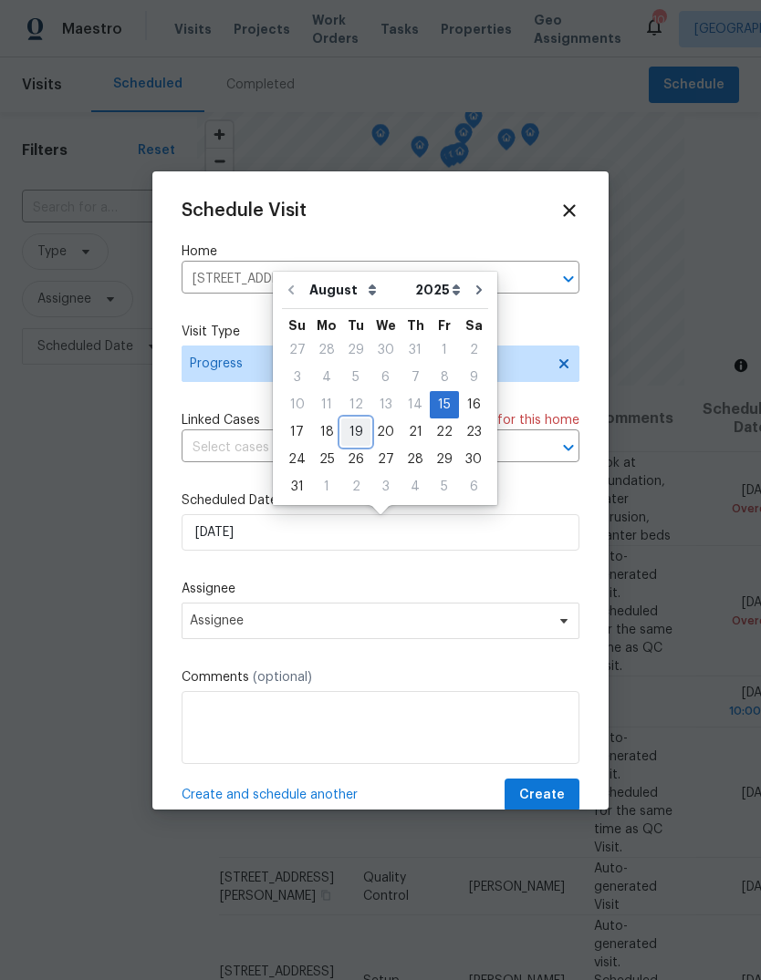
click at [356, 430] on div "19" at bounding box center [355, 432] width 29 height 26
type input "[DATE]"
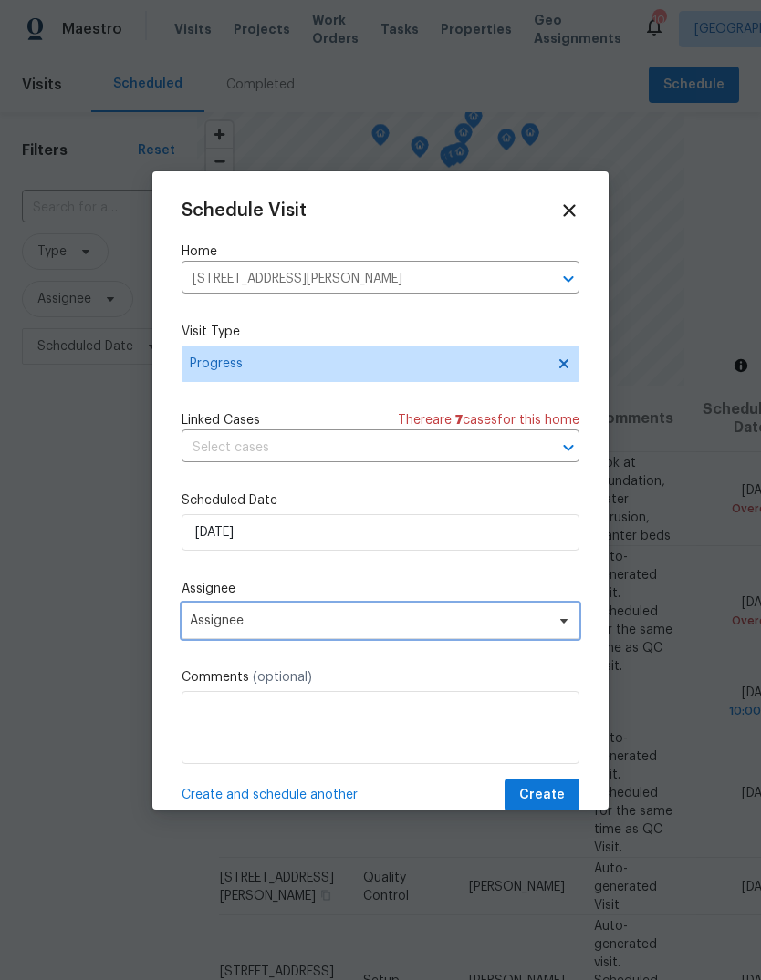
click at [362, 624] on span "Assignee" at bounding box center [368, 621] width 357 height 15
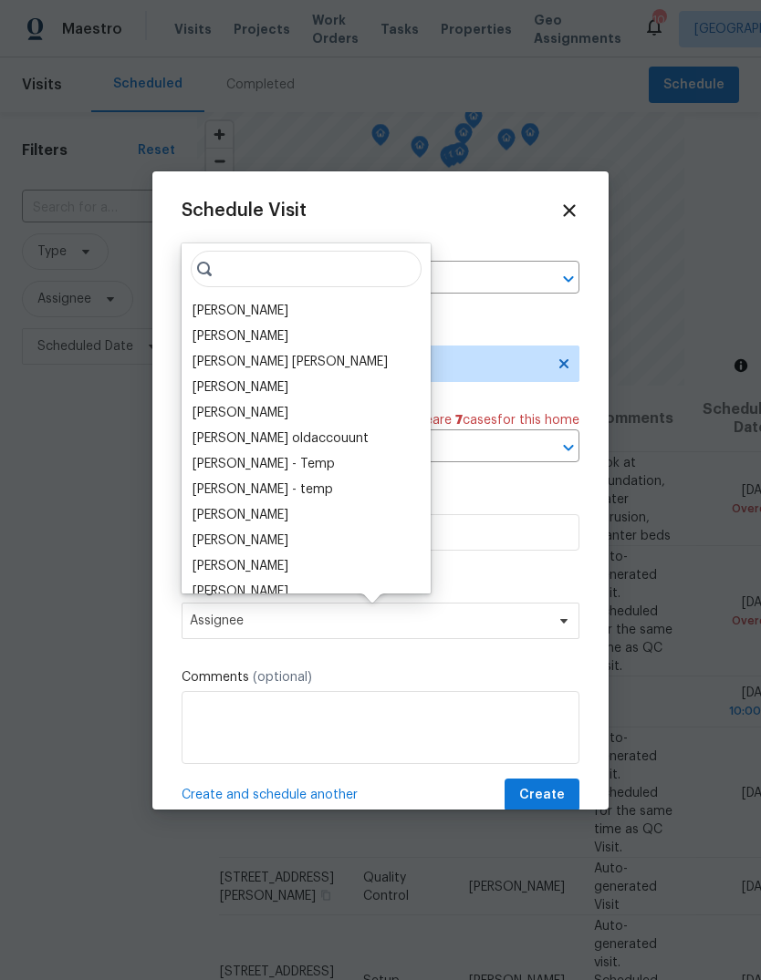
click at [288, 303] on div "[PERSON_NAME]" at bounding box center [240, 311] width 96 height 18
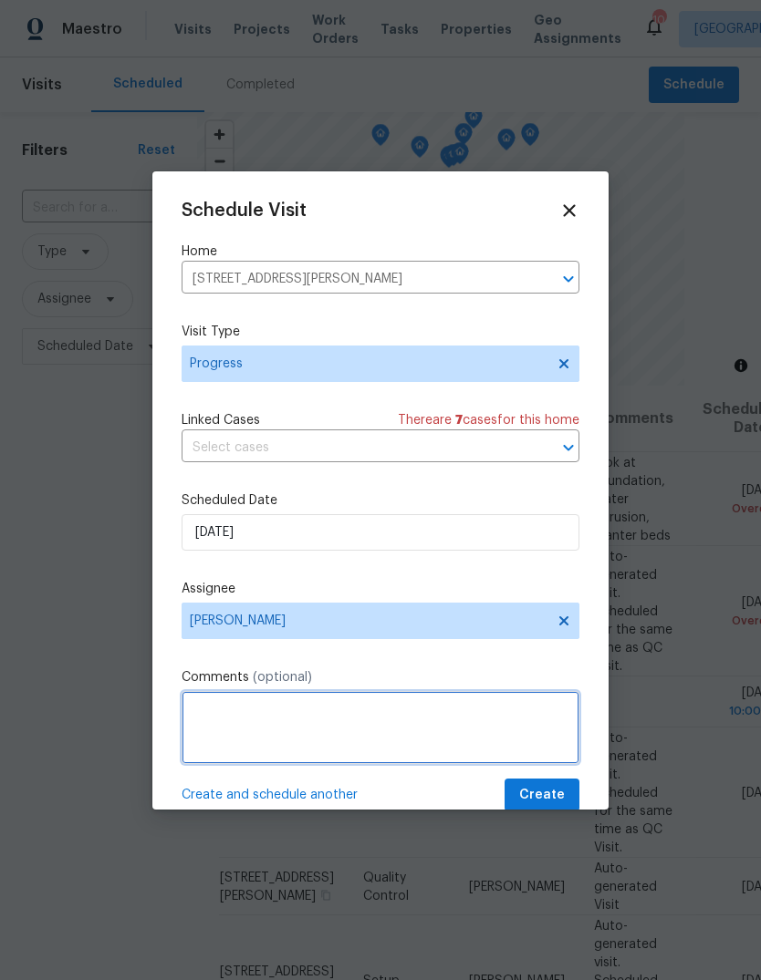
click at [378, 738] on textarea at bounding box center [380, 727] width 398 height 73
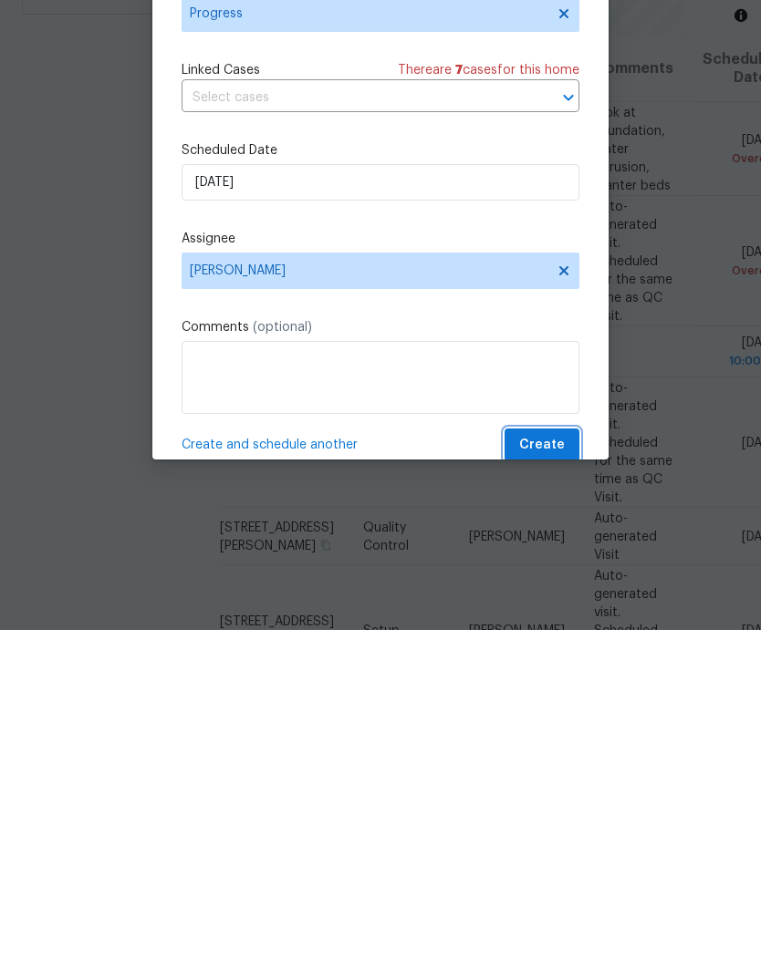
click at [568, 779] on button "Create" at bounding box center [541, 796] width 75 height 34
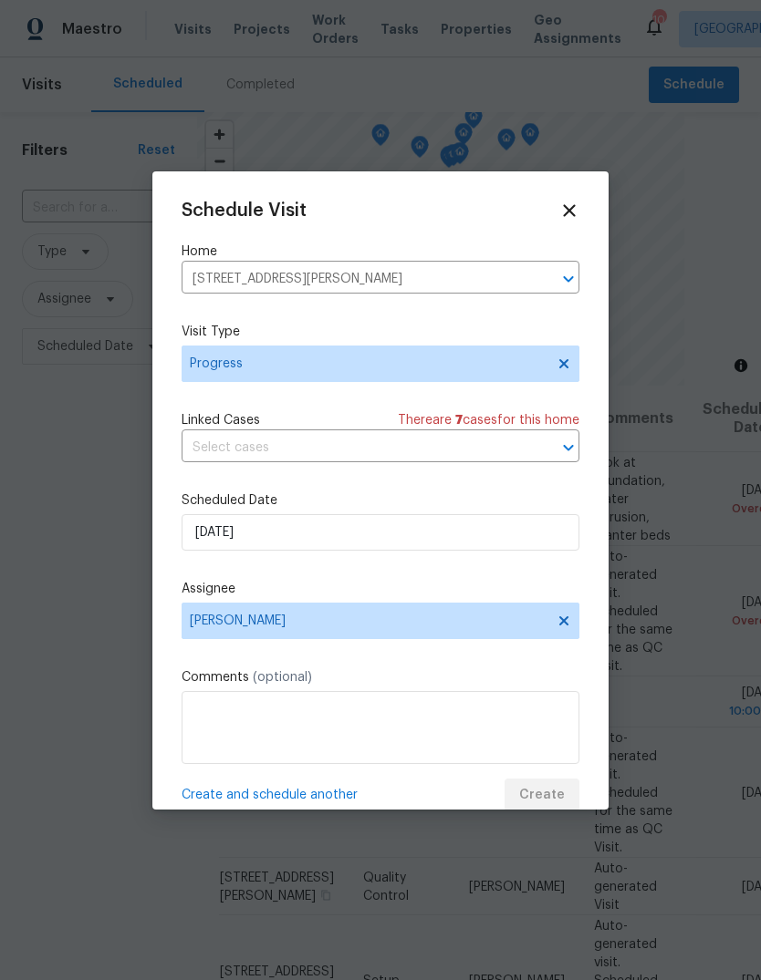
scroll to position [0, 0]
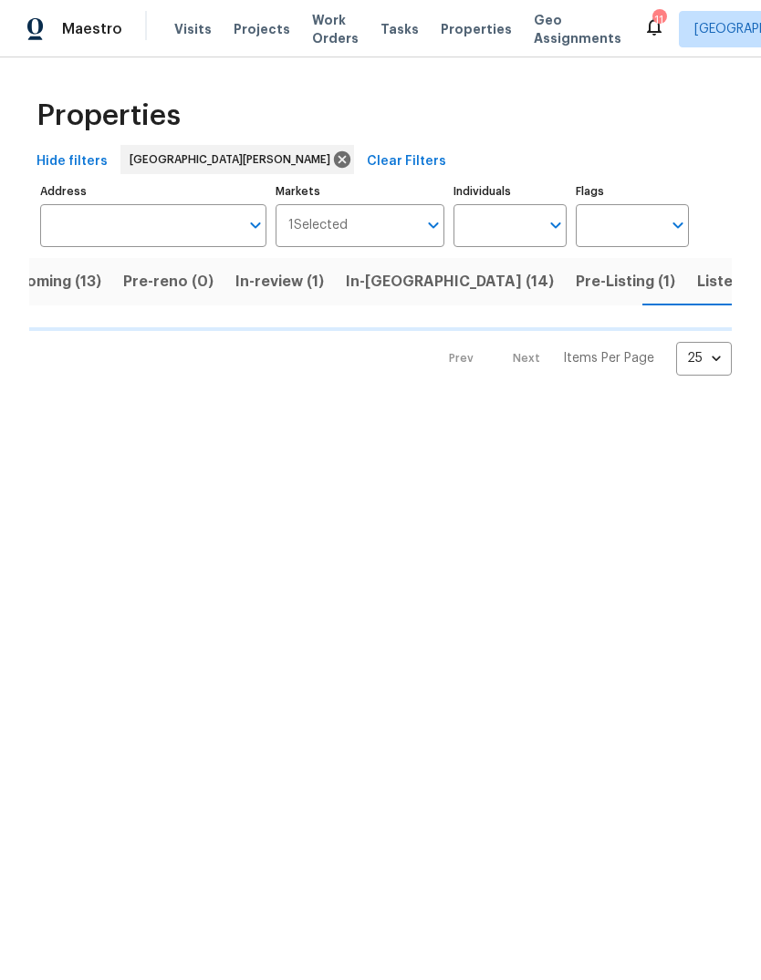
scroll to position [0, 44]
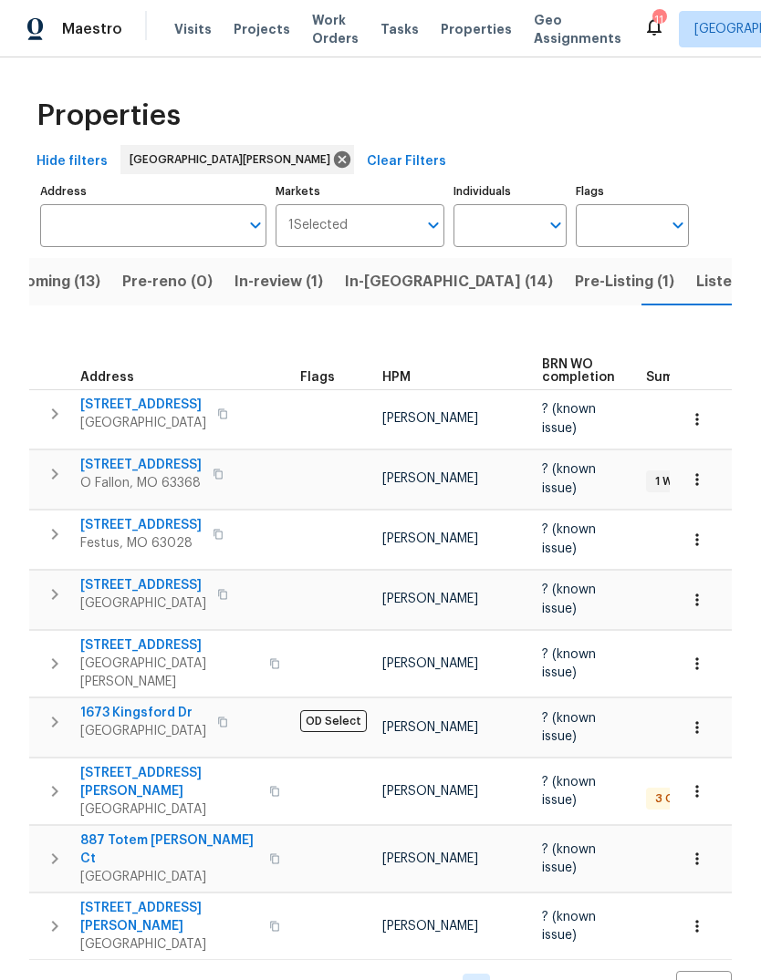
click at [412, 289] on span "In-[GEOGRAPHIC_DATA] (14)" at bounding box center [449, 282] width 208 height 26
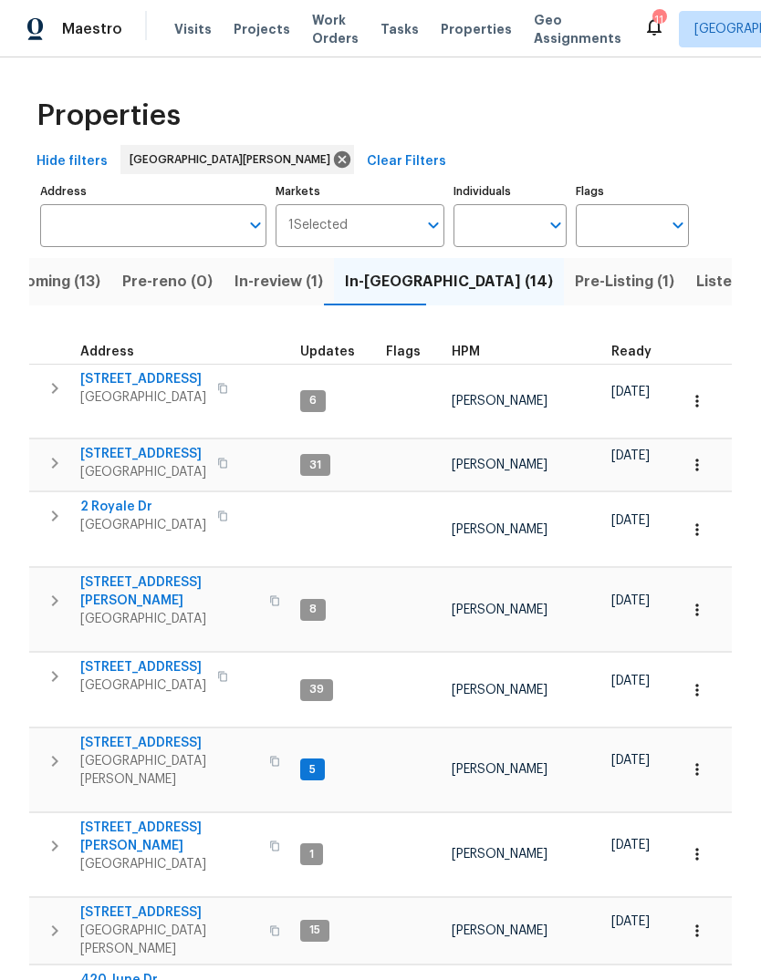
click at [462, 355] on span "HPM" at bounding box center [465, 352] width 28 height 13
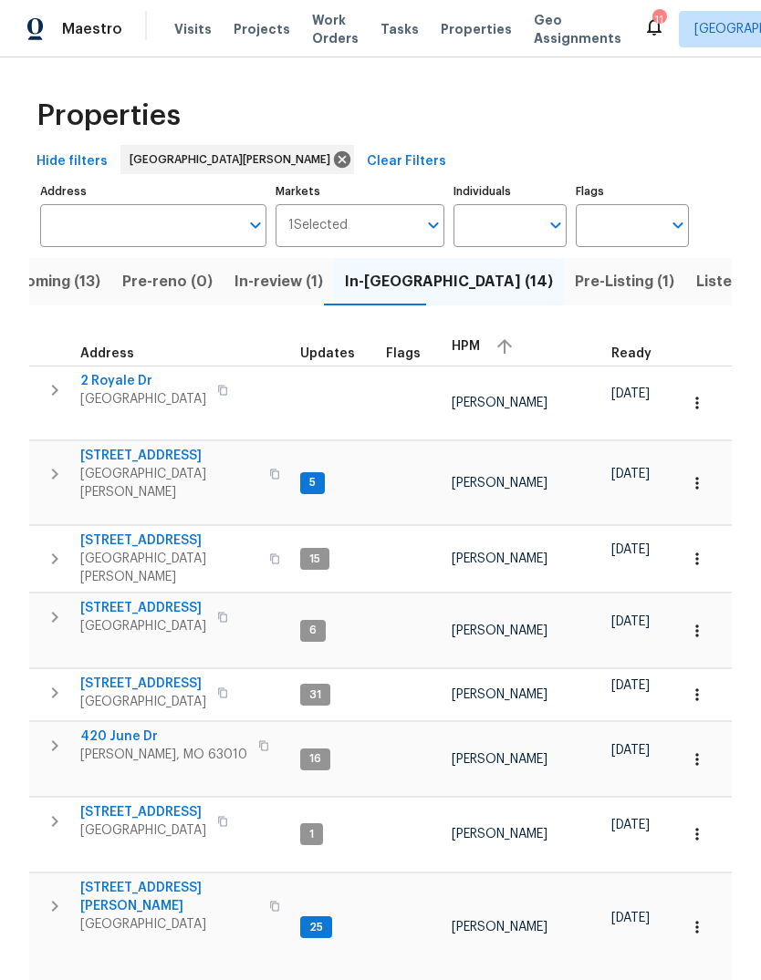
click at [471, 358] on div "HPM" at bounding box center [523, 346] width 145 height 27
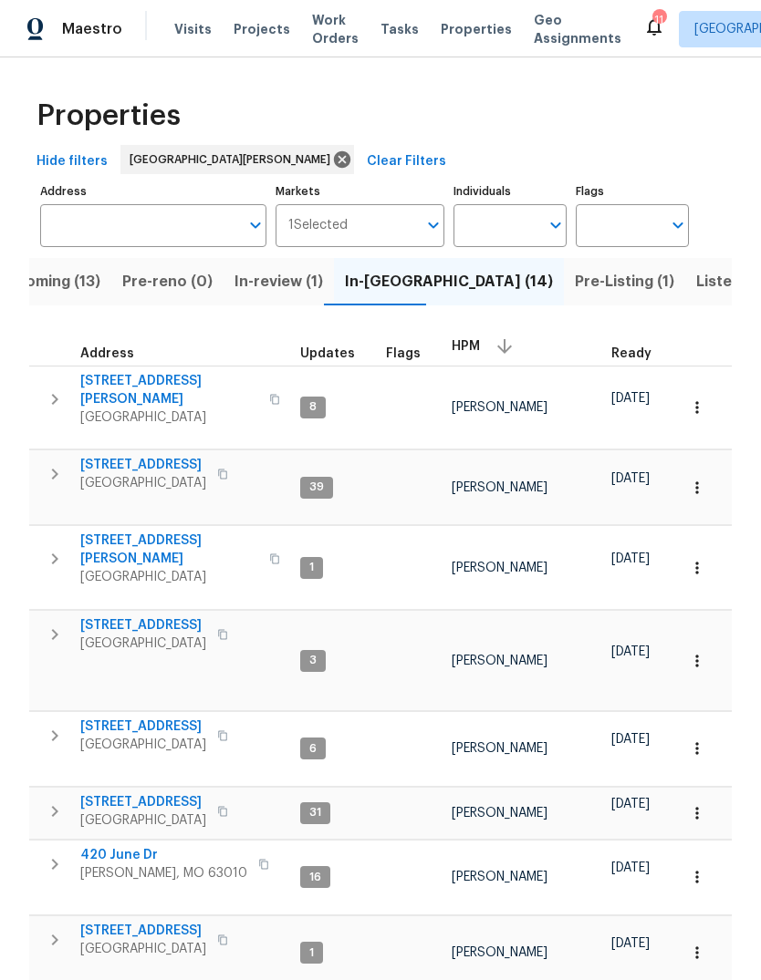
click at [696, 288] on span "Listed (40)" at bounding box center [736, 282] width 81 height 26
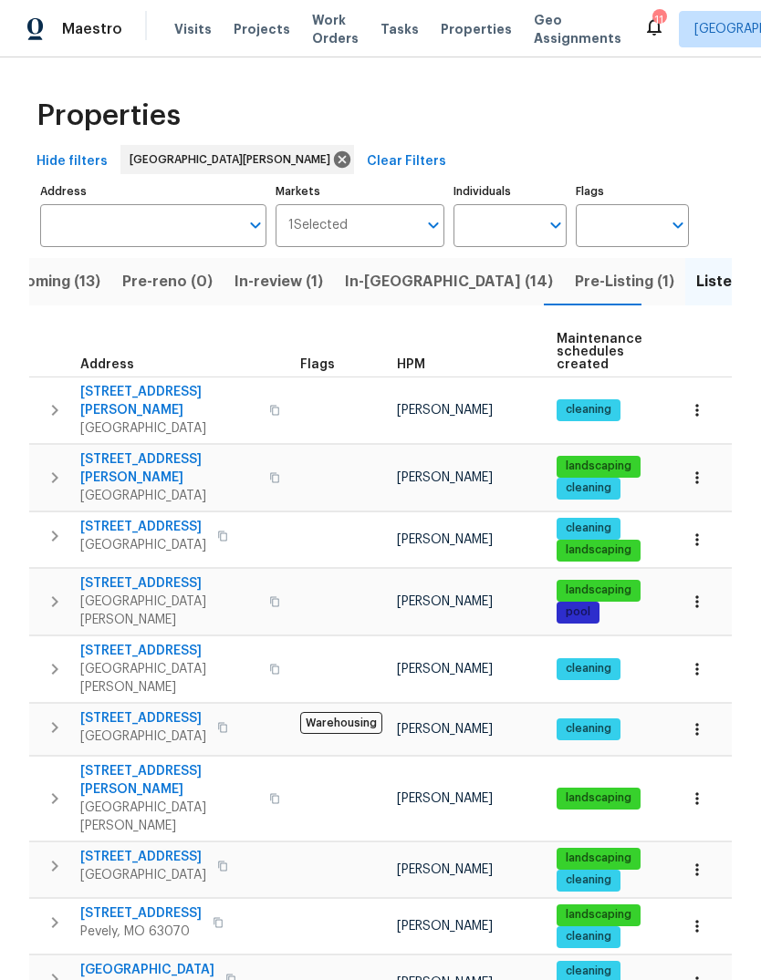
click at [420, 363] on span "HPM" at bounding box center [411, 364] width 28 height 13
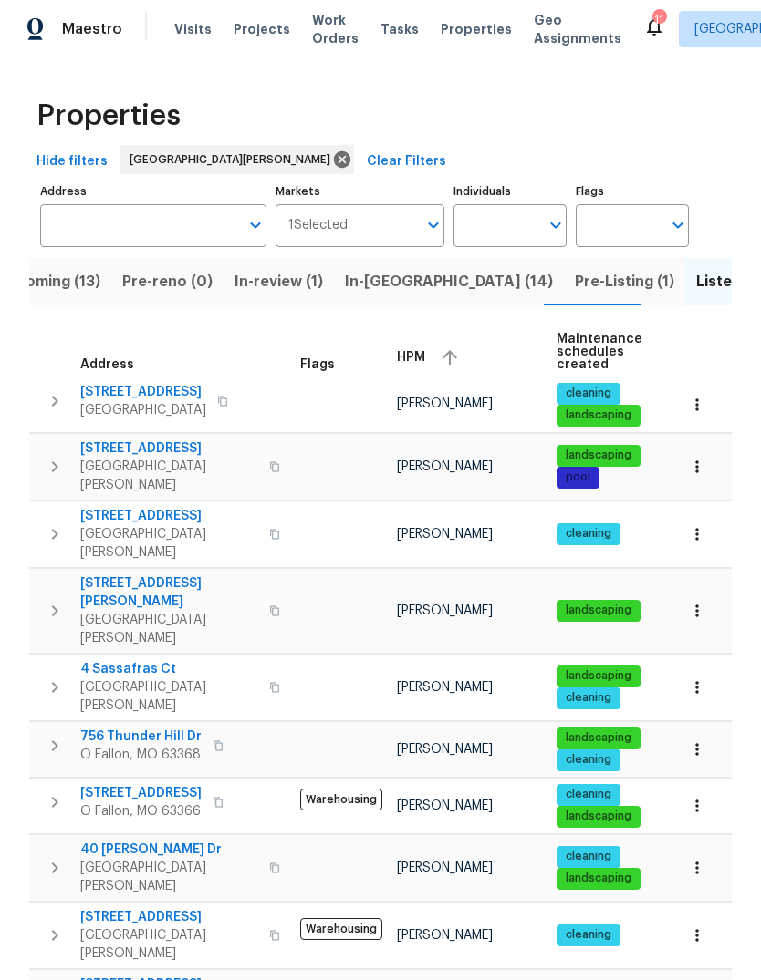
click at [427, 352] on div "HPM" at bounding box center [469, 357] width 145 height 27
